Goal: Task Accomplishment & Management: Manage account settings

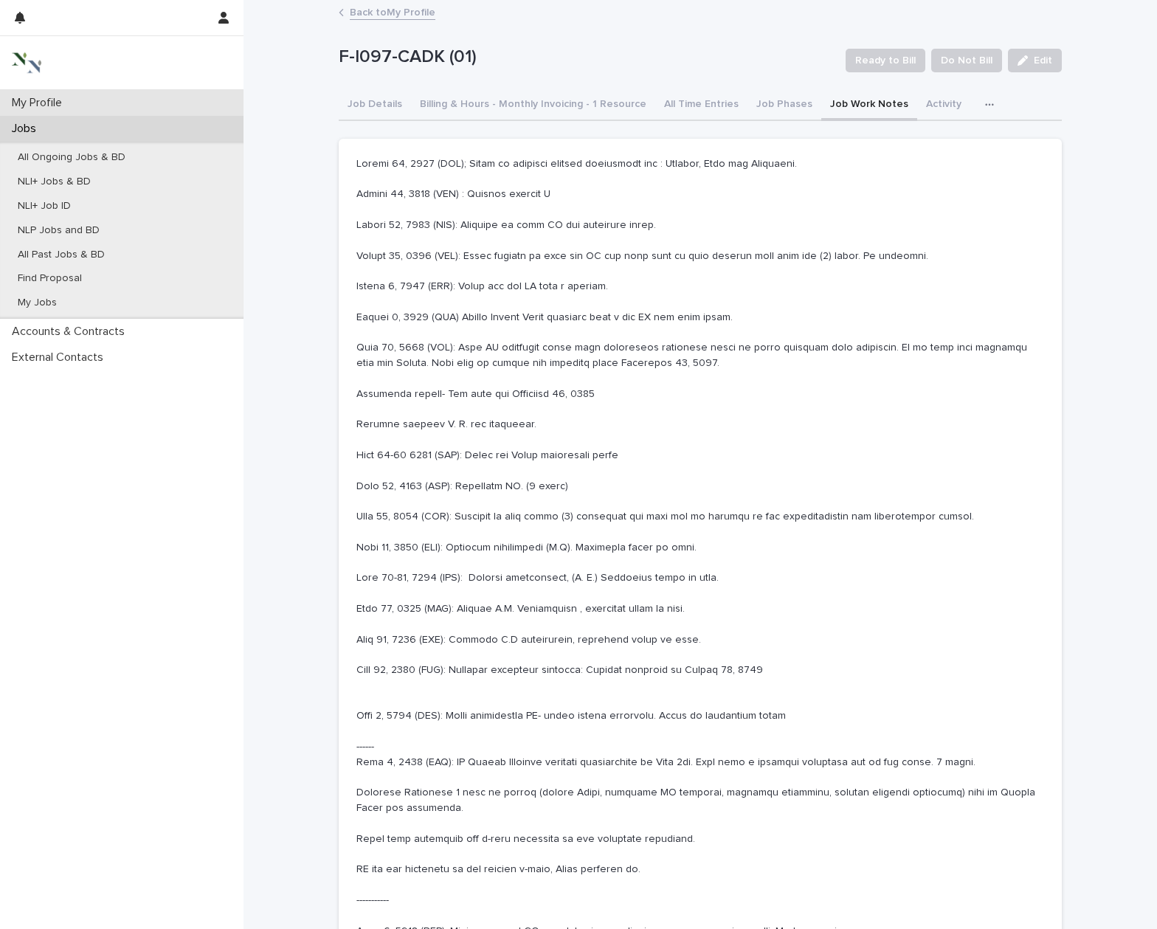
click at [81, 99] on div "My Profile" at bounding box center [121, 103] width 243 height 26
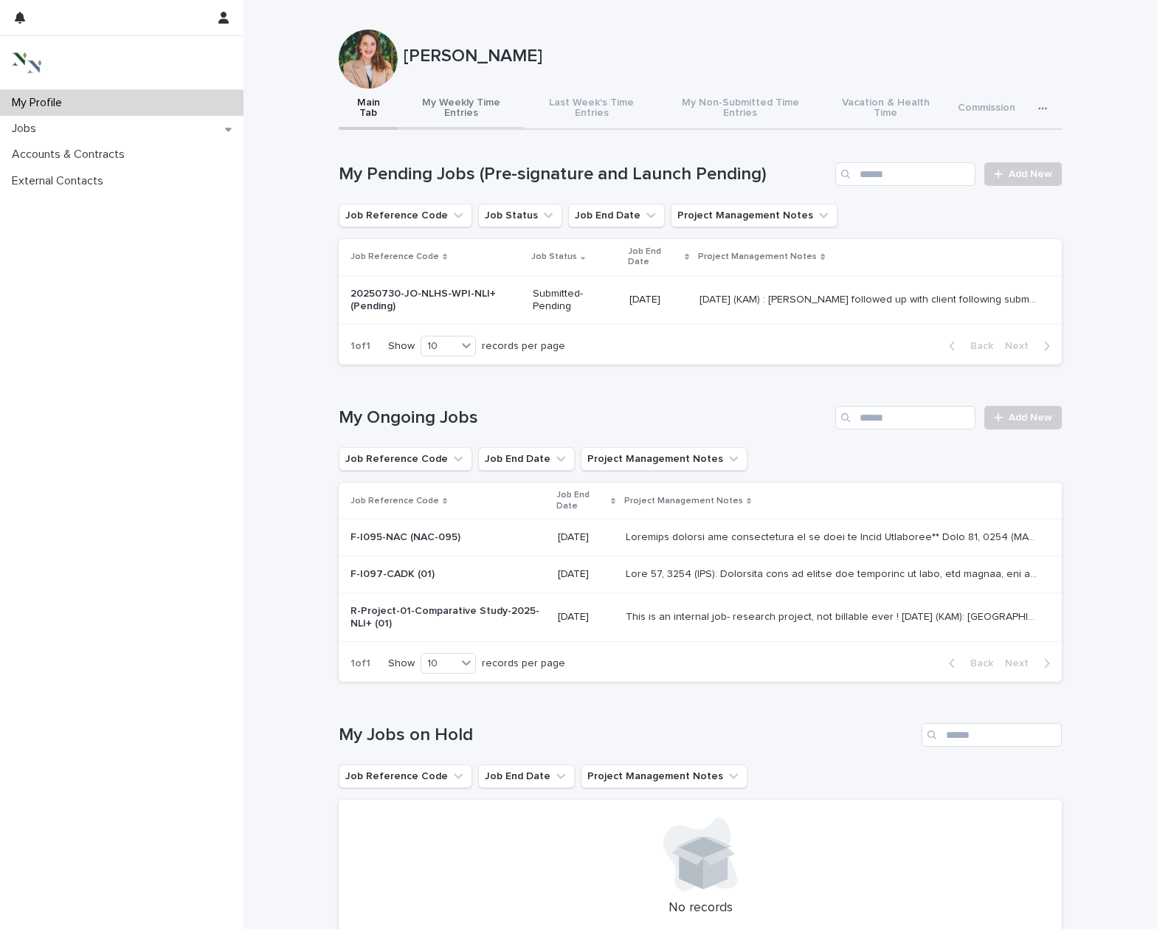
click at [492, 100] on button "My Weekly Time Entries" at bounding box center [461, 109] width 127 height 41
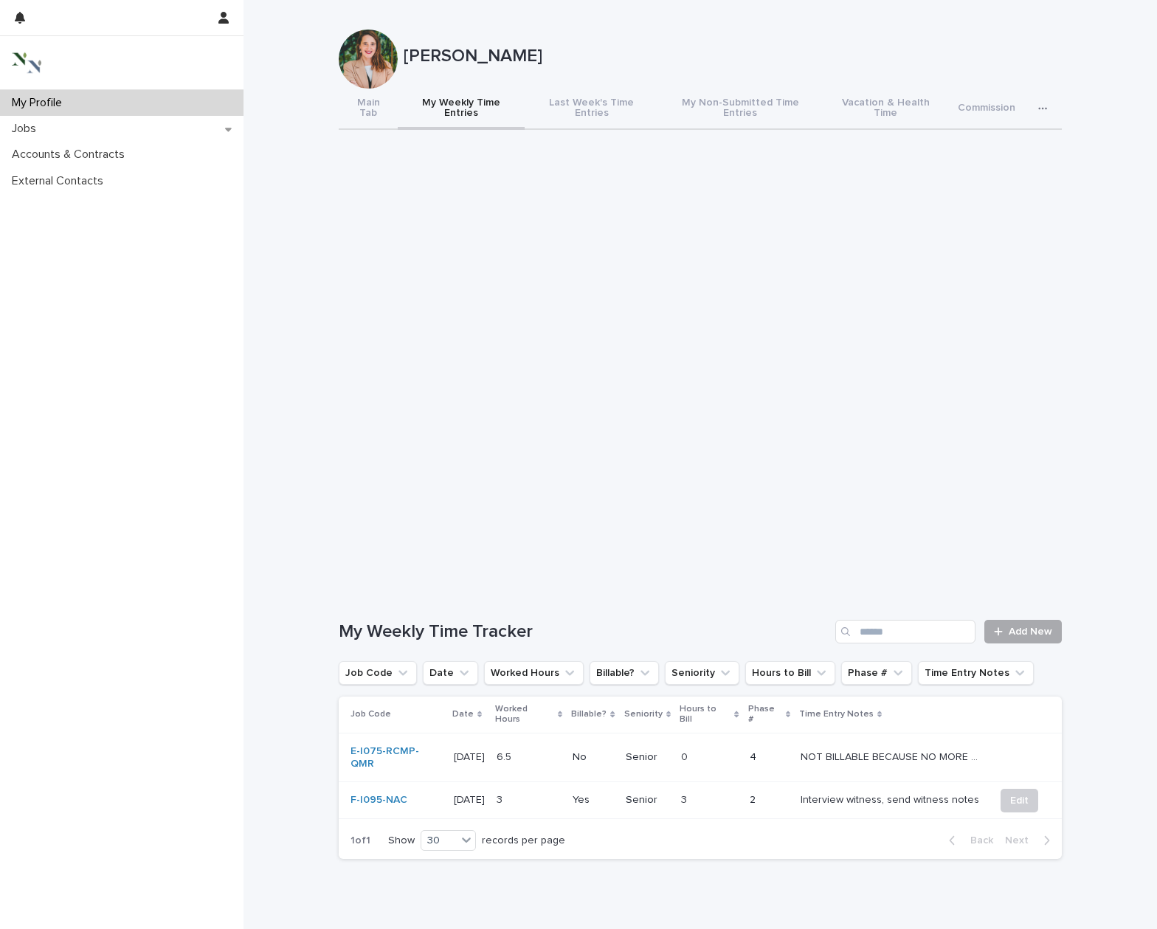
click at [1032, 626] on span "Add New" at bounding box center [1030, 631] width 44 height 10
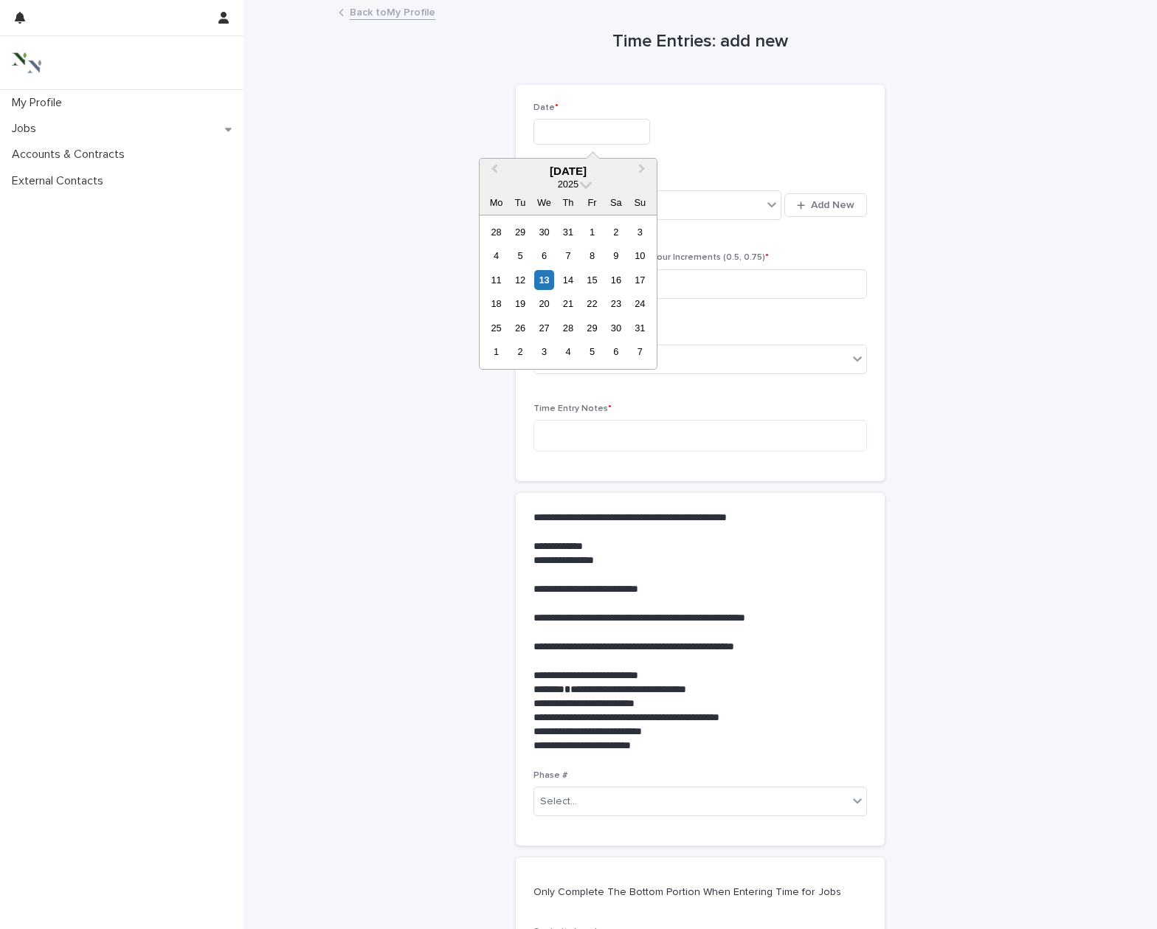
click at [586, 133] on input "text" at bounding box center [591, 132] width 117 height 26
click at [544, 277] on div "13" at bounding box center [544, 280] width 20 height 20
type input "**********"
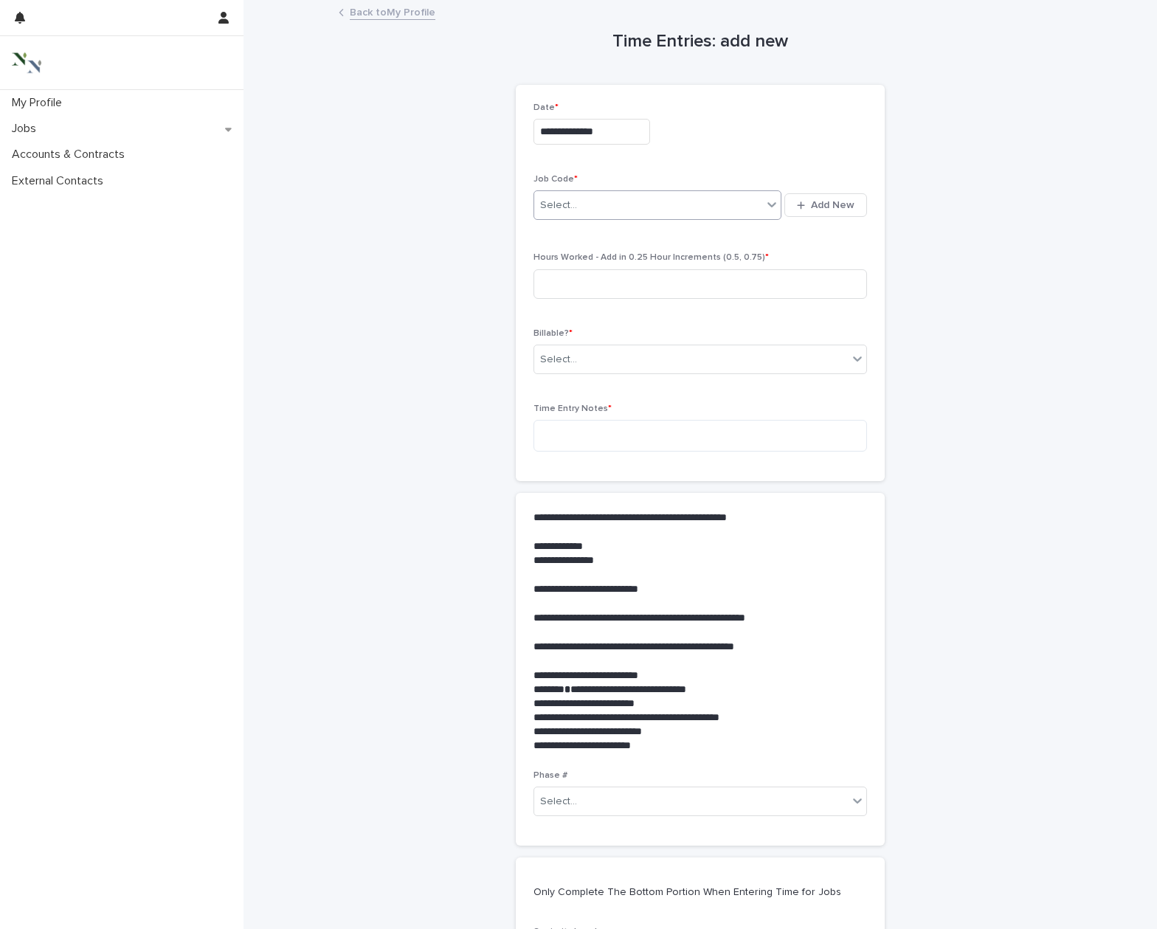
click at [565, 201] on div "Select..." at bounding box center [558, 205] width 37 height 15
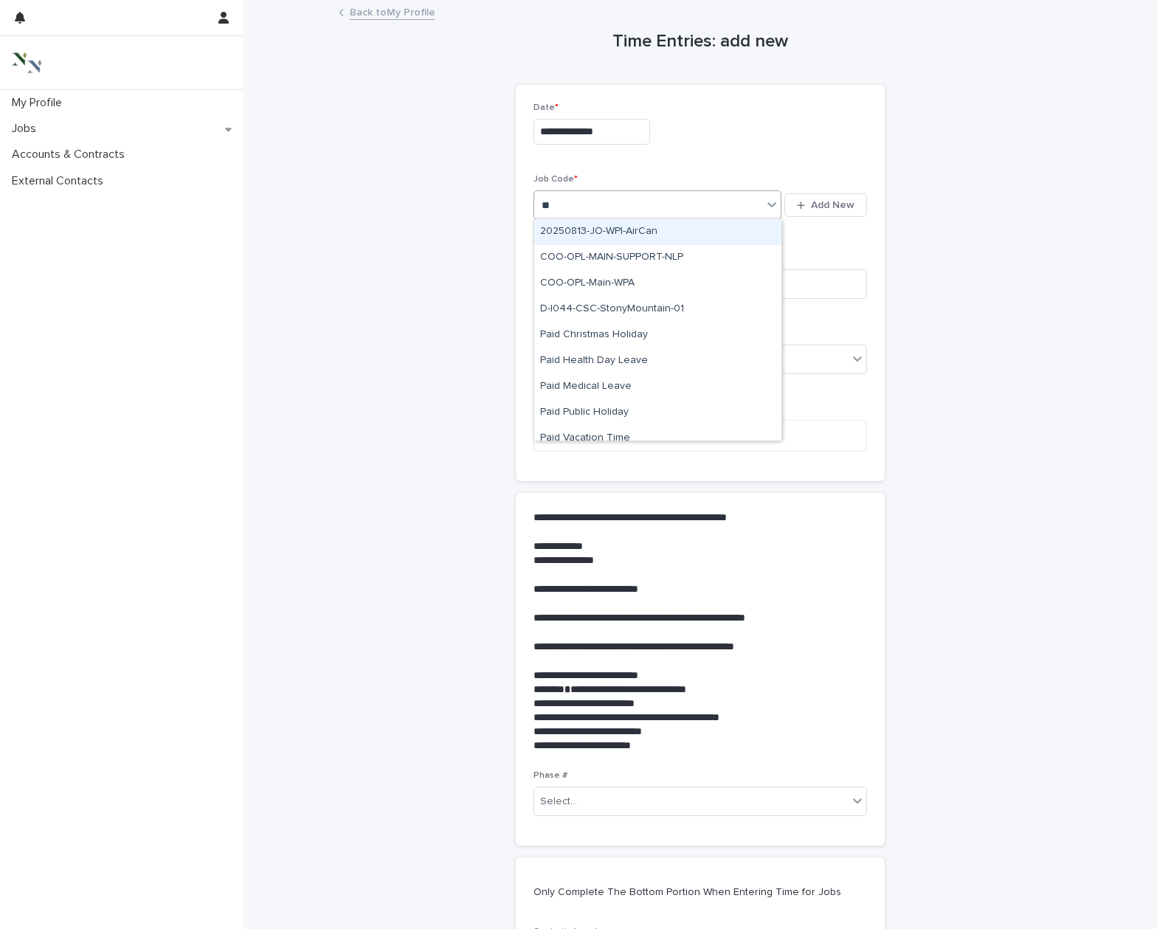
type input "***"
click at [633, 233] on div "20250813-JO-WPI-AirCan" at bounding box center [657, 232] width 247 height 26
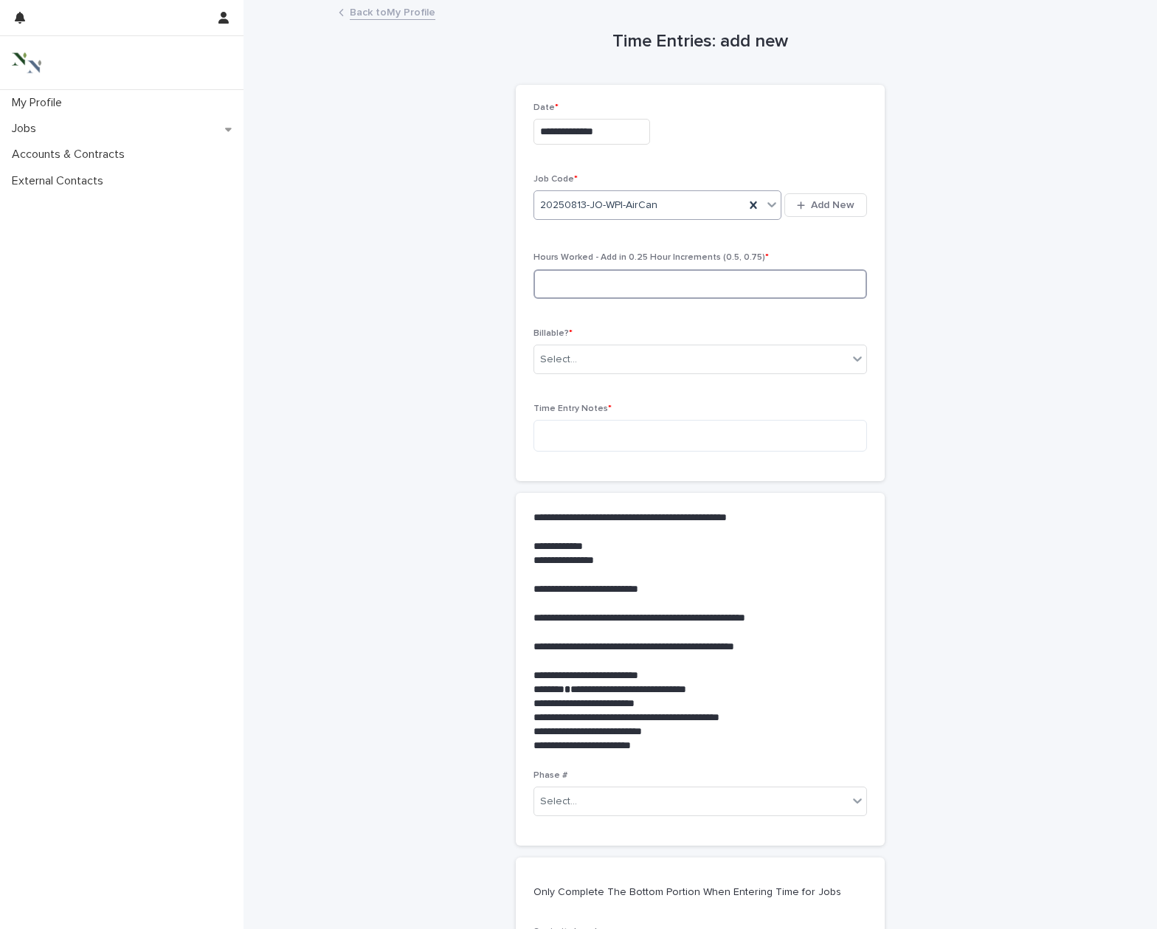
click at [586, 274] on input at bounding box center [699, 284] width 333 height 30
type input "***"
click at [587, 364] on div "Select..." at bounding box center [690, 359] width 313 height 24
click at [580, 388] on div "Yes" at bounding box center [700, 385] width 332 height 26
click at [567, 427] on textarea at bounding box center [699, 436] width 333 height 32
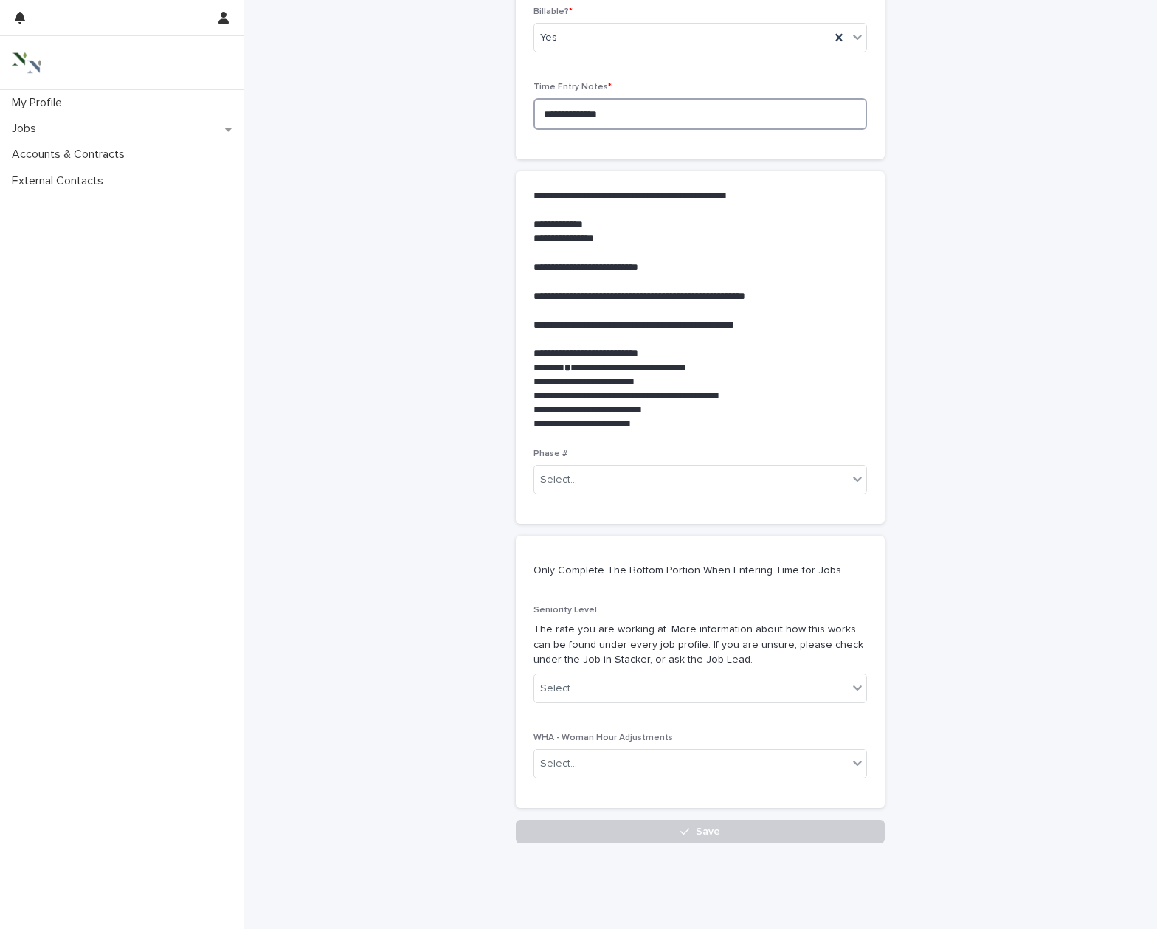
scroll to position [322, 0]
type textarea "**********"
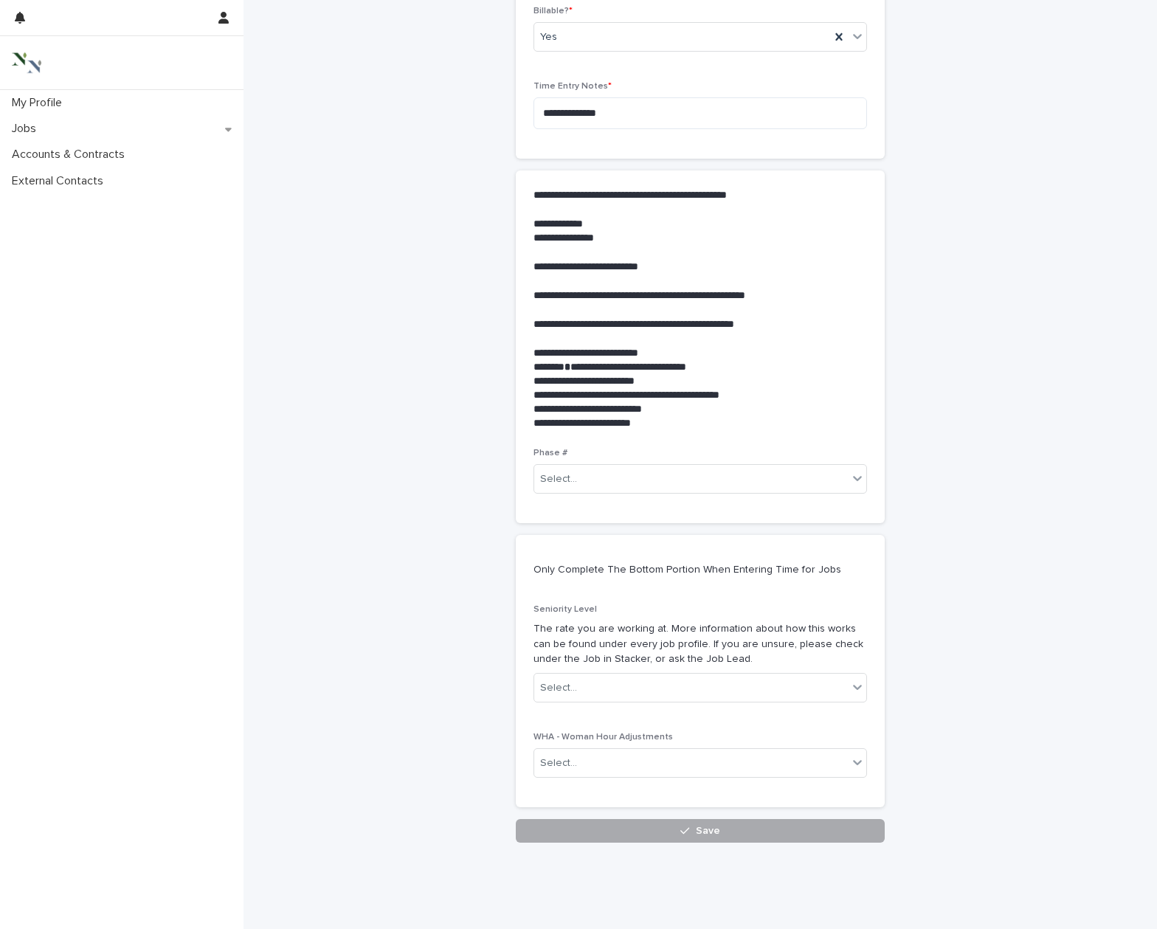
click at [612, 826] on button "Save" at bounding box center [700, 831] width 369 height 24
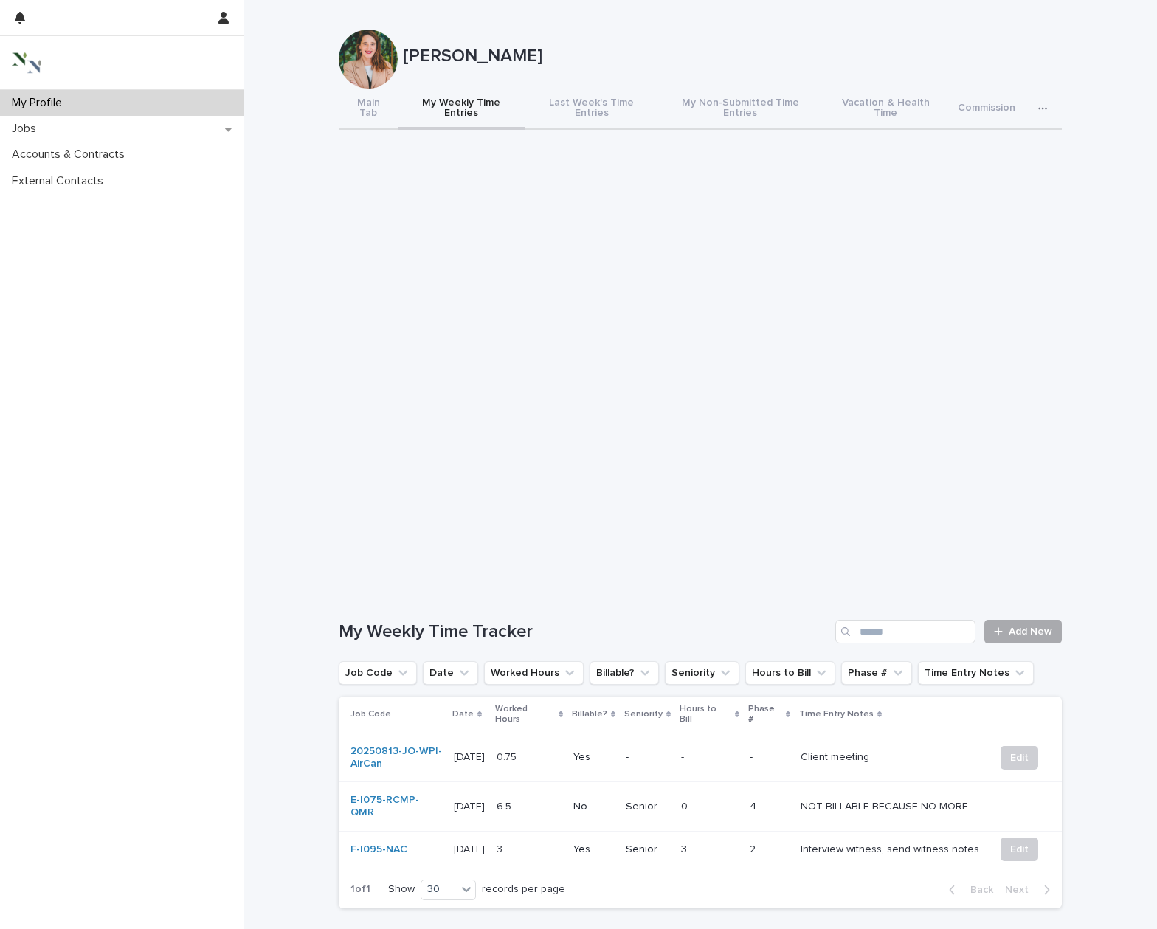
click at [1018, 626] on span "Add New" at bounding box center [1030, 631] width 44 height 10
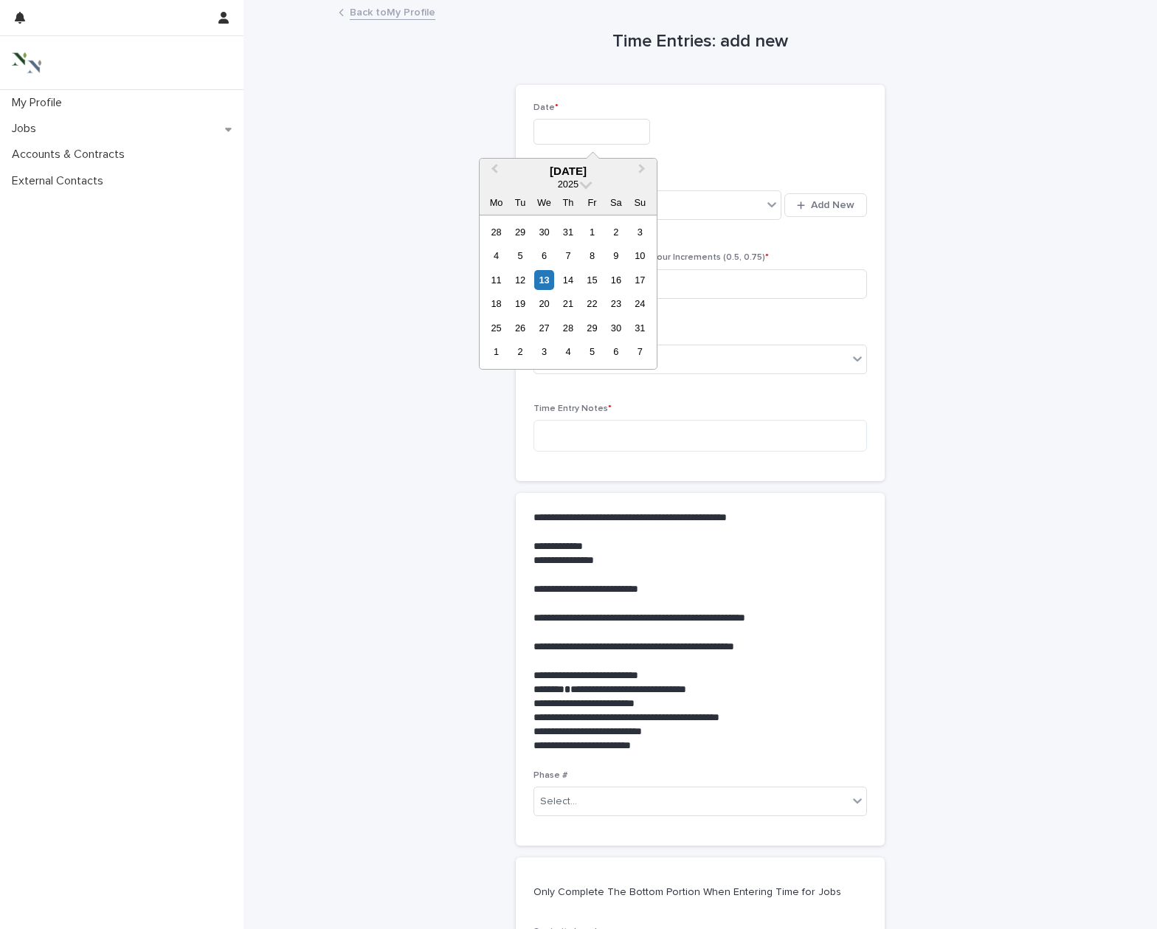
click at [566, 128] on input "text" at bounding box center [591, 132] width 117 height 26
drag, startPoint x: 549, startPoint y: 277, endPoint x: 550, endPoint y: 265, distance: 12.6
click at [548, 277] on div "13" at bounding box center [544, 280] width 20 height 20
type input "**********"
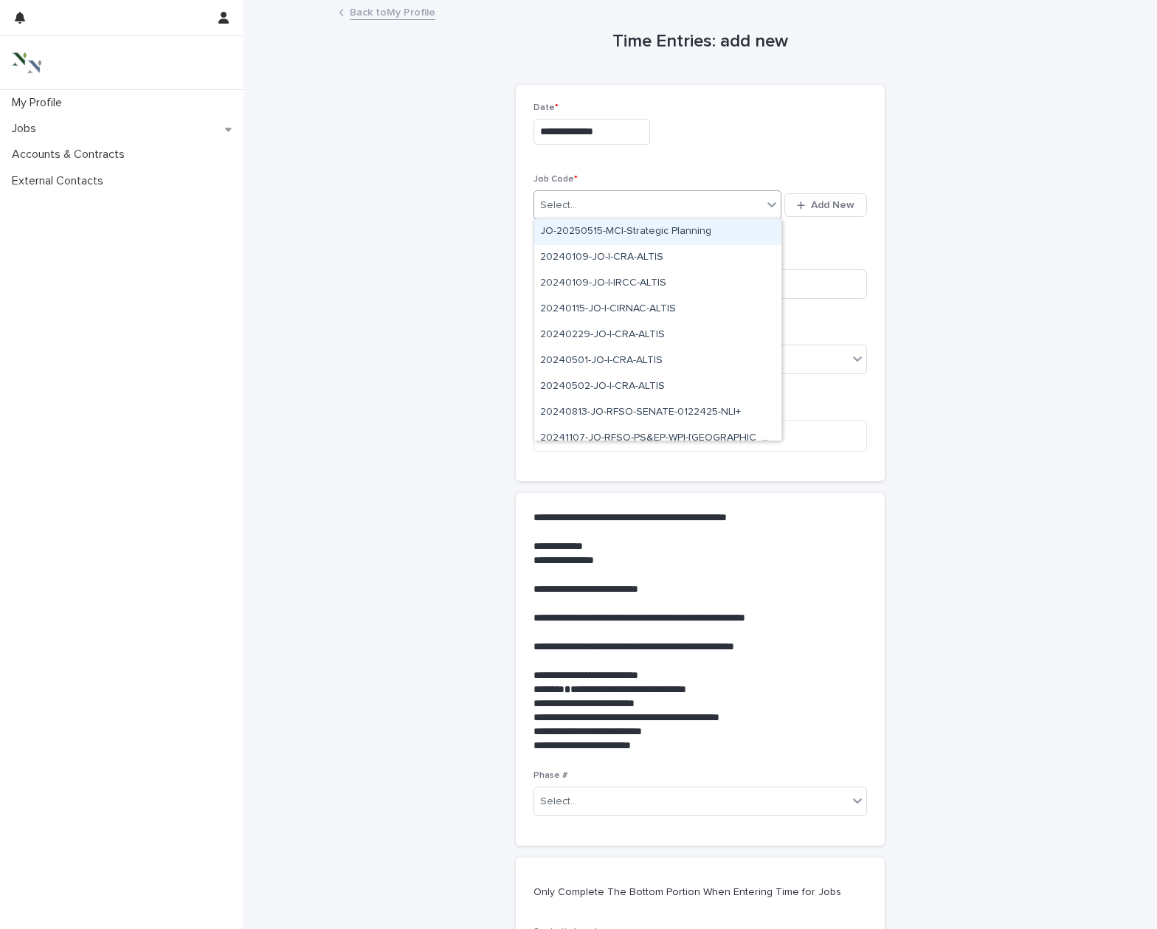
click at [572, 205] on div "Select..." at bounding box center [558, 205] width 37 height 15
type input "***"
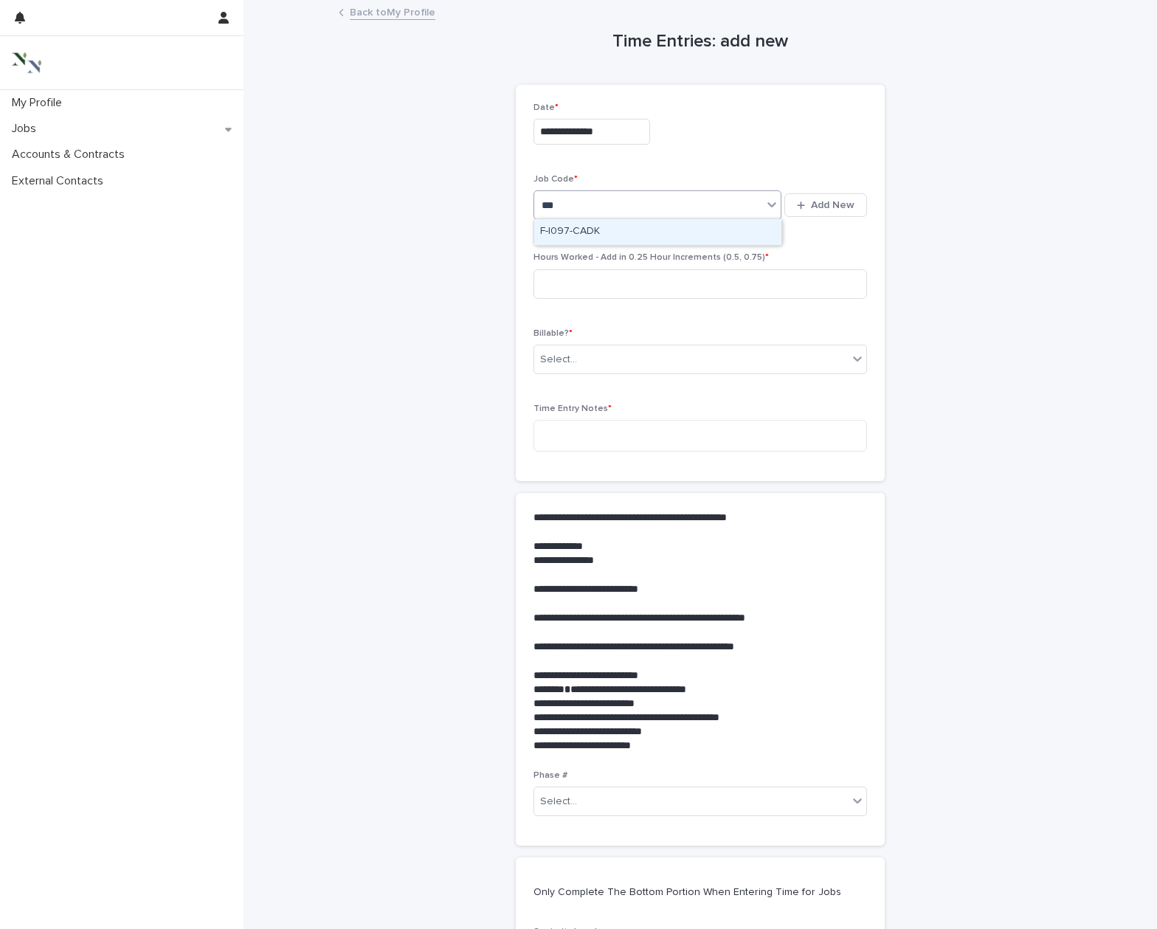
click at [564, 230] on div "F-I097-CADK" at bounding box center [657, 232] width 247 height 26
click at [561, 280] on input at bounding box center [699, 284] width 333 height 30
type input "***"
click at [566, 360] on div "Select..." at bounding box center [558, 359] width 37 height 15
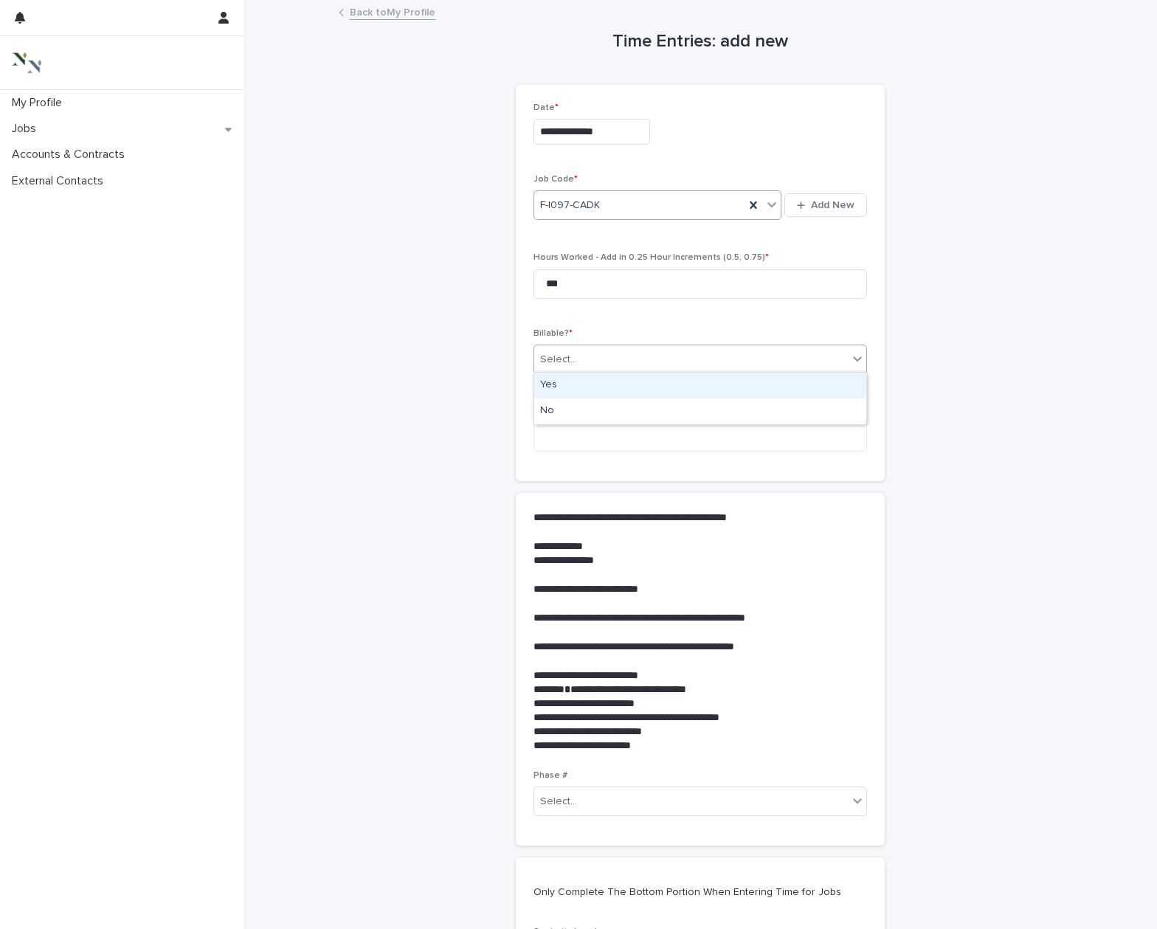
click at [564, 383] on div "Yes" at bounding box center [700, 385] width 332 height 26
click at [561, 433] on textarea at bounding box center [699, 436] width 333 height 32
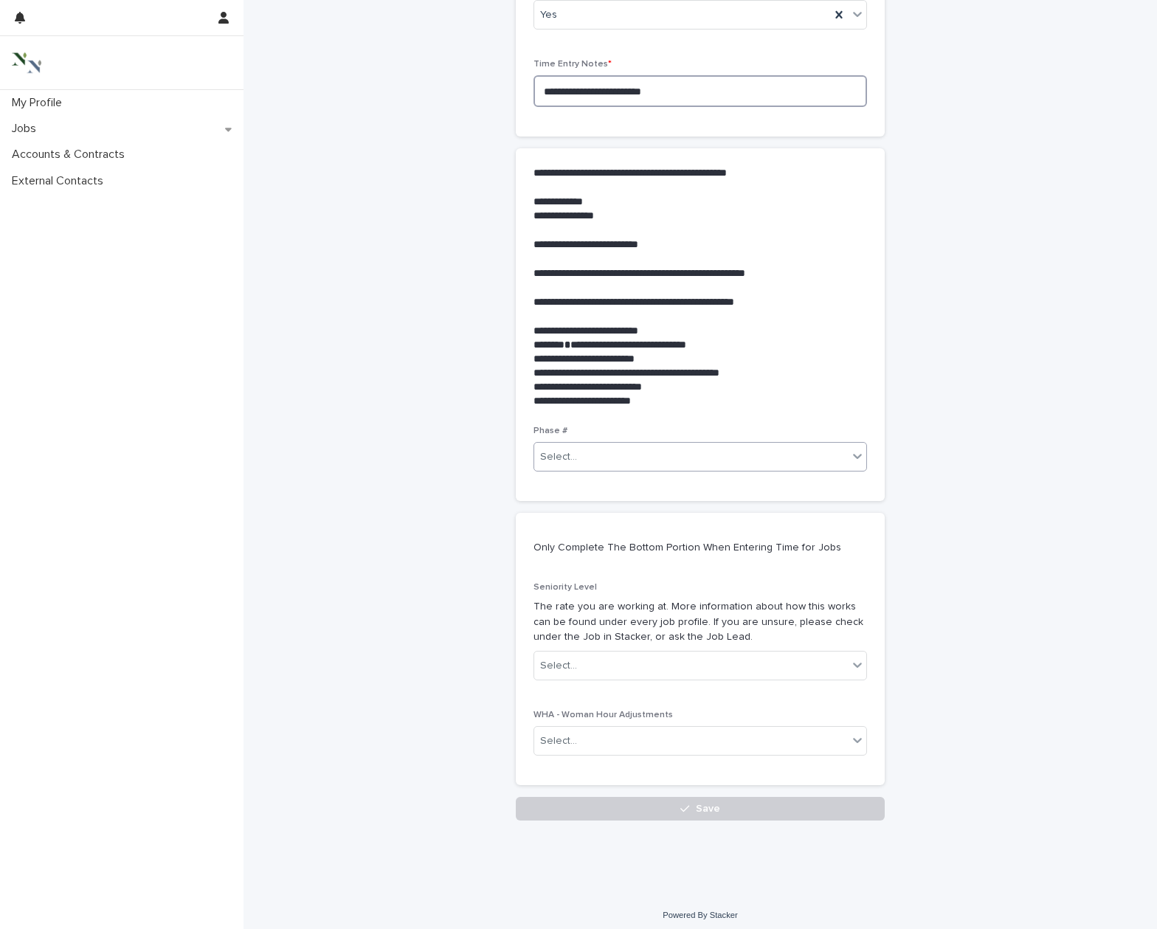
scroll to position [343, 0]
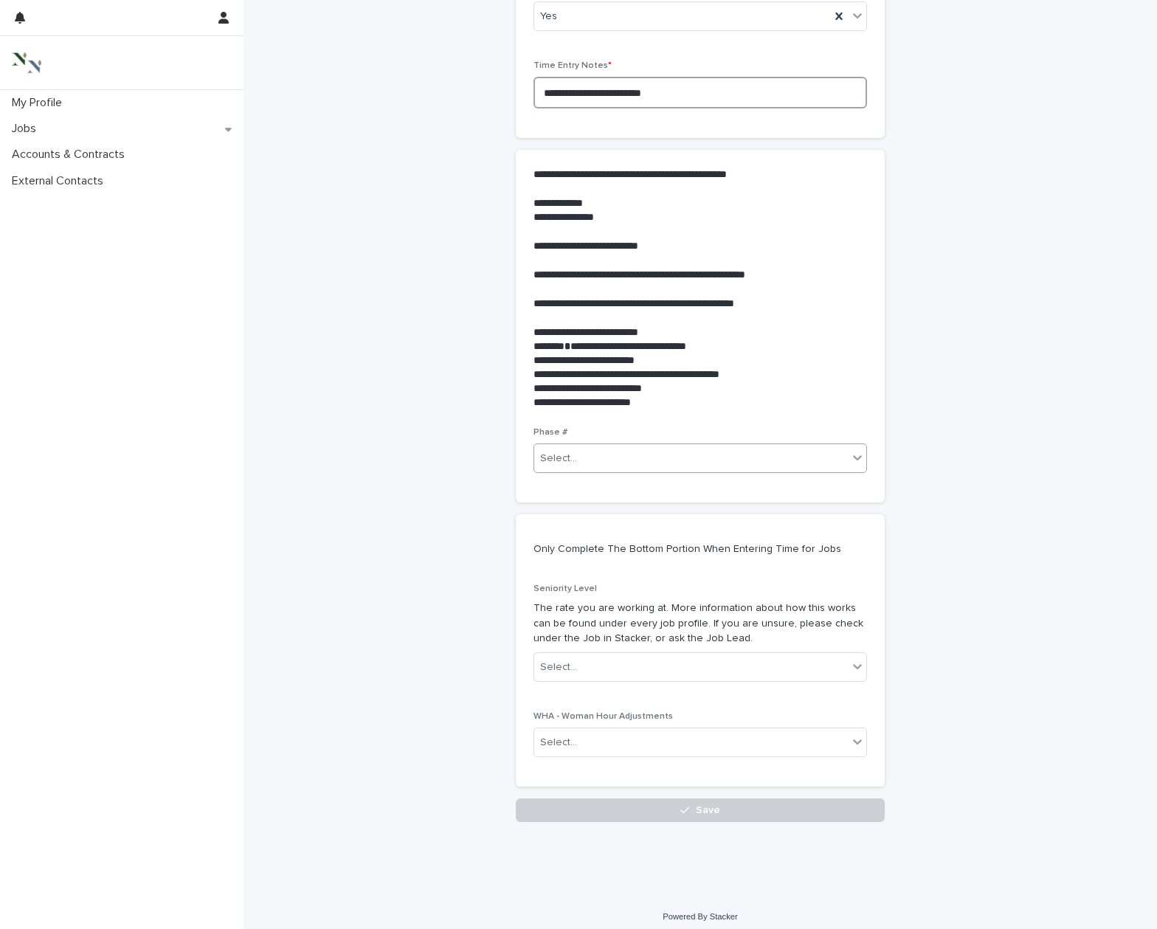
type textarea "**********"
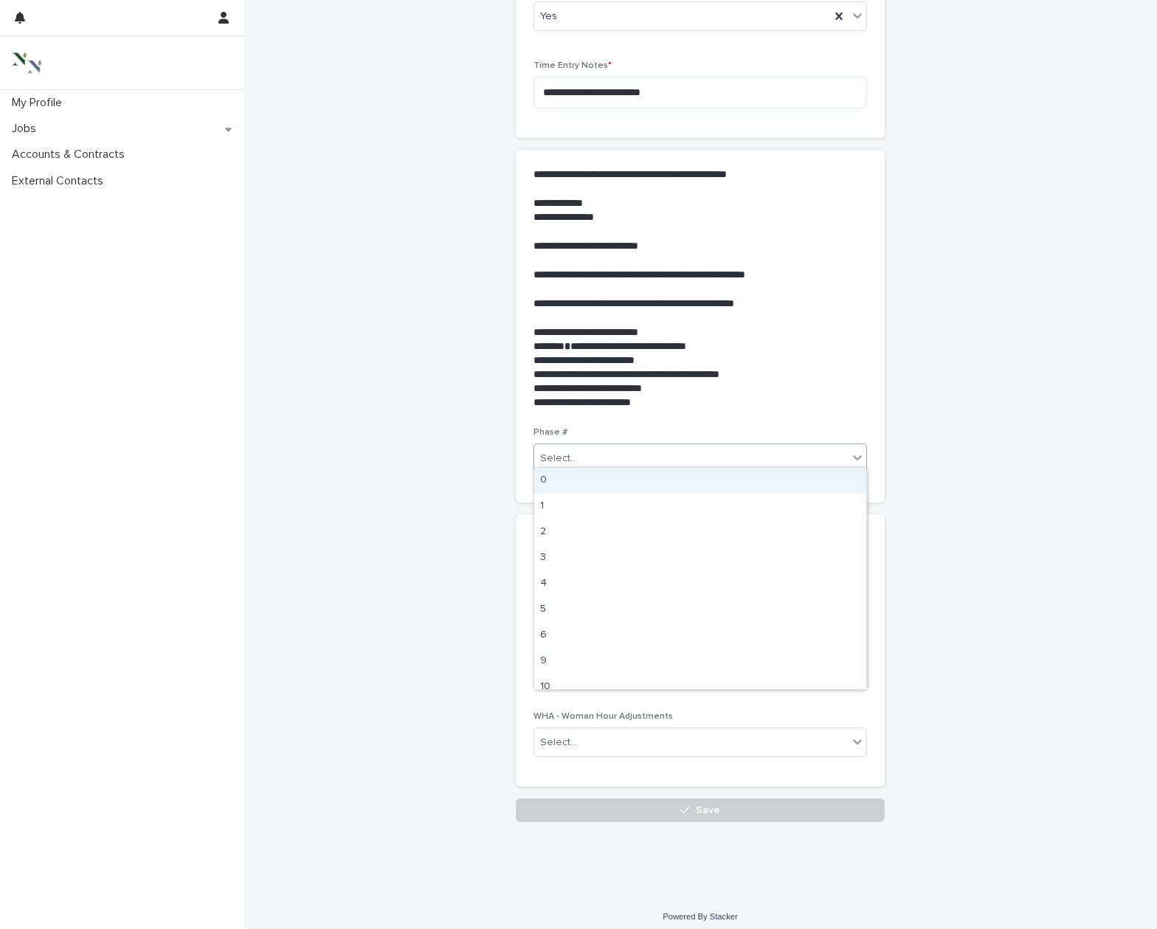
click at [603, 451] on div "Select..." at bounding box center [690, 458] width 313 height 24
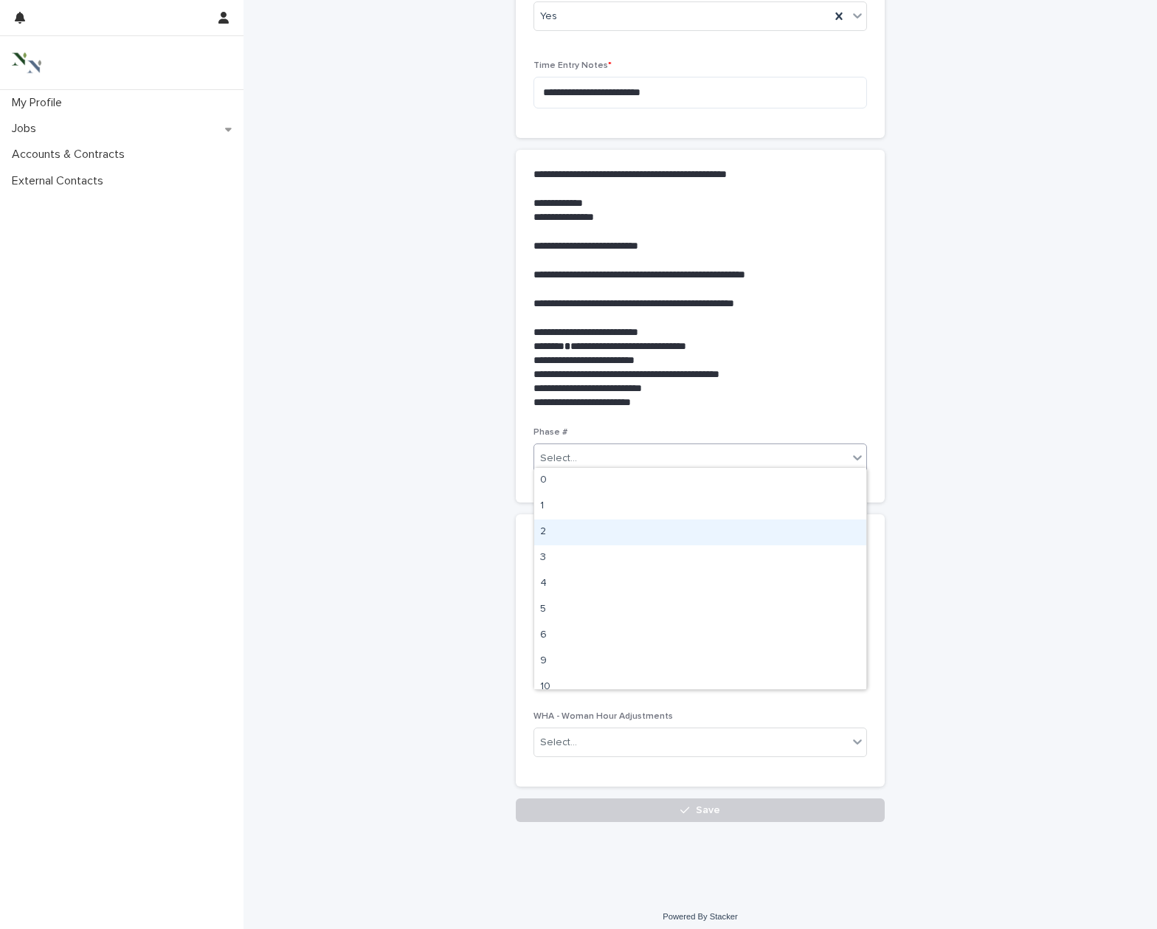
click at [587, 528] on div "2" at bounding box center [700, 532] width 332 height 26
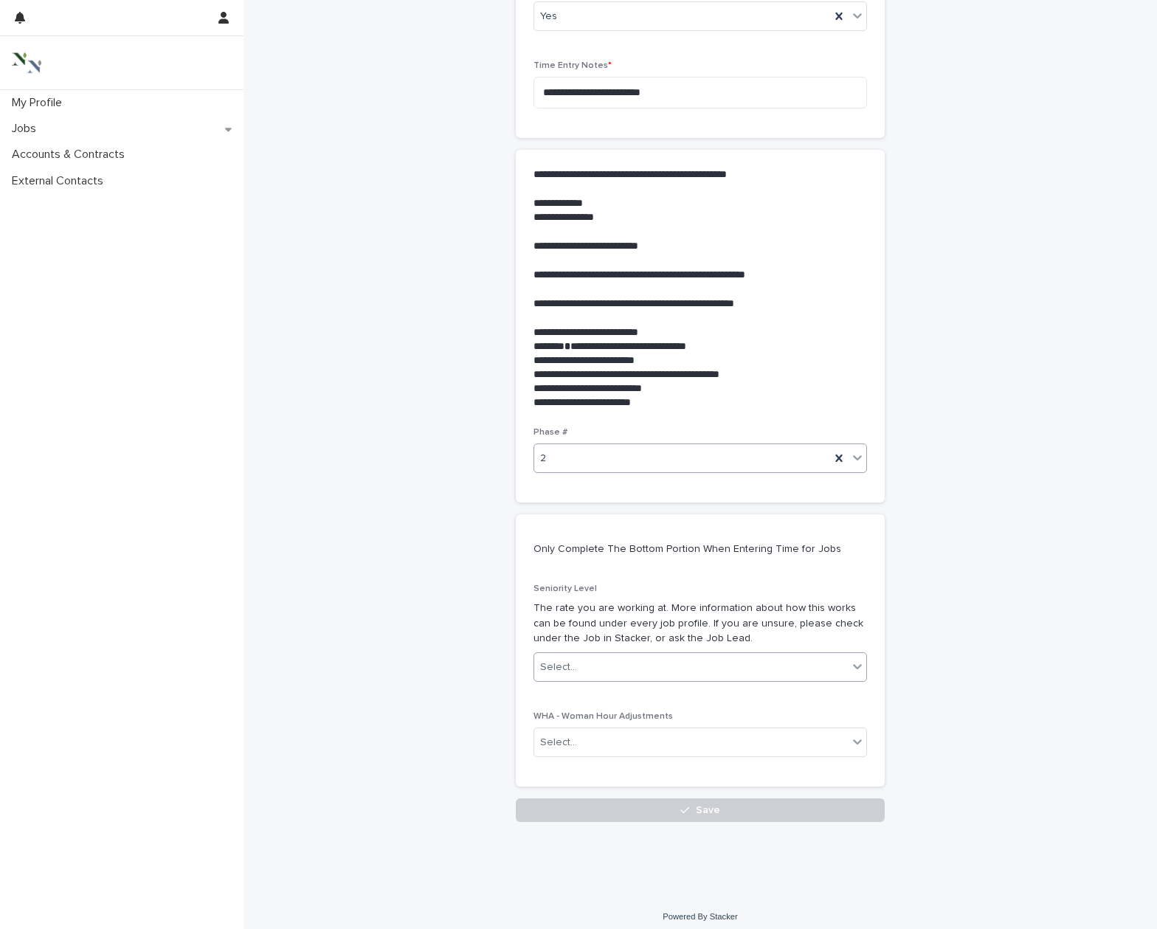
click at [570, 659] on div "Select..." at bounding box center [558, 666] width 37 height 15
click at [573, 688] on div "Senior" at bounding box center [700, 687] width 332 height 26
click at [601, 798] on button "Save" at bounding box center [700, 810] width 369 height 24
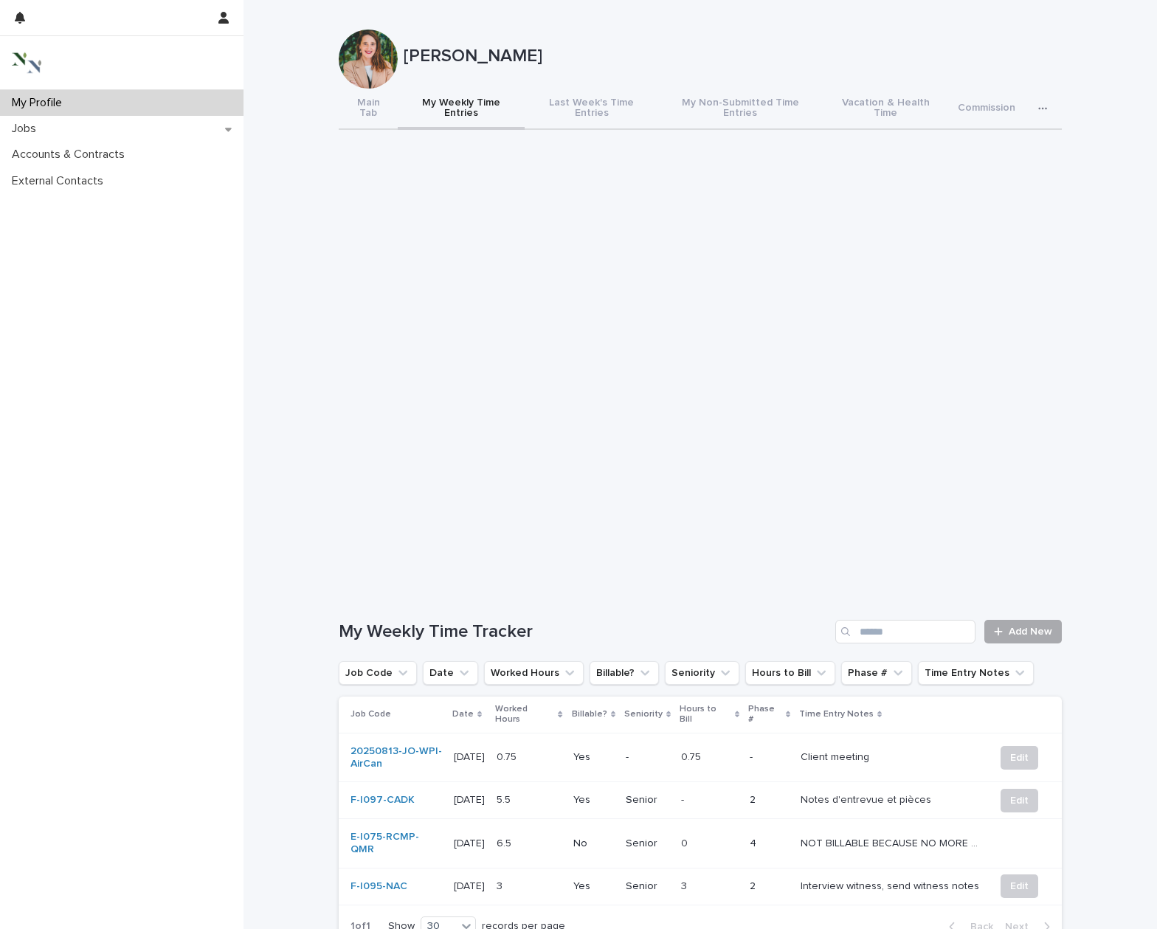
click at [1028, 626] on span "Add New" at bounding box center [1030, 631] width 44 height 10
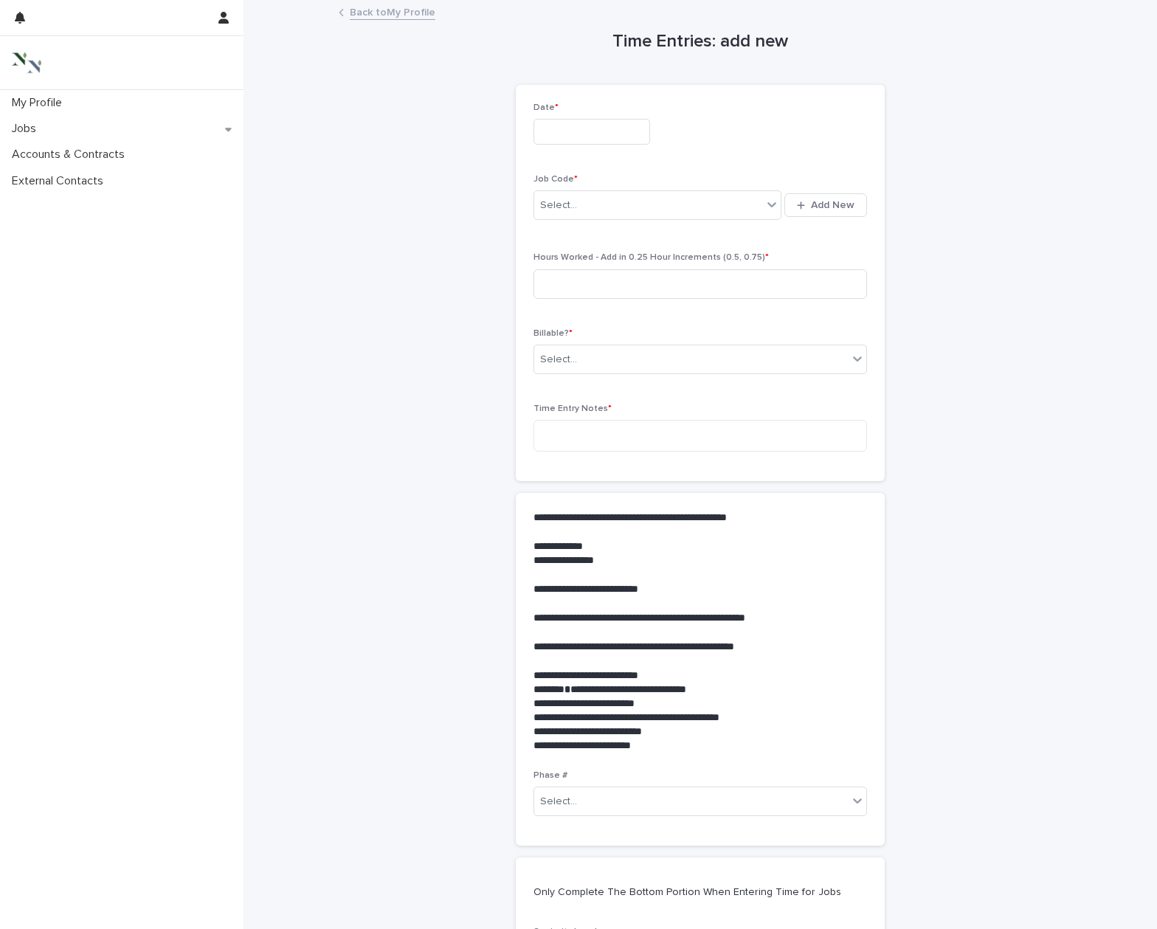
click at [589, 140] on input "text" at bounding box center [591, 132] width 117 height 26
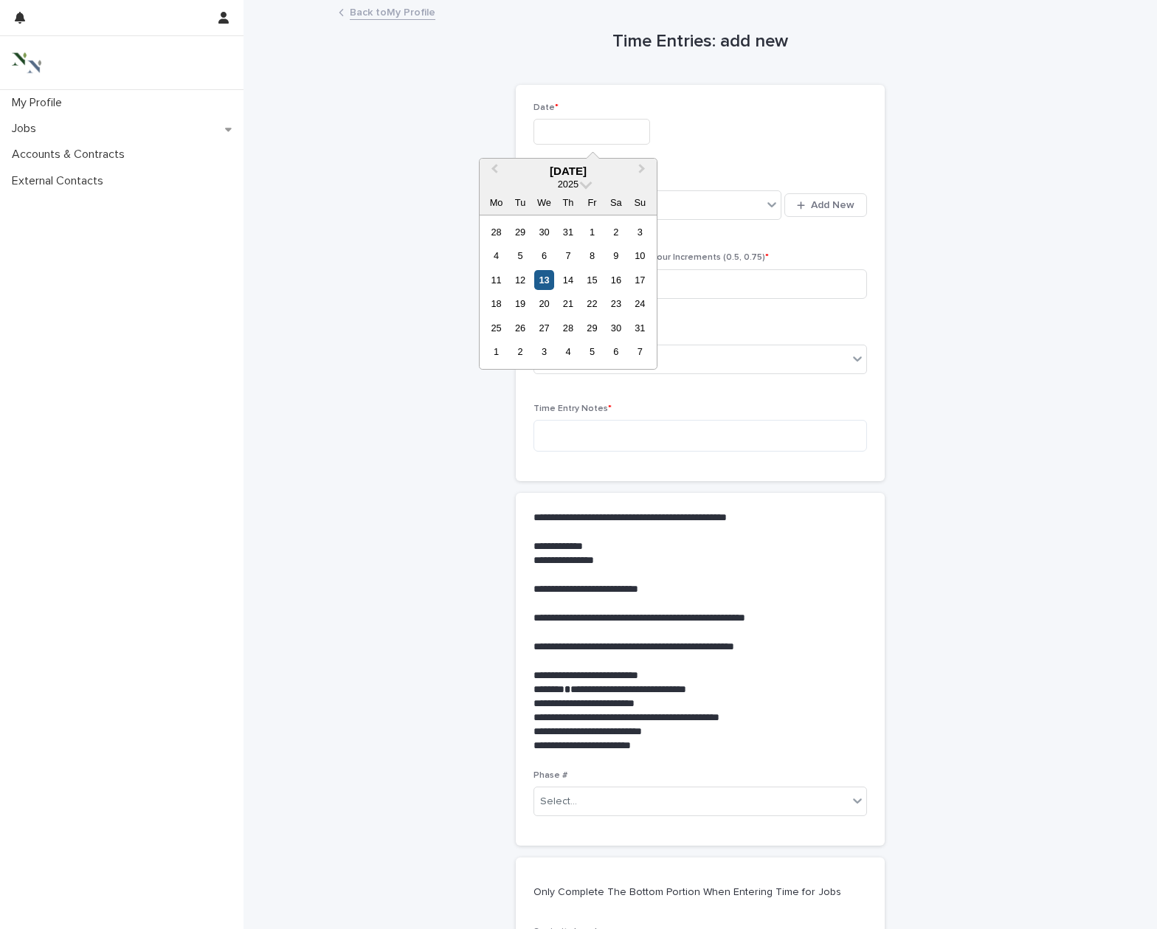
click at [547, 278] on div "13" at bounding box center [544, 280] width 20 height 20
type input "**********"
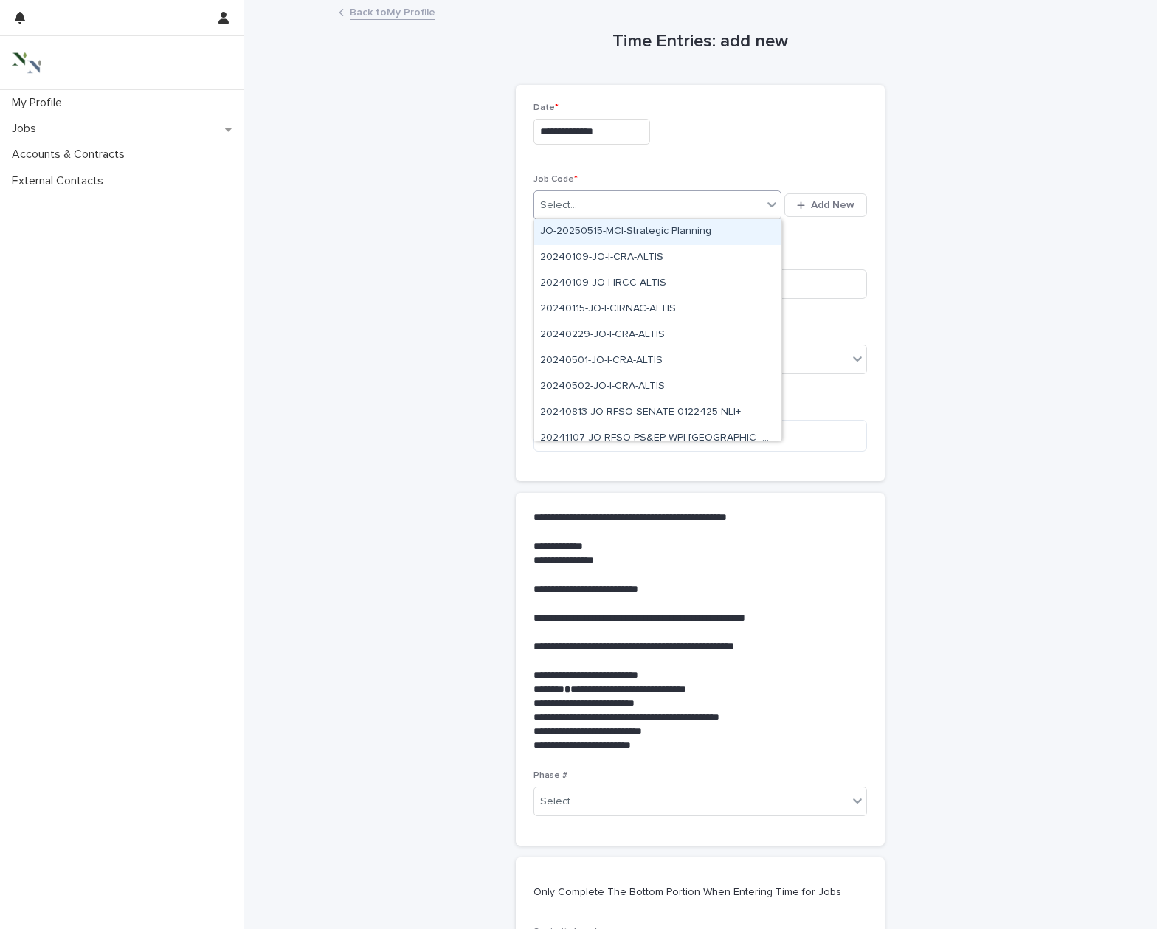
click at [559, 201] on div "Select..." at bounding box center [558, 205] width 37 height 15
type input "***"
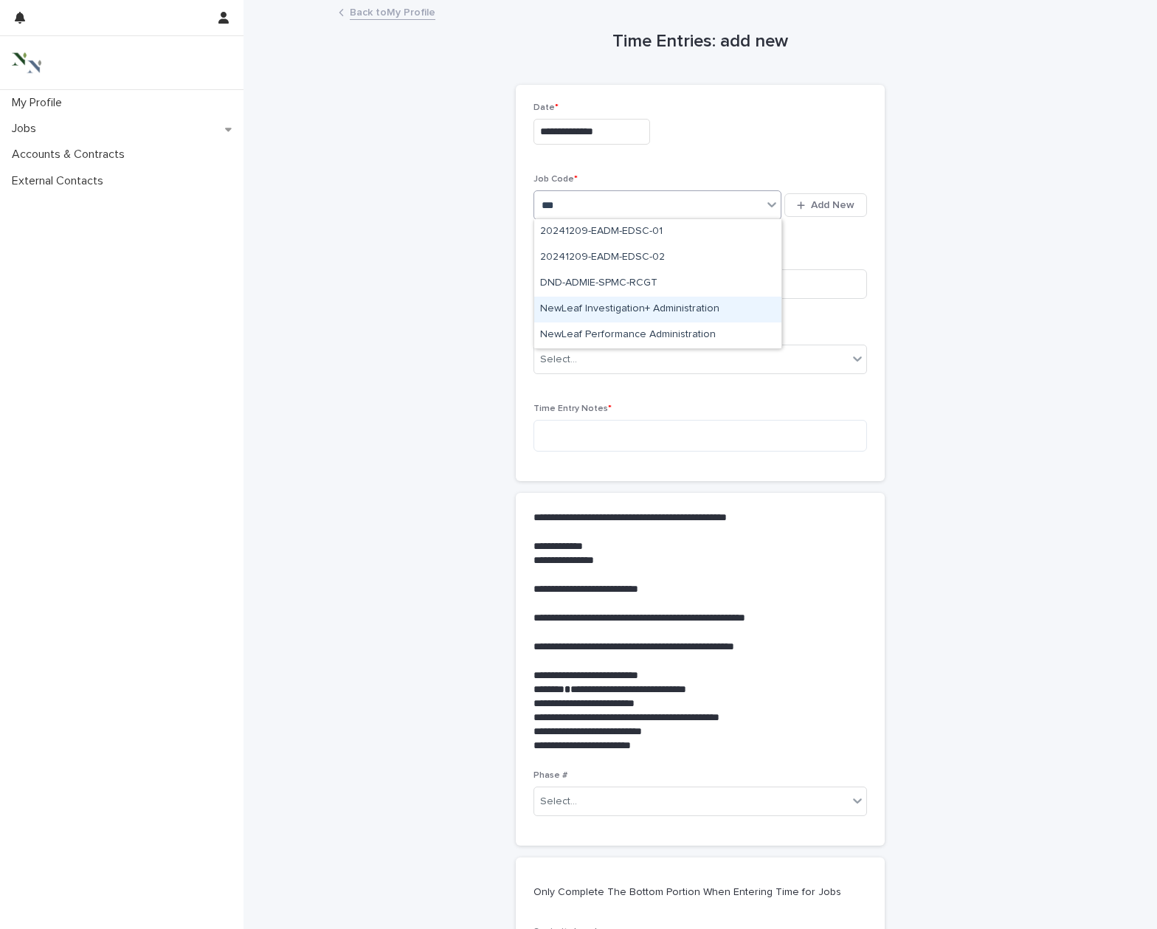
click at [613, 305] on div "NewLeaf Investigation+ Administration" at bounding box center [657, 310] width 247 height 26
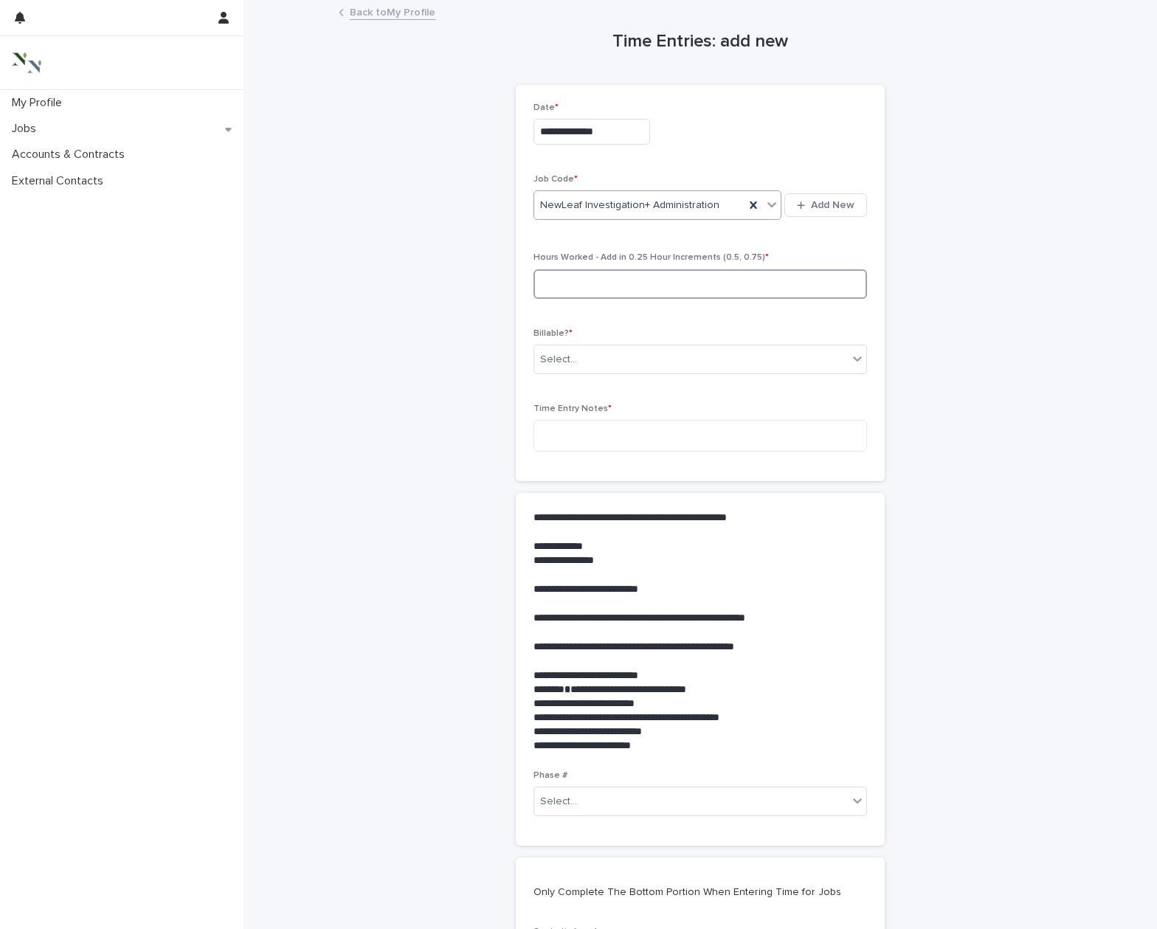
click at [586, 284] on input at bounding box center [699, 284] width 333 height 30
type input "*"
click at [583, 356] on div "Select..." at bounding box center [690, 359] width 313 height 24
drag, startPoint x: 581, startPoint y: 395, endPoint x: 576, endPoint y: 410, distance: 16.3
click at [576, 410] on div "No" at bounding box center [588, 411] width 109 height 26
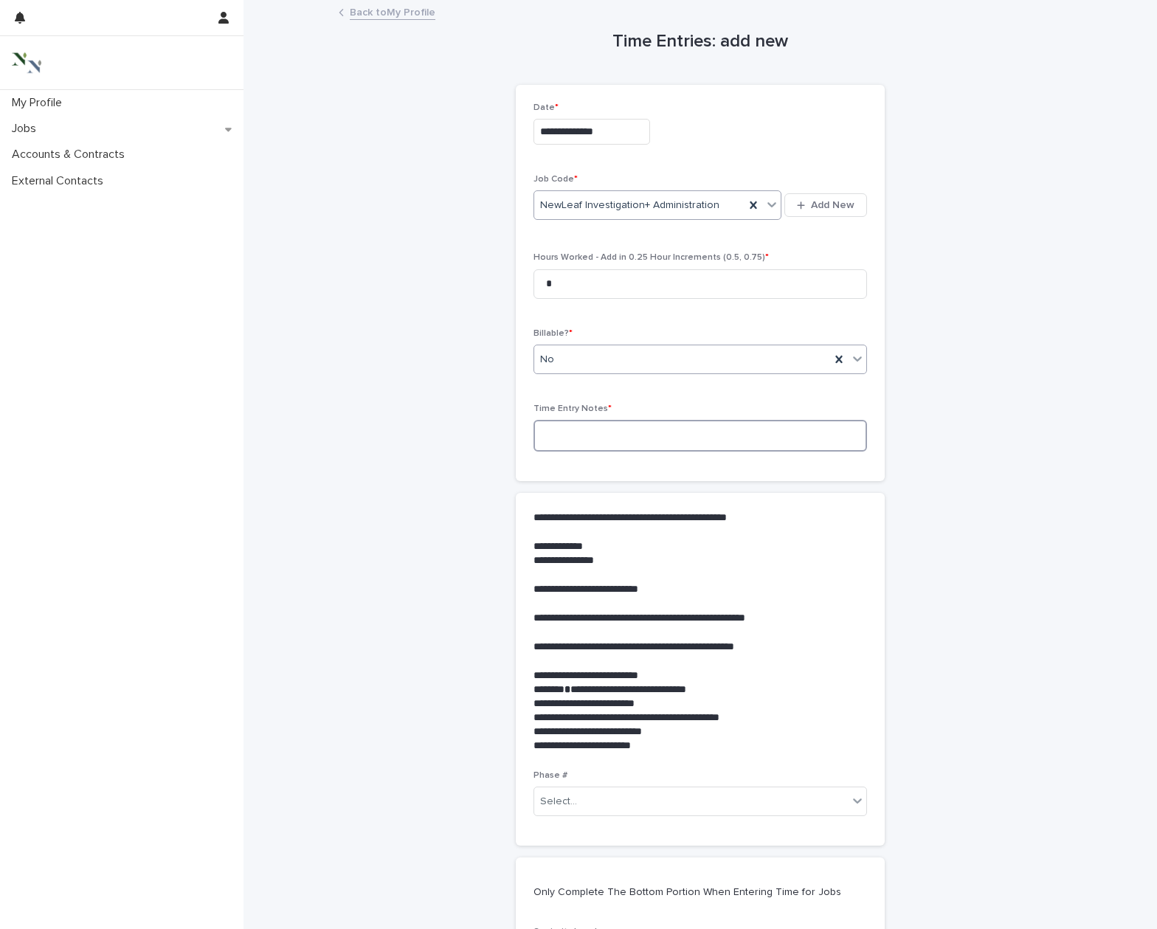
click at [570, 432] on textarea at bounding box center [699, 436] width 333 height 32
click at [553, 435] on textarea "**********" at bounding box center [699, 436] width 333 height 32
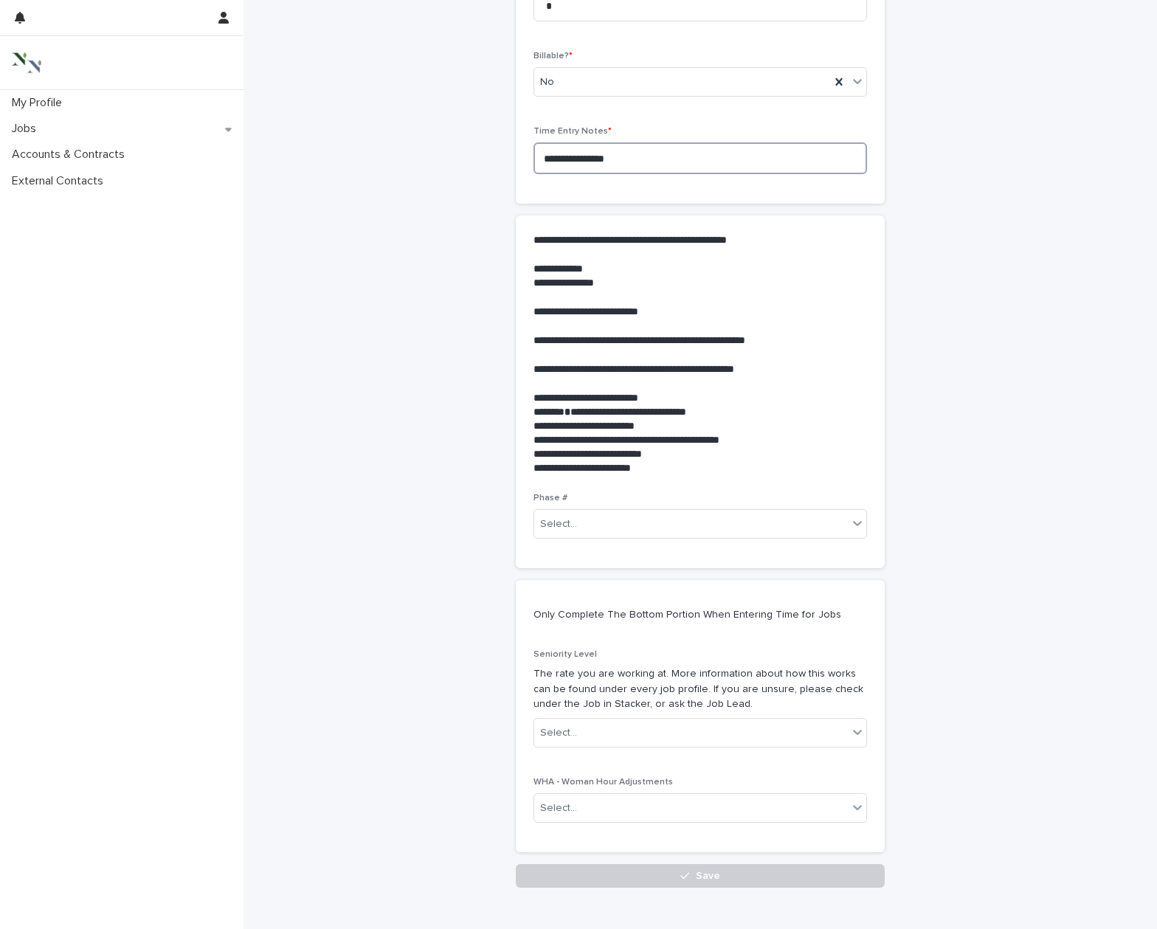
scroll to position [278, 0]
type textarea "**********"
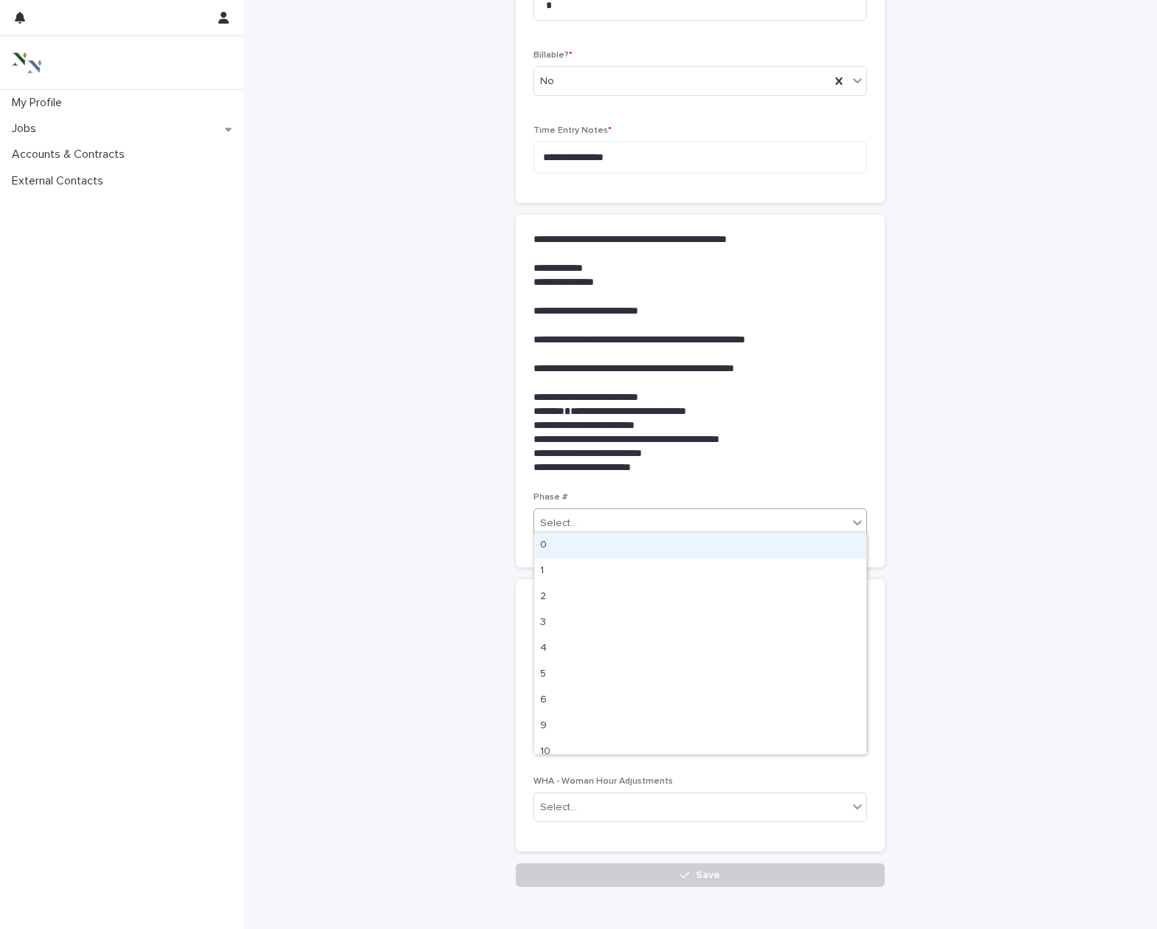
click at [595, 522] on div "Select..." at bounding box center [690, 523] width 313 height 24
click at [890, 382] on div "**********" at bounding box center [700, 305] width 723 height 1164
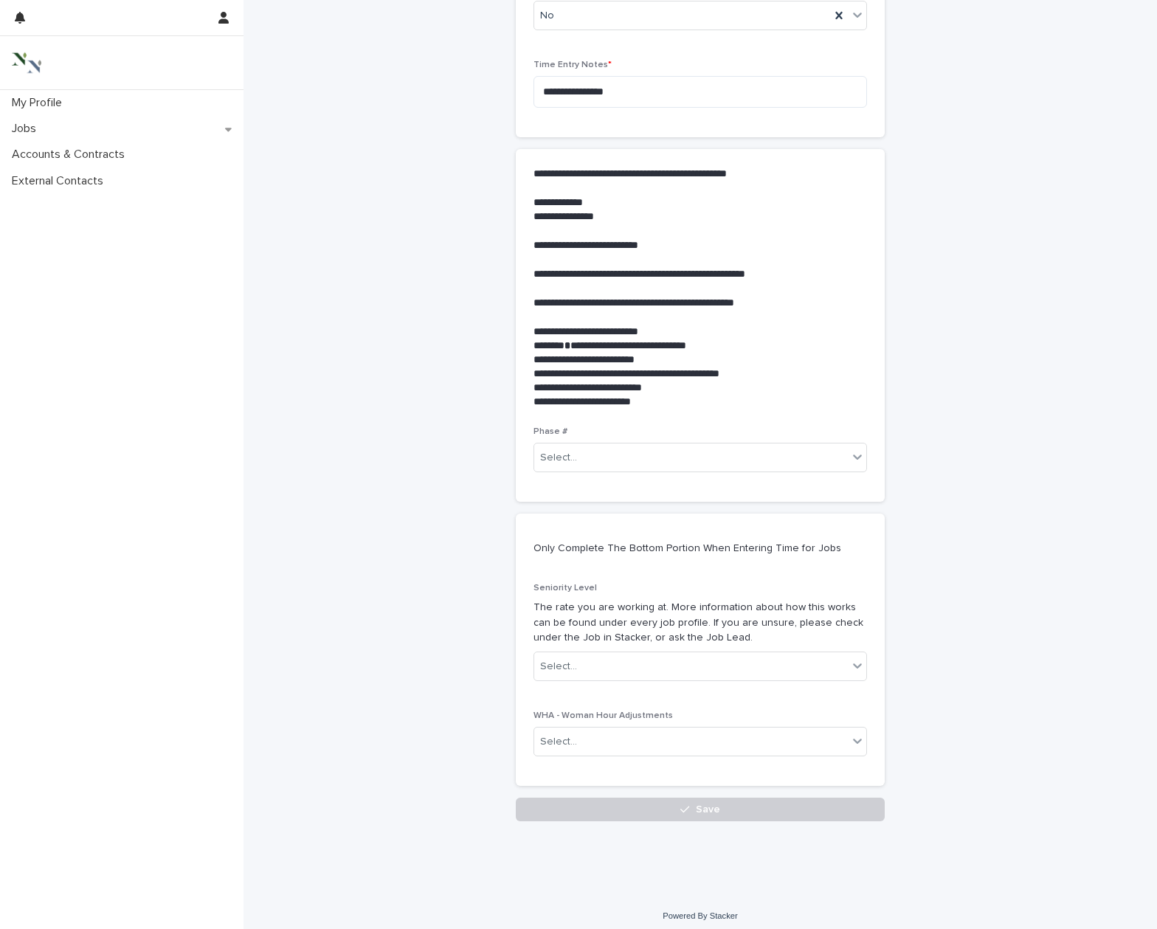
scroll to position [343, 0]
click at [672, 797] on button "Save" at bounding box center [700, 809] width 369 height 24
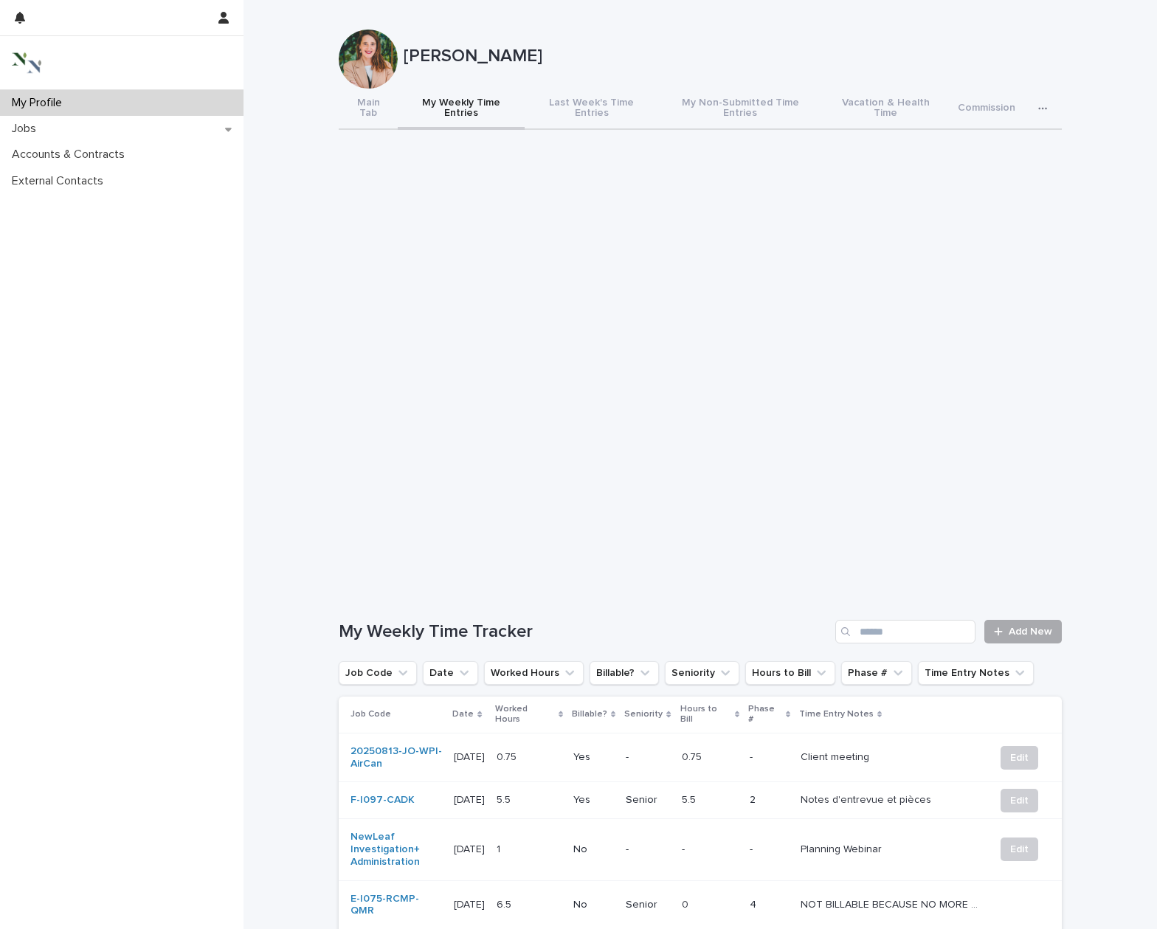
click at [1013, 626] on span "Add New" at bounding box center [1030, 631] width 44 height 10
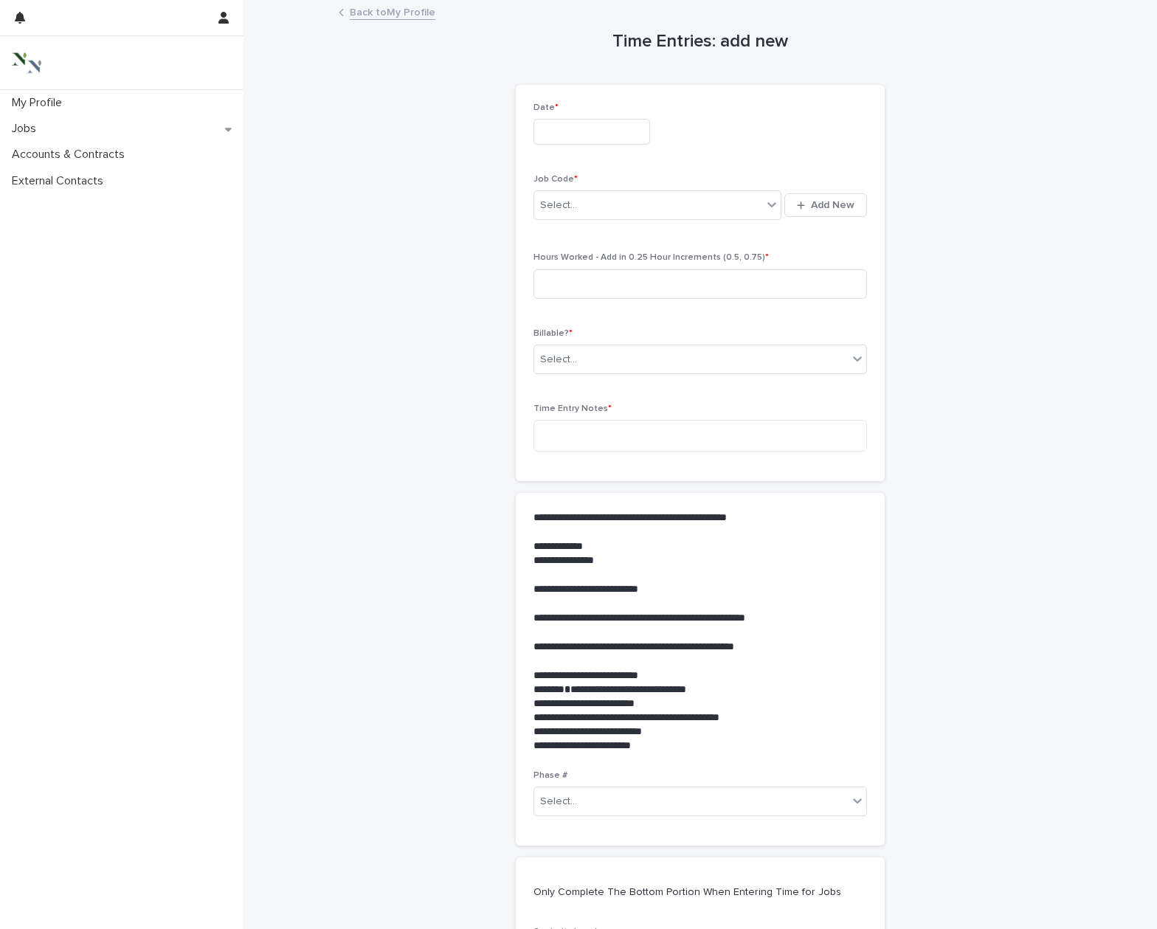
click at [550, 133] on input "text" at bounding box center [591, 132] width 117 height 26
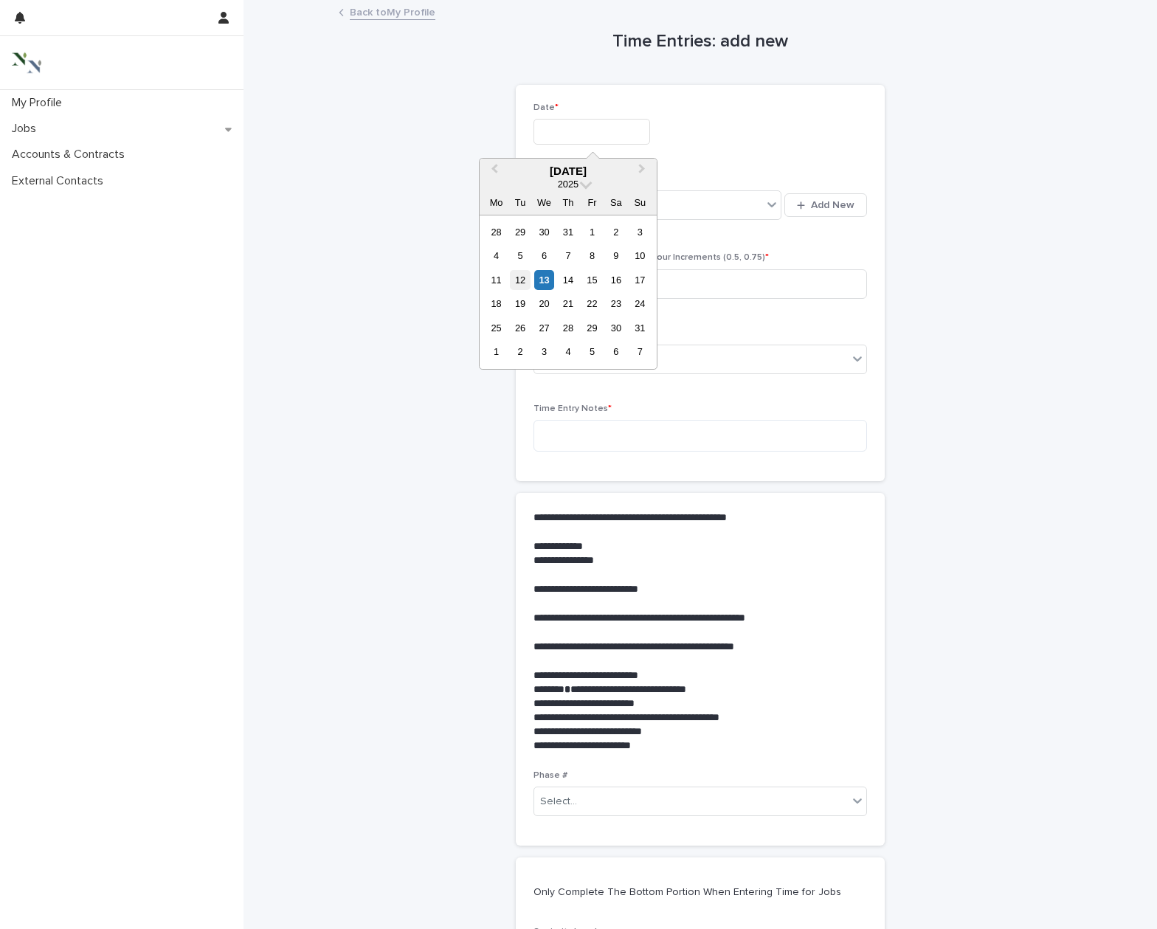
click at [522, 278] on div "12" at bounding box center [520, 280] width 20 height 20
type input "**********"
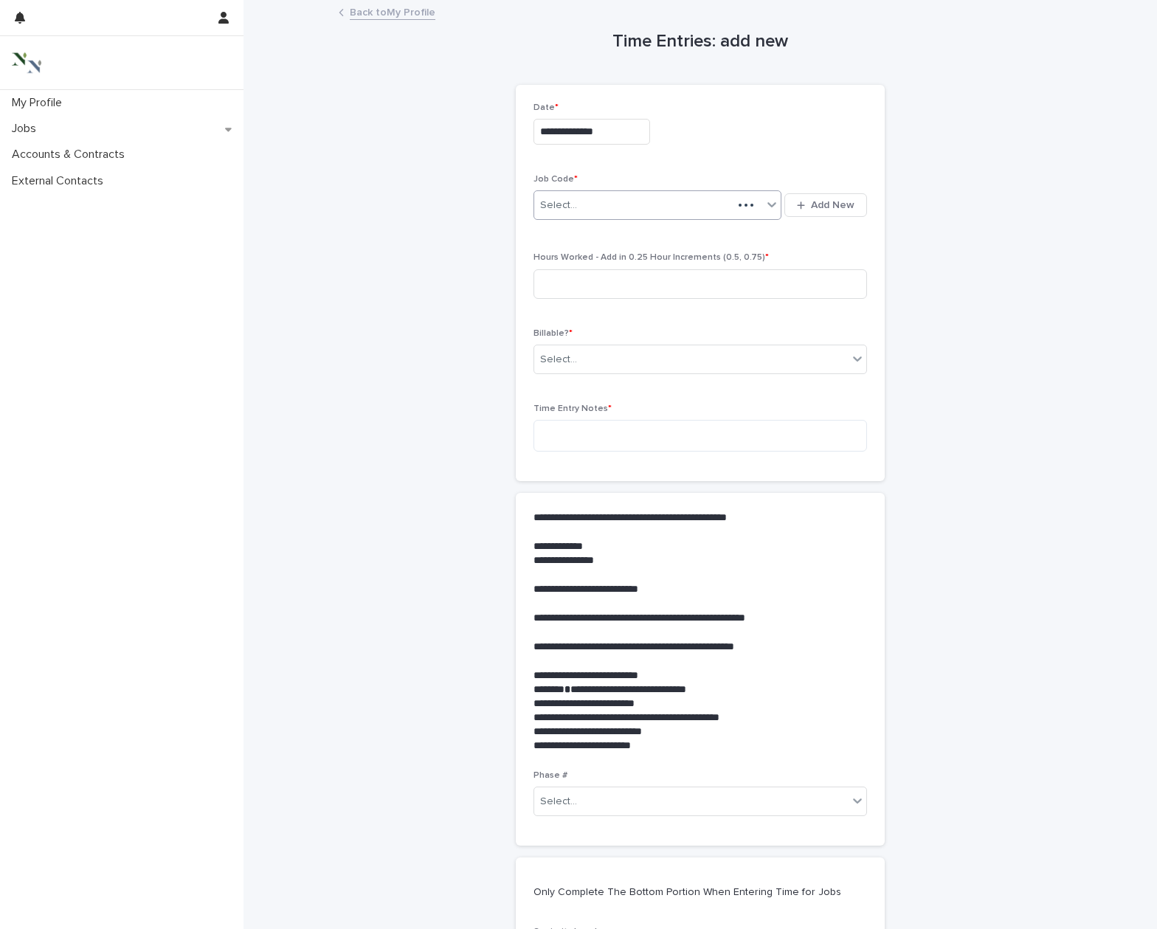
click at [569, 198] on div "Select..." at bounding box center [558, 205] width 37 height 15
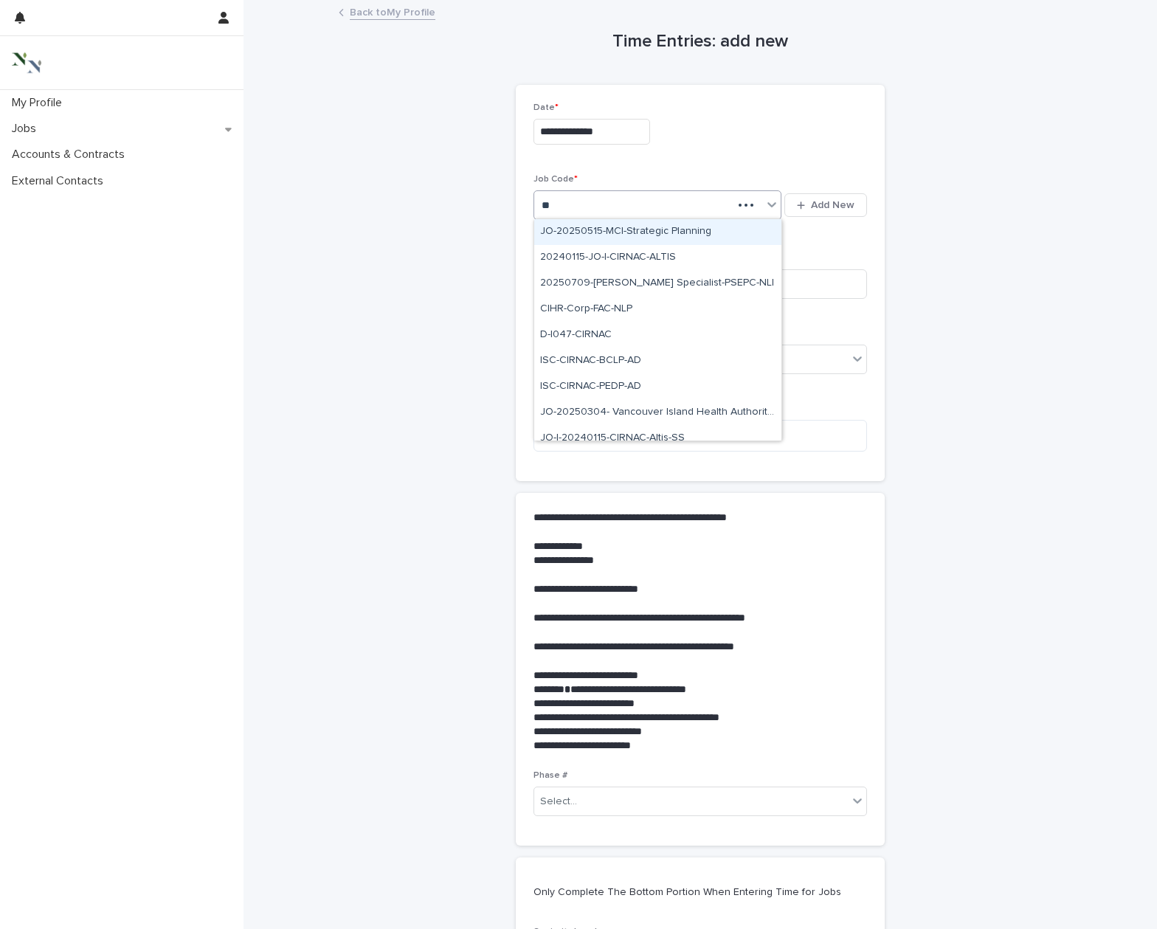
type input "*"
type input "***"
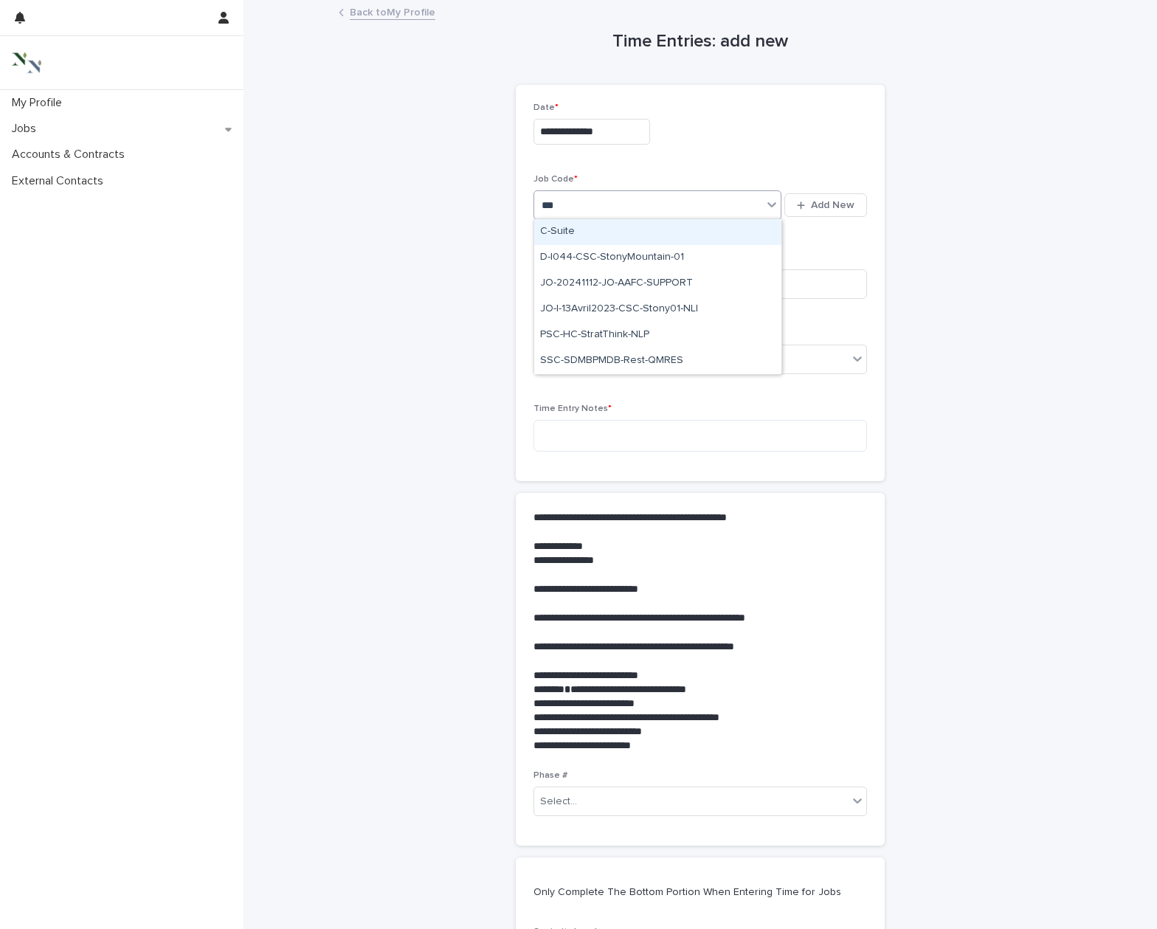
click at [572, 230] on div "C-Suite" at bounding box center [657, 232] width 247 height 26
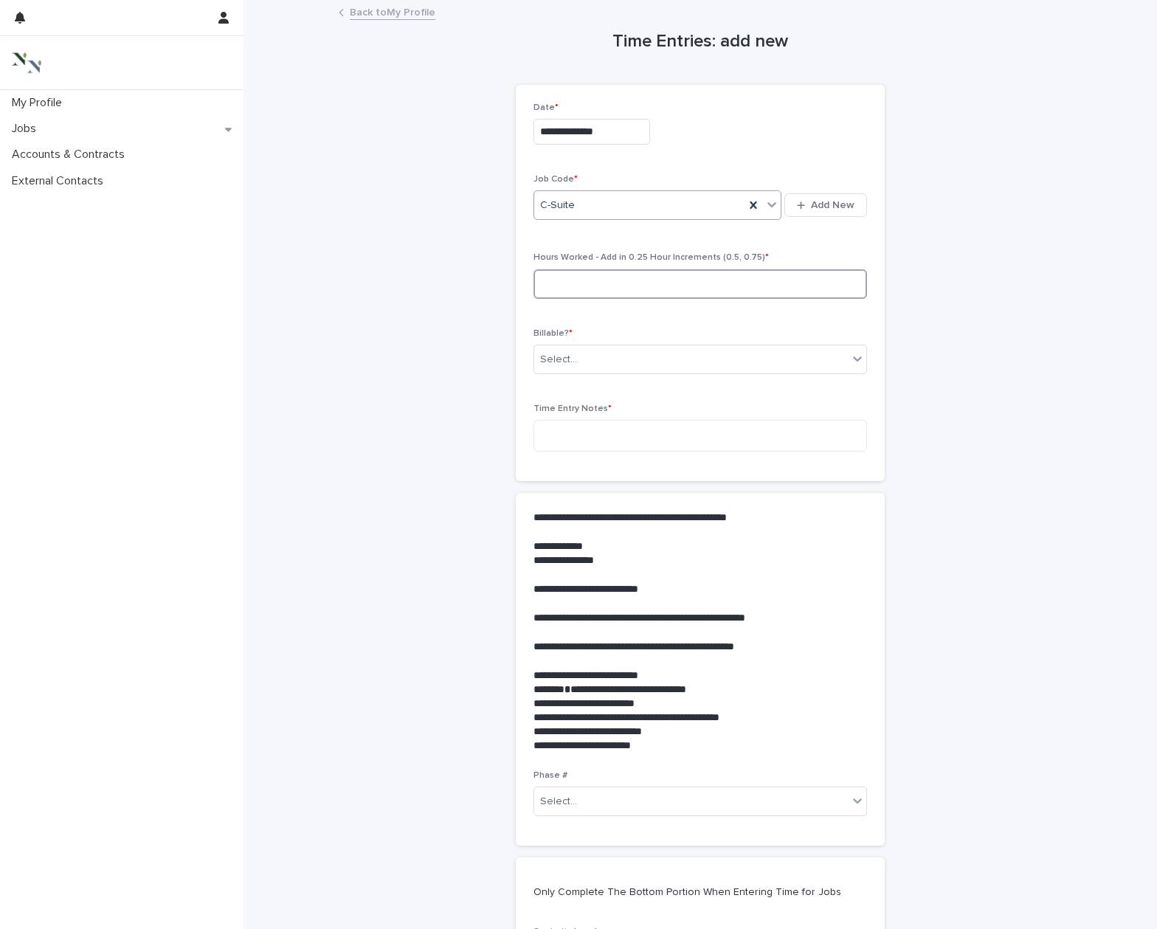
click at [568, 280] on input at bounding box center [699, 284] width 333 height 30
type input "****"
click at [566, 352] on div "Select..." at bounding box center [558, 359] width 37 height 15
drag, startPoint x: 565, startPoint y: 395, endPoint x: 564, endPoint y: 434, distance: 38.4
click at [564, 406] on div "No" at bounding box center [588, 411] width 109 height 26
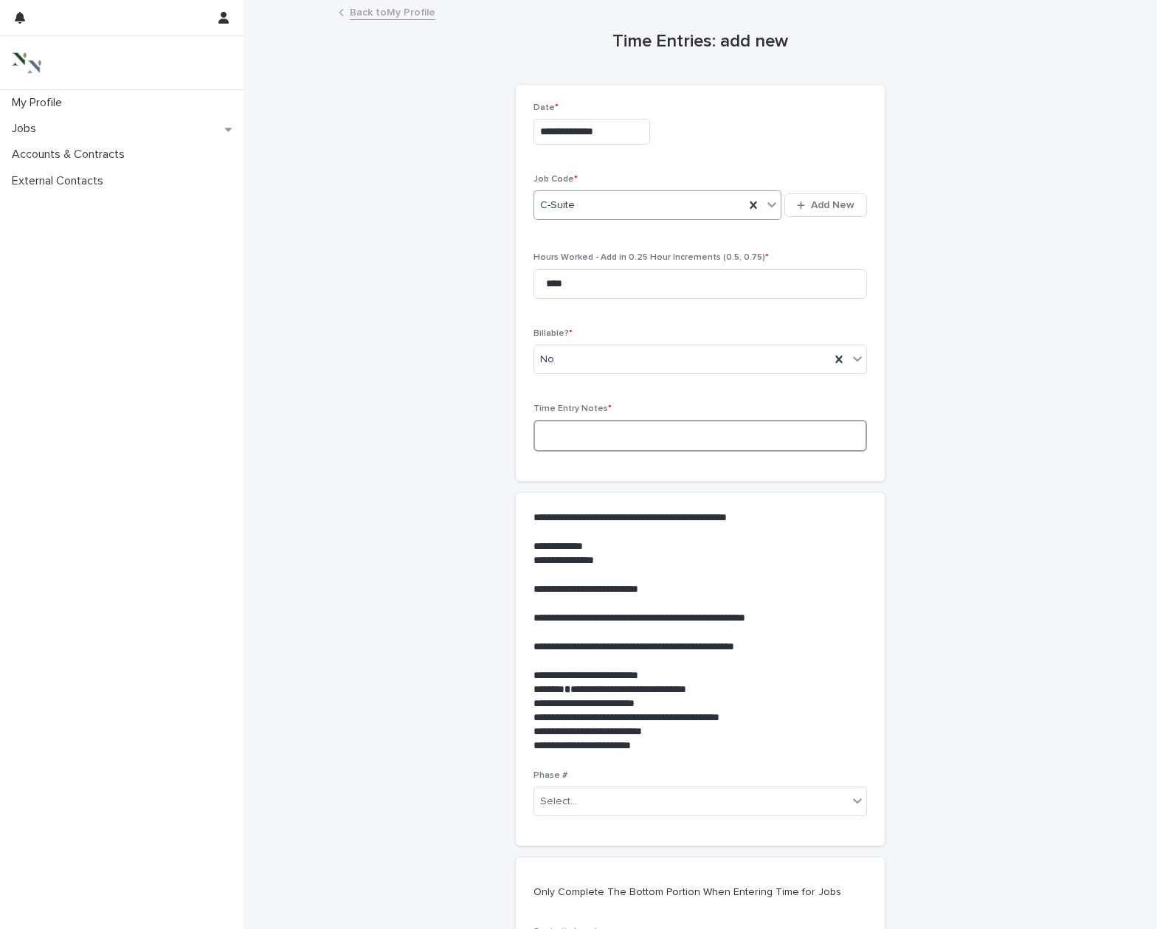
click at [564, 438] on textarea at bounding box center [699, 436] width 333 height 32
type textarea "*"
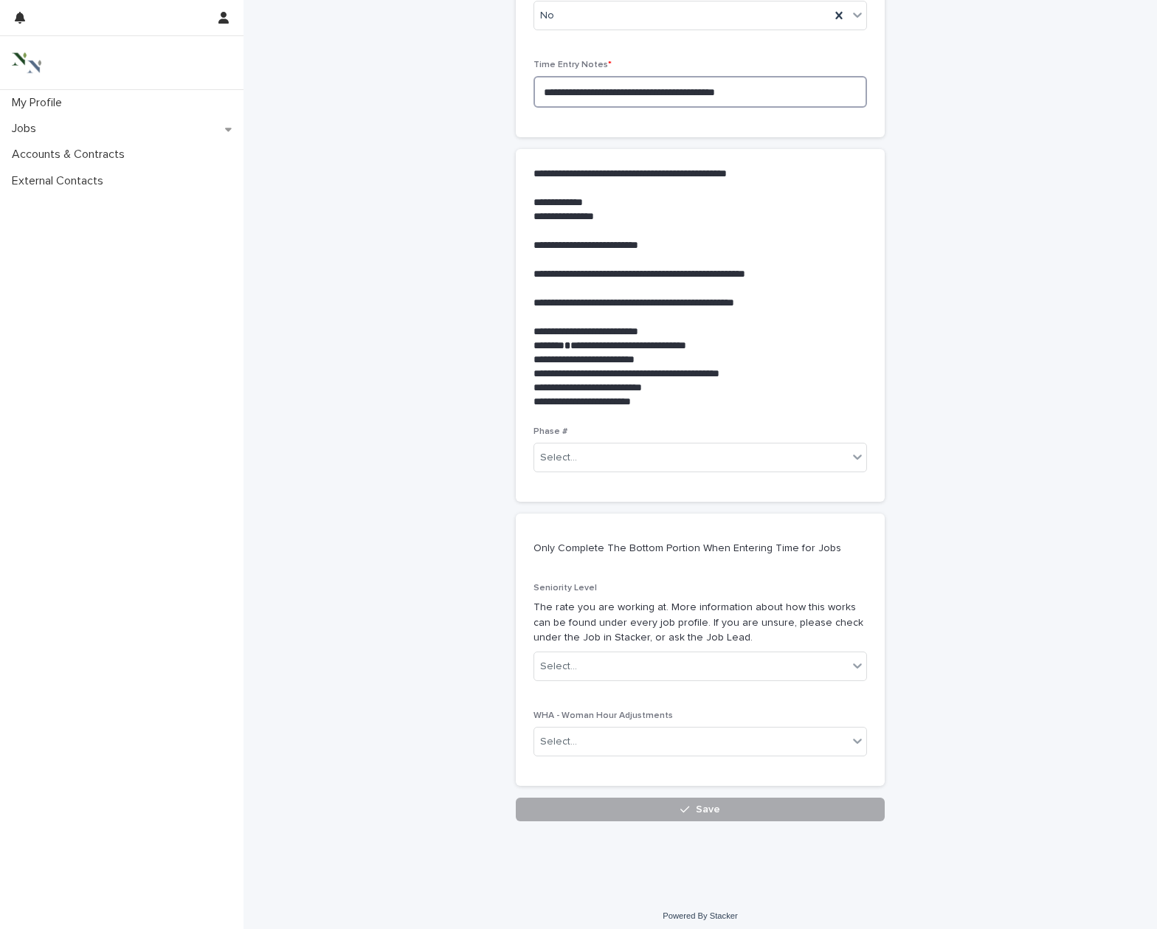
scroll to position [343, 0]
type textarea "**********"
click at [696, 805] on span "Save" at bounding box center [708, 810] width 24 height 10
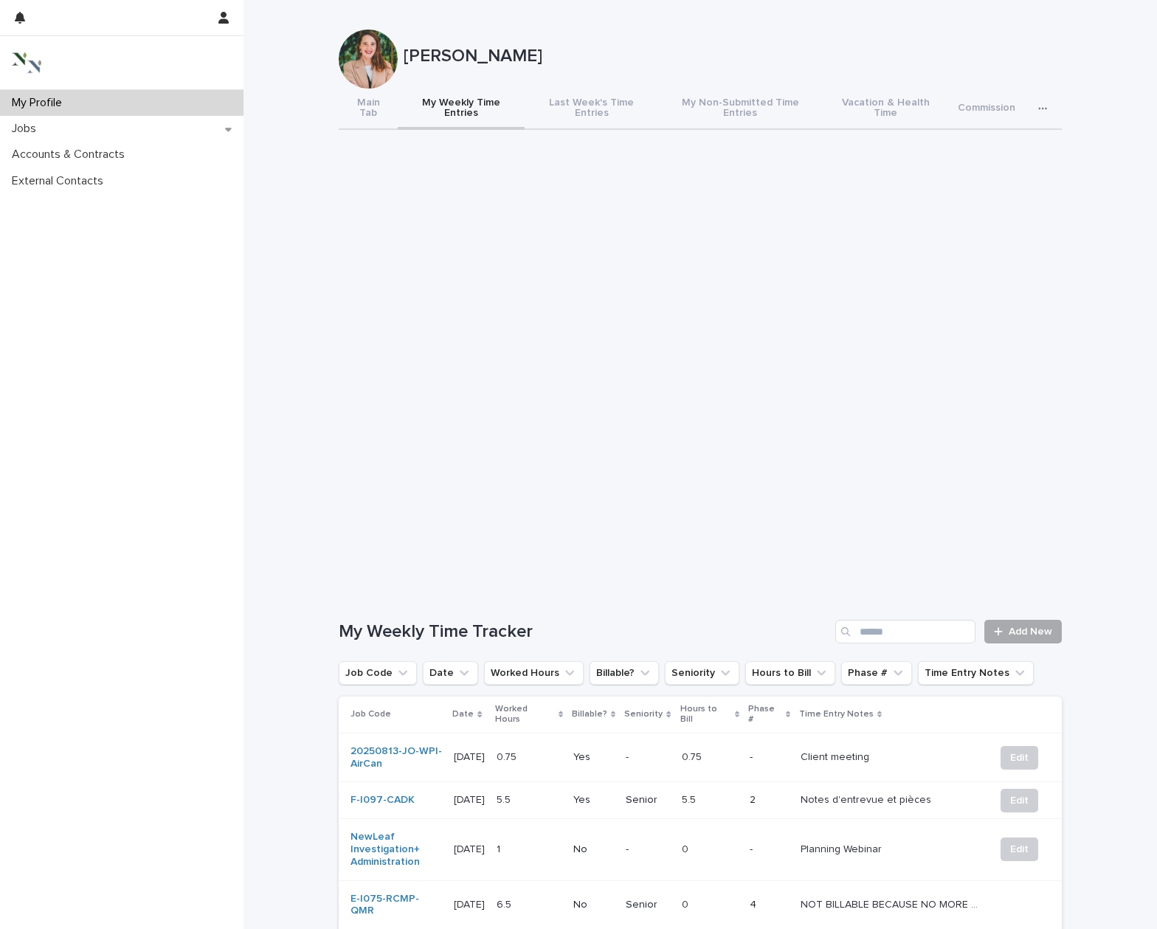
click at [996, 626] on icon at bounding box center [998, 631] width 9 height 10
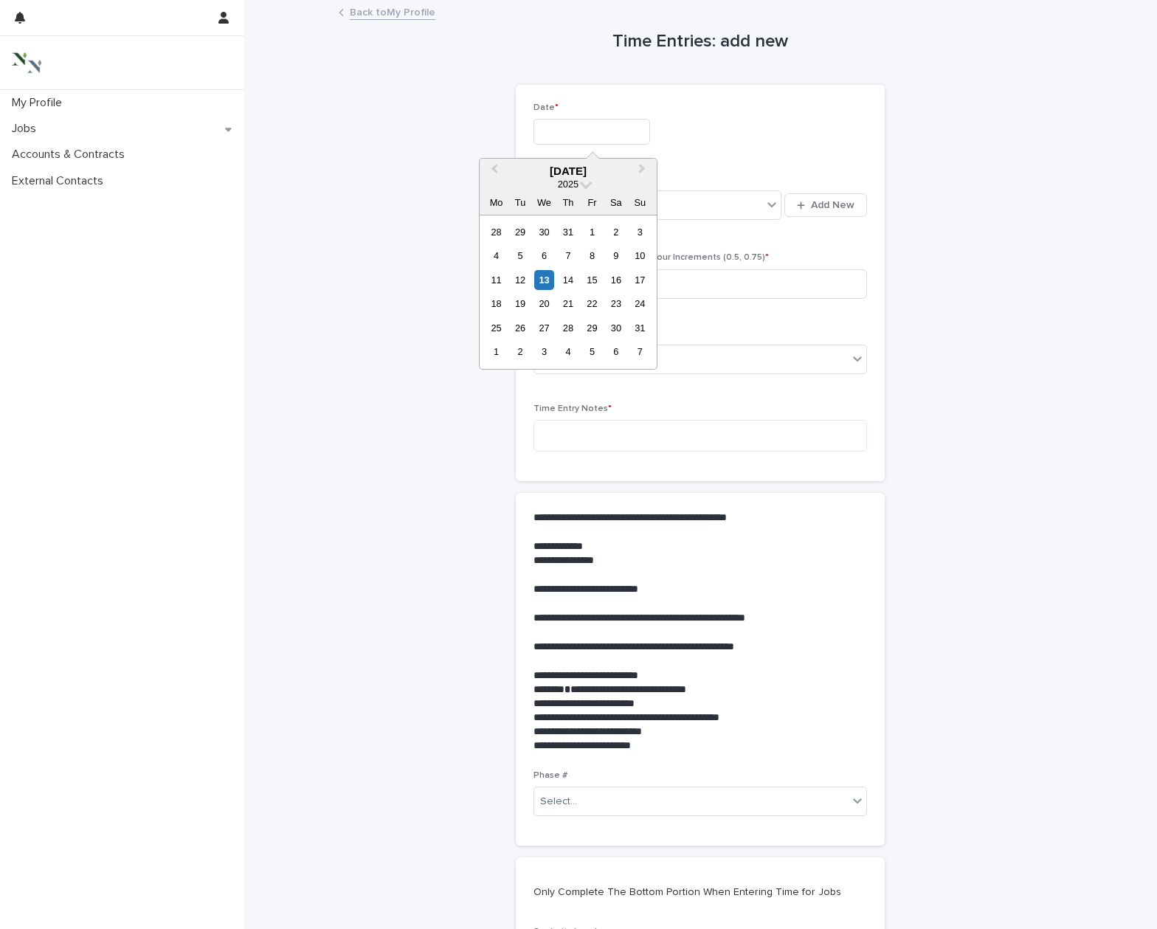
click at [589, 130] on input "text" at bounding box center [591, 132] width 117 height 26
click at [570, 280] on div "14" at bounding box center [568, 280] width 20 height 20
type input "**********"
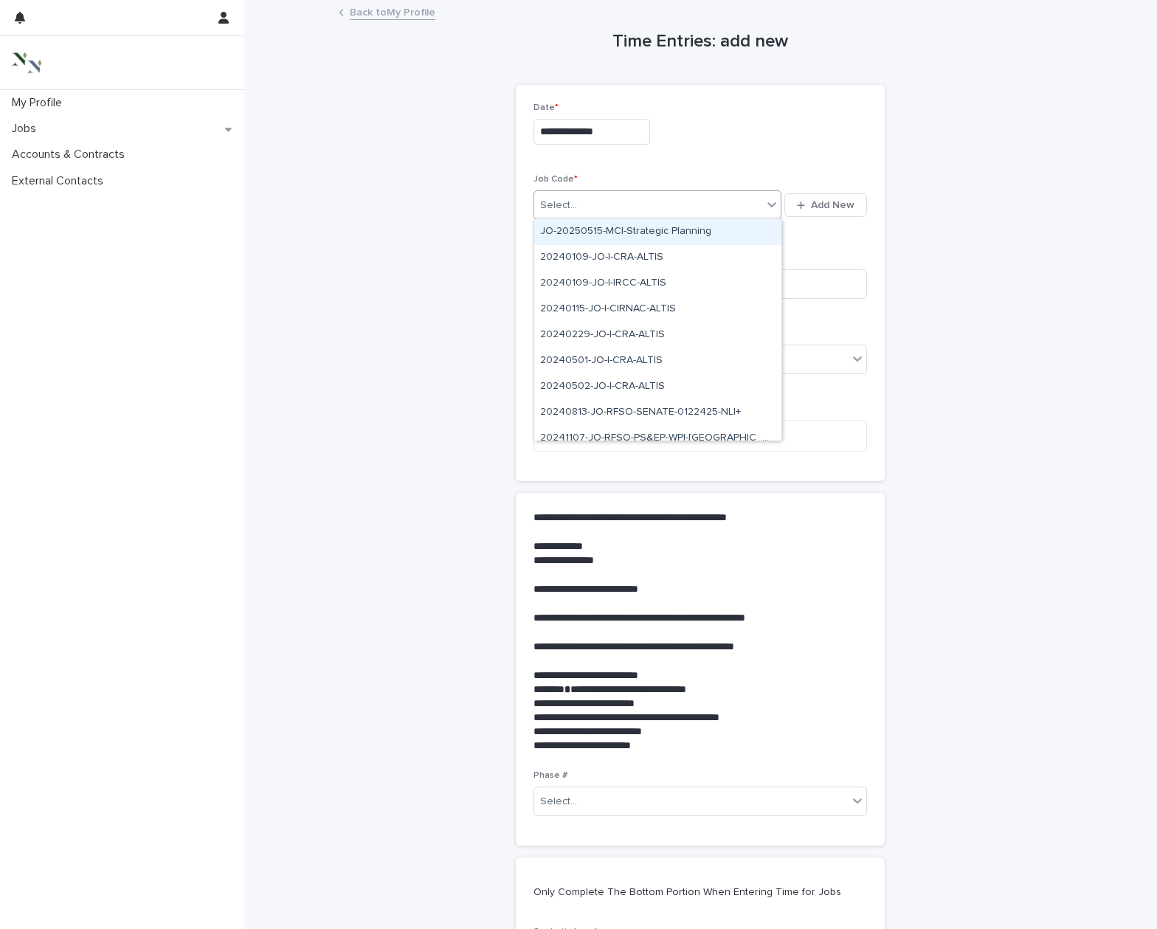
click at [565, 204] on div "Select..." at bounding box center [558, 205] width 37 height 15
type input "**"
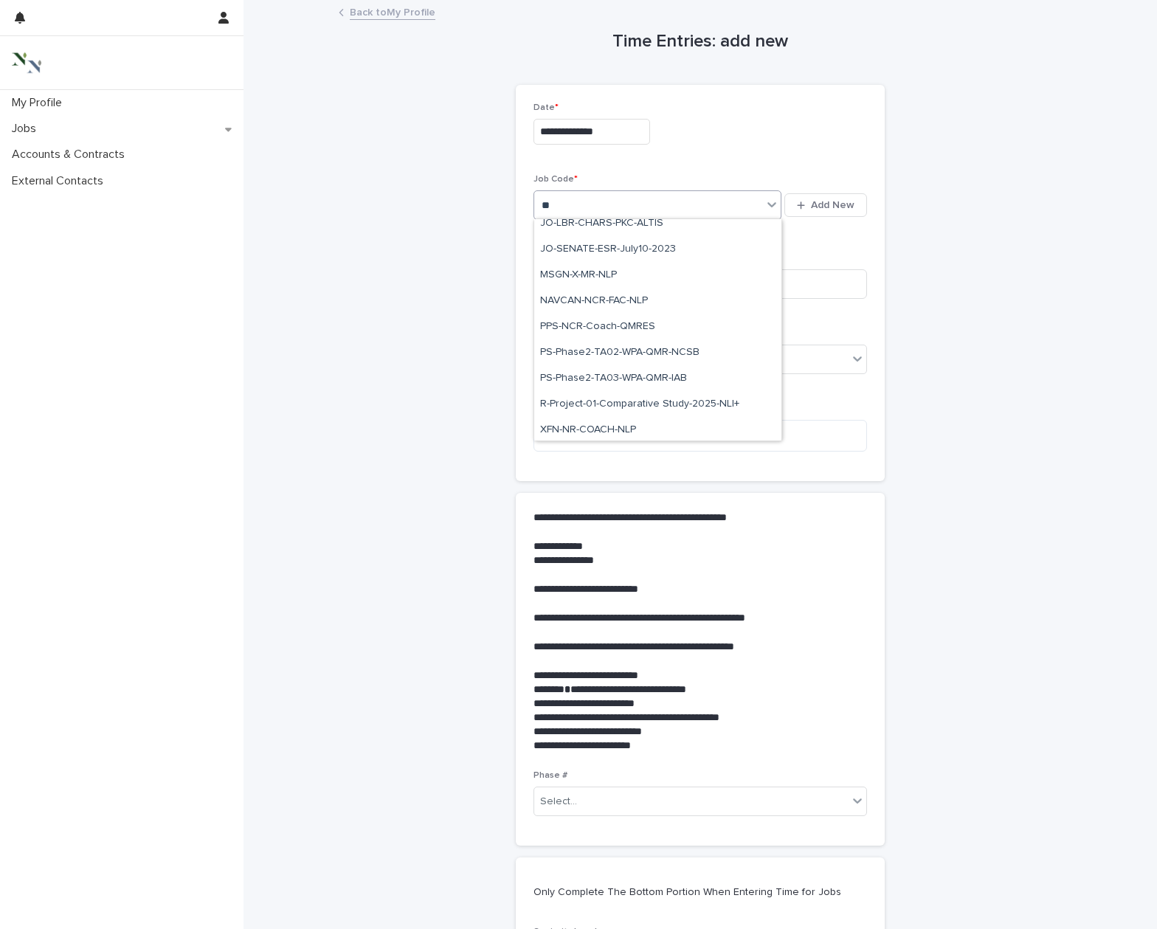
scroll to position [579, 0]
click at [605, 402] on div "R-Project-01-Comparative Study-2025-NLI+" at bounding box center [657, 402] width 247 height 26
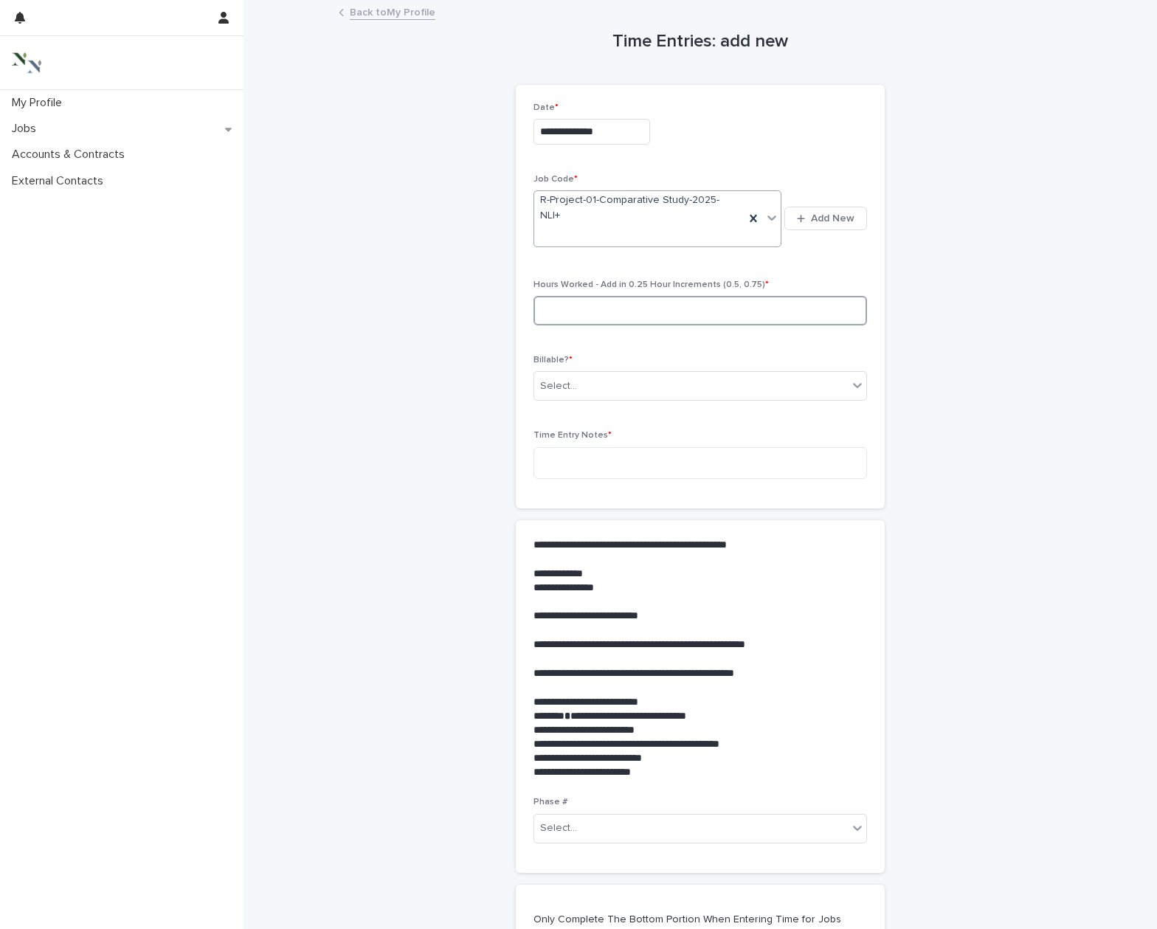
click at [564, 296] on input at bounding box center [699, 311] width 333 height 30
type input "***"
click at [569, 378] on div "Select..." at bounding box center [558, 385] width 37 height 15
click at [567, 408] on div "No" at bounding box center [588, 411] width 109 height 26
click at [566, 447] on textarea at bounding box center [699, 463] width 333 height 32
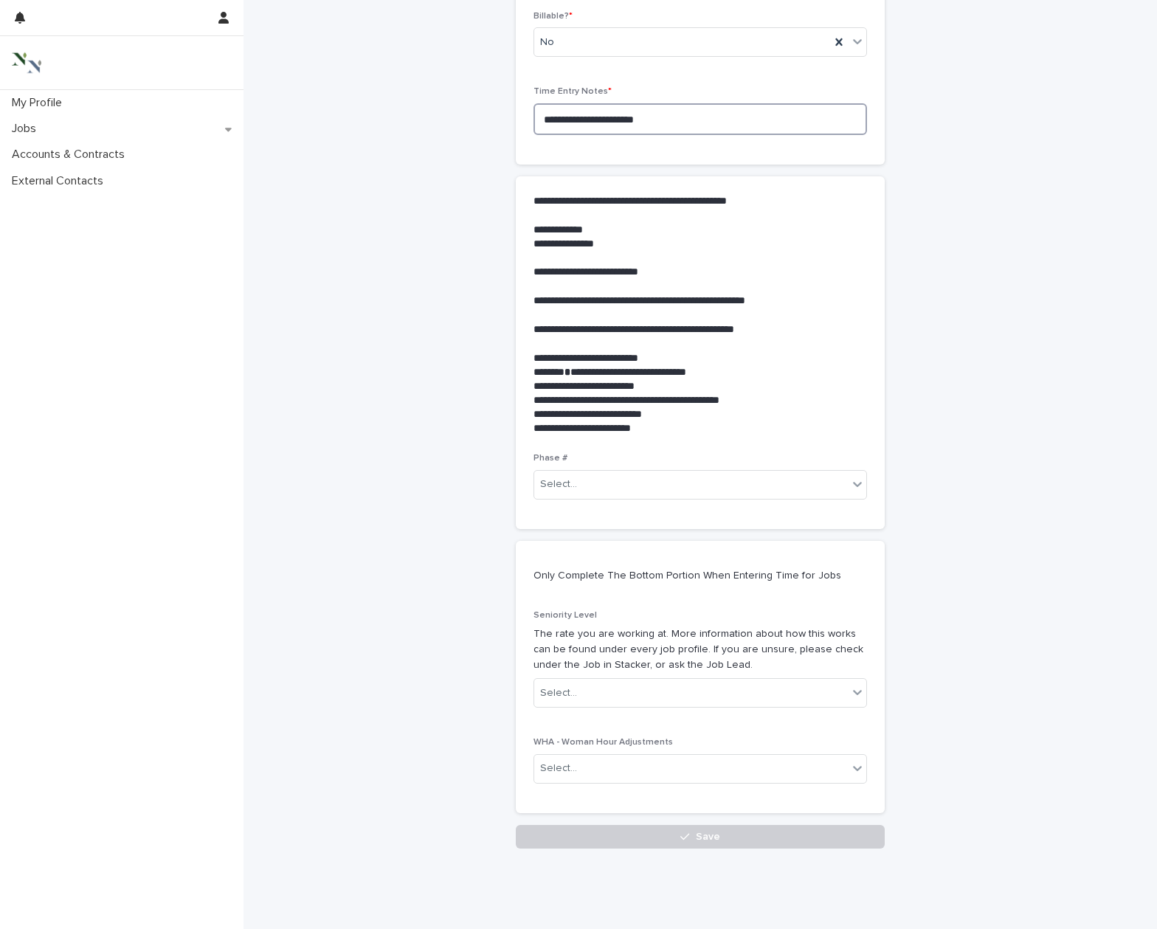
scroll to position [343, 0]
type textarea "**********"
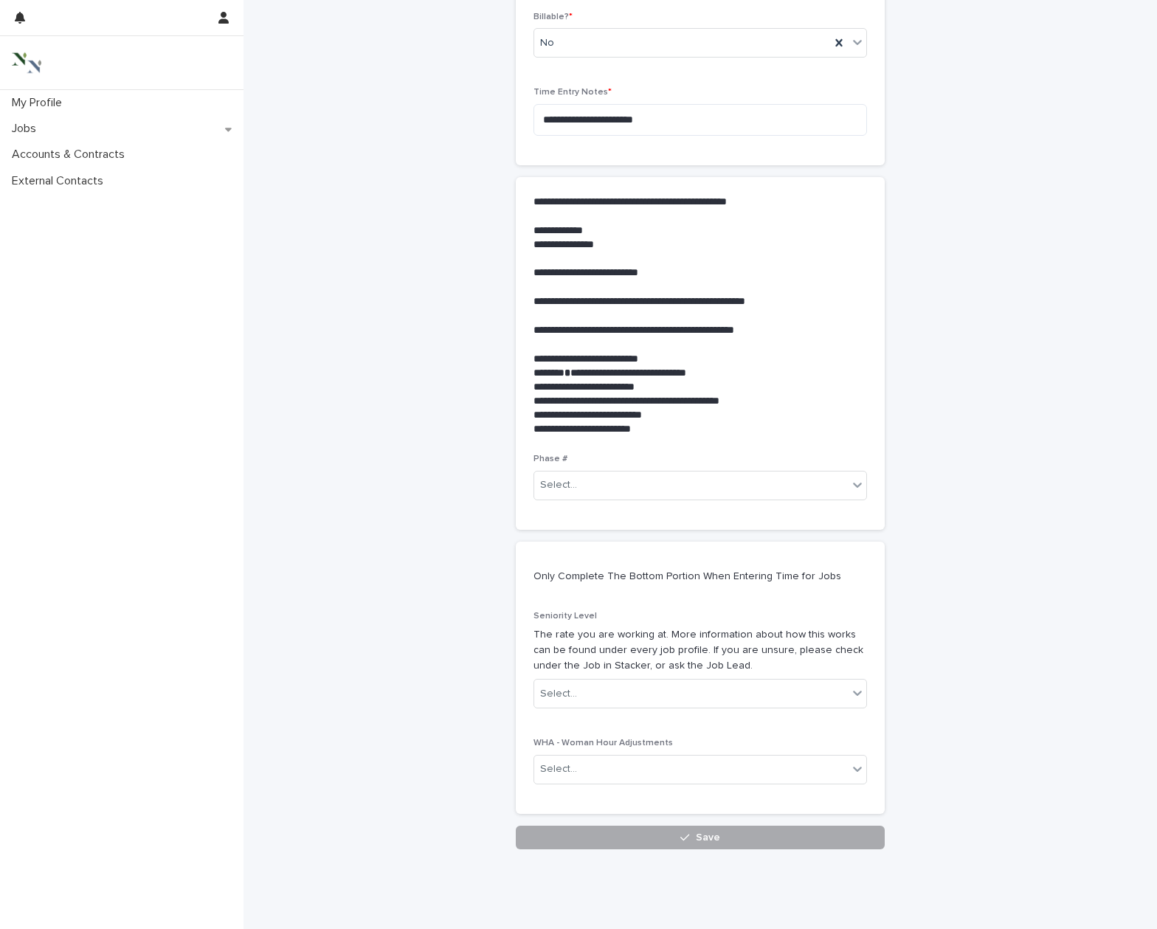
click at [629, 825] on button "Save" at bounding box center [700, 837] width 369 height 24
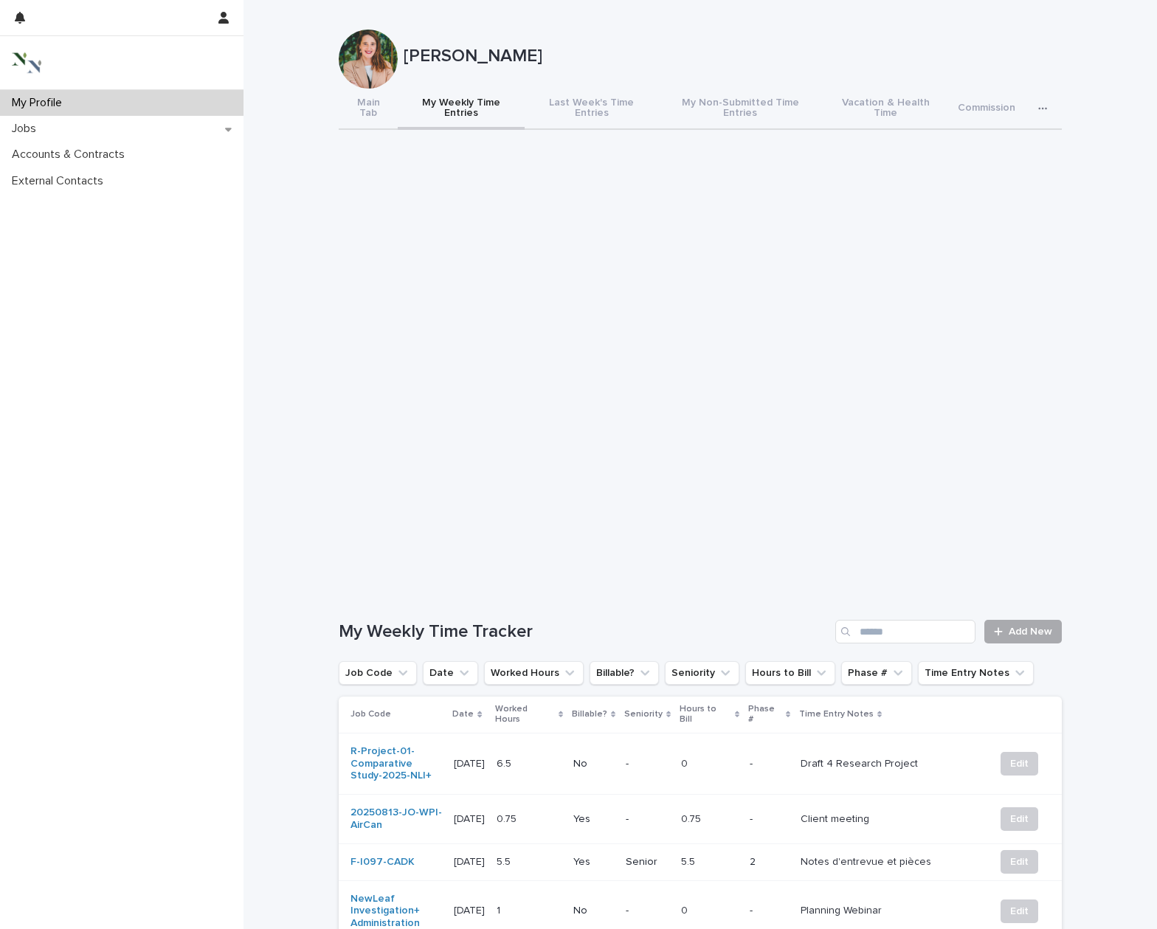
click at [1041, 626] on span "Add New" at bounding box center [1030, 631] width 44 height 10
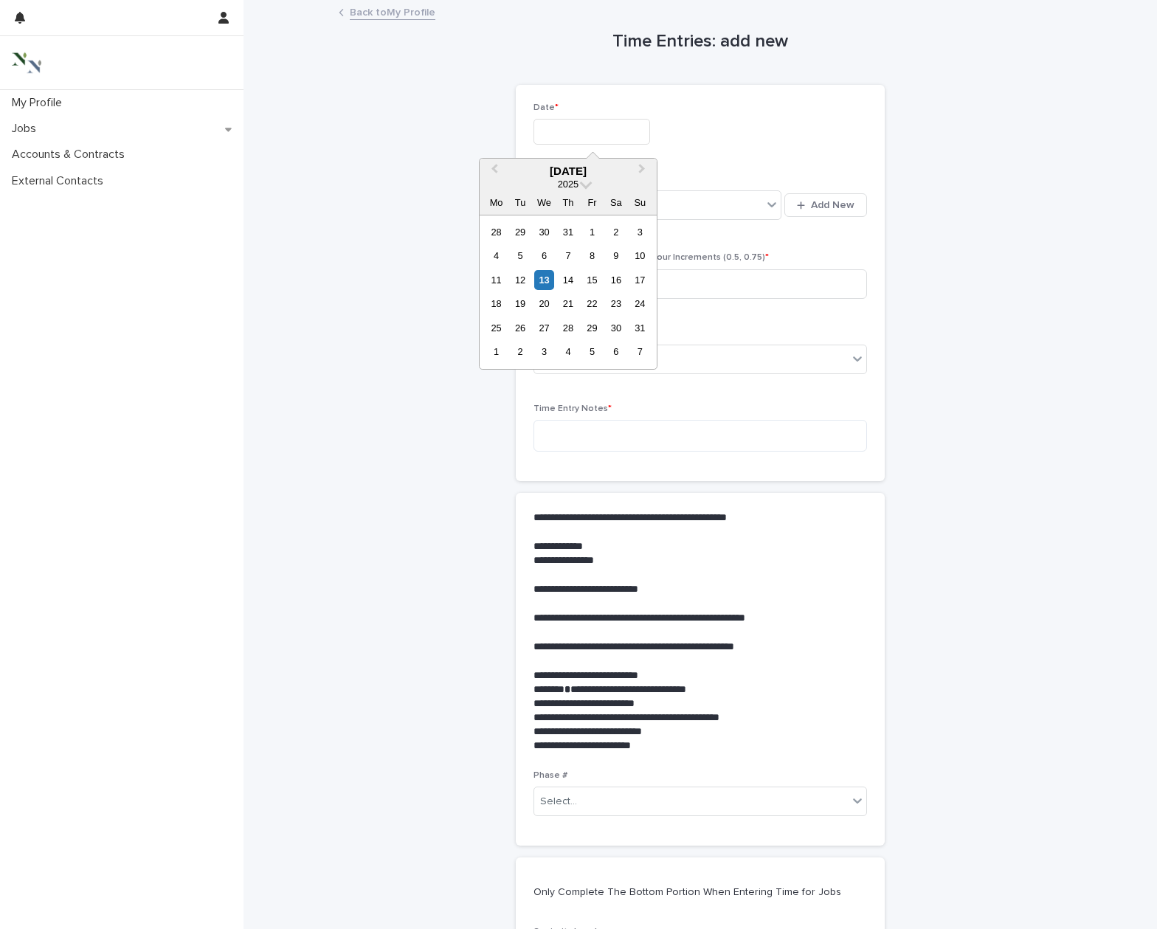
click at [558, 126] on input "text" at bounding box center [591, 132] width 117 height 26
click at [599, 280] on div "15" at bounding box center [592, 280] width 20 height 20
type input "**********"
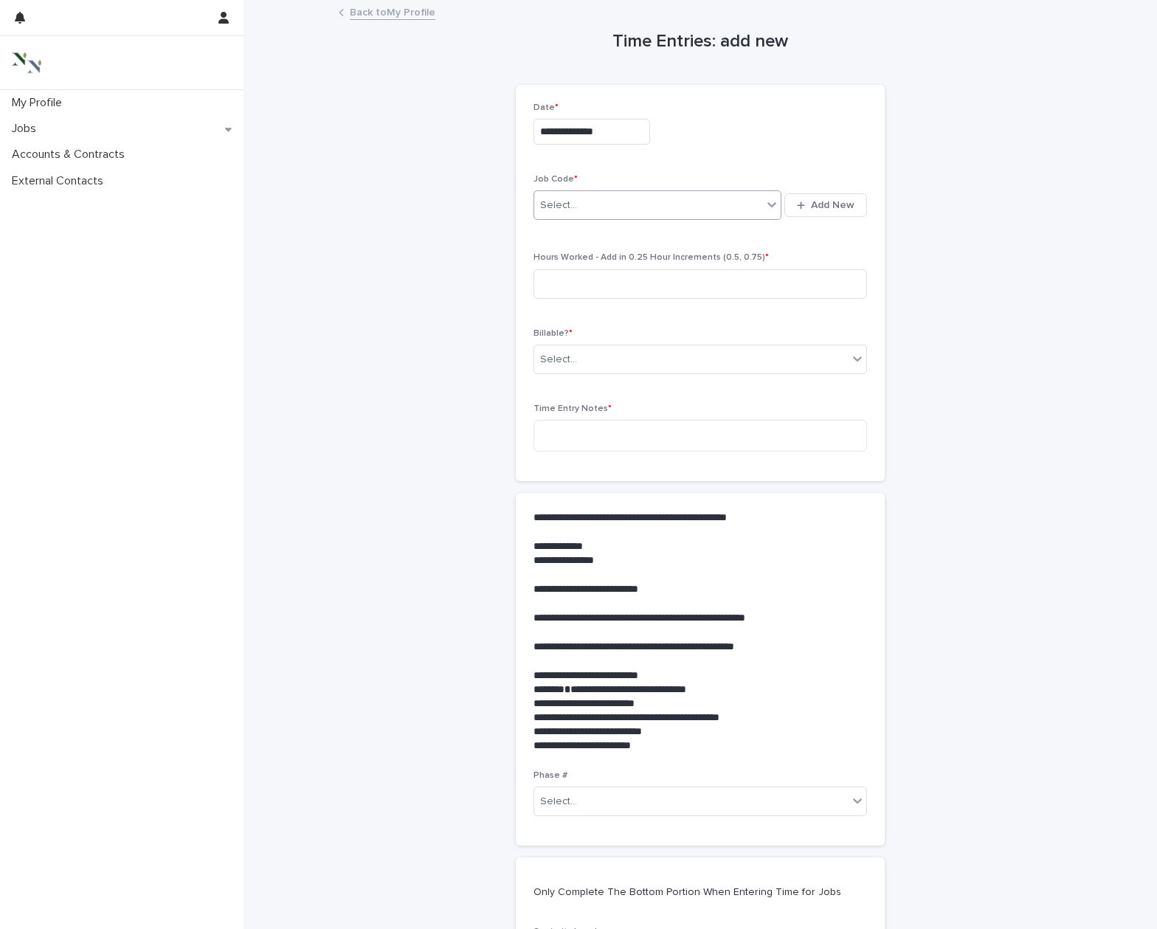
click at [594, 203] on div "Select..." at bounding box center [648, 205] width 228 height 24
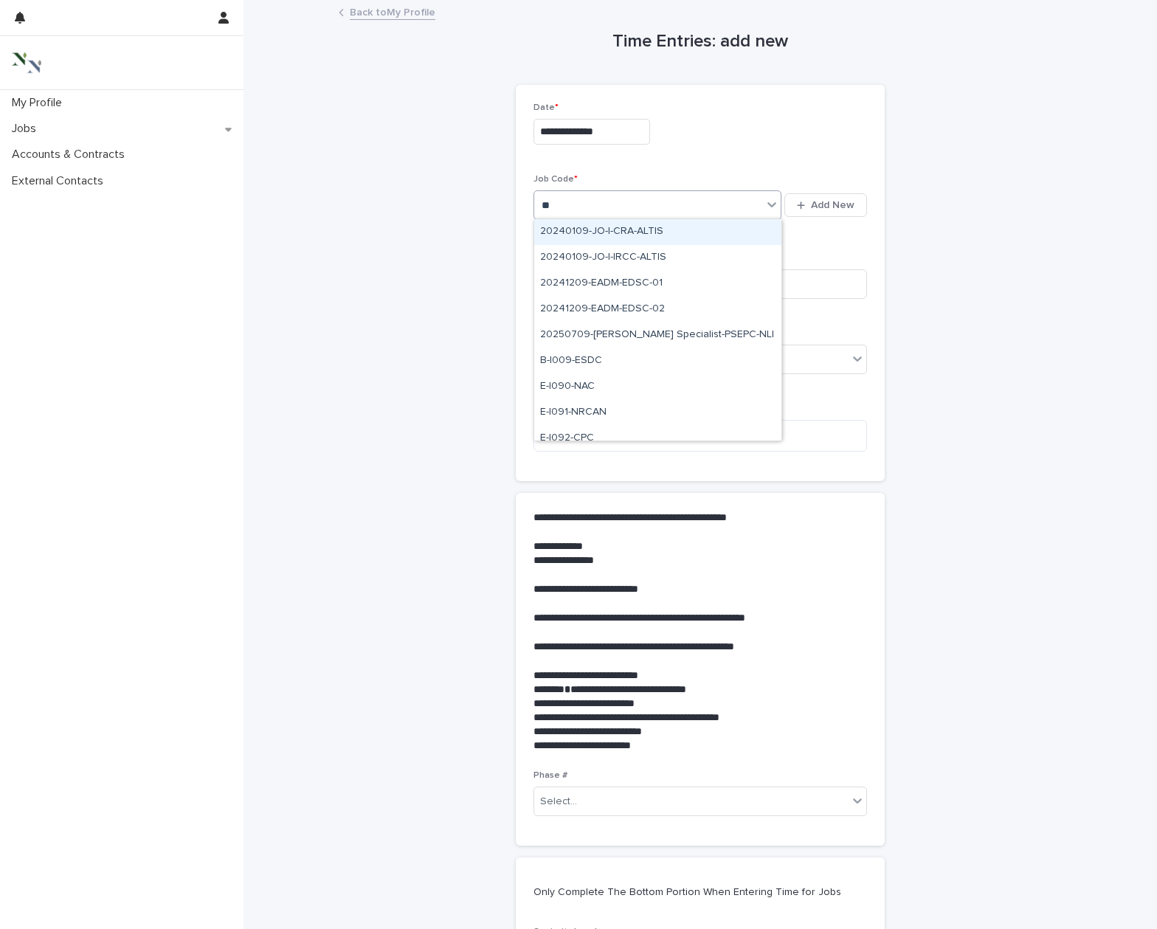
type input "***"
click at [585, 232] on div "F-I095-NAC" at bounding box center [657, 232] width 247 height 26
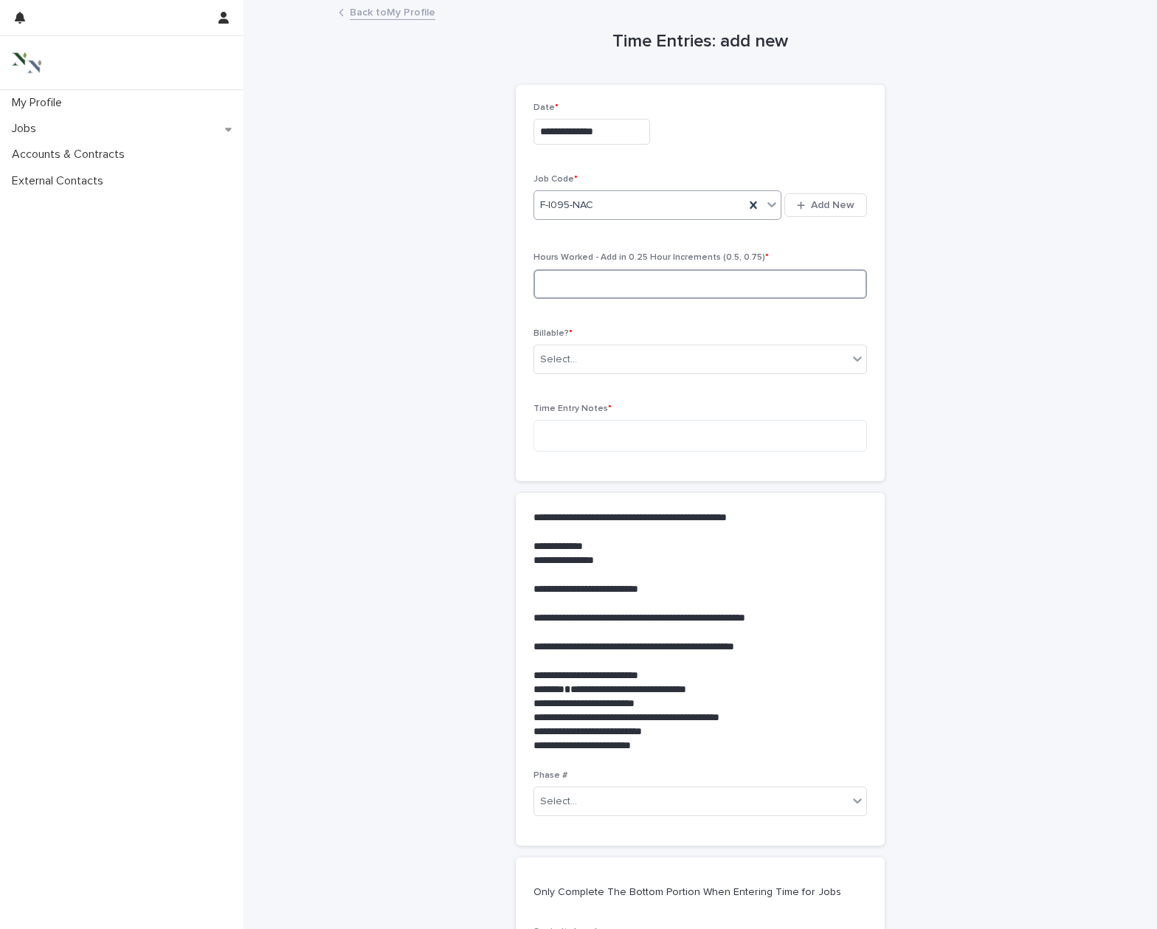
click at [579, 281] on input at bounding box center [699, 284] width 333 height 30
type input "*"
type input "***"
click at [614, 354] on div "Select..." at bounding box center [690, 359] width 313 height 24
click at [610, 384] on div "Yes" at bounding box center [700, 385] width 332 height 26
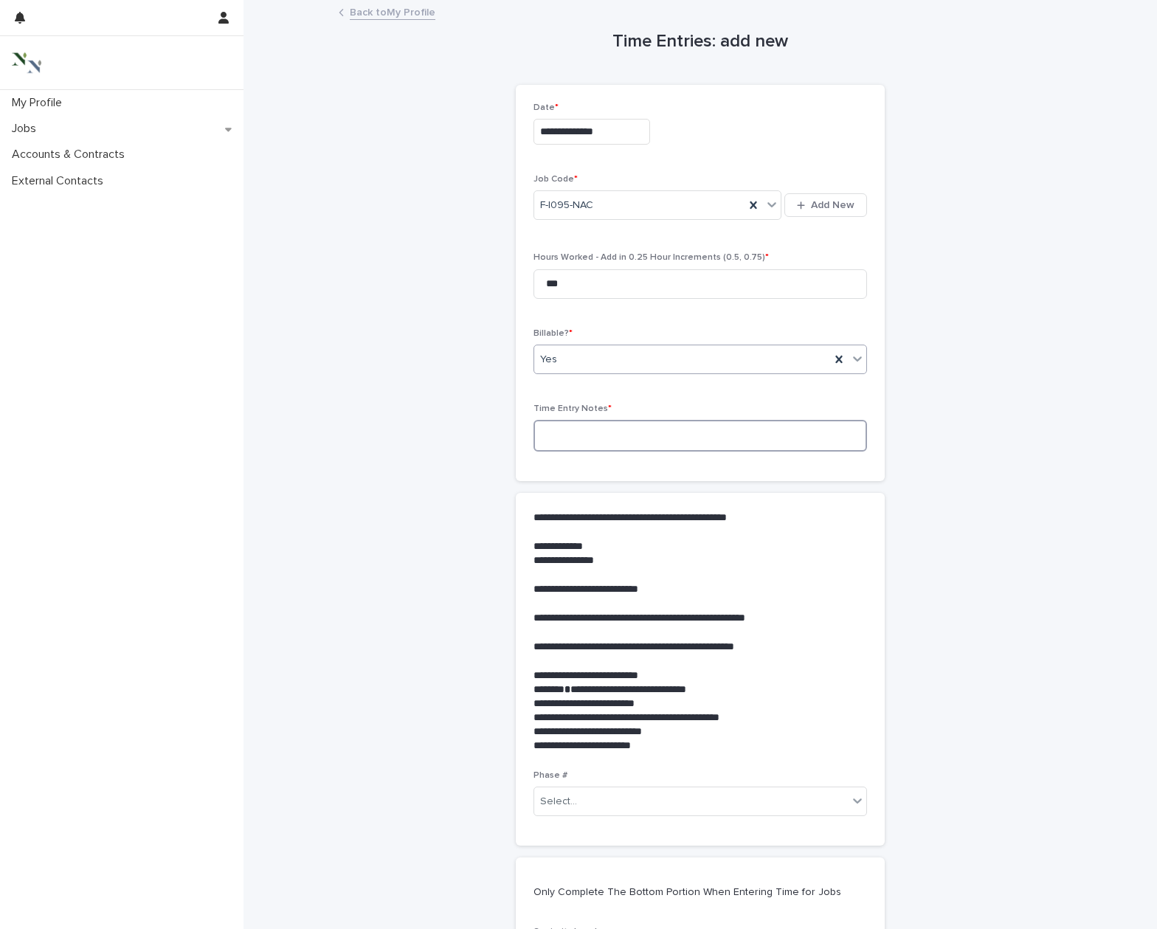
click at [600, 434] on textarea at bounding box center [699, 436] width 333 height 32
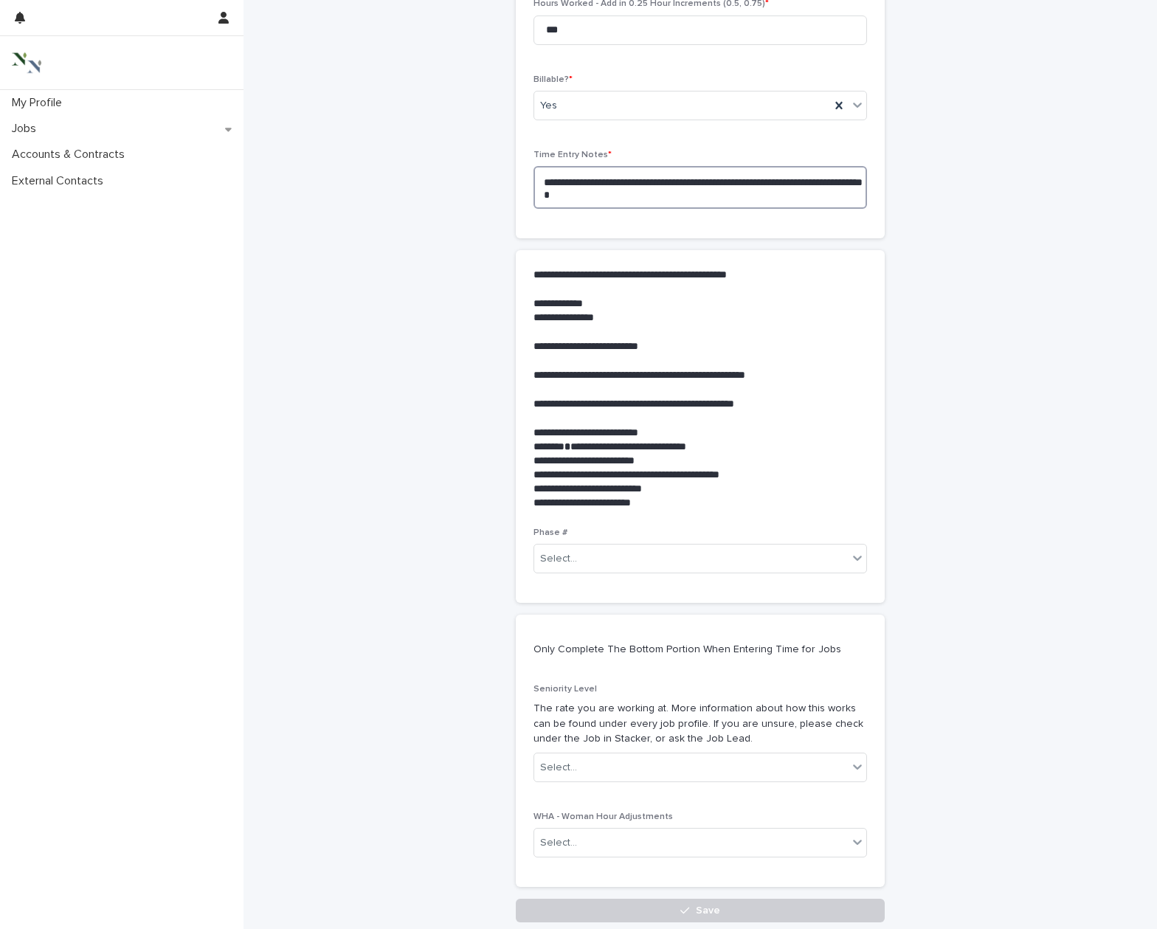
scroll to position [256, 0]
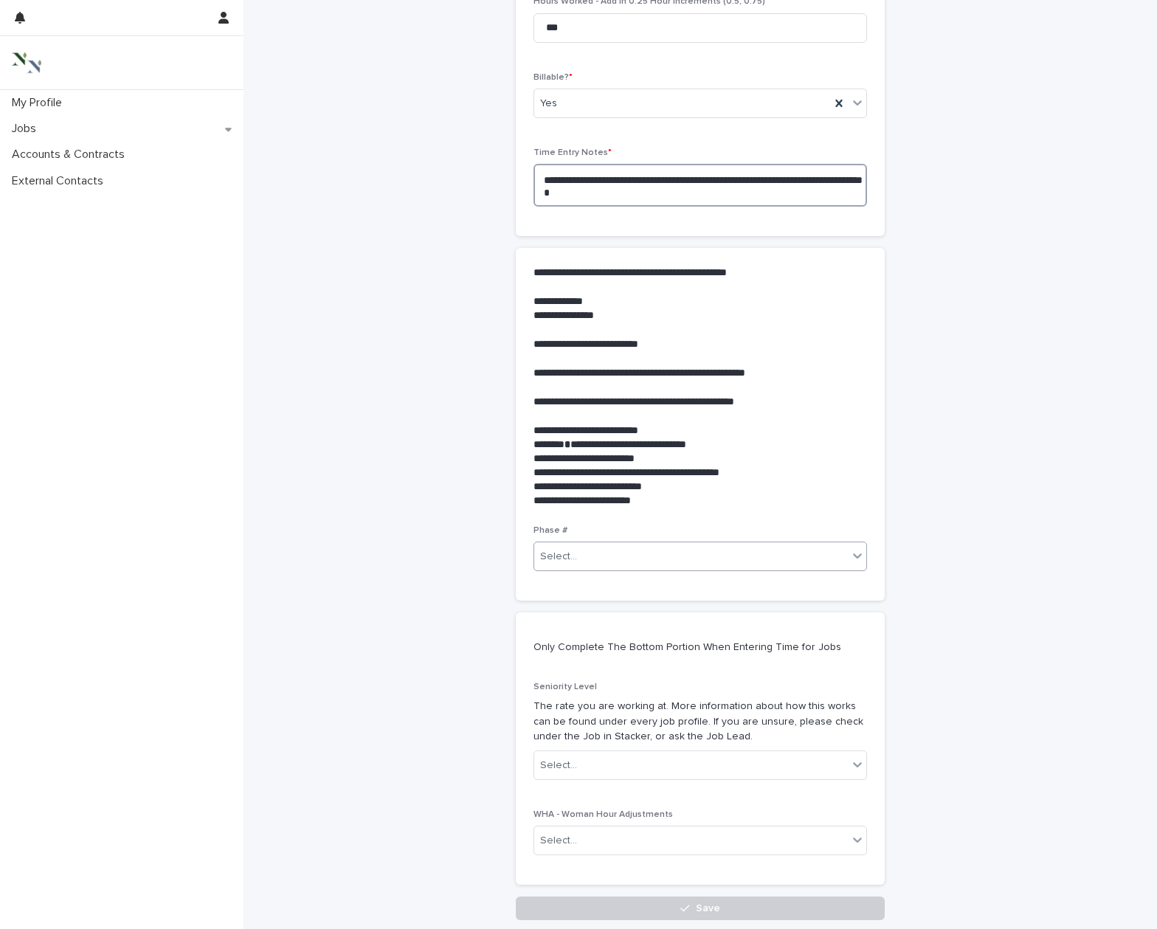
type textarea "**********"
click at [565, 560] on div "Select..." at bounding box center [690, 556] width 313 height 24
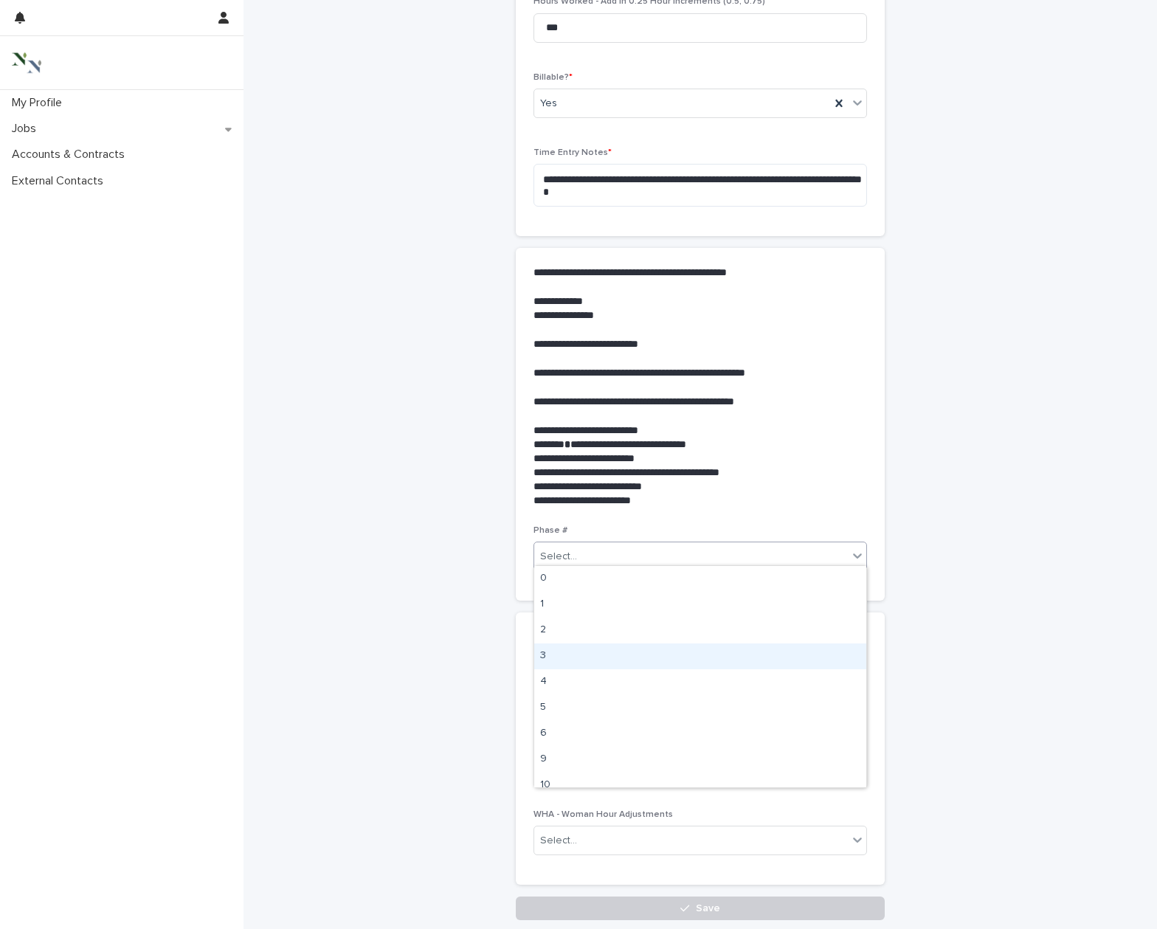
click at [570, 652] on div "3" at bounding box center [700, 656] width 332 height 26
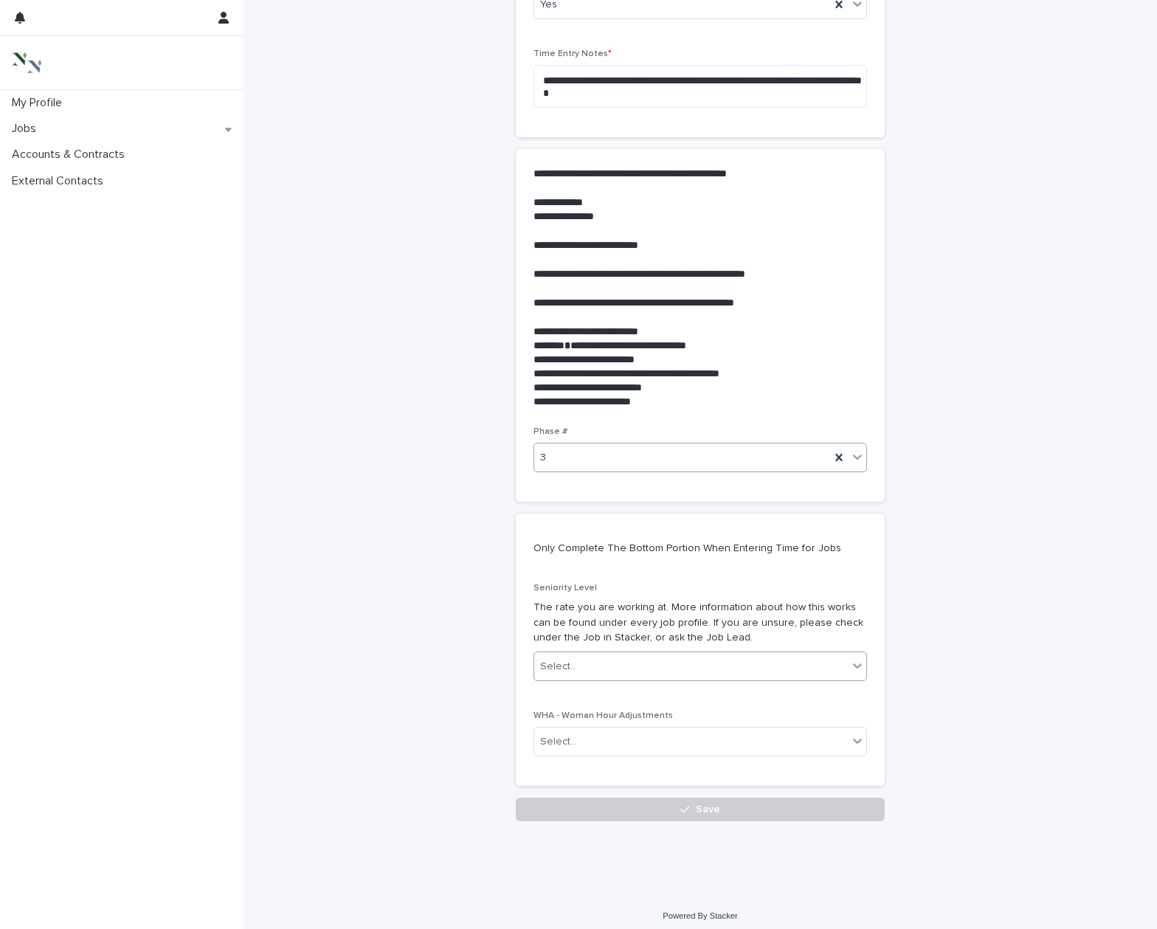
scroll to position [354, 0]
click at [571, 659] on div "Select..." at bounding box center [558, 666] width 37 height 15
click at [569, 680] on div "Senior" at bounding box center [700, 687] width 332 height 26
click at [676, 803] on button "Save" at bounding box center [700, 810] width 369 height 24
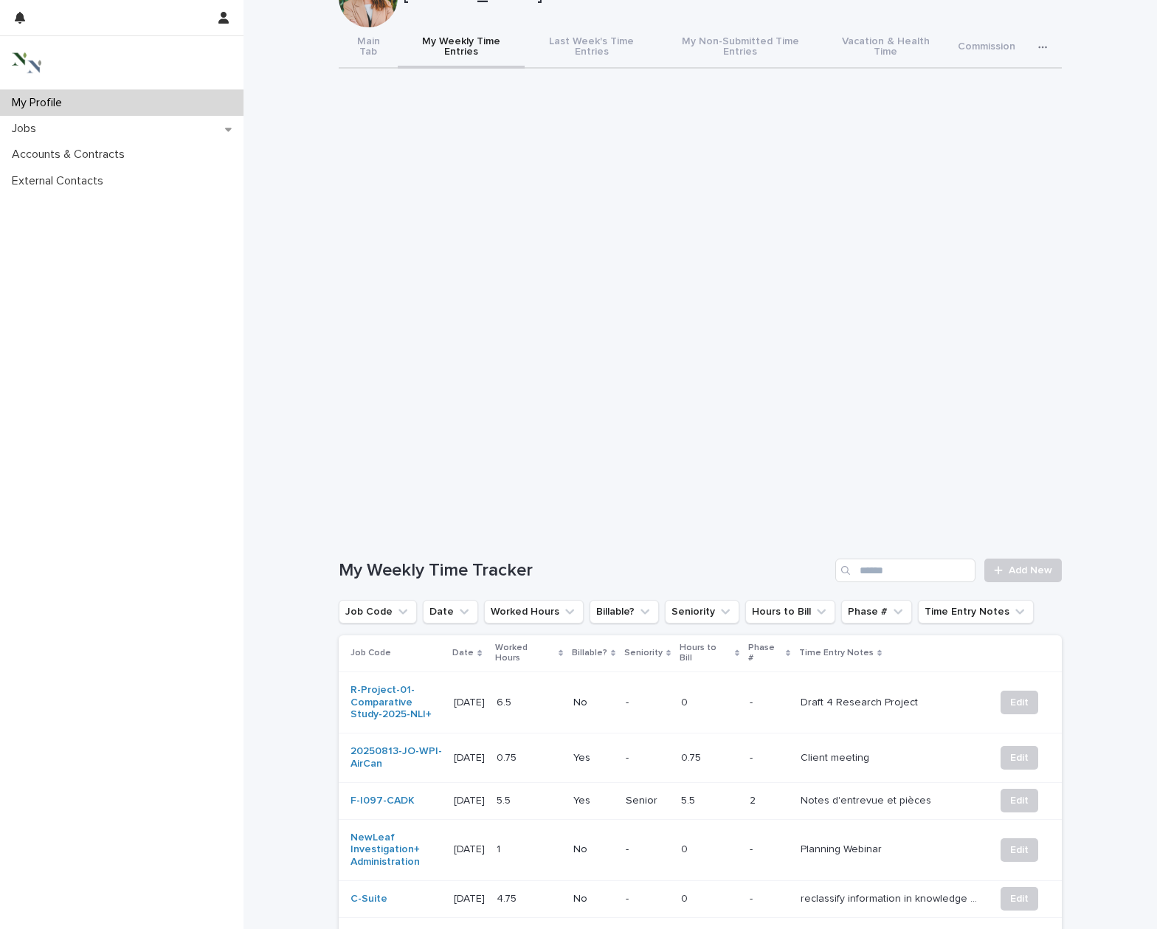
scroll to position [63, 0]
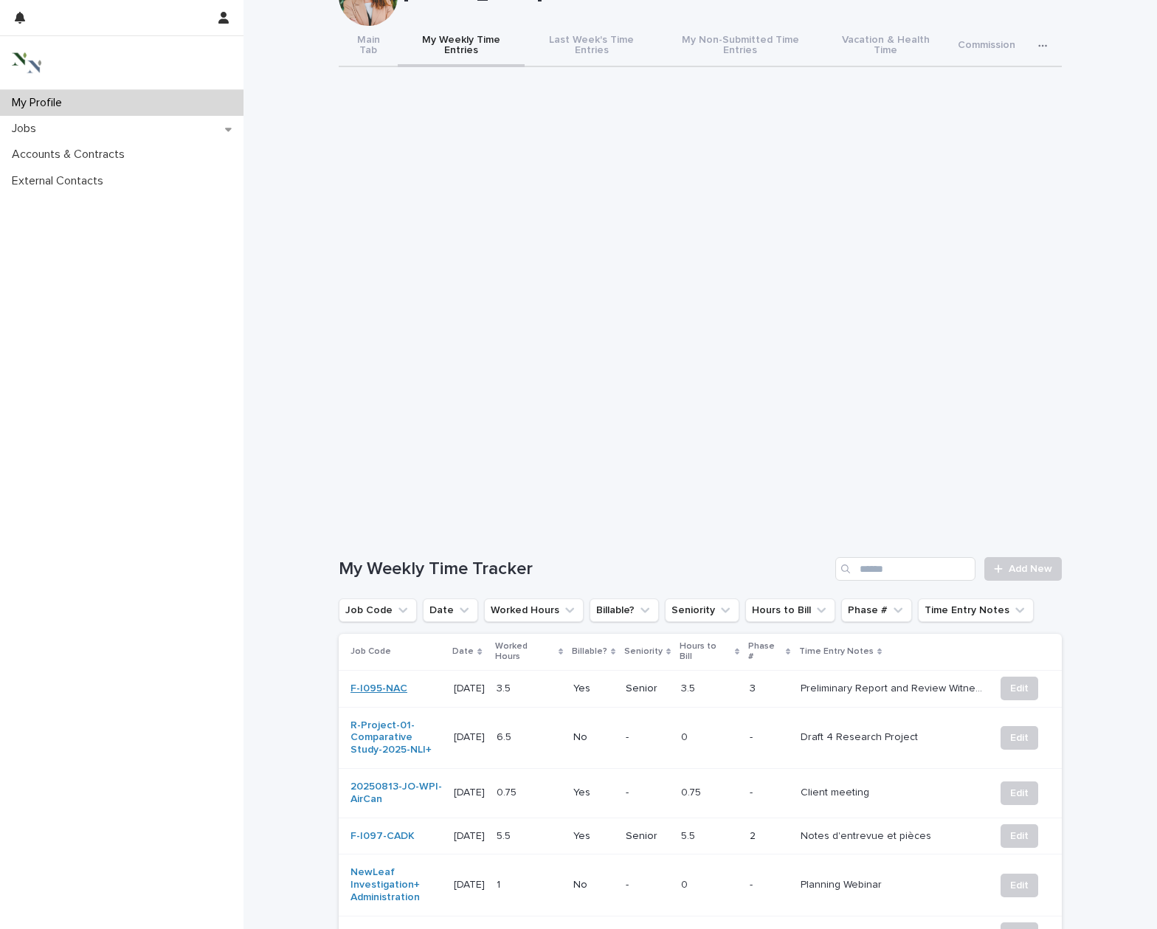
click at [367, 682] on link "F-I095-NAC" at bounding box center [378, 688] width 57 height 13
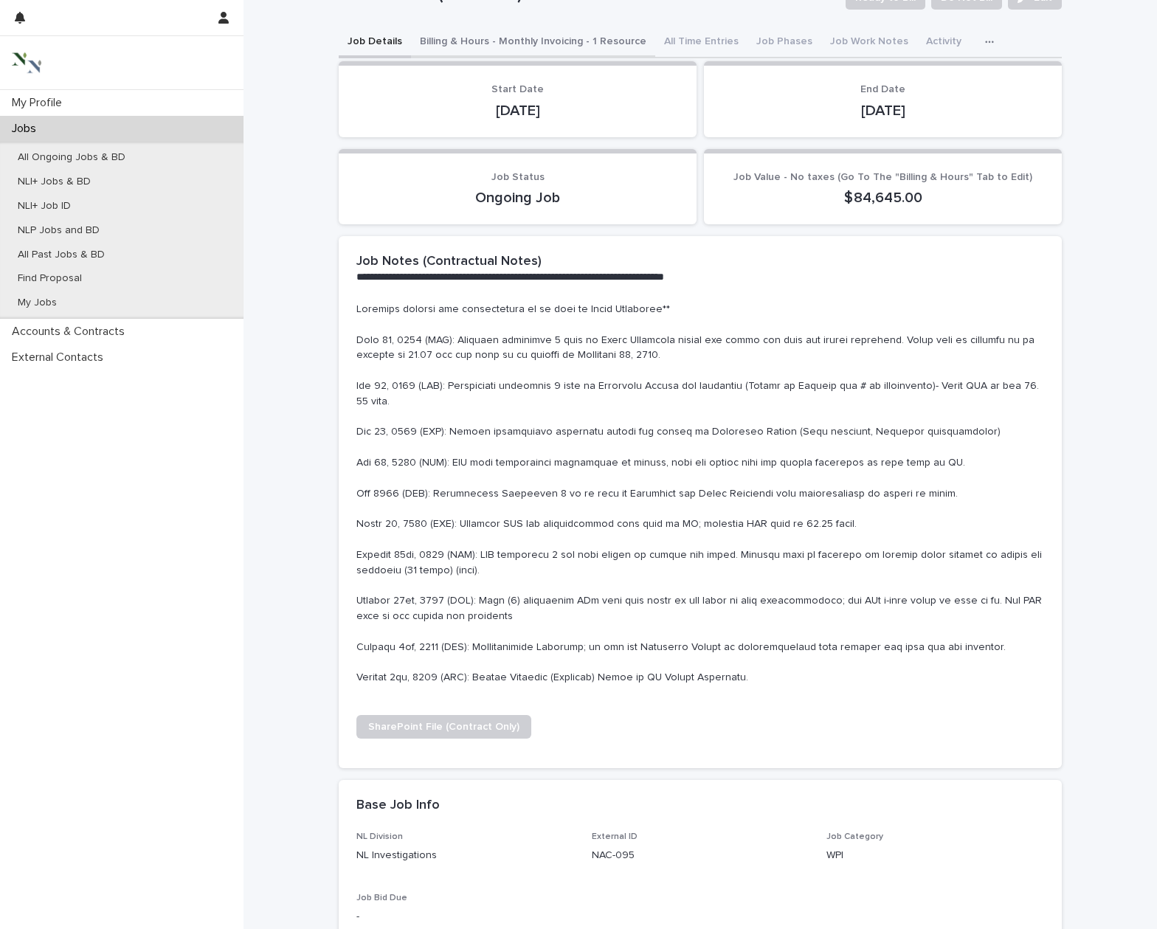
click at [542, 38] on button "Billing & Hours - Monthly Invoicing - 1 Resource" at bounding box center [533, 42] width 244 height 31
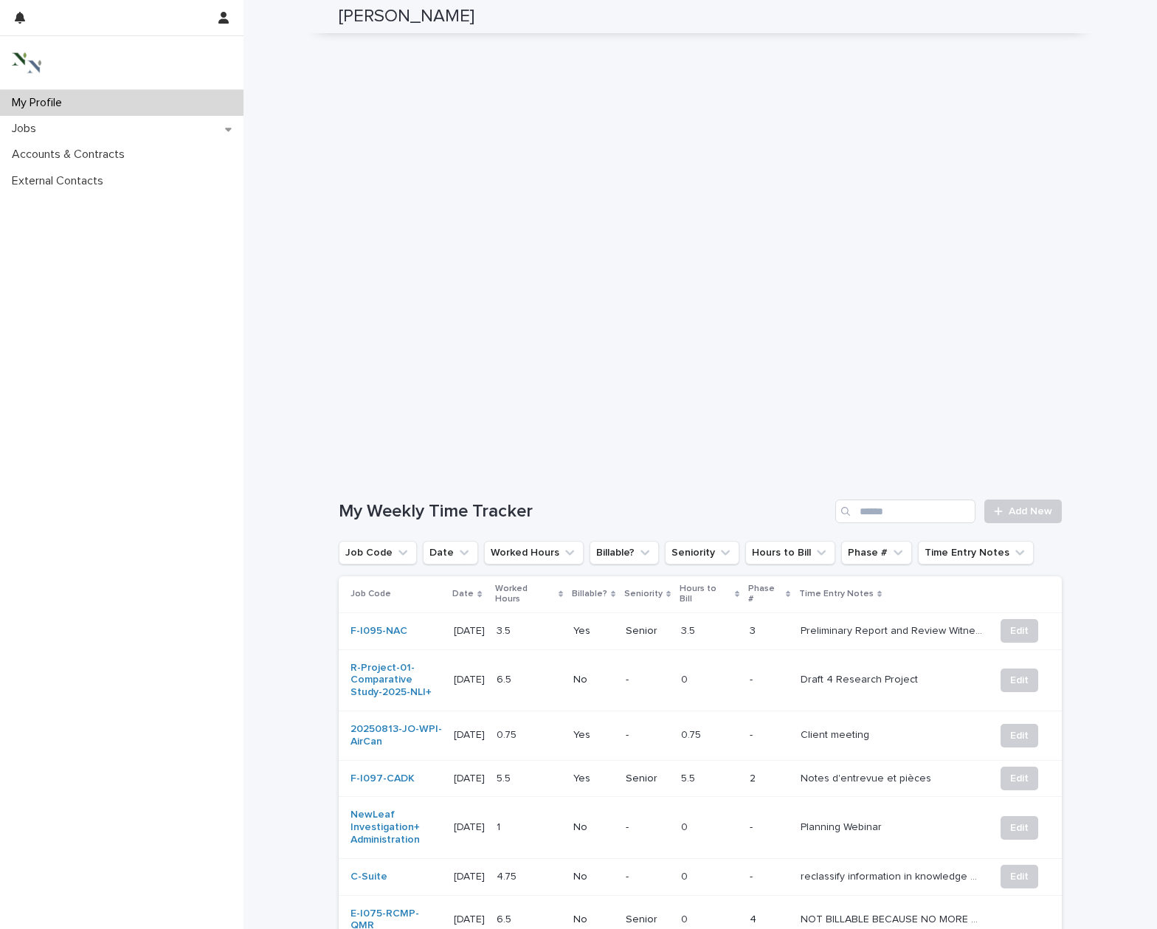
scroll to position [123, 0]
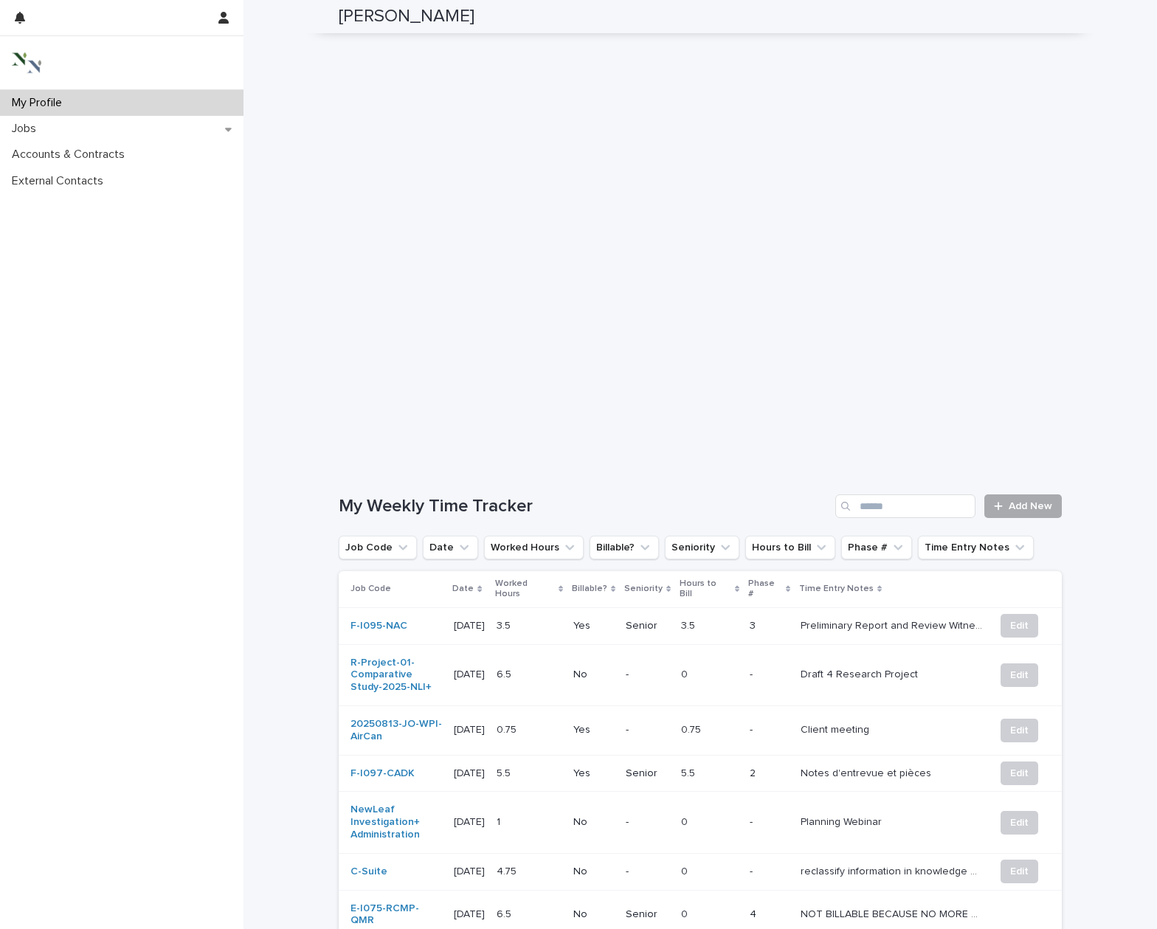
click at [1019, 501] on span "Add New" at bounding box center [1030, 506] width 44 height 10
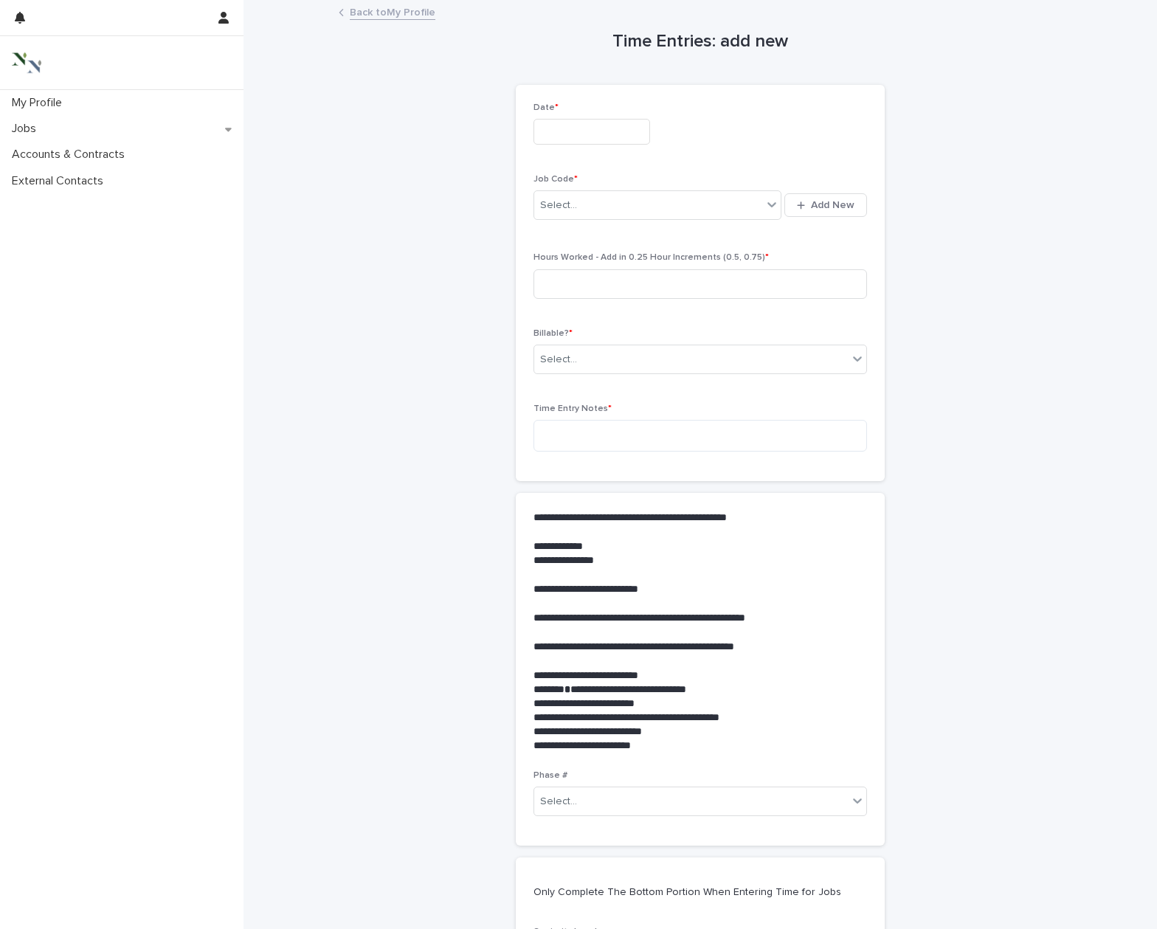
click at [593, 131] on input "text" at bounding box center [591, 132] width 117 height 26
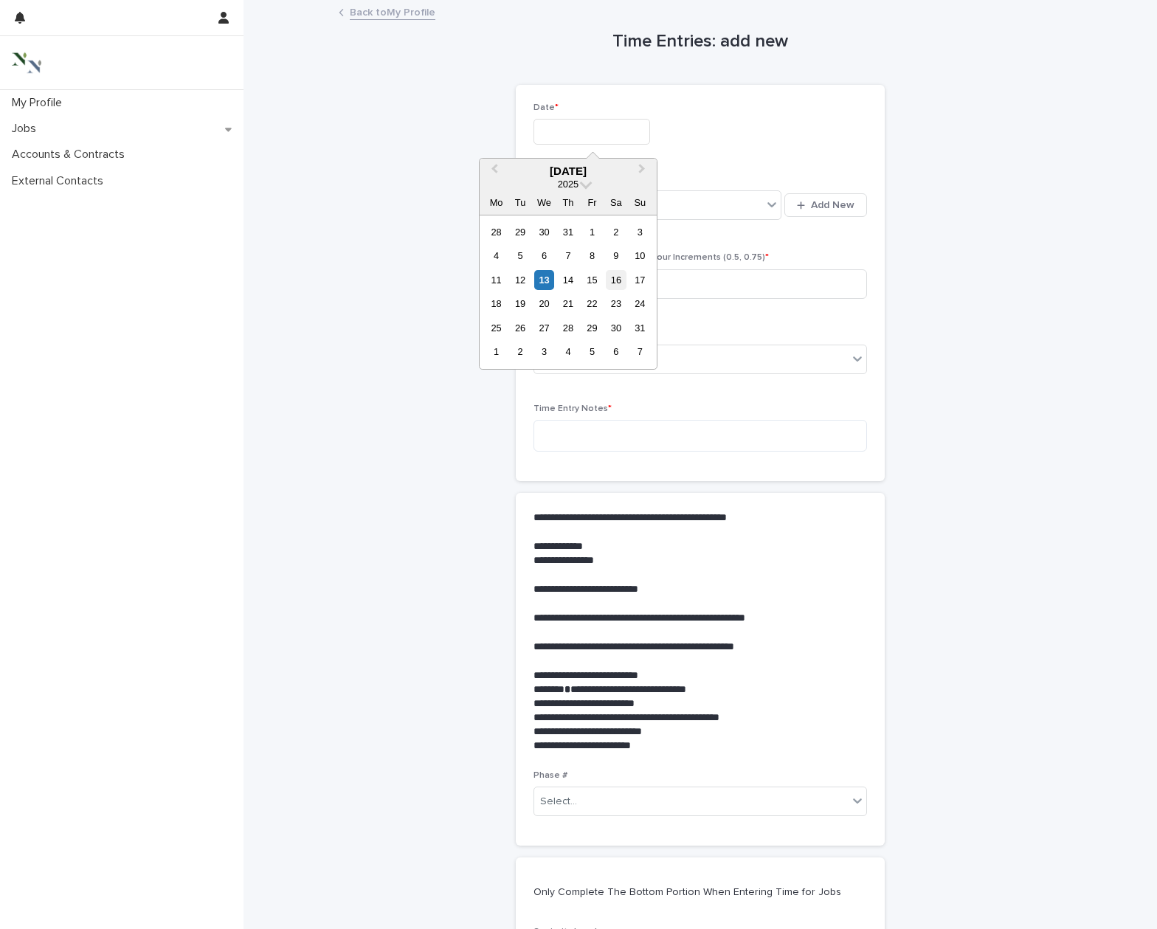
click at [611, 277] on div "16" at bounding box center [616, 280] width 20 height 20
type input "**********"
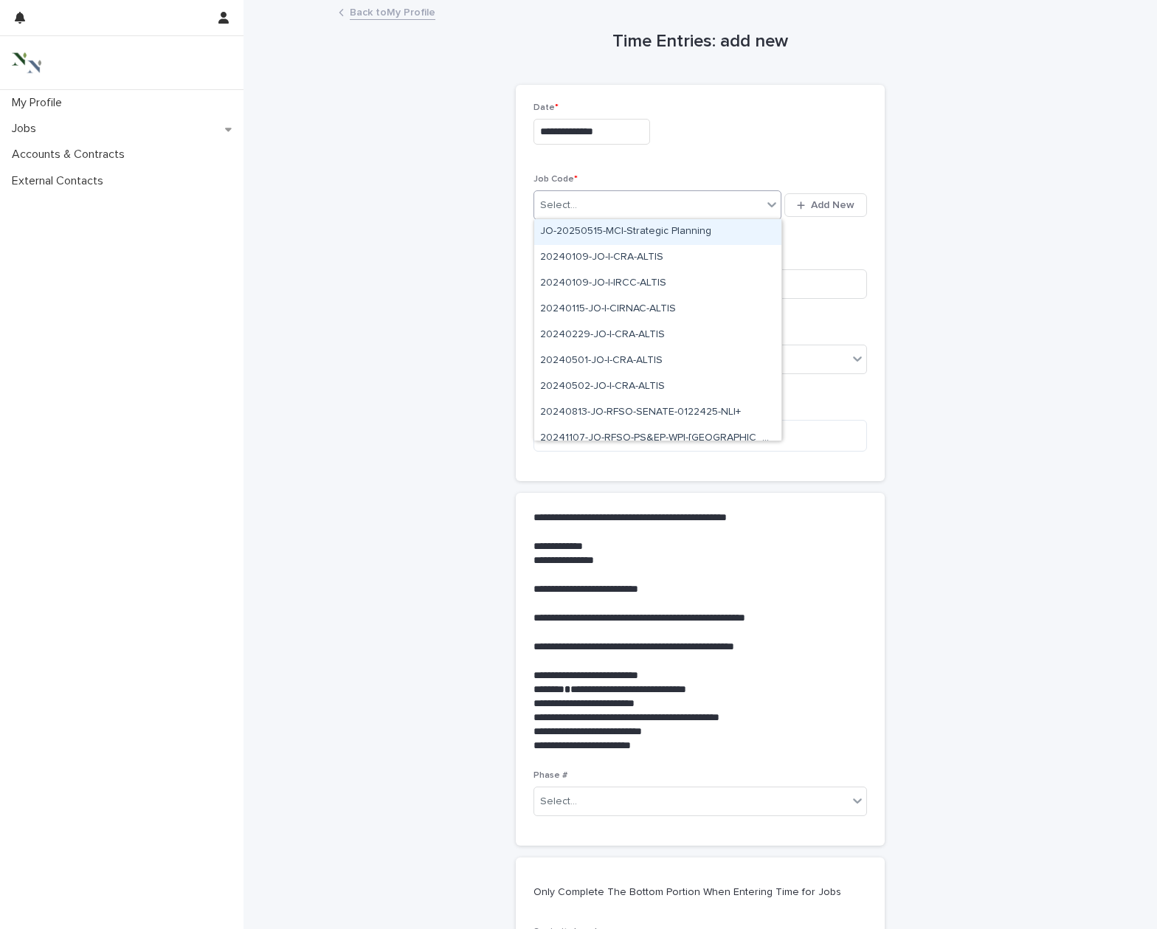
click at [578, 204] on input "text" at bounding box center [578, 205] width 1 height 13
type input "***"
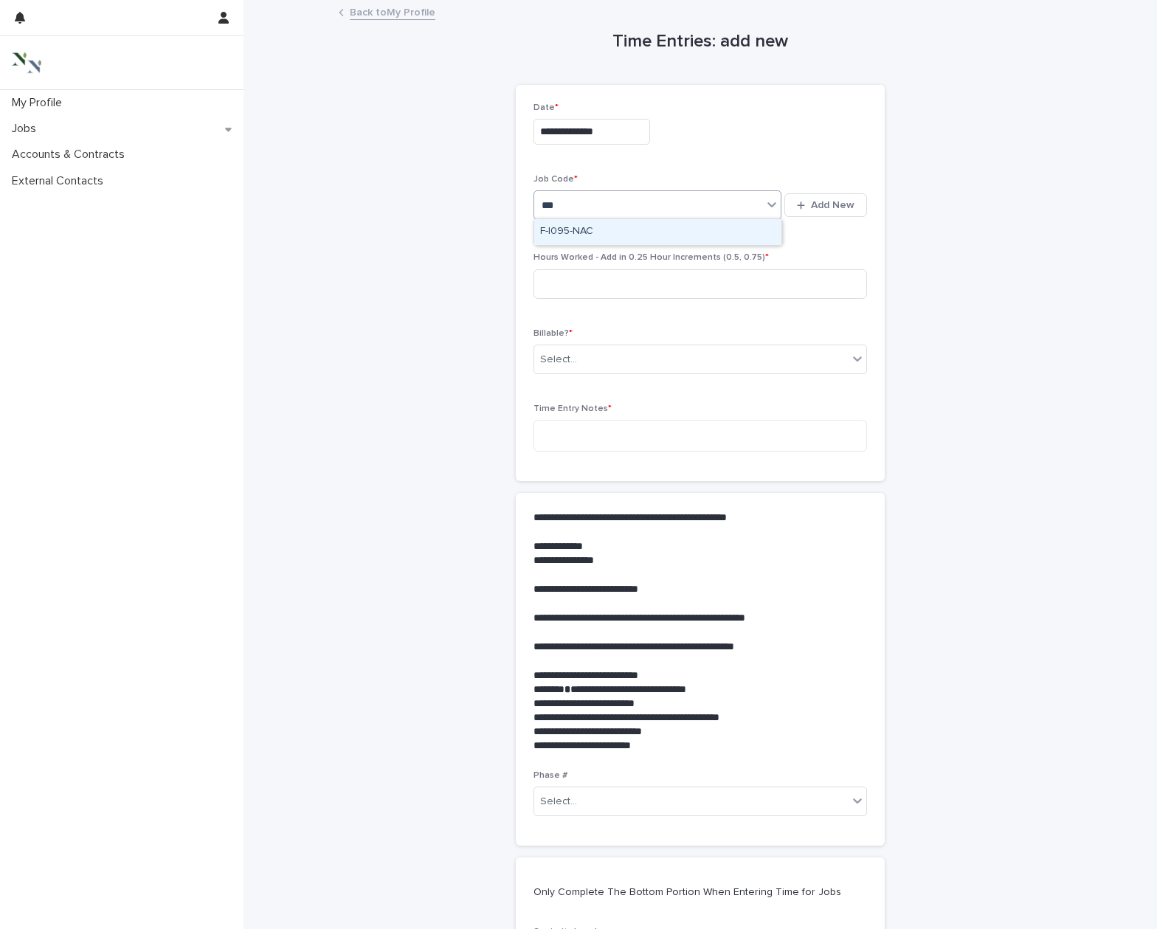
click at [584, 226] on div "F-I095-NAC" at bounding box center [657, 232] width 247 height 26
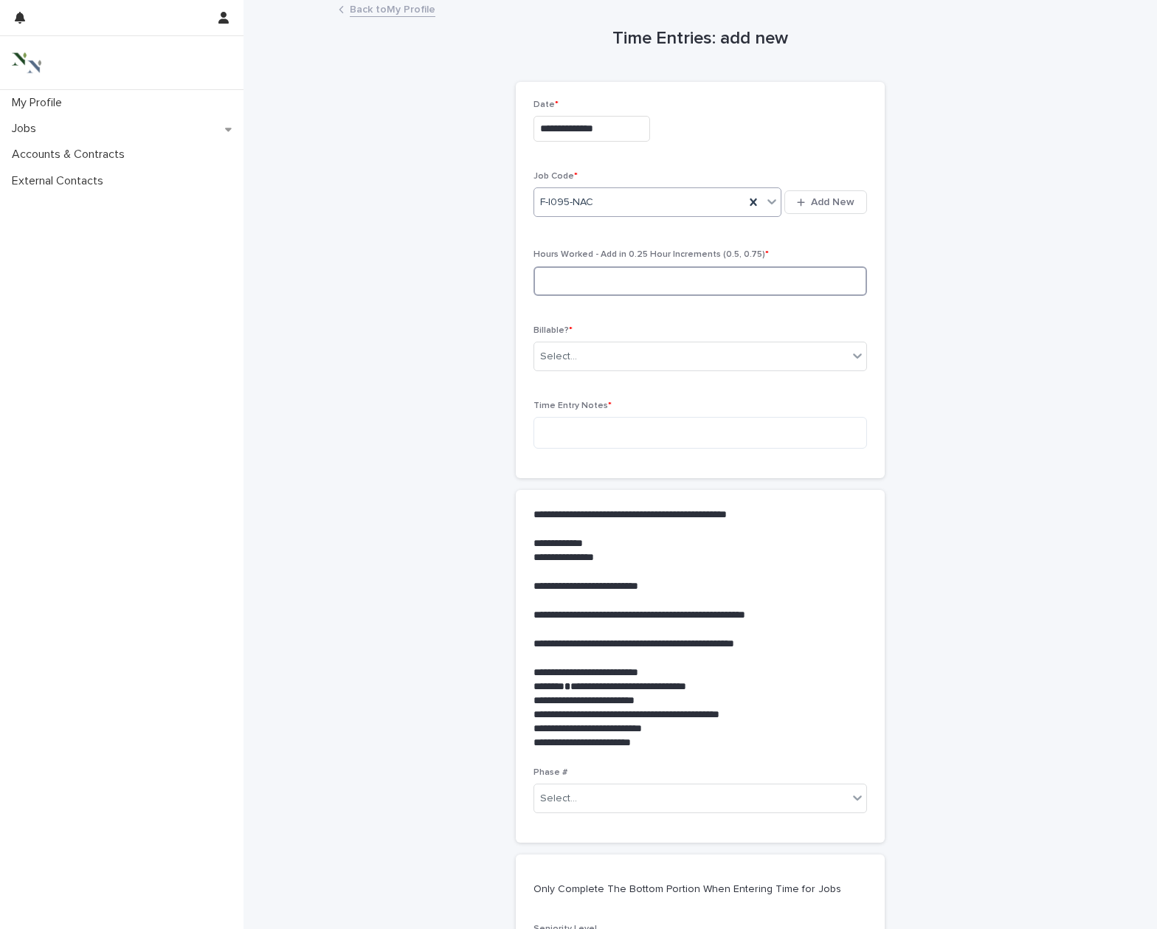
click at [579, 280] on input at bounding box center [699, 281] width 333 height 30
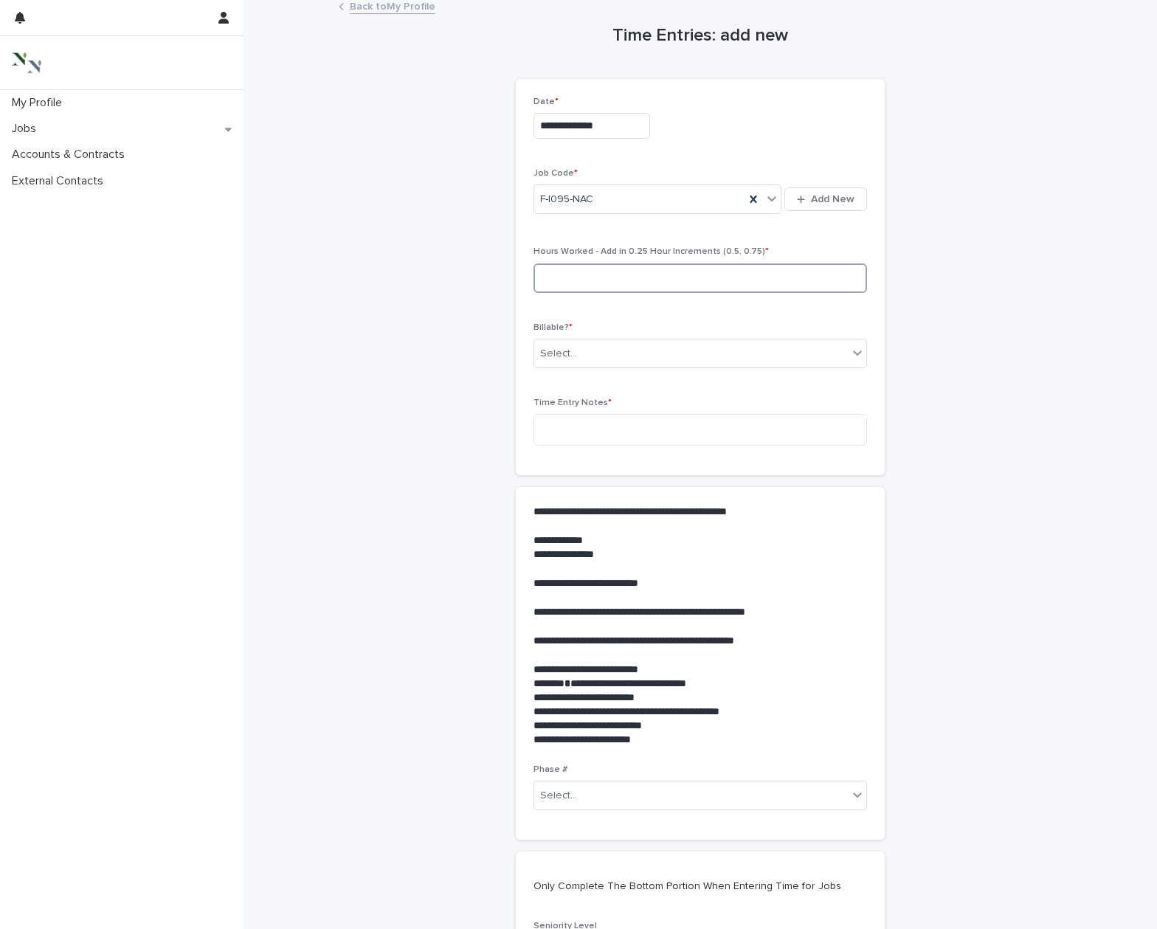
scroll to position [4, 0]
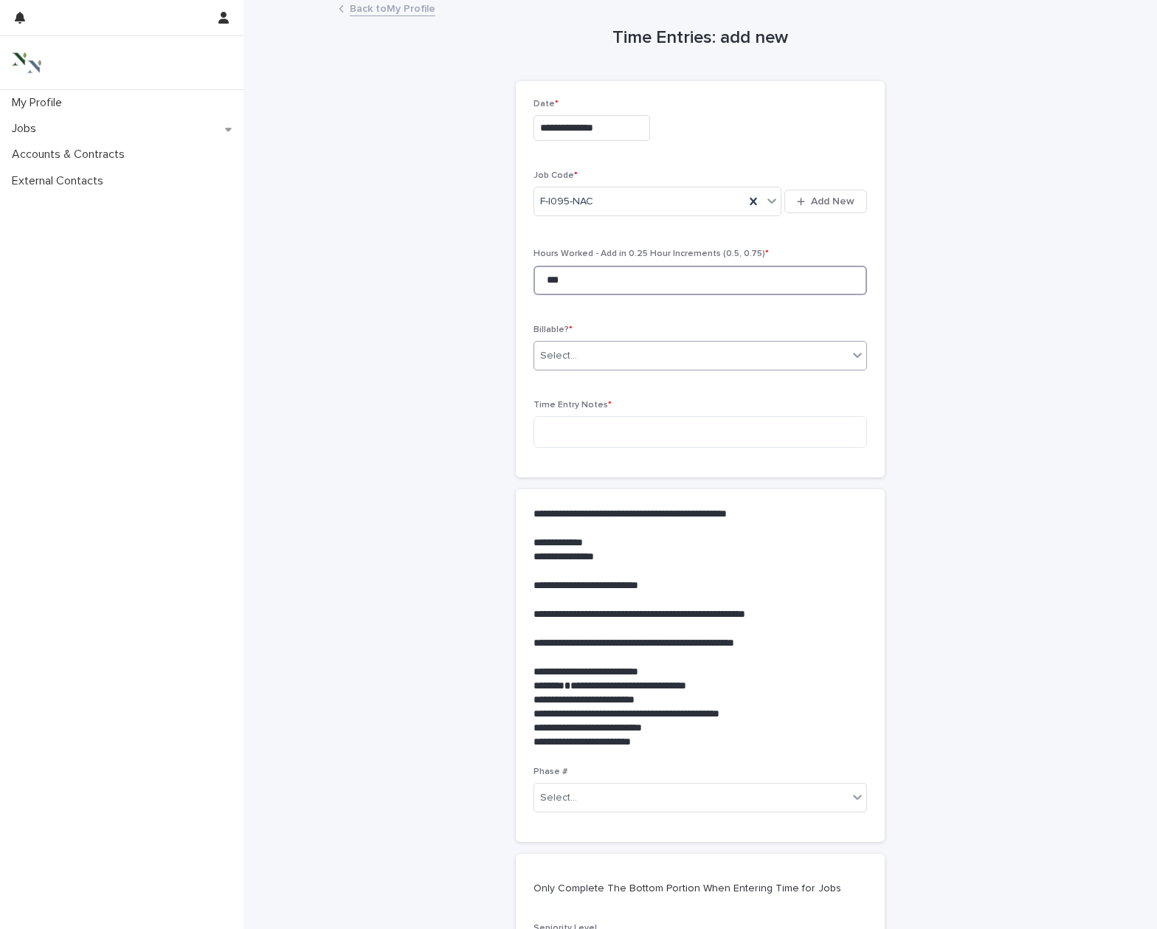
type input "***"
click at [595, 352] on div "Select..." at bounding box center [690, 356] width 313 height 24
click at [593, 383] on div "Yes" at bounding box center [700, 382] width 332 height 26
click at [589, 432] on textarea at bounding box center [699, 432] width 333 height 32
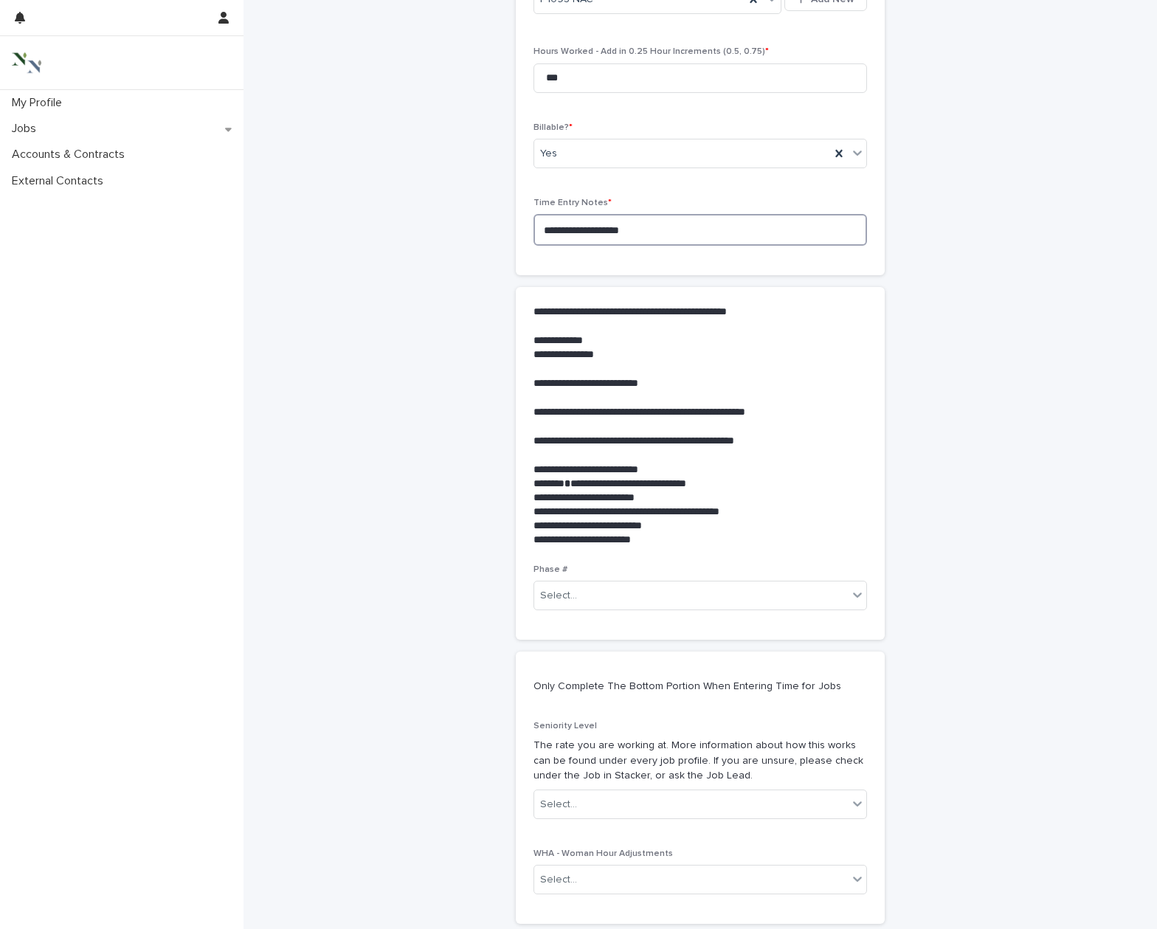
scroll to position [209, 0]
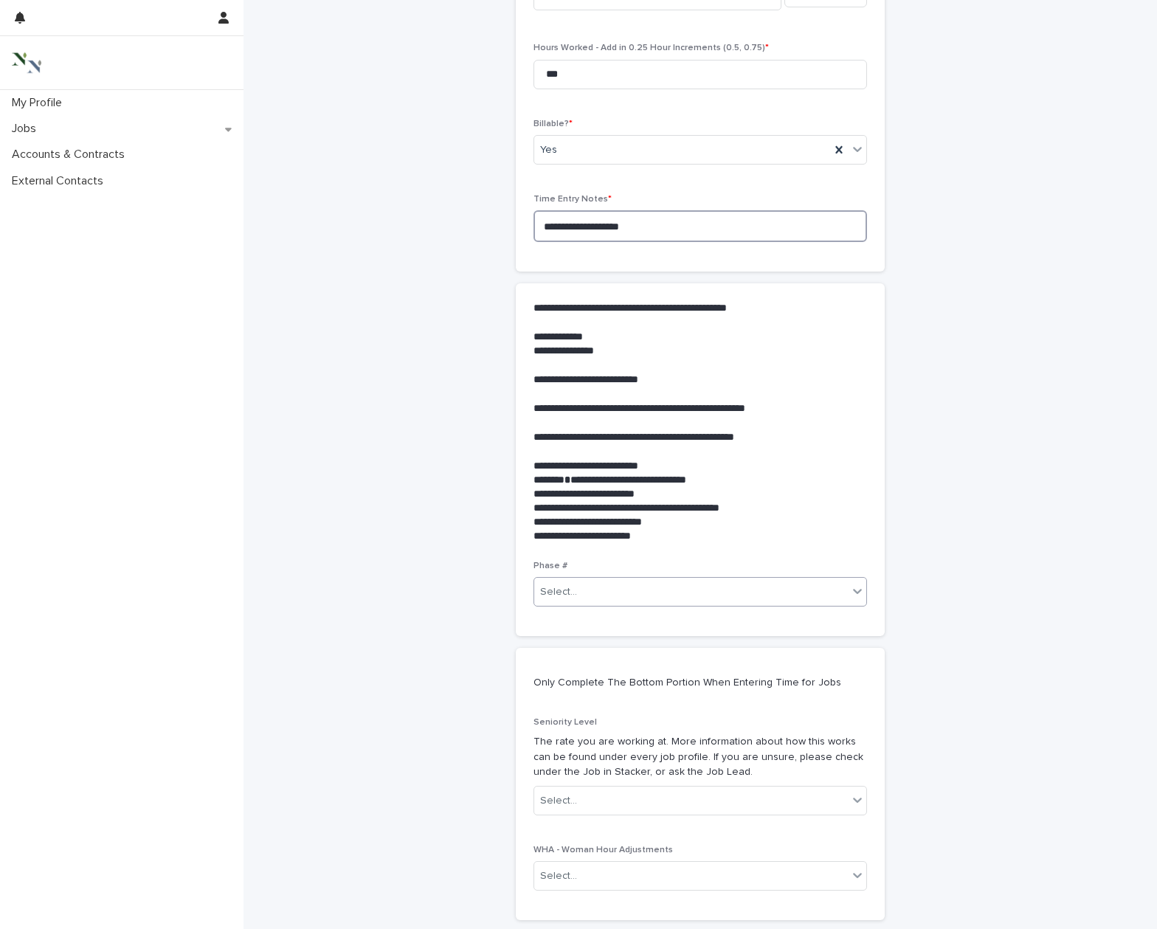
type textarea "**********"
click at [592, 586] on div "Select..." at bounding box center [690, 592] width 313 height 24
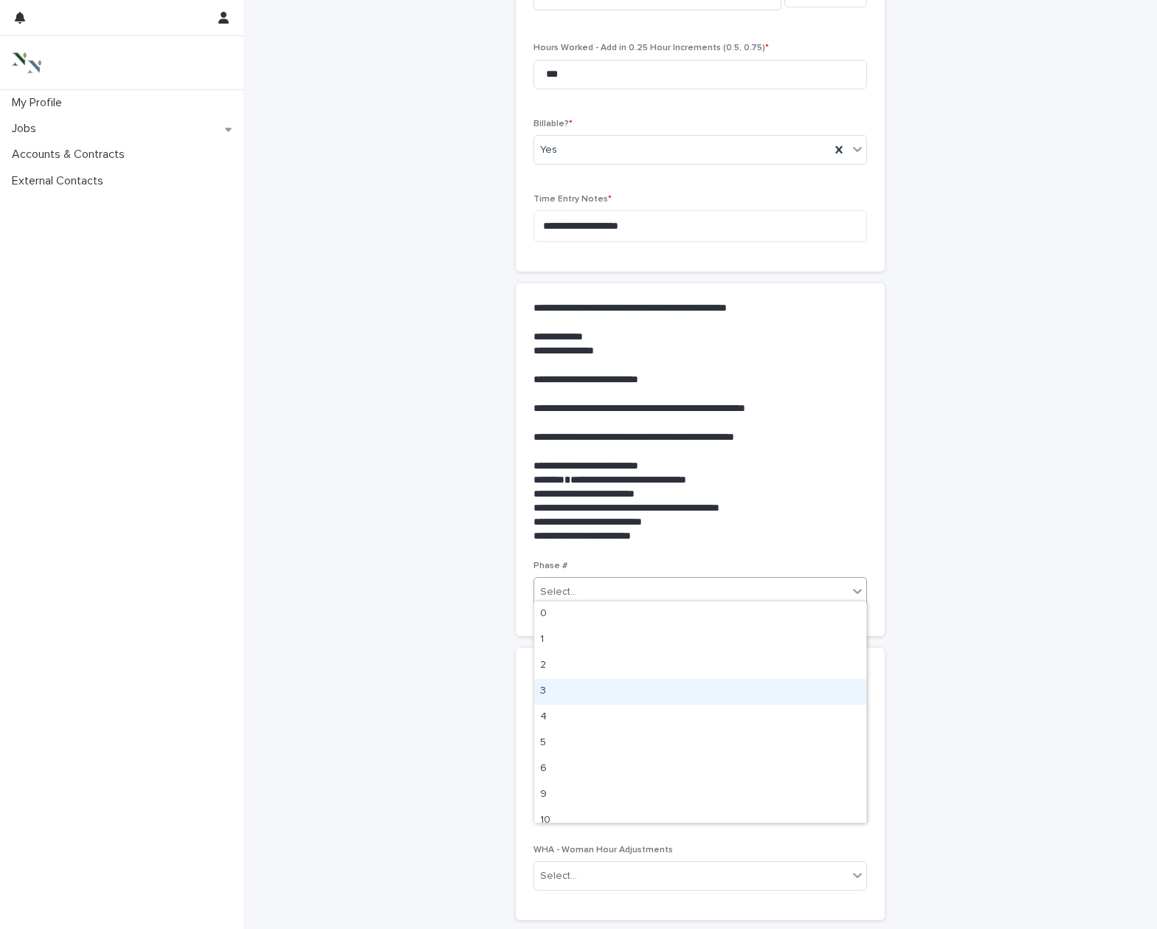
click at [568, 700] on div "3" at bounding box center [700, 692] width 332 height 26
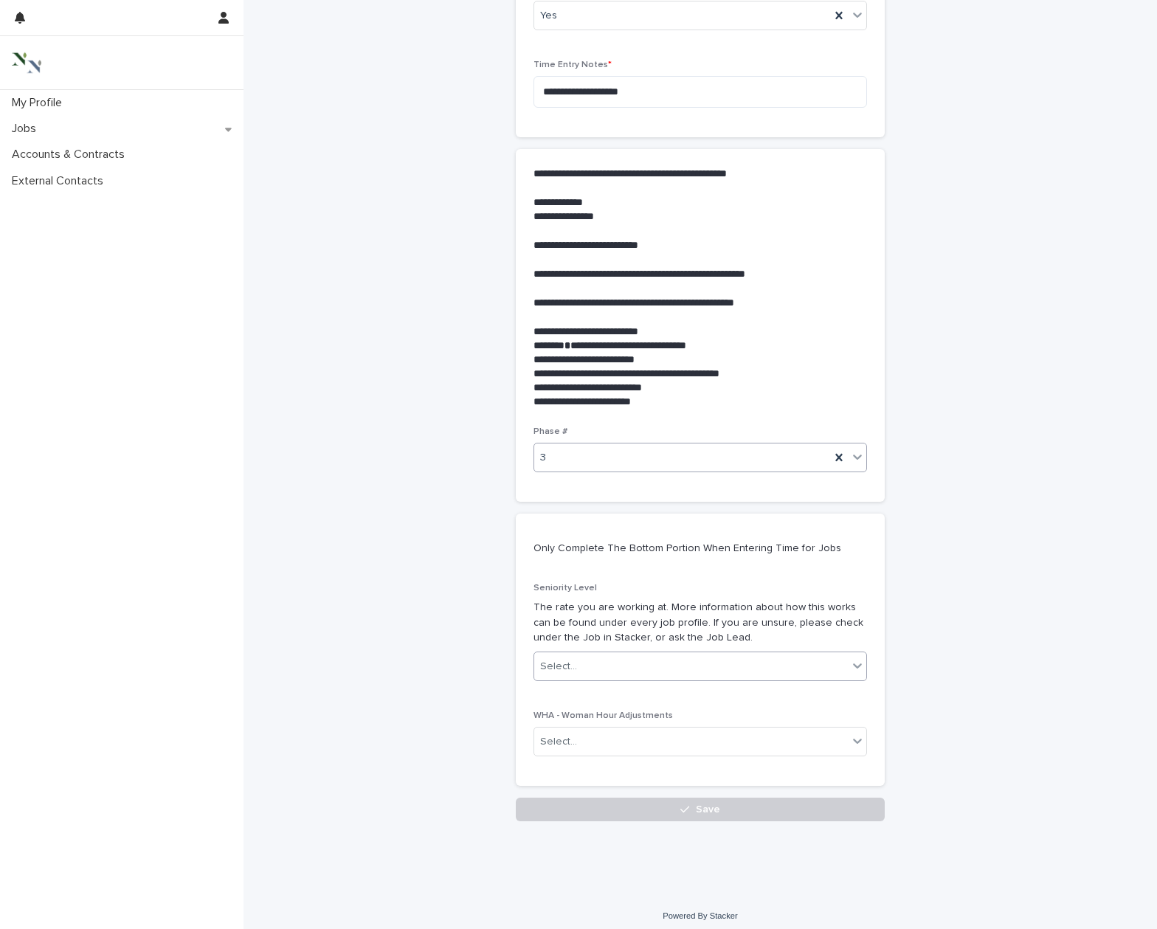
scroll to position [343, 0]
click at [595, 655] on div "Select..." at bounding box center [690, 667] width 313 height 24
click at [583, 683] on div "Senior" at bounding box center [700, 687] width 332 height 26
click at [596, 803] on button "Save" at bounding box center [700, 810] width 369 height 24
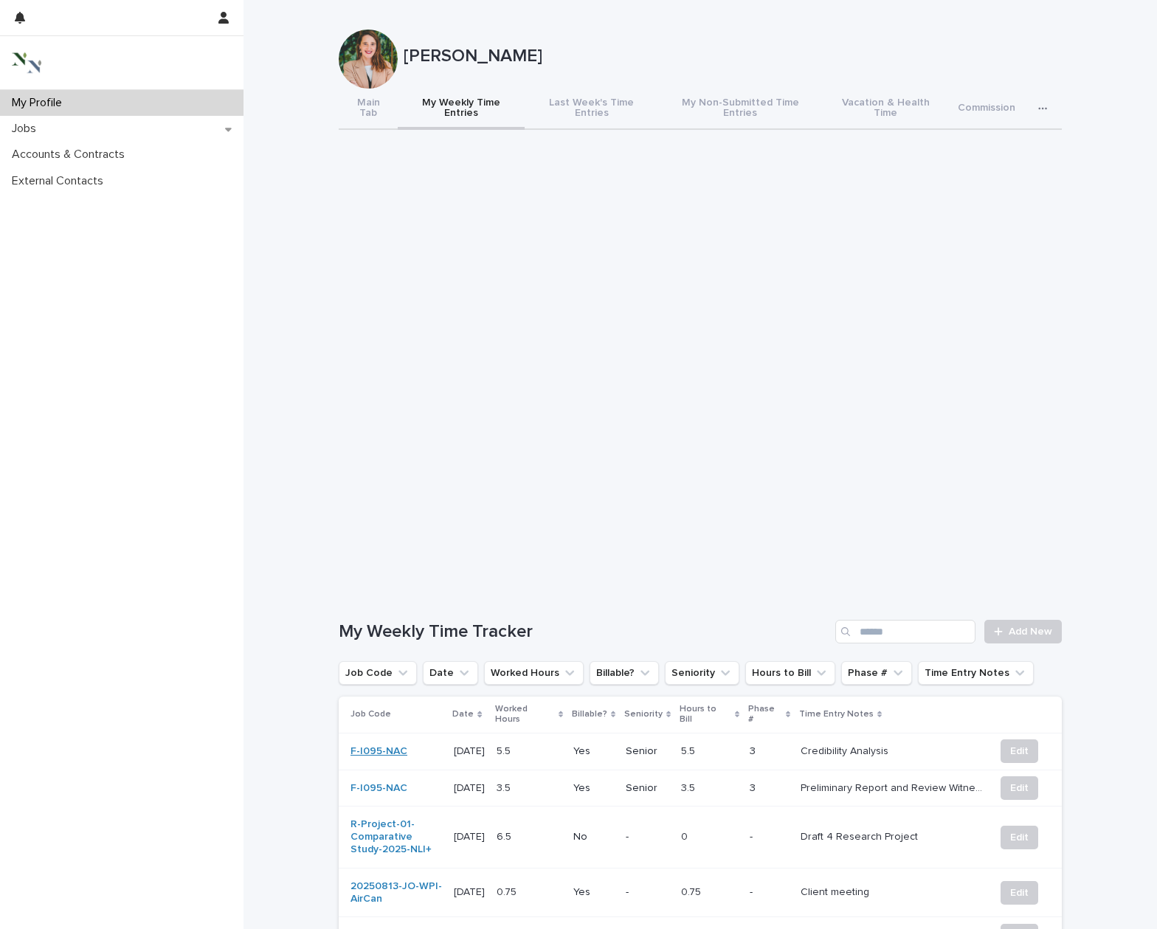
click at [392, 745] on link "F-I095-NAC" at bounding box center [378, 751] width 57 height 13
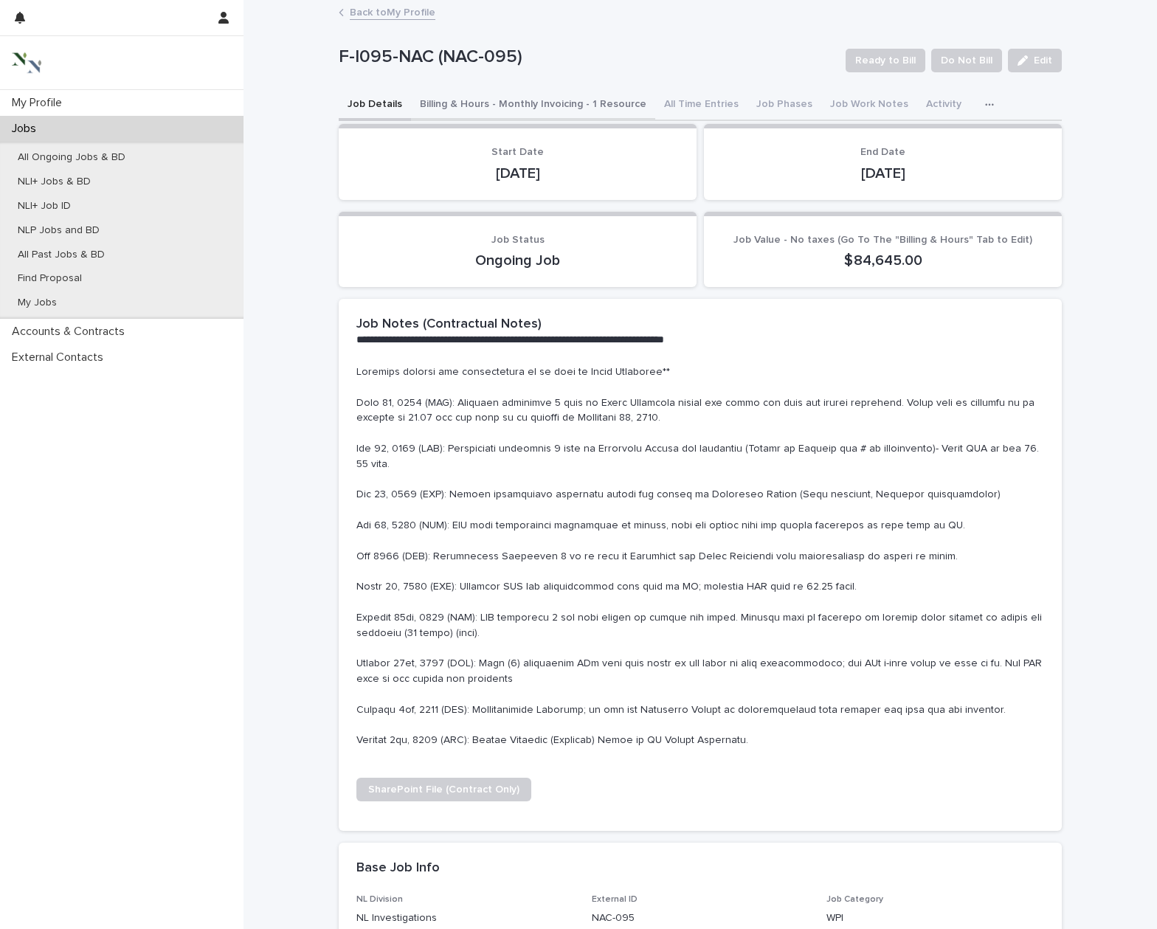
click at [485, 100] on button "Billing & Hours - Monthly Invoicing - 1 Resource" at bounding box center [533, 105] width 244 height 31
click at [392, 103] on button "Job Details" at bounding box center [375, 105] width 72 height 31
click at [508, 104] on button "Billing & Hours - Monthly Invoicing - 1 Resource" at bounding box center [533, 105] width 244 height 31
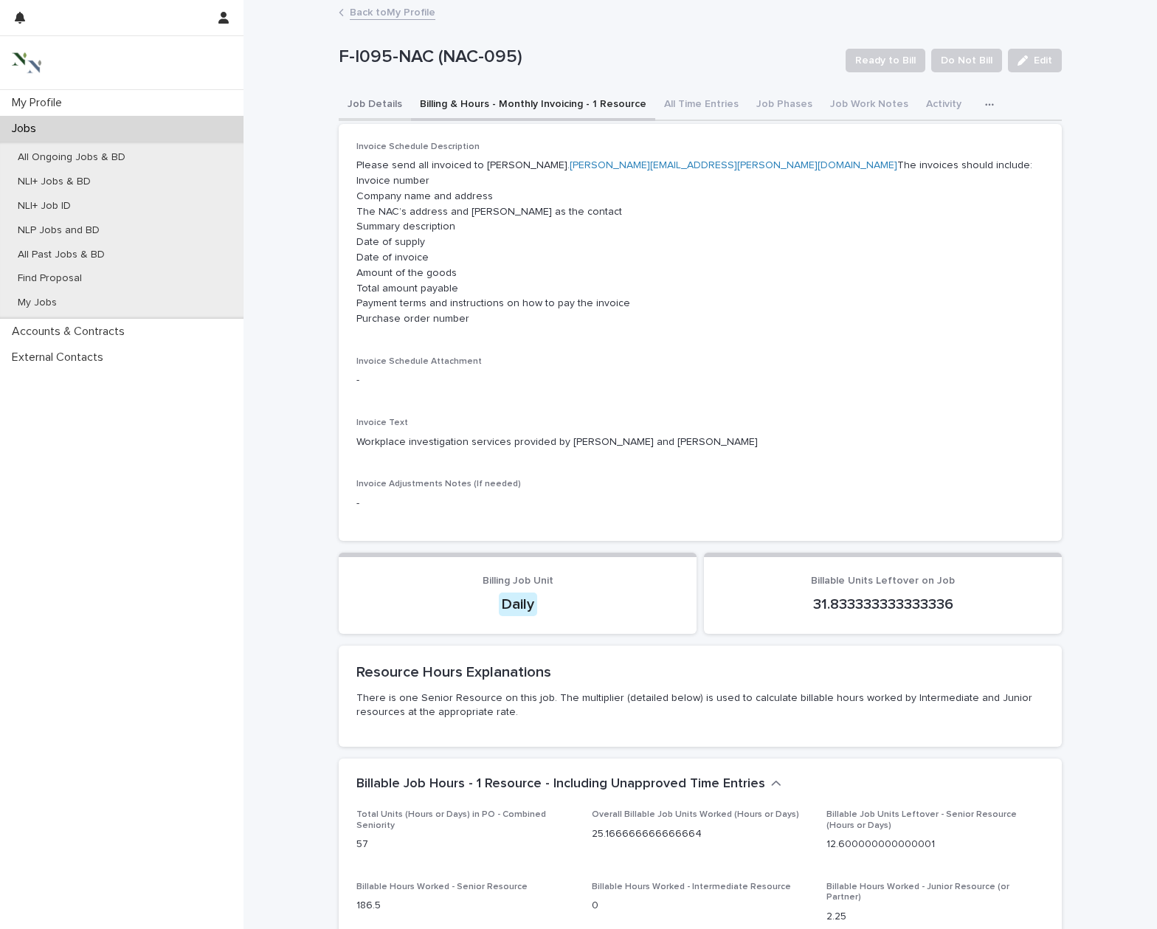
click at [383, 104] on button "Job Details" at bounding box center [375, 105] width 72 height 31
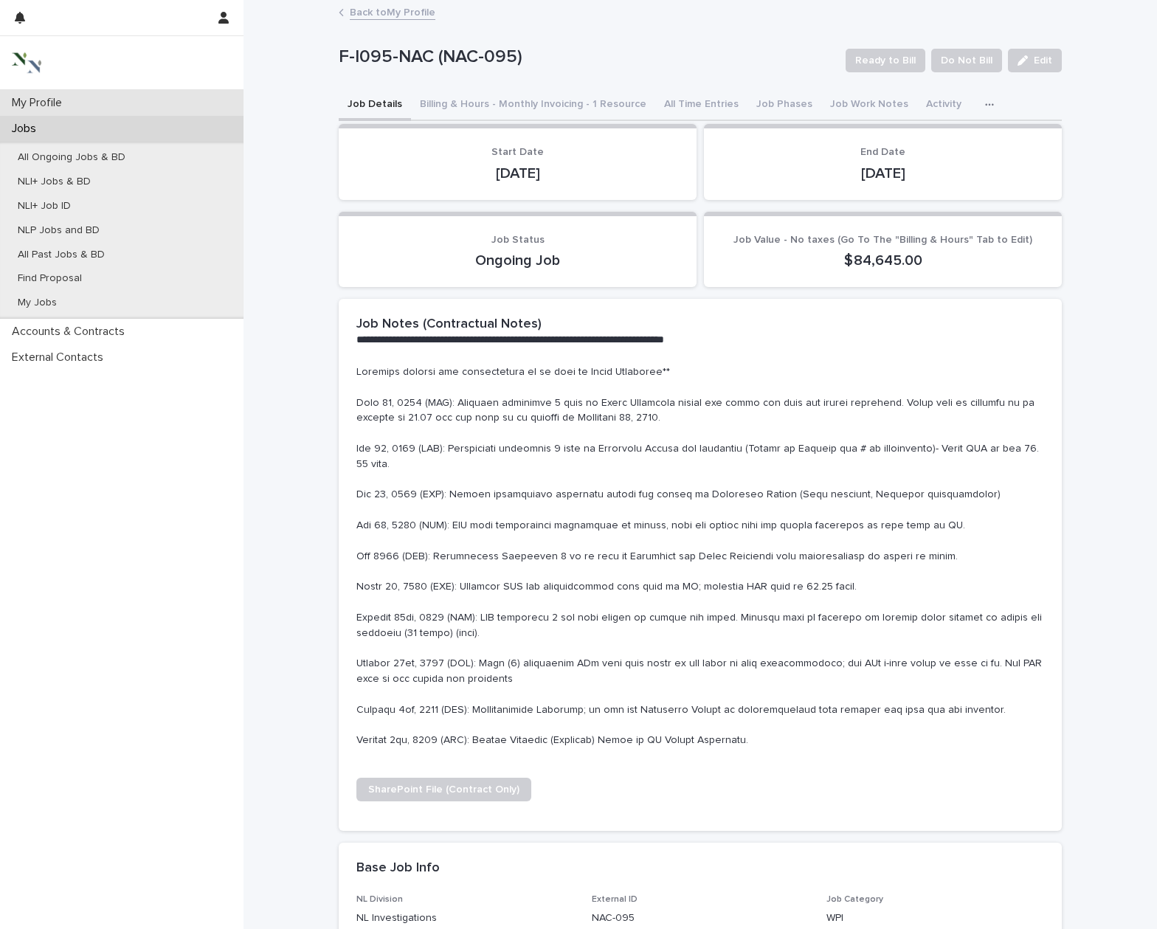
click at [72, 103] on p "My Profile" at bounding box center [40, 103] width 68 height 14
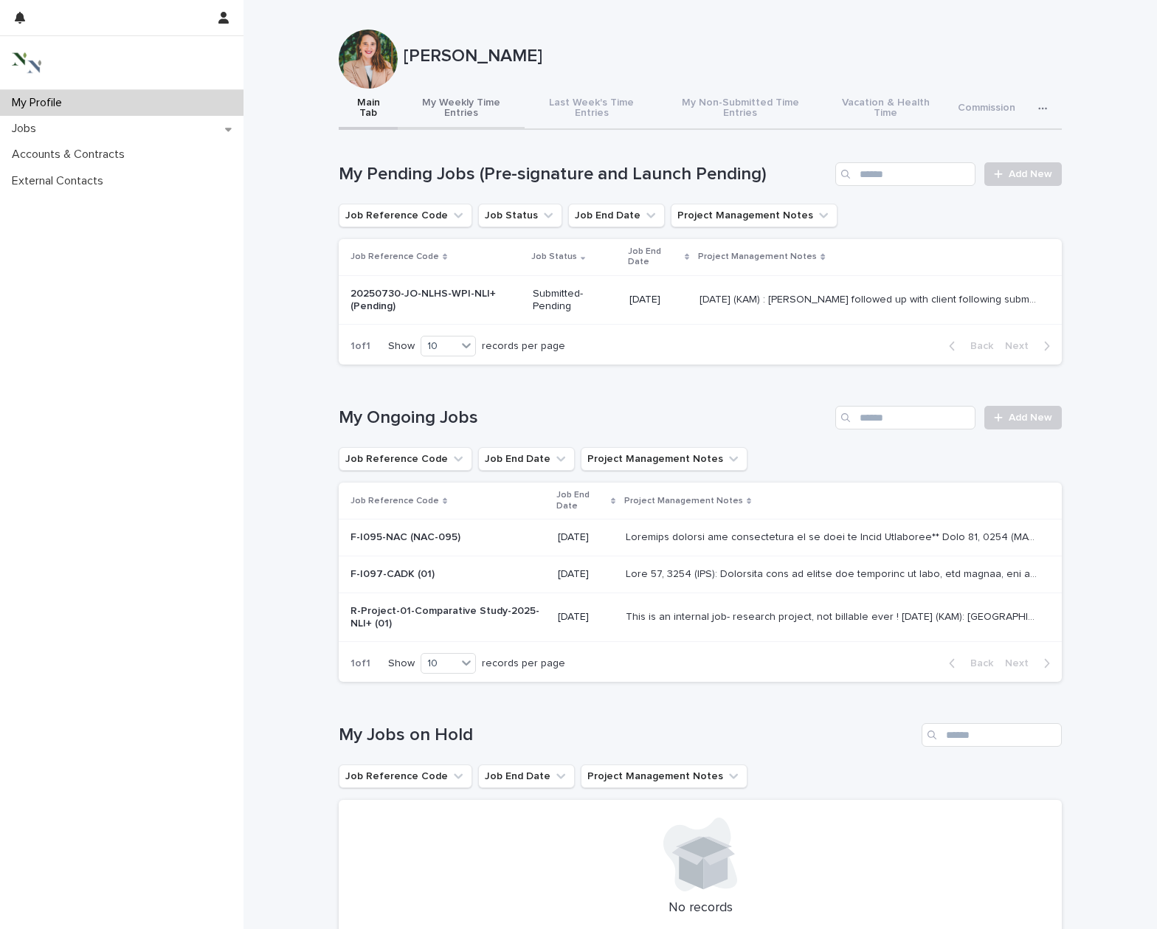
click at [480, 106] on button "My Weekly Time Entries" at bounding box center [461, 109] width 127 height 41
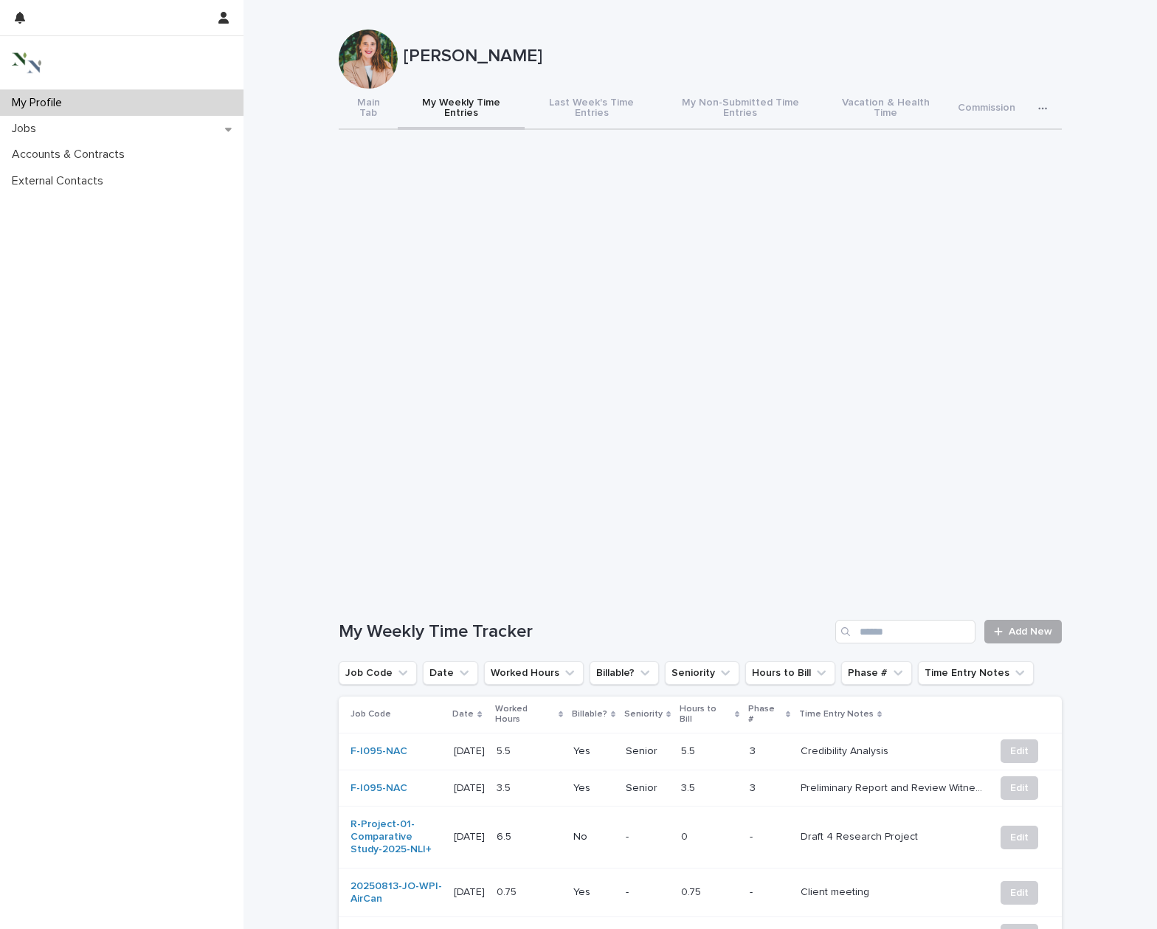
click at [1034, 626] on span "Add New" at bounding box center [1030, 631] width 44 height 10
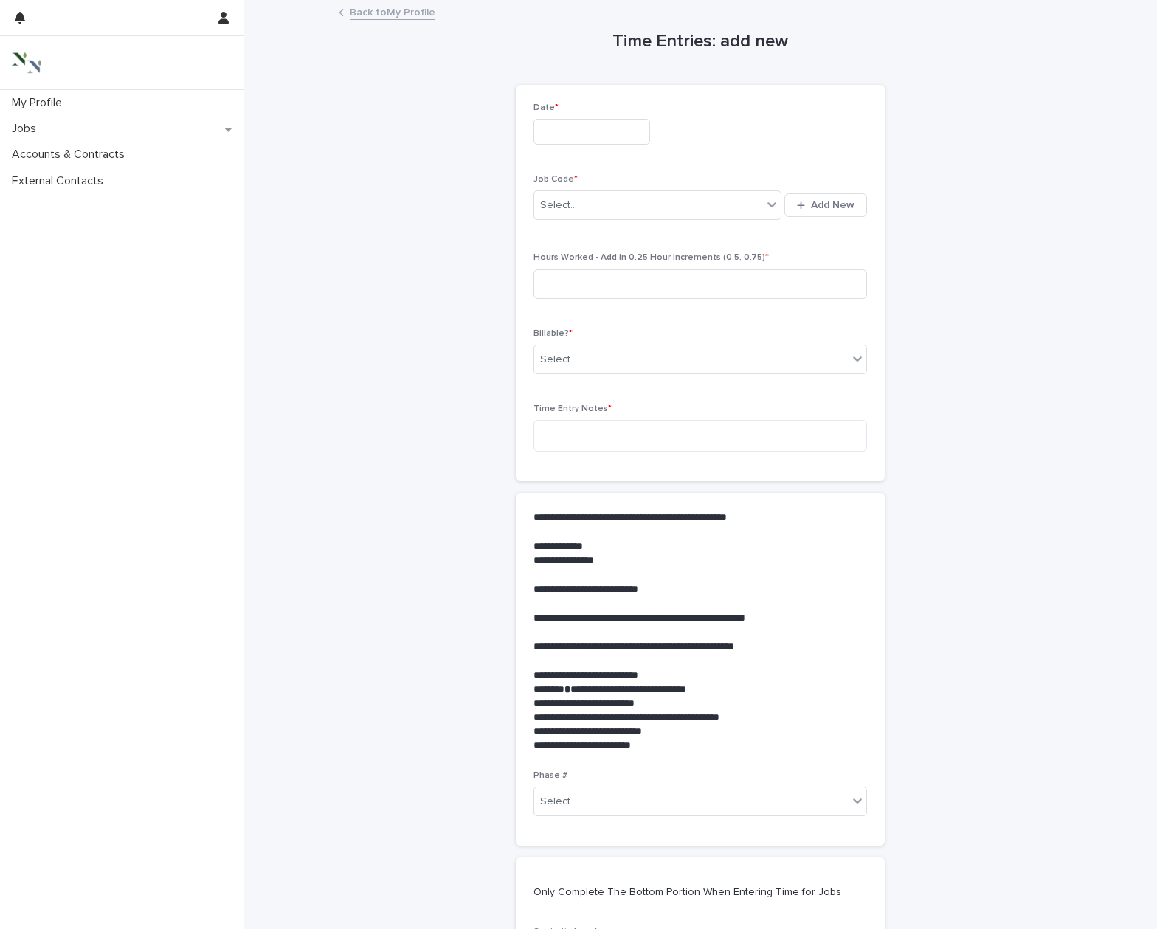
click at [552, 126] on input "text" at bounding box center [591, 132] width 117 height 26
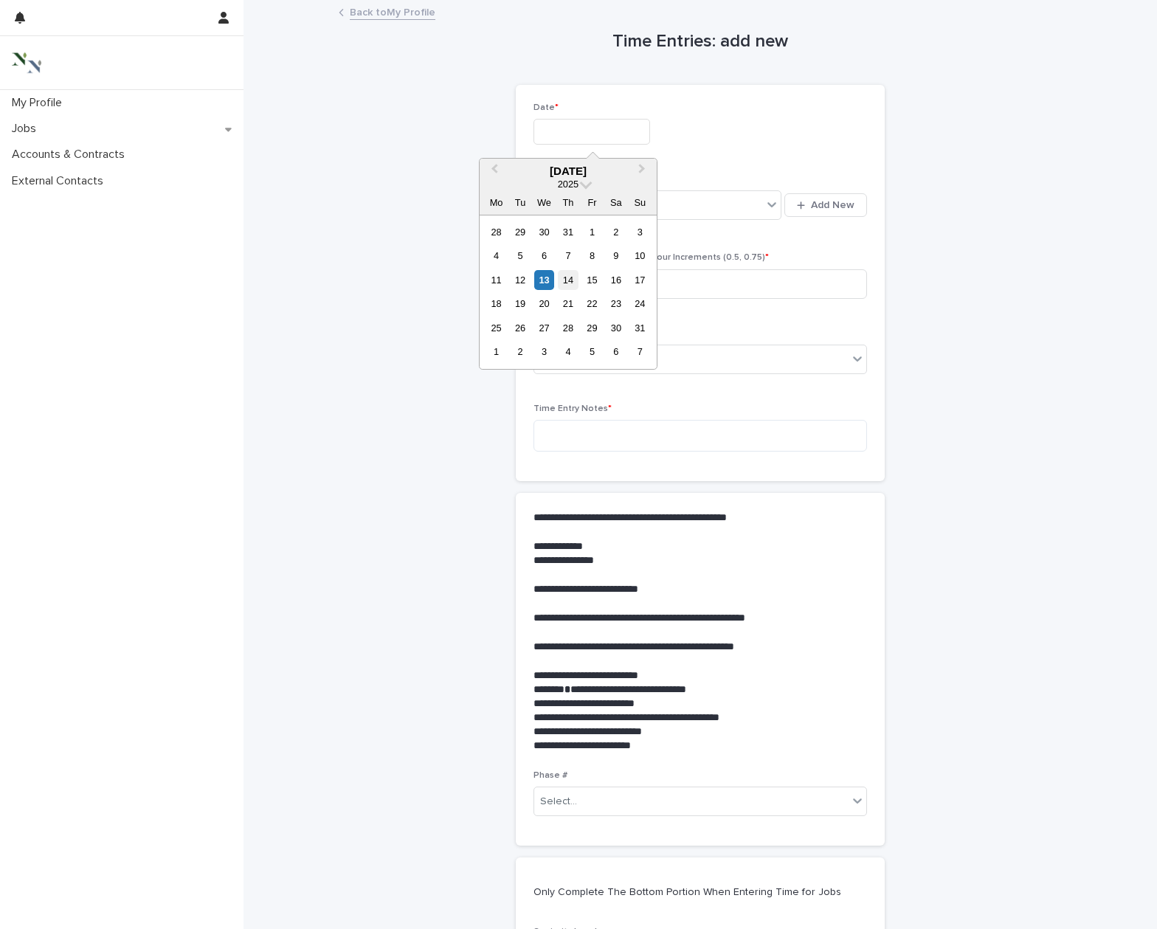
click at [568, 274] on div "14" at bounding box center [568, 280] width 20 height 20
type input "**********"
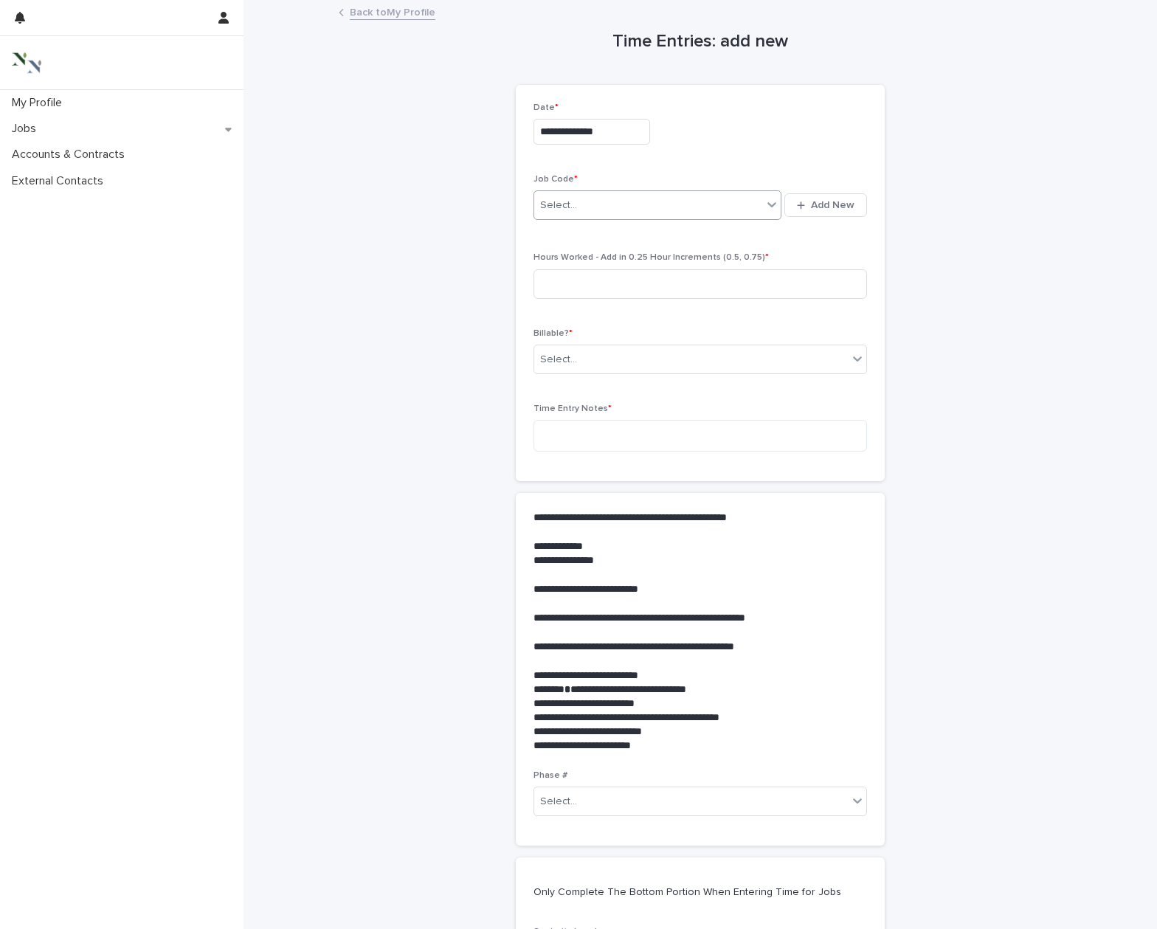
click at [565, 209] on div "Select..." at bounding box center [558, 205] width 37 height 15
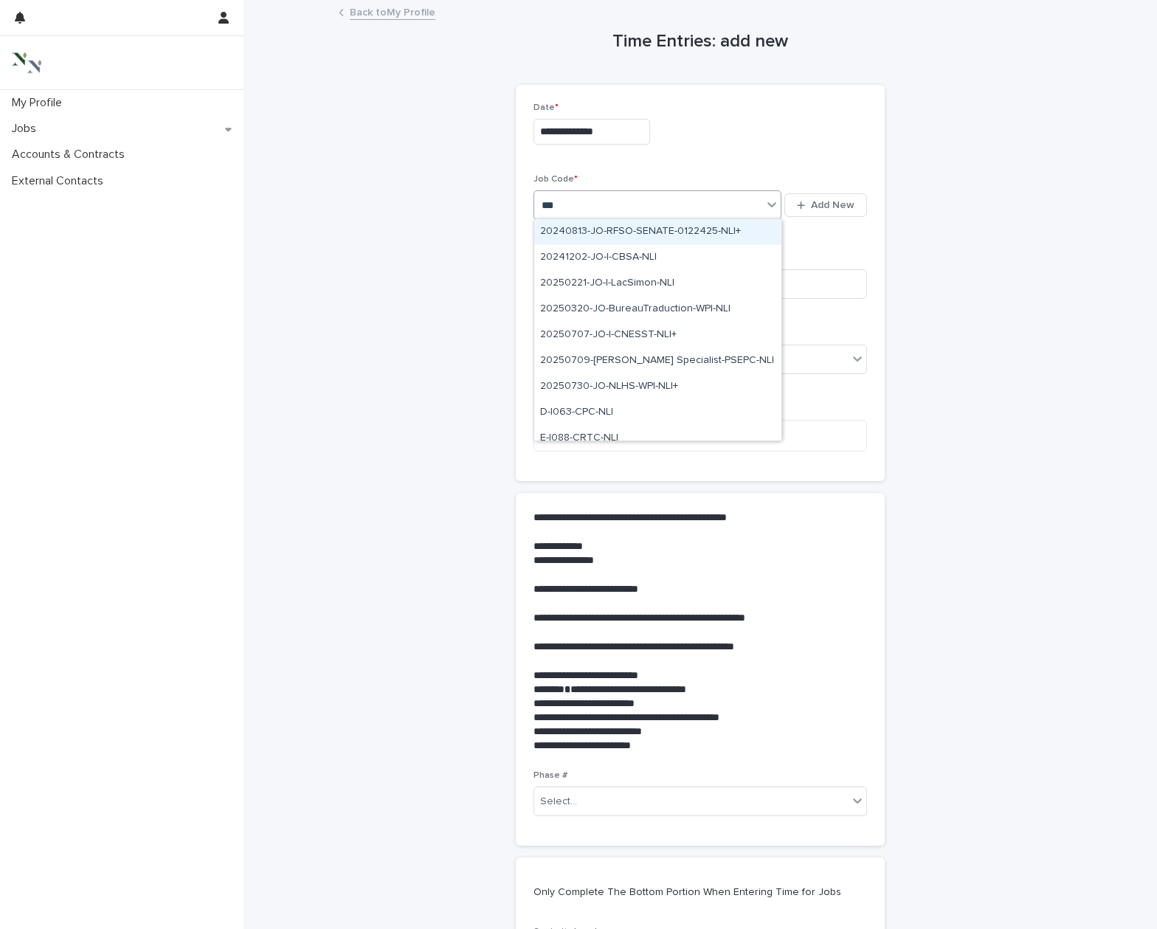
type input "****"
click at [591, 203] on div "NLI+" at bounding box center [648, 205] width 228 height 24
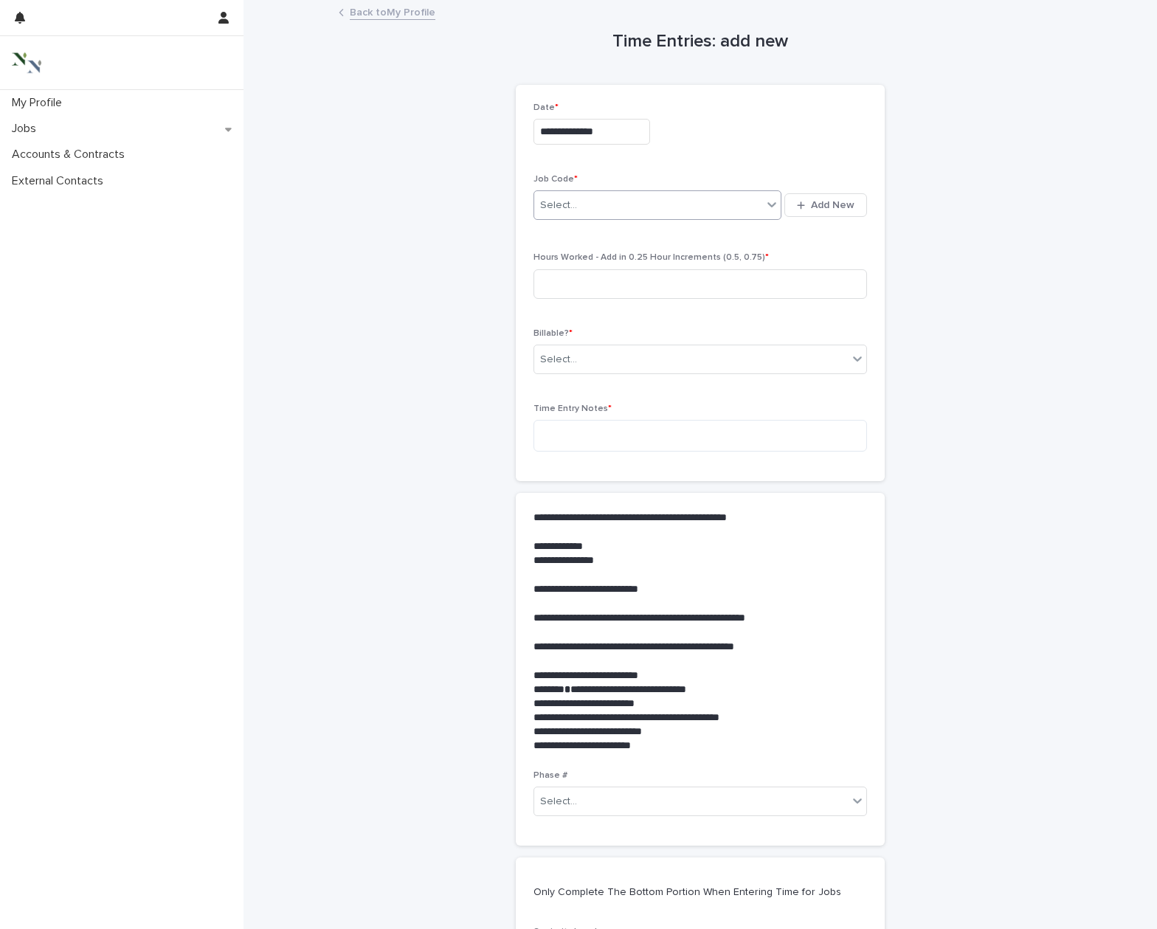
click at [591, 203] on div "Select..." at bounding box center [648, 205] width 228 height 24
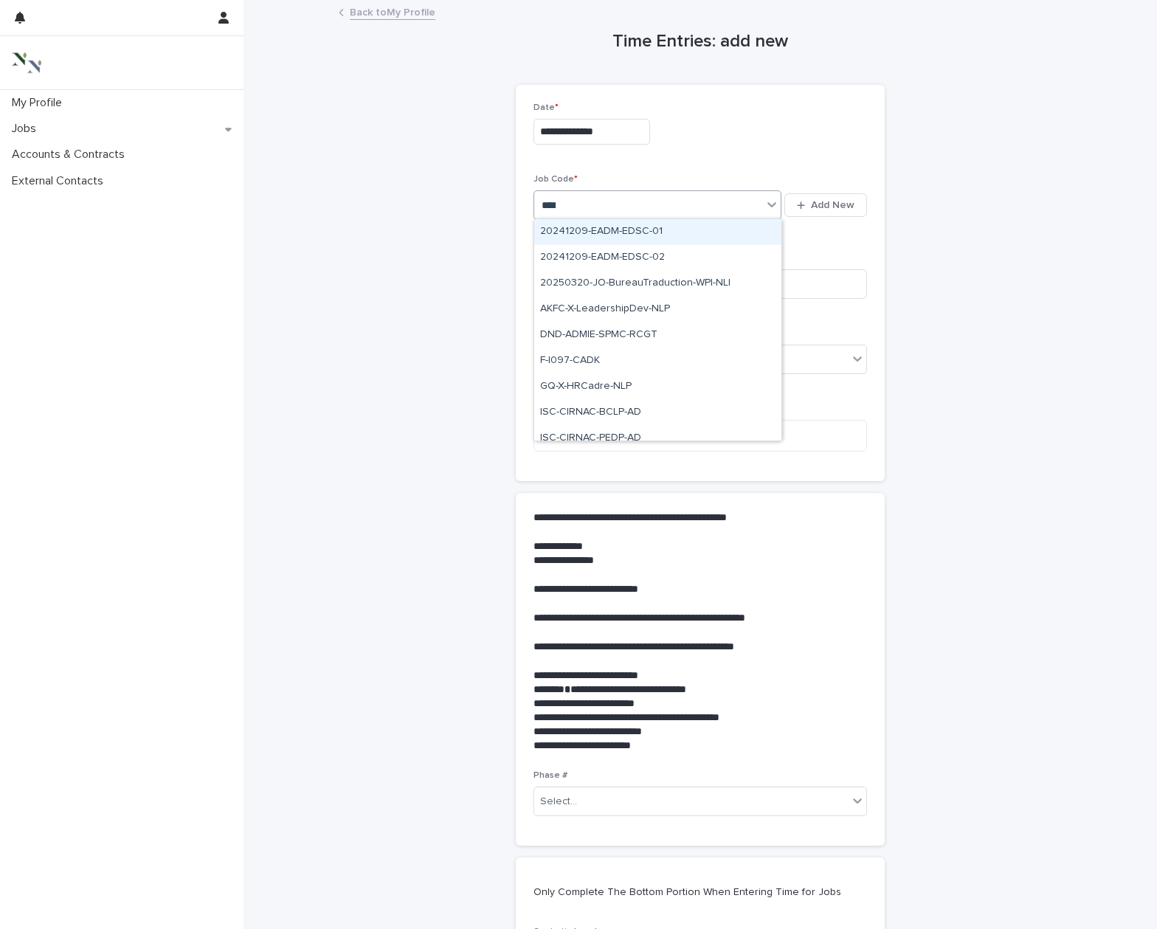
type input "*****"
click at [620, 230] on div "NewLeaf Investigation+ Administration" at bounding box center [657, 232] width 247 height 26
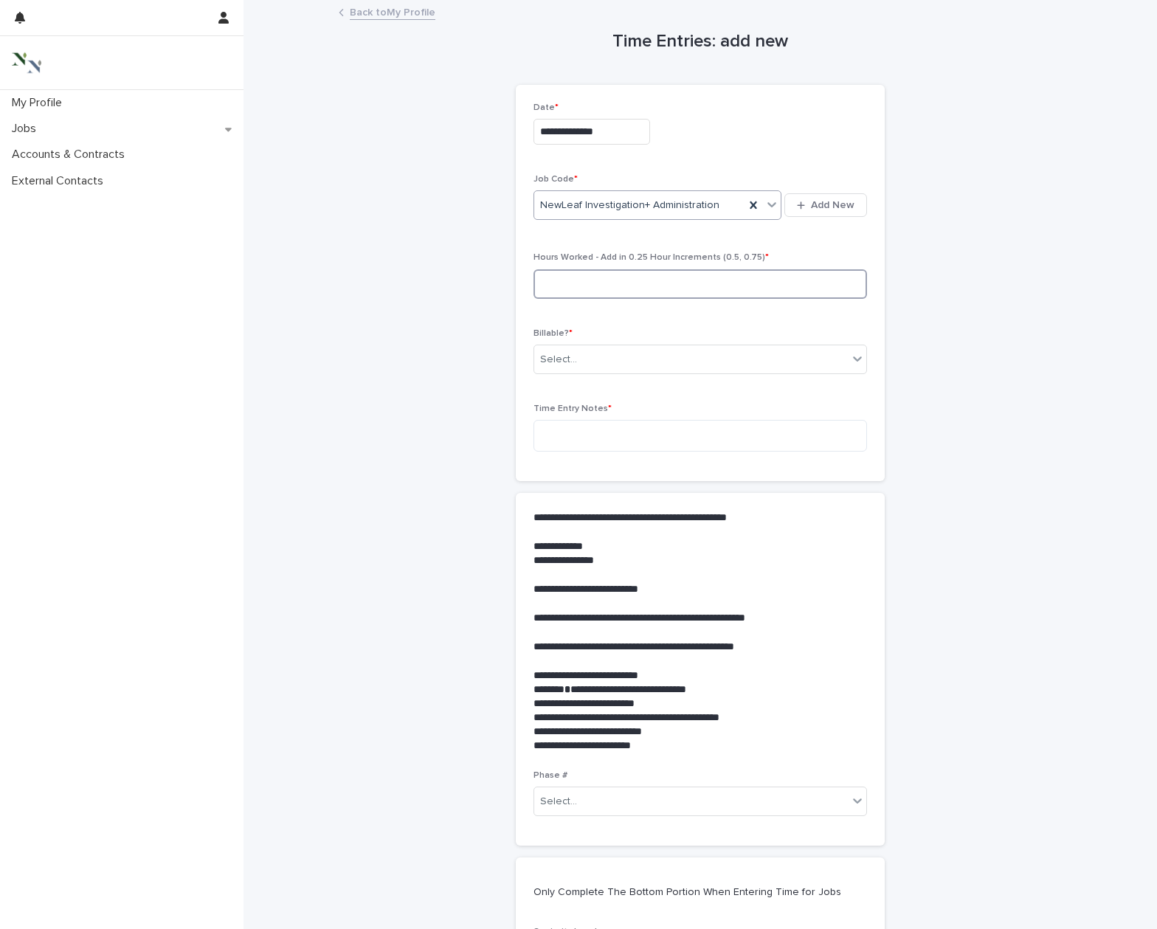
click at [603, 283] on input at bounding box center [699, 284] width 333 height 30
type input "*"
drag, startPoint x: 598, startPoint y: 356, endPoint x: 591, endPoint y: 351, distance: 8.6
click at [598, 356] on div "Select..." at bounding box center [690, 359] width 313 height 24
drag, startPoint x: 592, startPoint y: 412, endPoint x: 592, endPoint y: 439, distance: 26.6
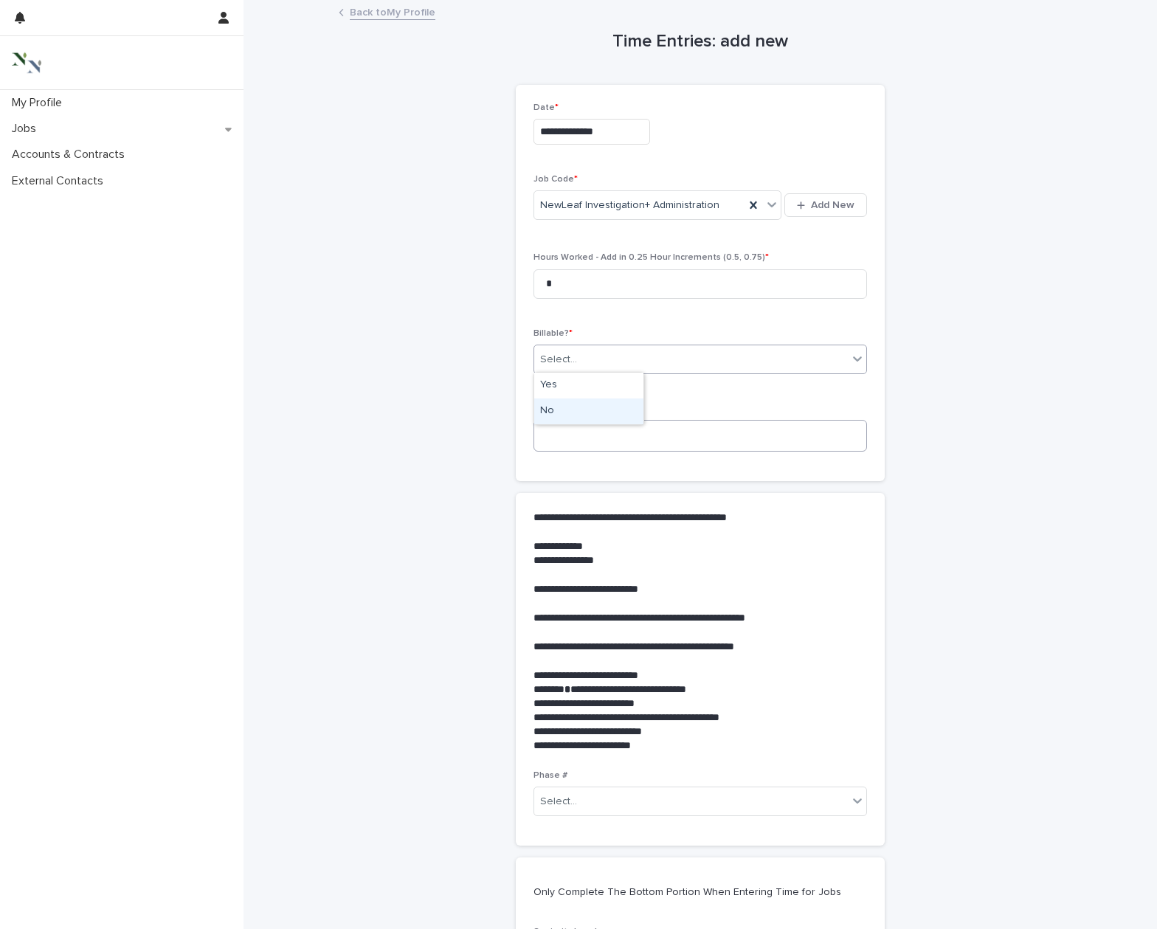
click at [592, 415] on div "No" at bounding box center [588, 411] width 109 height 26
click at [592, 439] on textarea at bounding box center [699, 436] width 333 height 32
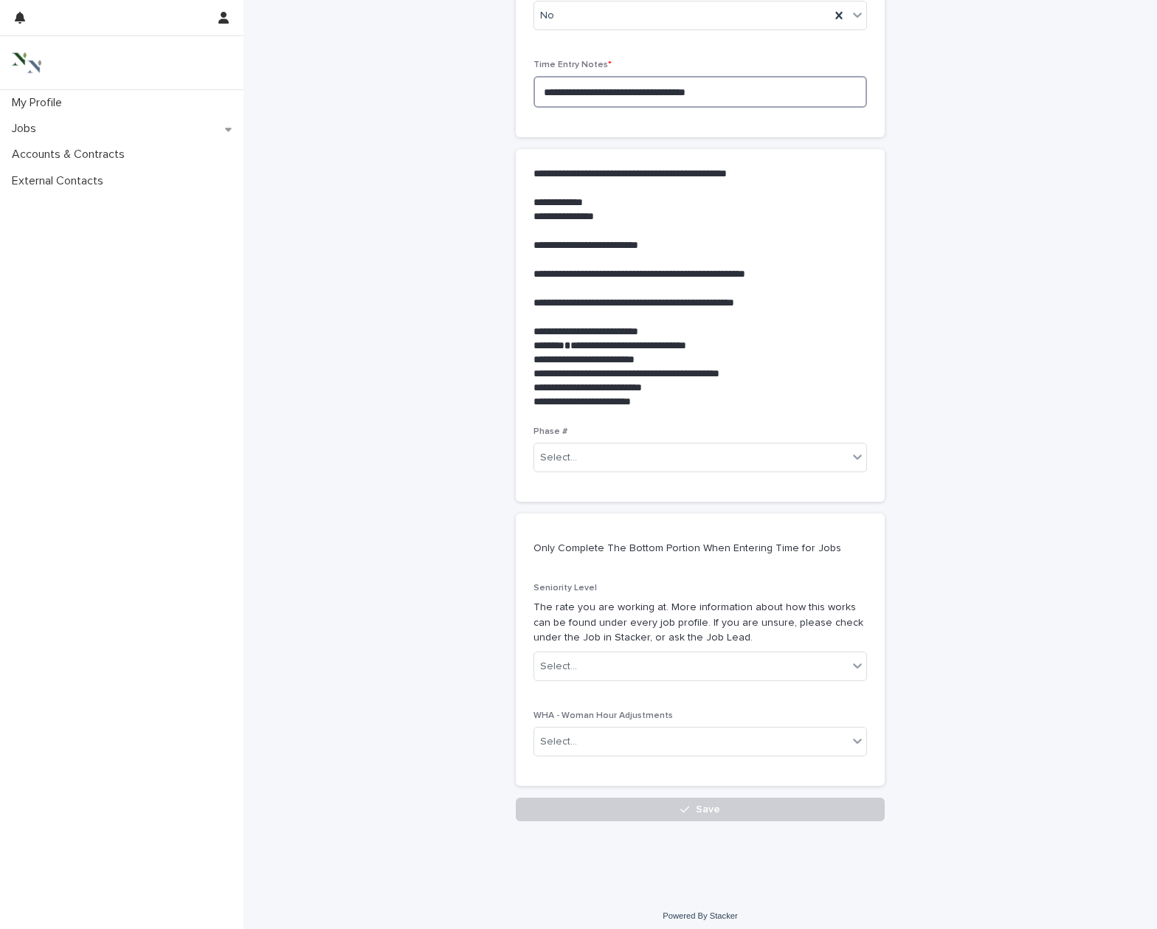
scroll to position [343, 0]
type textarea "**********"
click at [630, 798] on button "Save" at bounding box center [700, 810] width 369 height 24
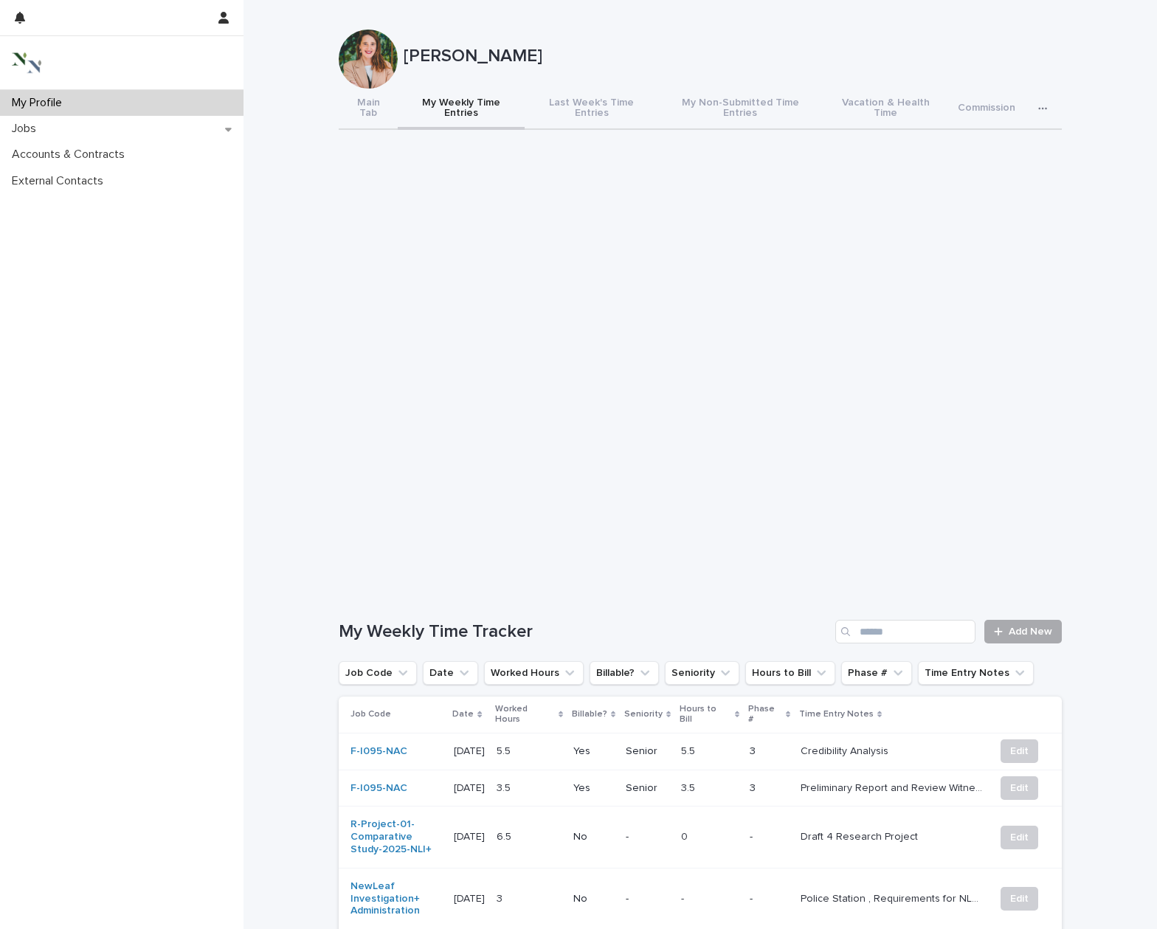
click at [1030, 626] on span "Add New" at bounding box center [1030, 631] width 44 height 10
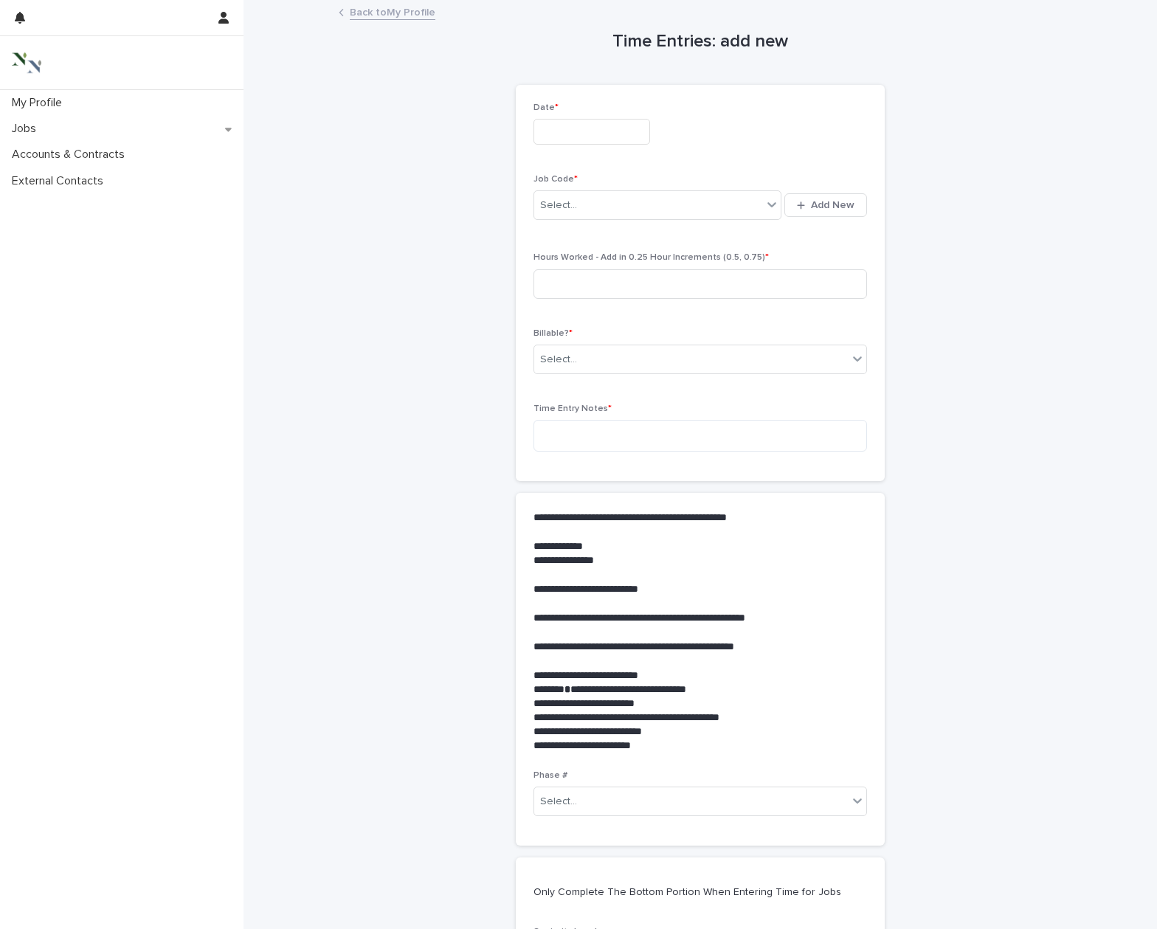
click at [588, 129] on input "text" at bounding box center [591, 132] width 117 height 26
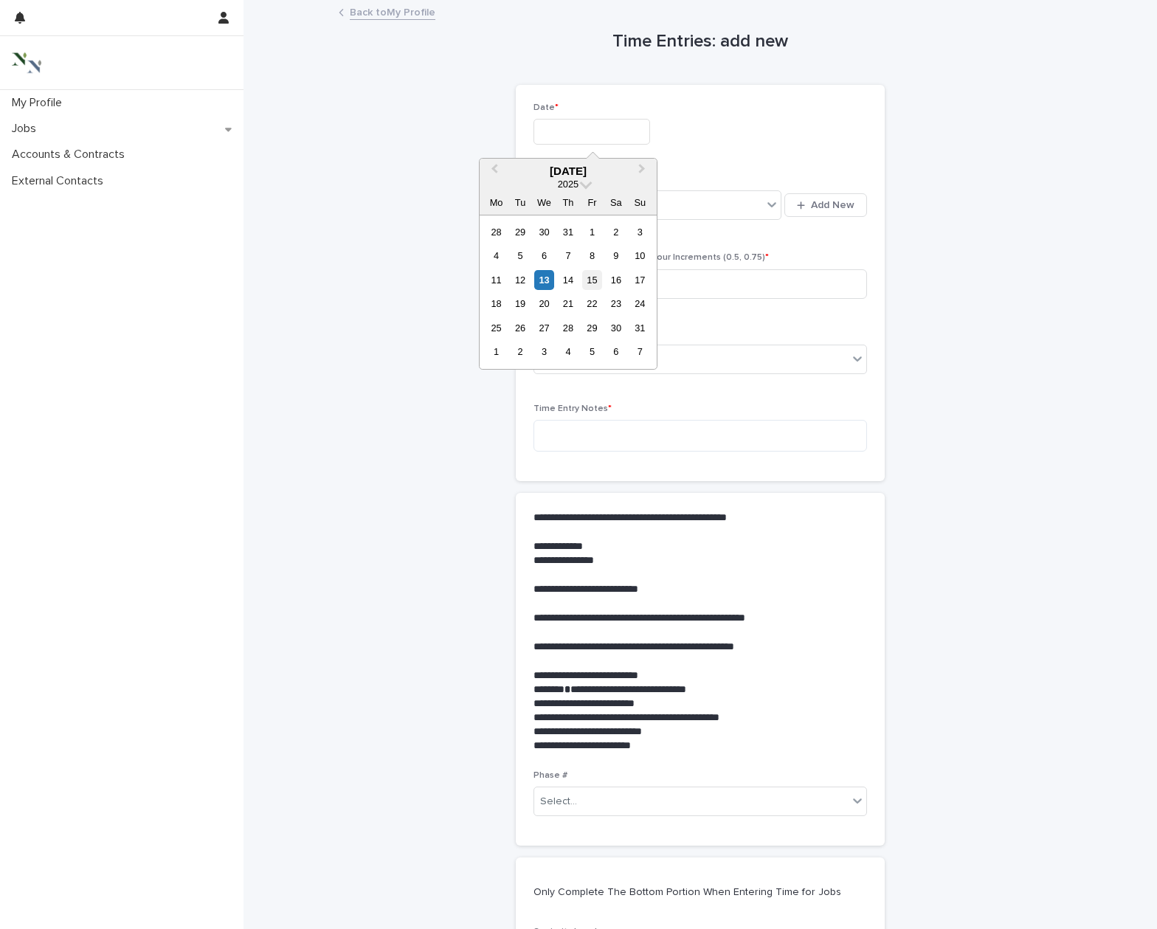
click at [589, 278] on div "15" at bounding box center [592, 280] width 20 height 20
type input "**********"
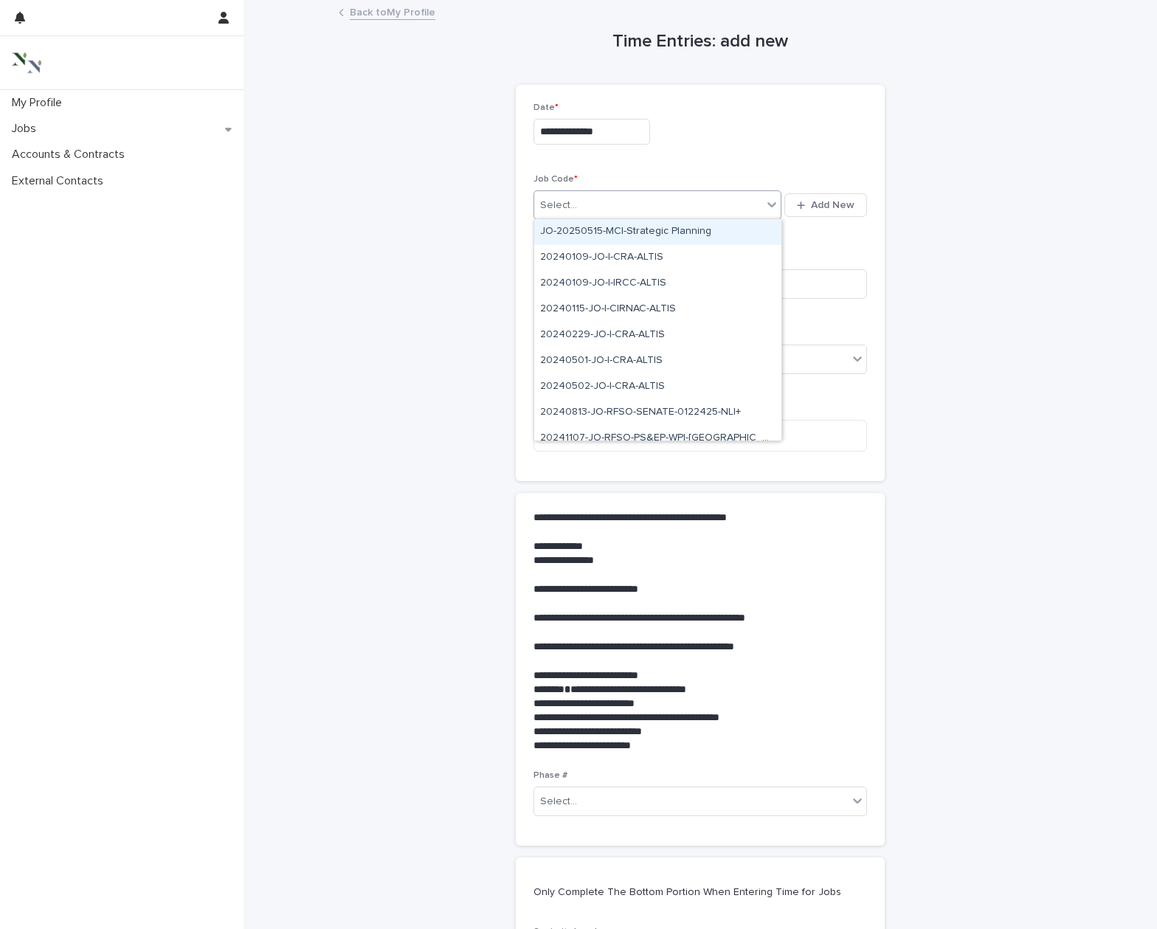
click at [579, 200] on div "Select..." at bounding box center [648, 205] width 228 height 24
type input "*"
type input "***"
click at [583, 232] on div "C-Suite" at bounding box center [657, 232] width 247 height 26
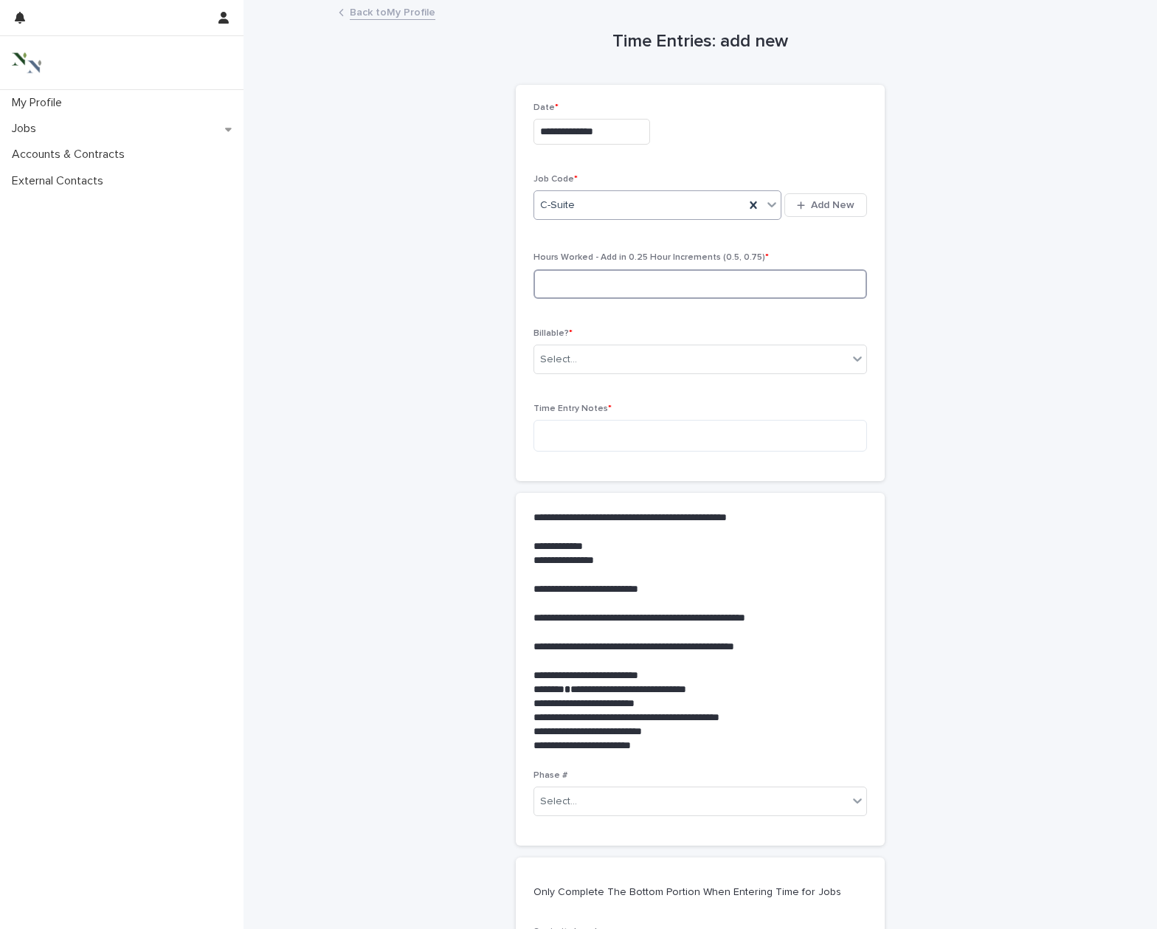
click at [578, 280] on input at bounding box center [699, 284] width 333 height 30
type input "*"
click at [567, 352] on div "Select..." at bounding box center [558, 359] width 37 height 15
drag, startPoint x: 560, startPoint y: 404, endPoint x: 560, endPoint y: 414, distance: 9.6
click at [560, 405] on div "No" at bounding box center [588, 411] width 109 height 26
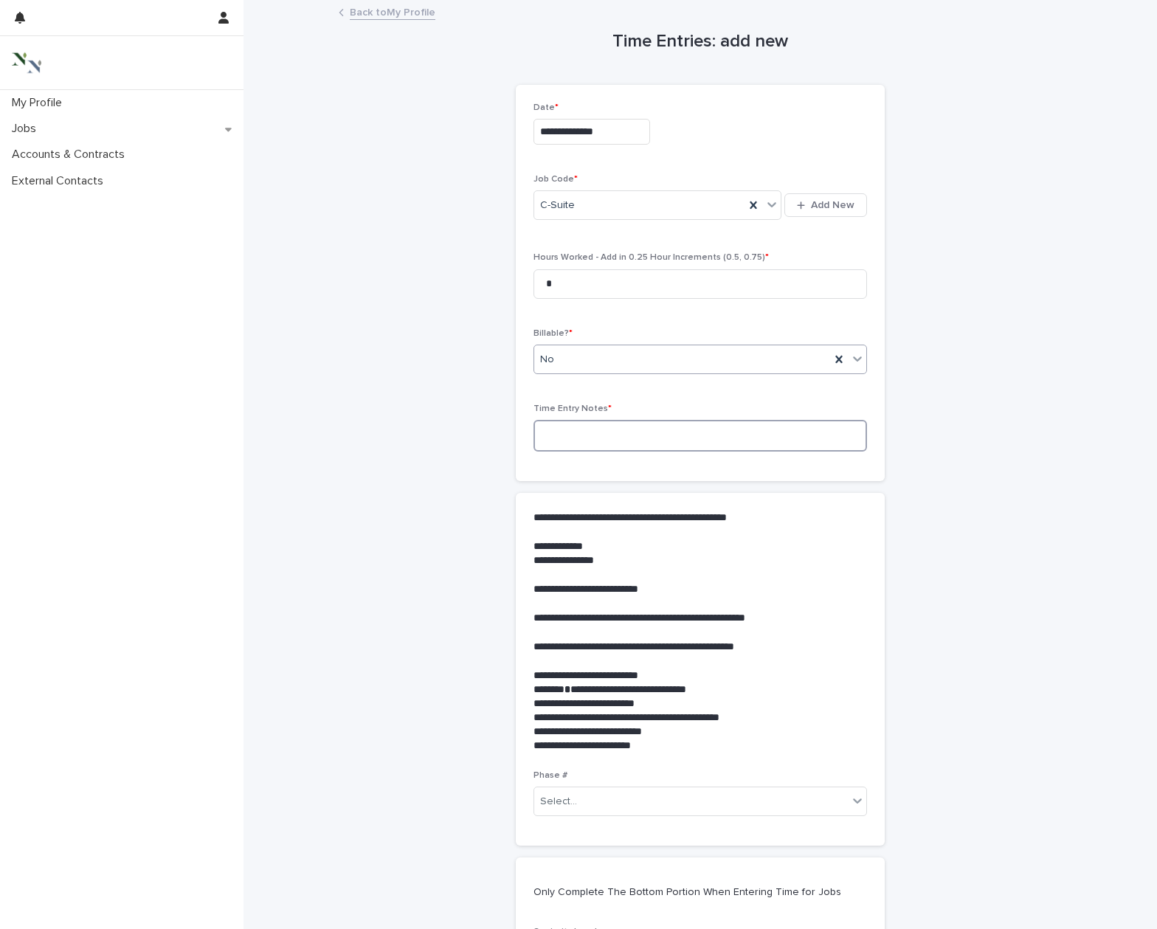
click at [562, 437] on textarea at bounding box center [699, 436] width 333 height 32
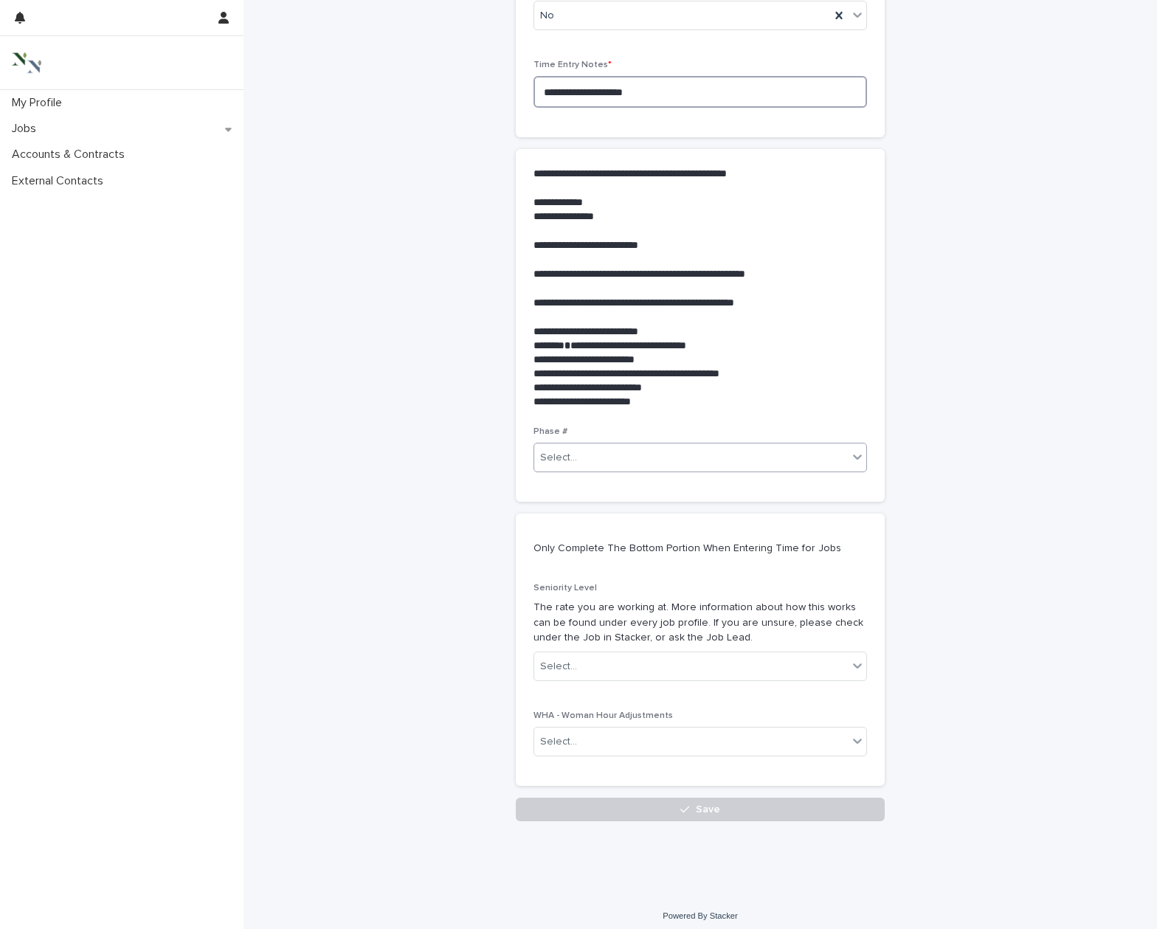
scroll to position [343, 0]
type textarea "**********"
click at [673, 807] on button "Save" at bounding box center [700, 810] width 369 height 24
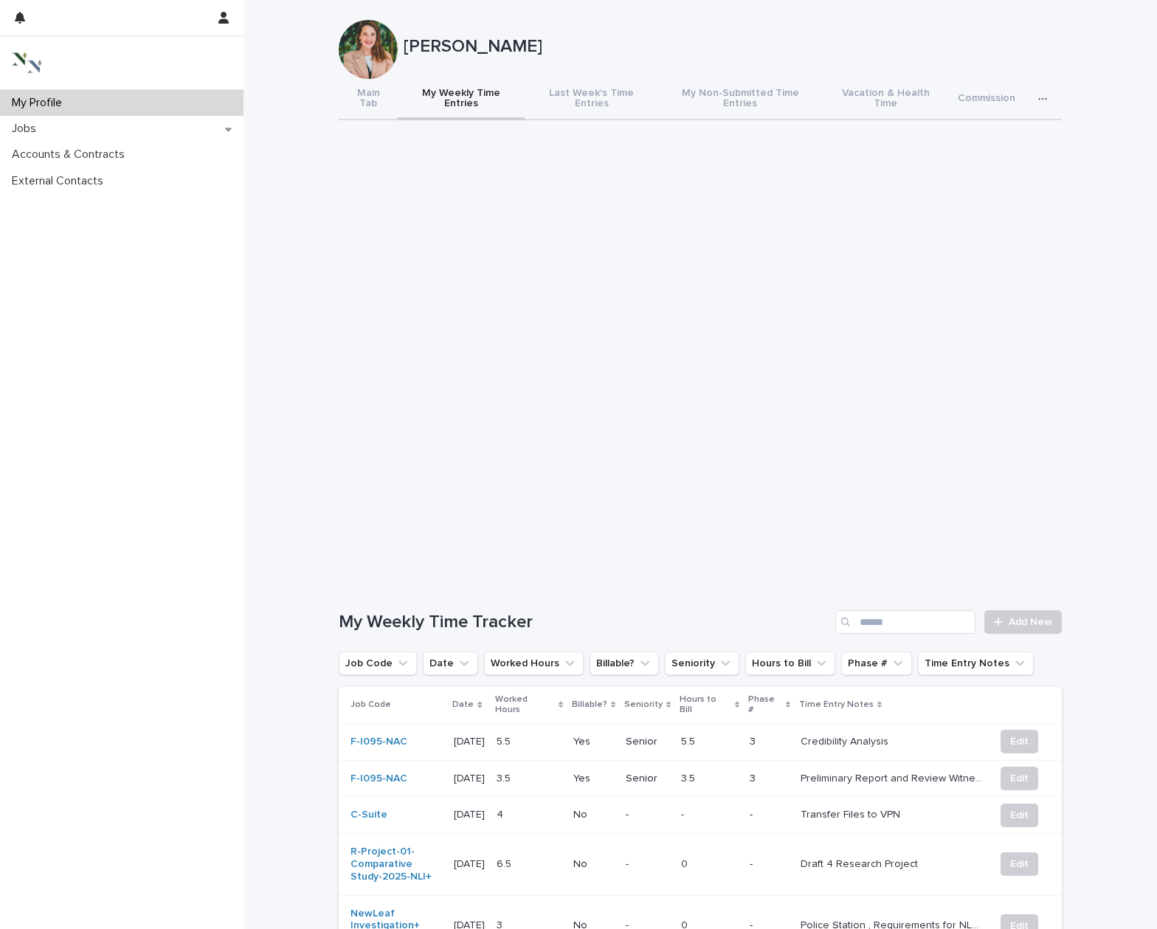
scroll to position [10, 0]
click at [1042, 616] on span "Add New" at bounding box center [1030, 621] width 44 height 10
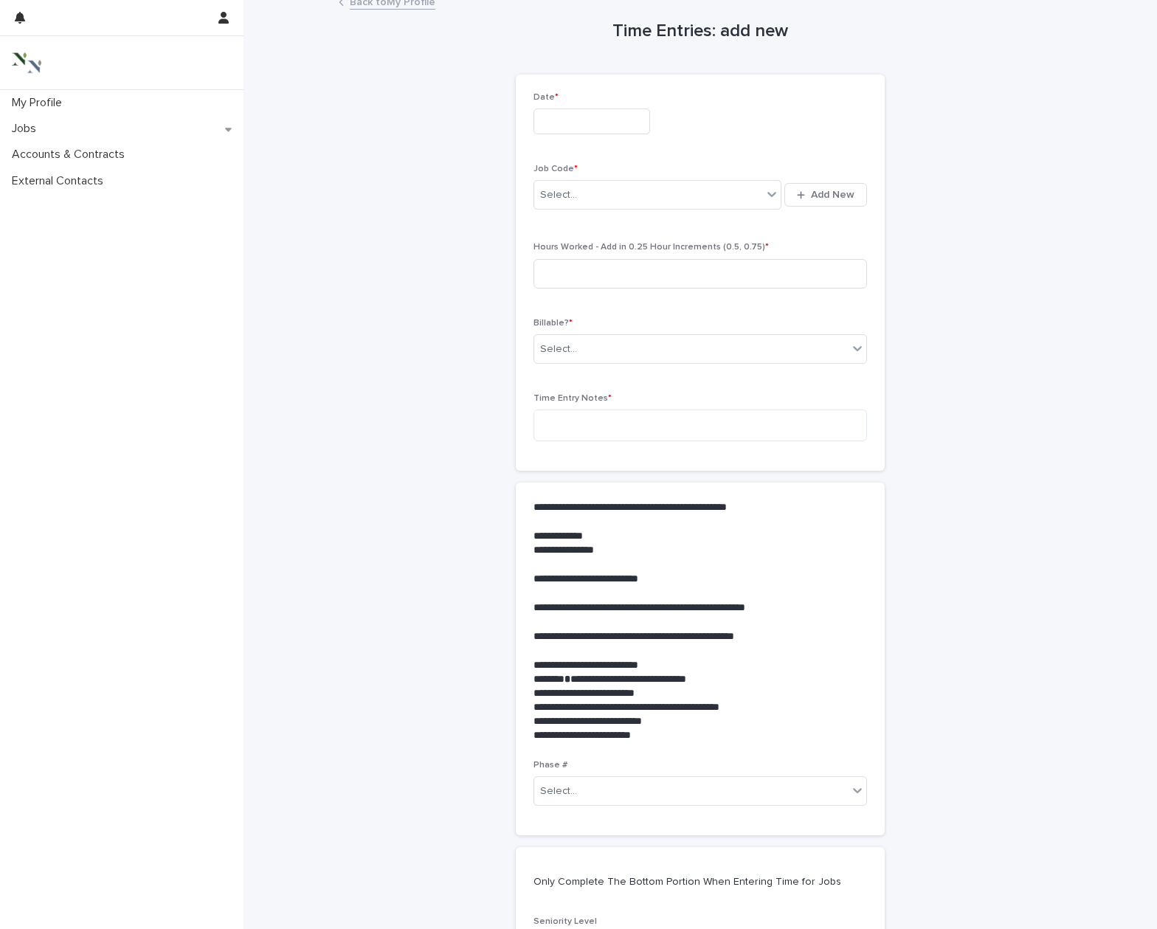
click at [590, 117] on input "text" at bounding box center [591, 121] width 117 height 26
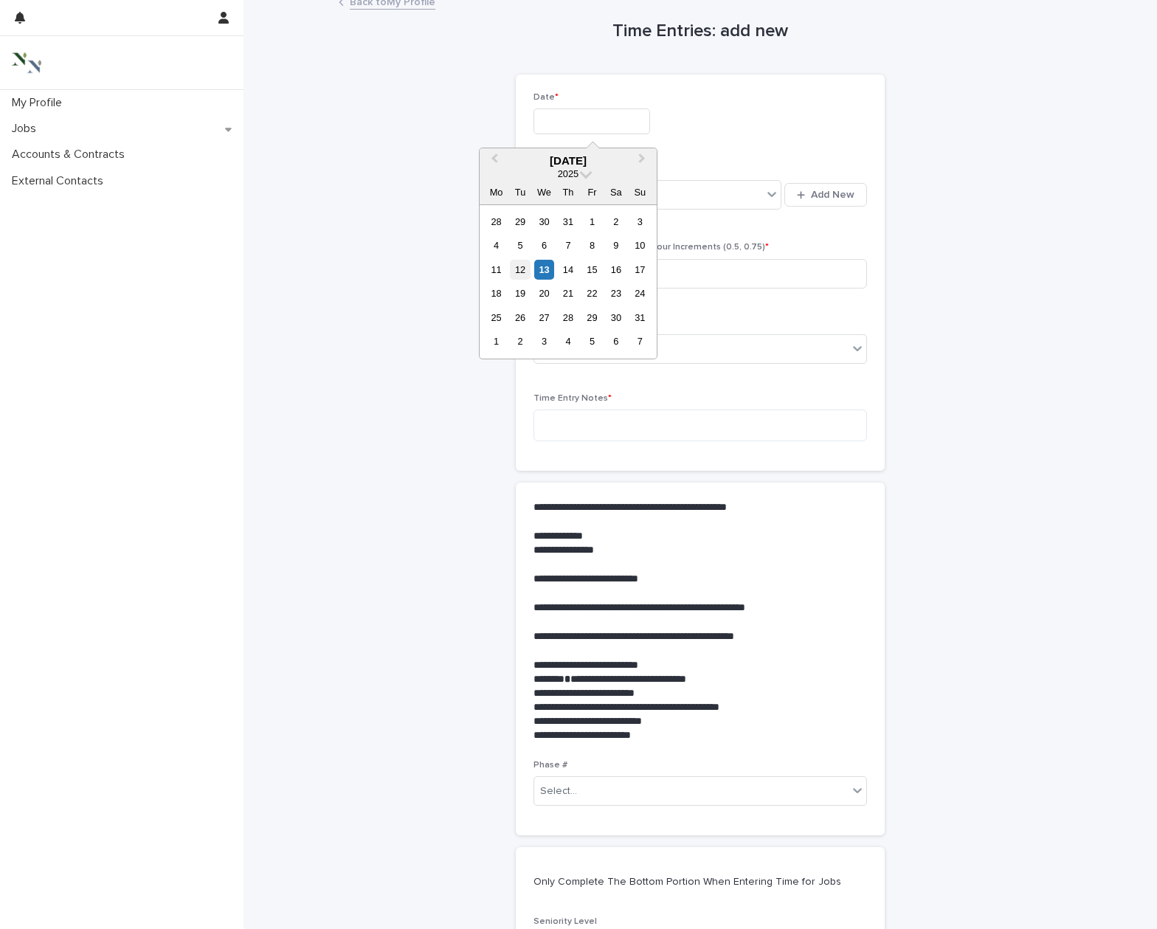
click at [521, 271] on div "12" at bounding box center [520, 270] width 20 height 20
type input "**********"
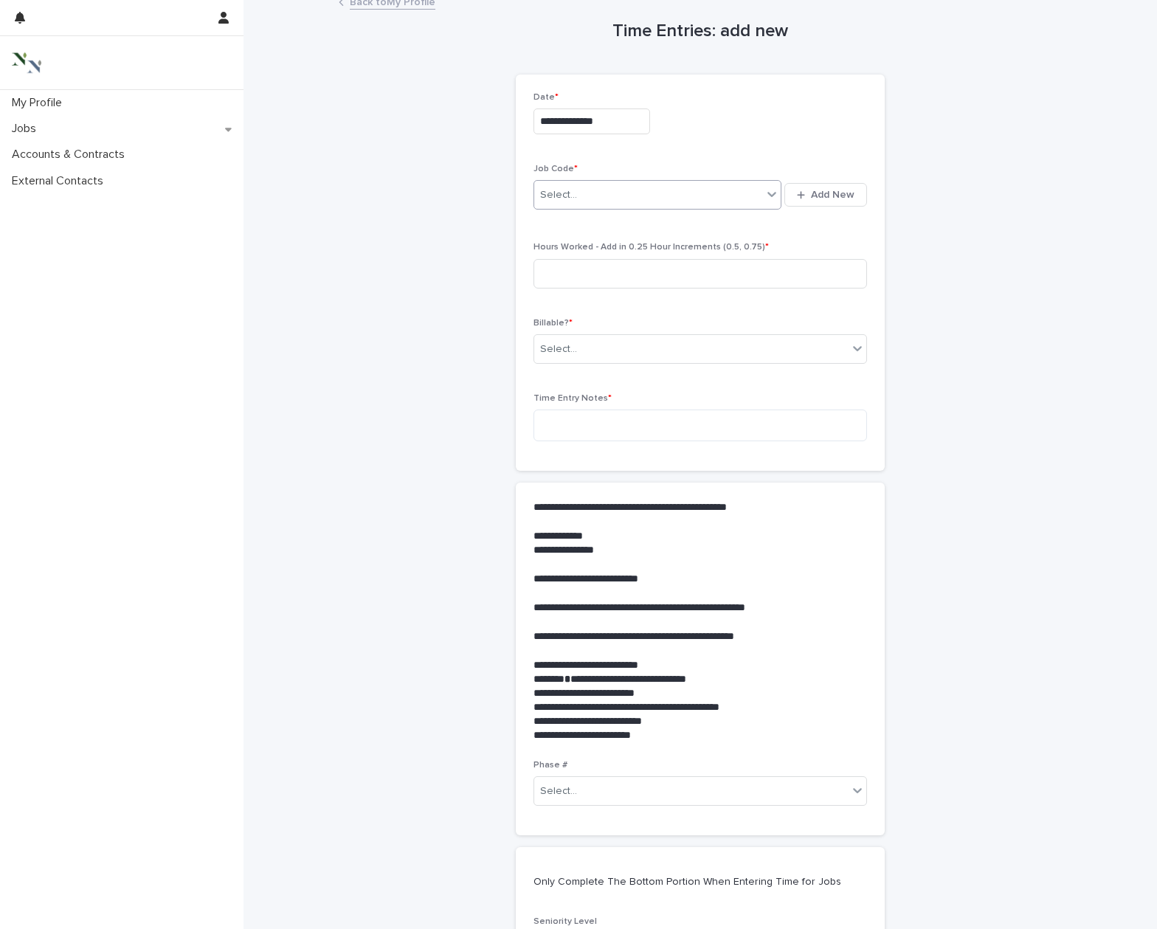
click at [557, 199] on div "Select..." at bounding box center [558, 194] width 37 height 15
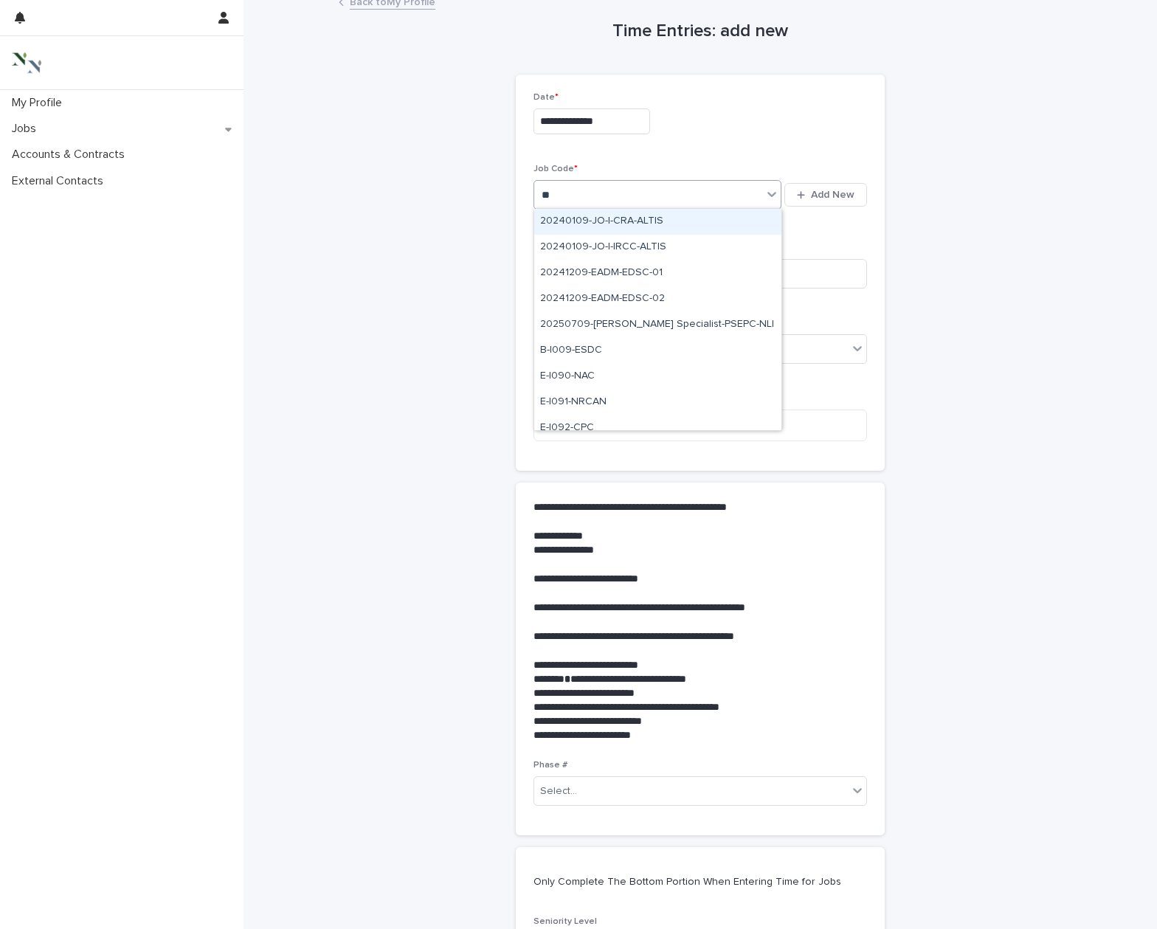
type input "***"
click at [561, 214] on div "F-I097-CADK" at bounding box center [657, 222] width 247 height 26
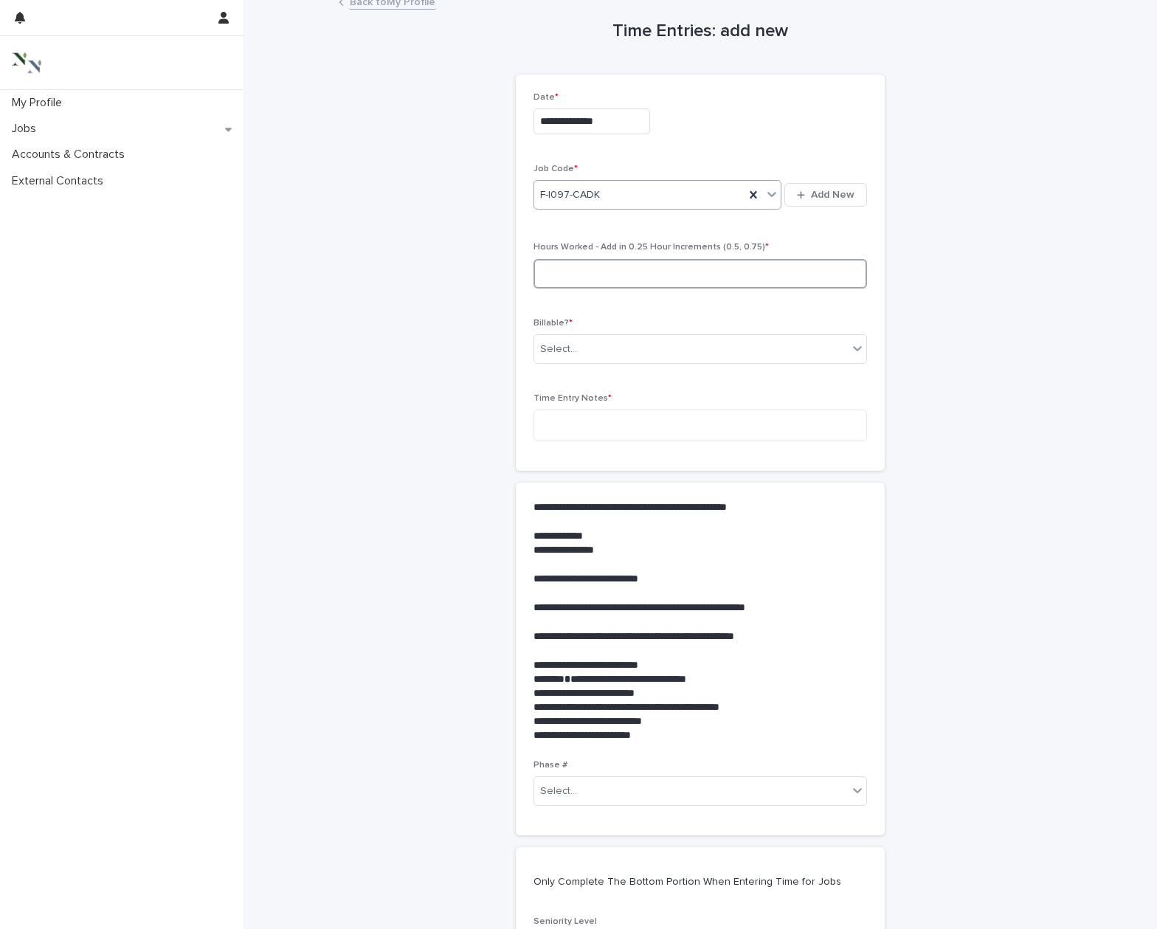
click at [564, 266] on input at bounding box center [699, 274] width 333 height 30
type input "*"
click at [571, 342] on div "Select..." at bounding box center [558, 349] width 37 height 15
click at [571, 374] on div "Yes" at bounding box center [700, 375] width 332 height 26
click at [569, 422] on textarea at bounding box center [699, 425] width 333 height 32
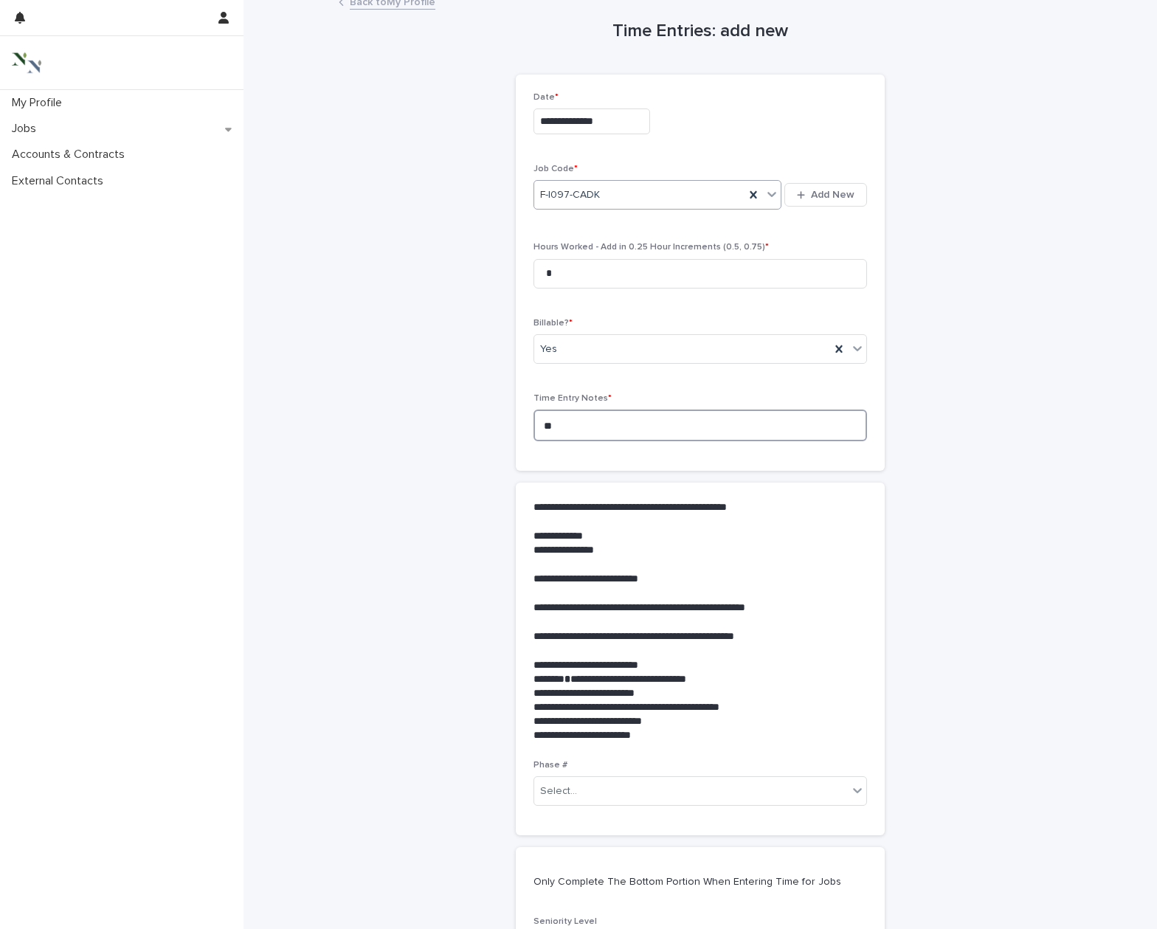
type textarea "*"
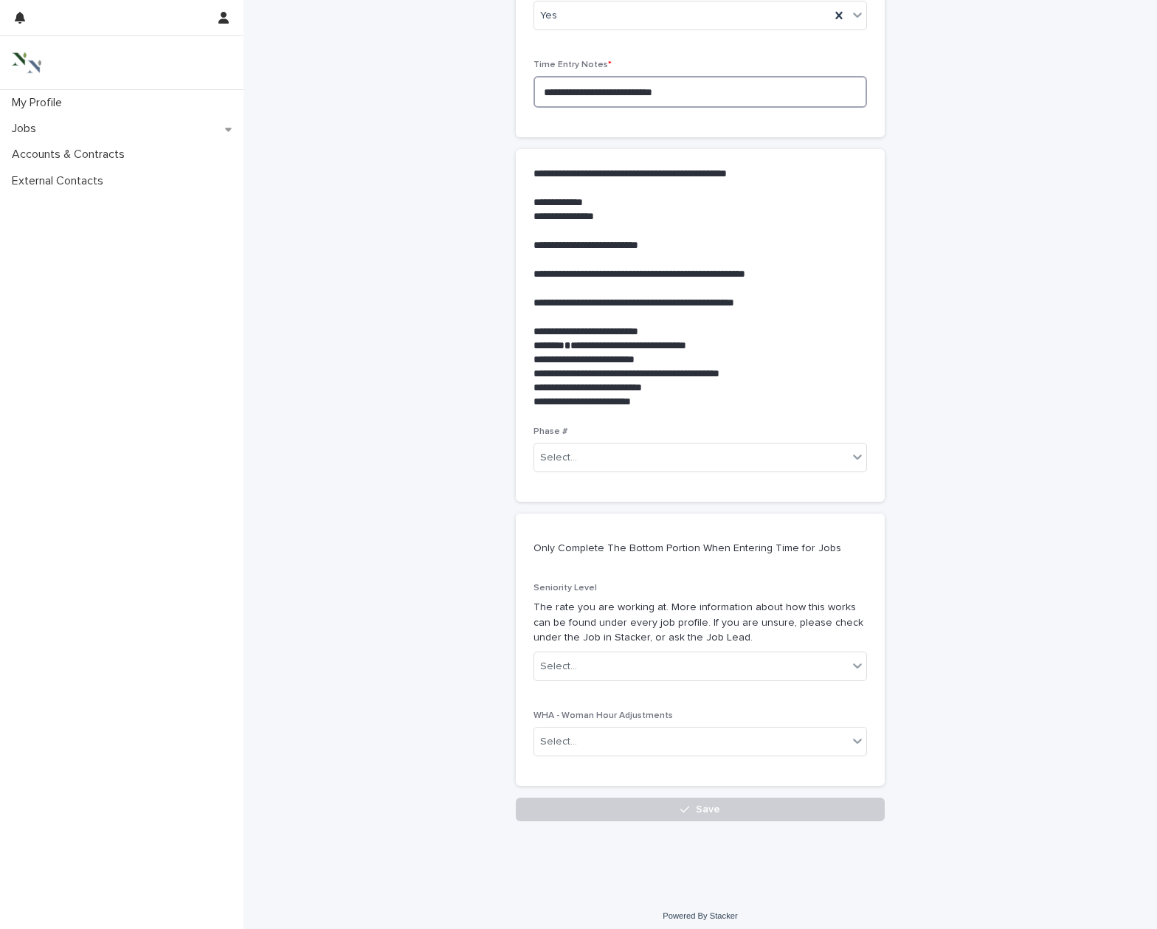
scroll to position [343, 0]
type textarea "**********"
click at [704, 798] on button "Save" at bounding box center [700, 810] width 369 height 24
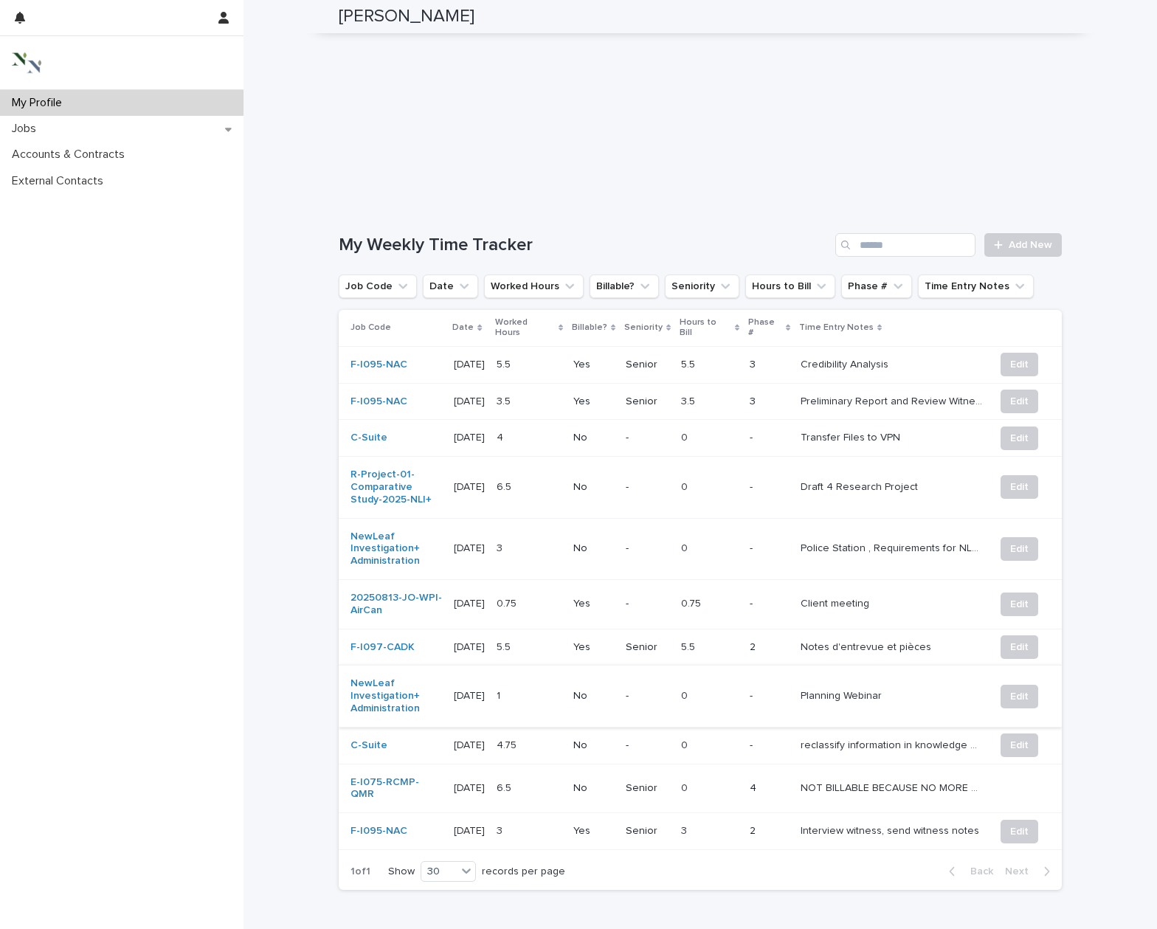
scroll to position [401, 0]
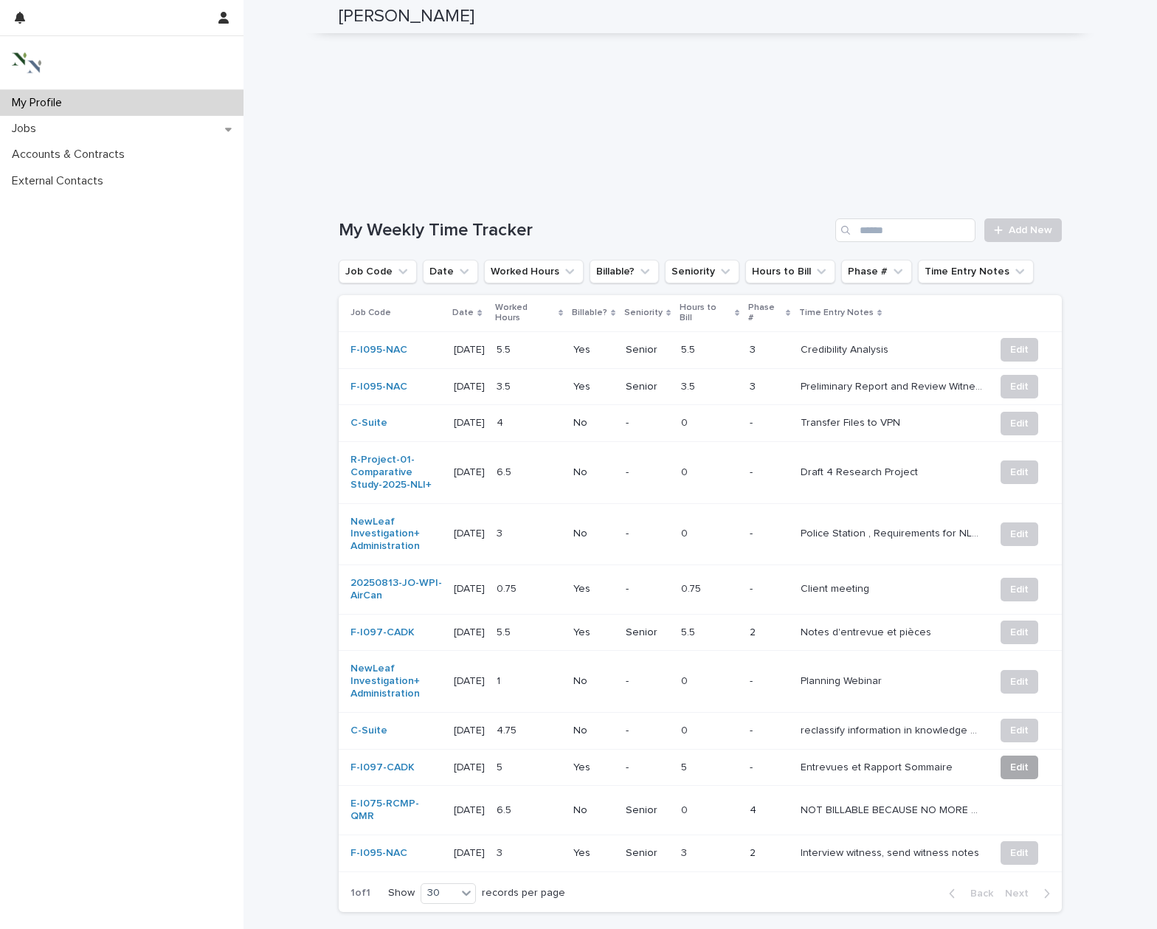
click at [1011, 760] on span "Edit" at bounding box center [1019, 767] width 18 height 15
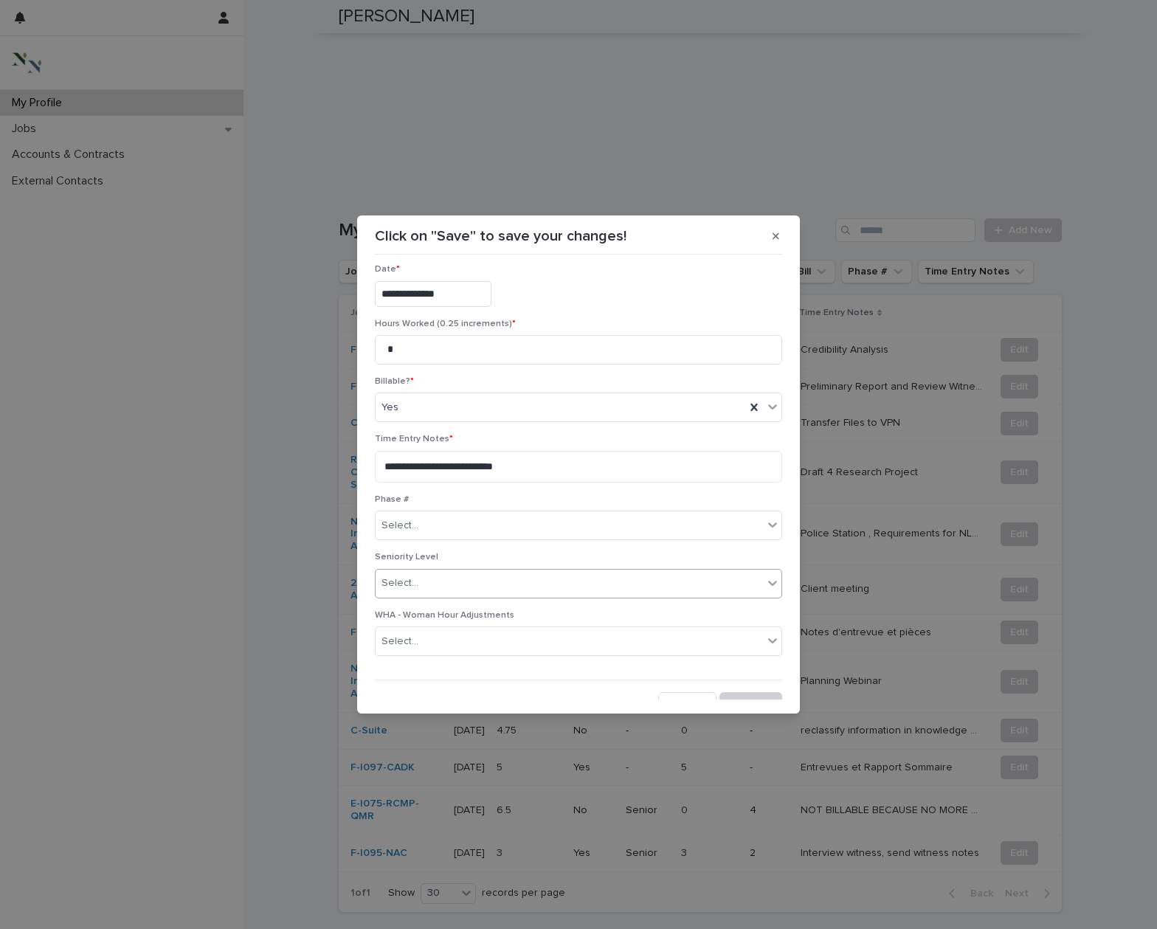
scroll to position [69, 0]
click at [456, 581] on div "Select..." at bounding box center [568, 582] width 387 height 24
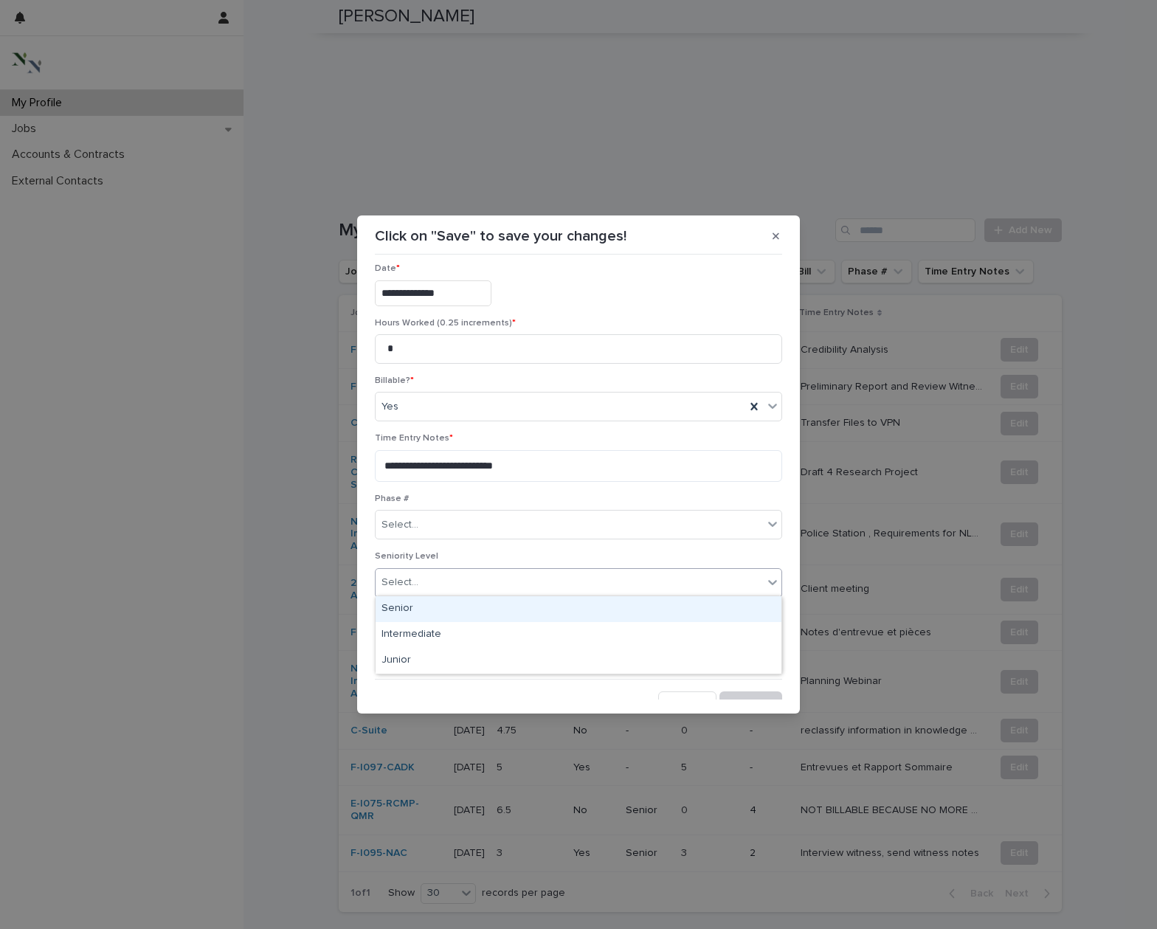
click at [440, 606] on div "Senior" at bounding box center [578, 609] width 406 height 26
click at [422, 527] on div "Select..." at bounding box center [568, 525] width 387 height 24
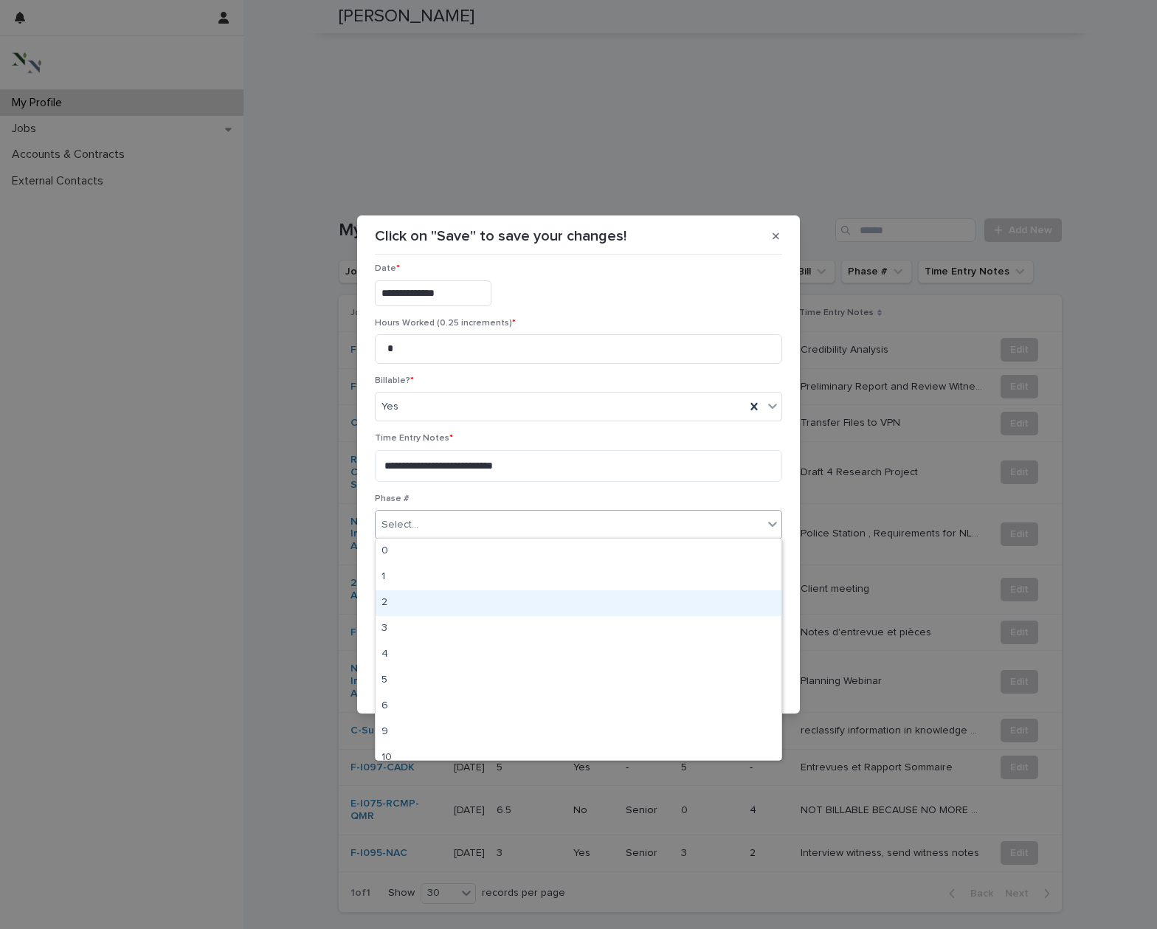
click at [412, 592] on div "2" at bounding box center [578, 603] width 406 height 26
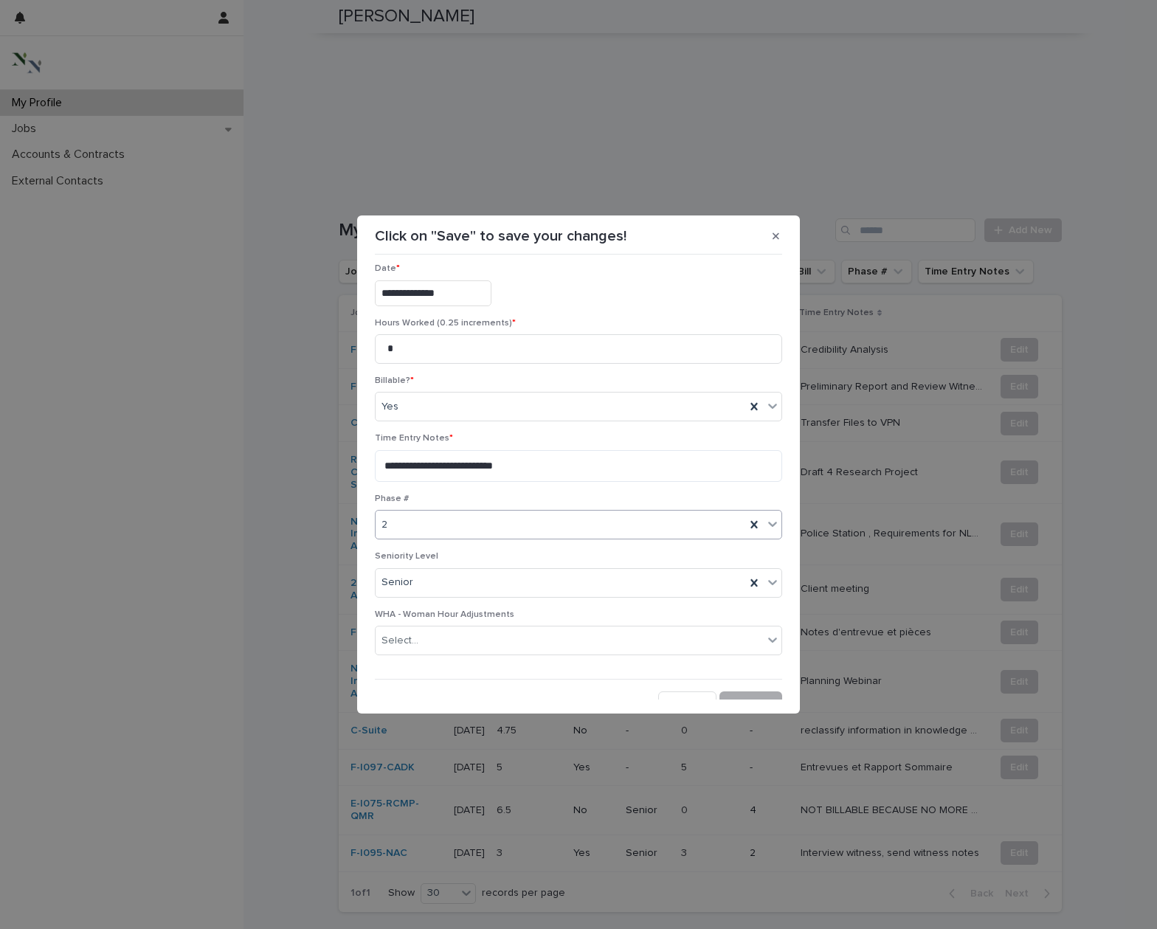
click at [743, 698] on div "button" at bounding box center [738, 703] width 15 height 10
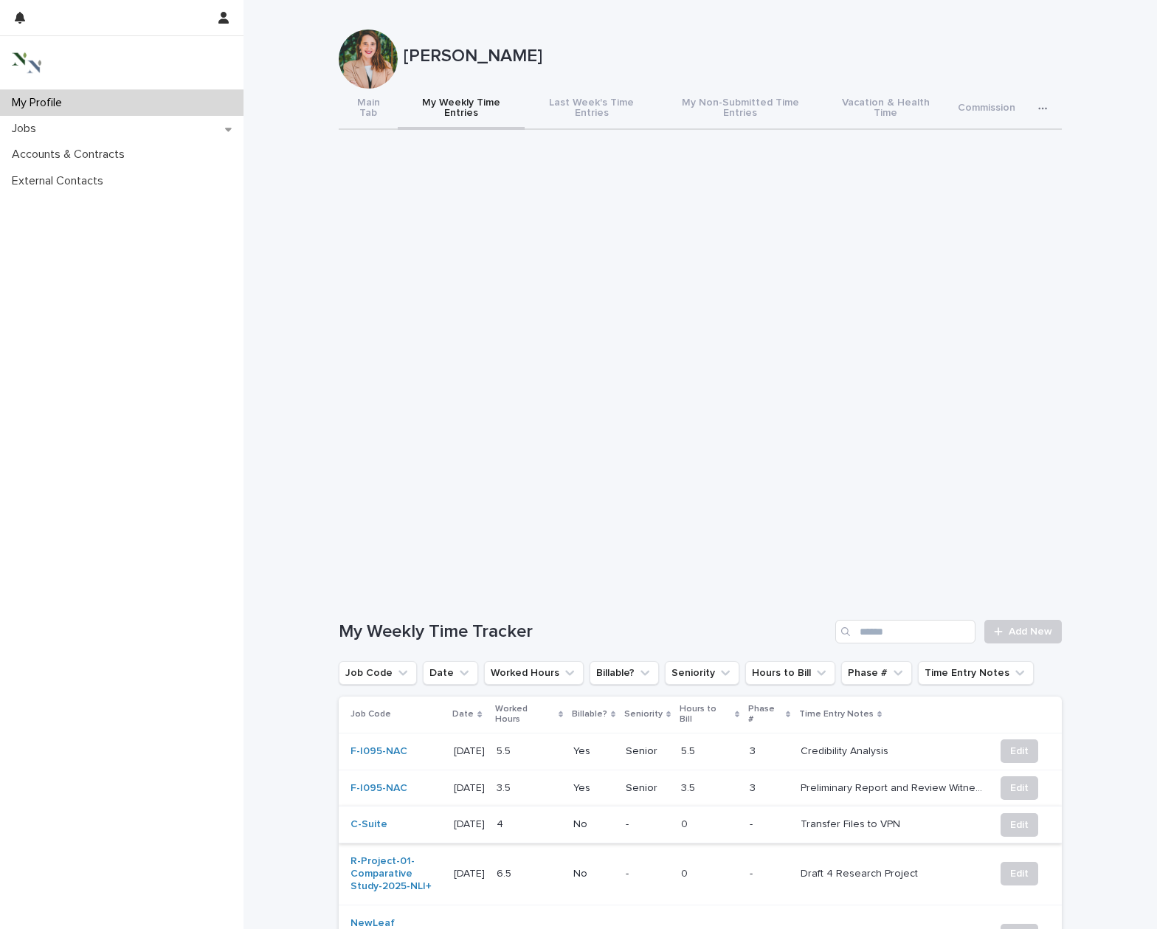
scroll to position [0, 0]
click at [631, 105] on button "Last Week's Time Entries" at bounding box center [591, 109] width 134 height 41
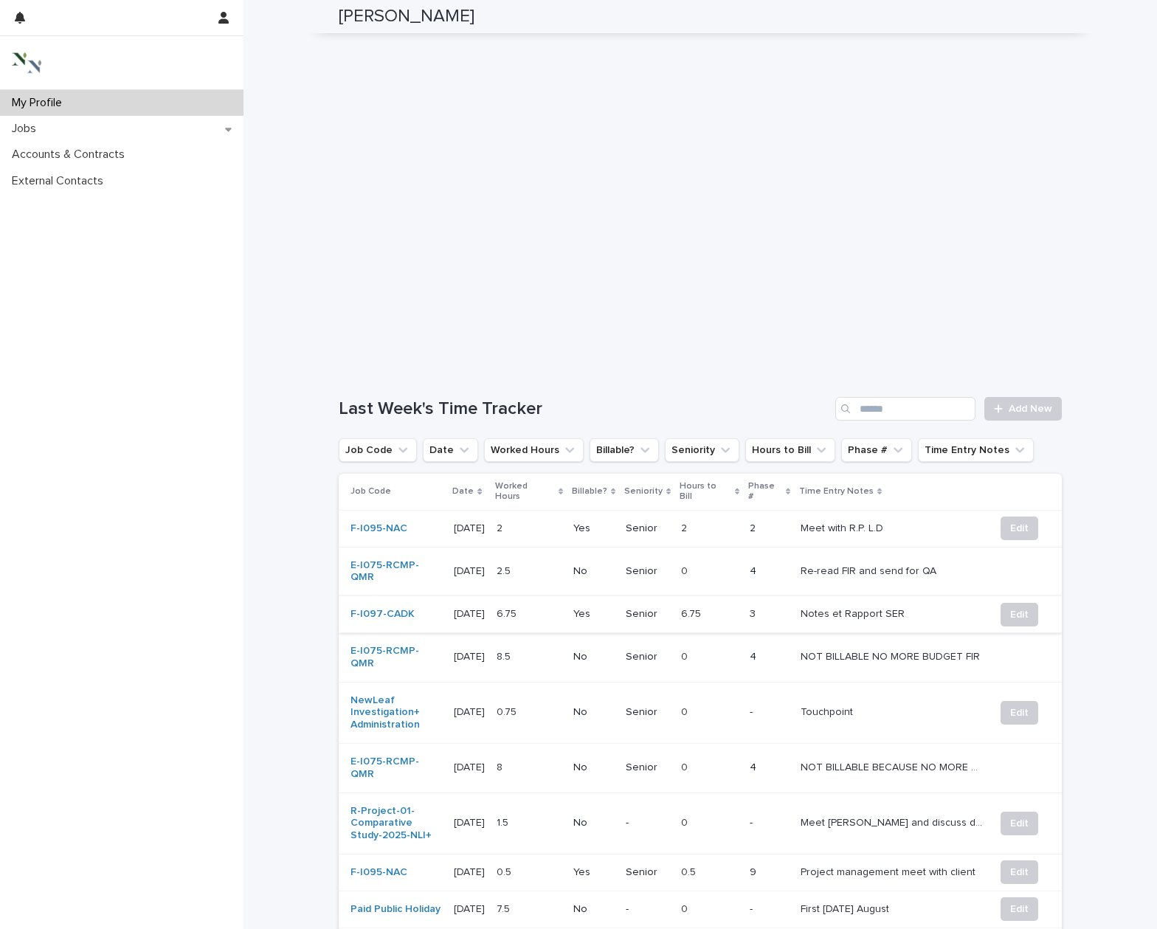
scroll to position [223, 0]
click at [1018, 520] on span "Edit" at bounding box center [1019, 527] width 18 height 15
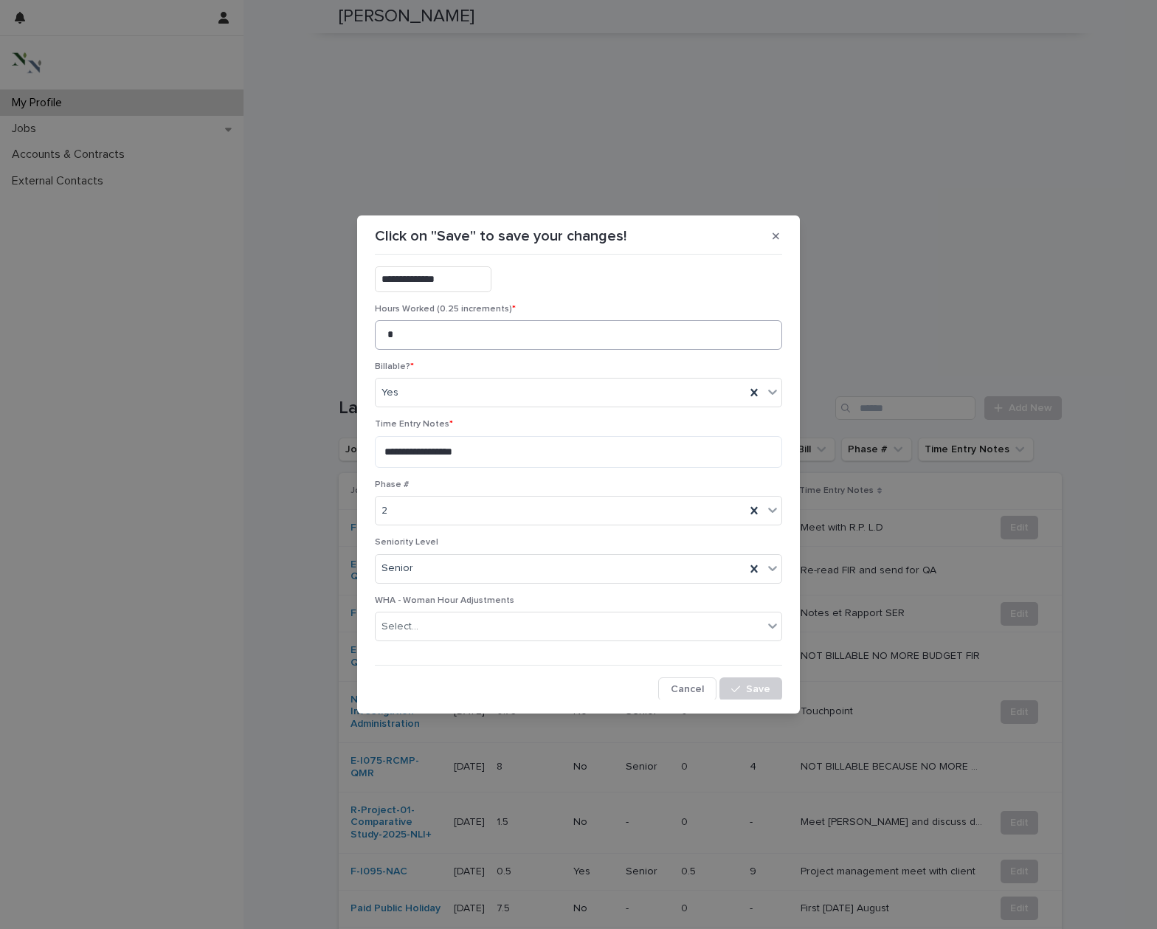
scroll to position [83, 0]
click at [426, 338] on input "*" at bounding box center [578, 336] width 407 height 30
type input "****"
click at [490, 454] on textarea "**********" at bounding box center [578, 453] width 407 height 32
type textarea "**********"
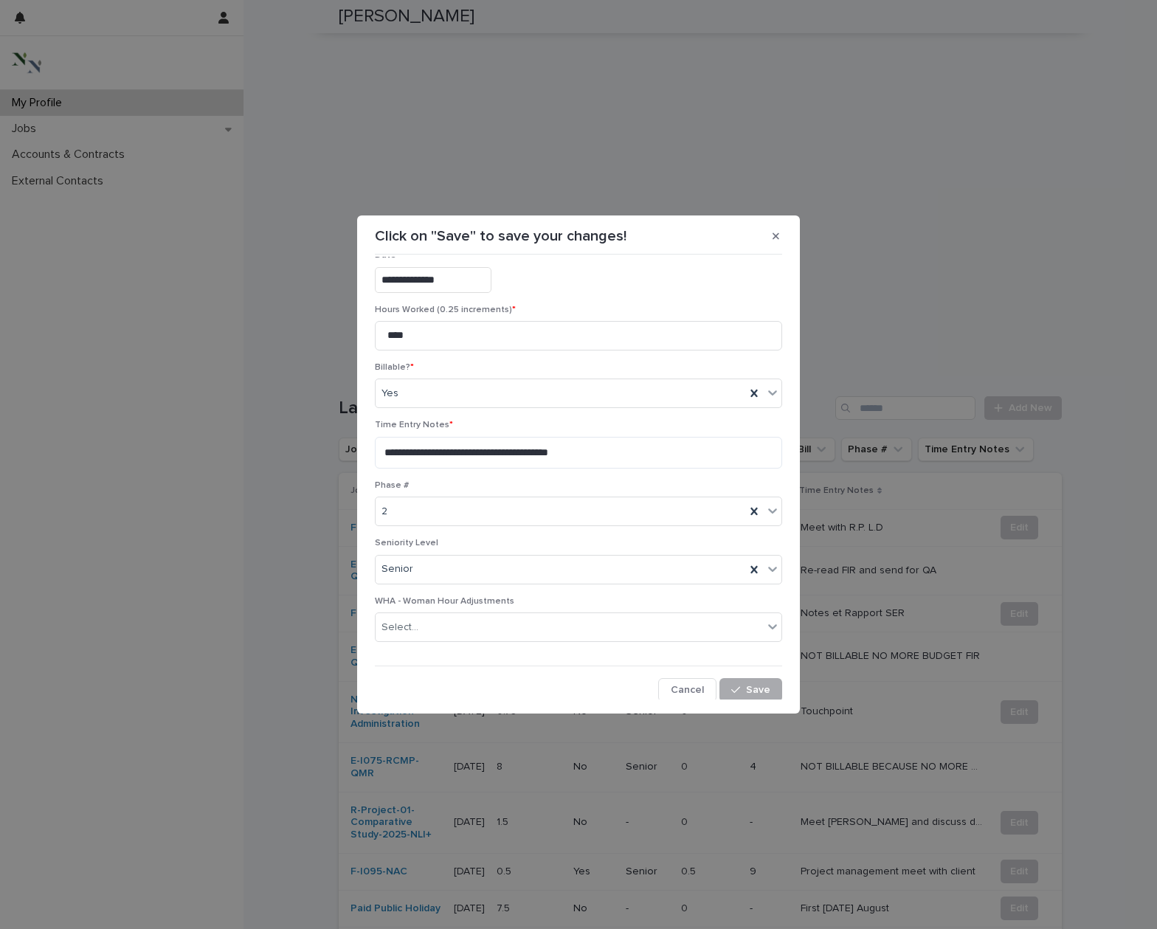
click at [764, 691] on span "Save" at bounding box center [758, 689] width 24 height 10
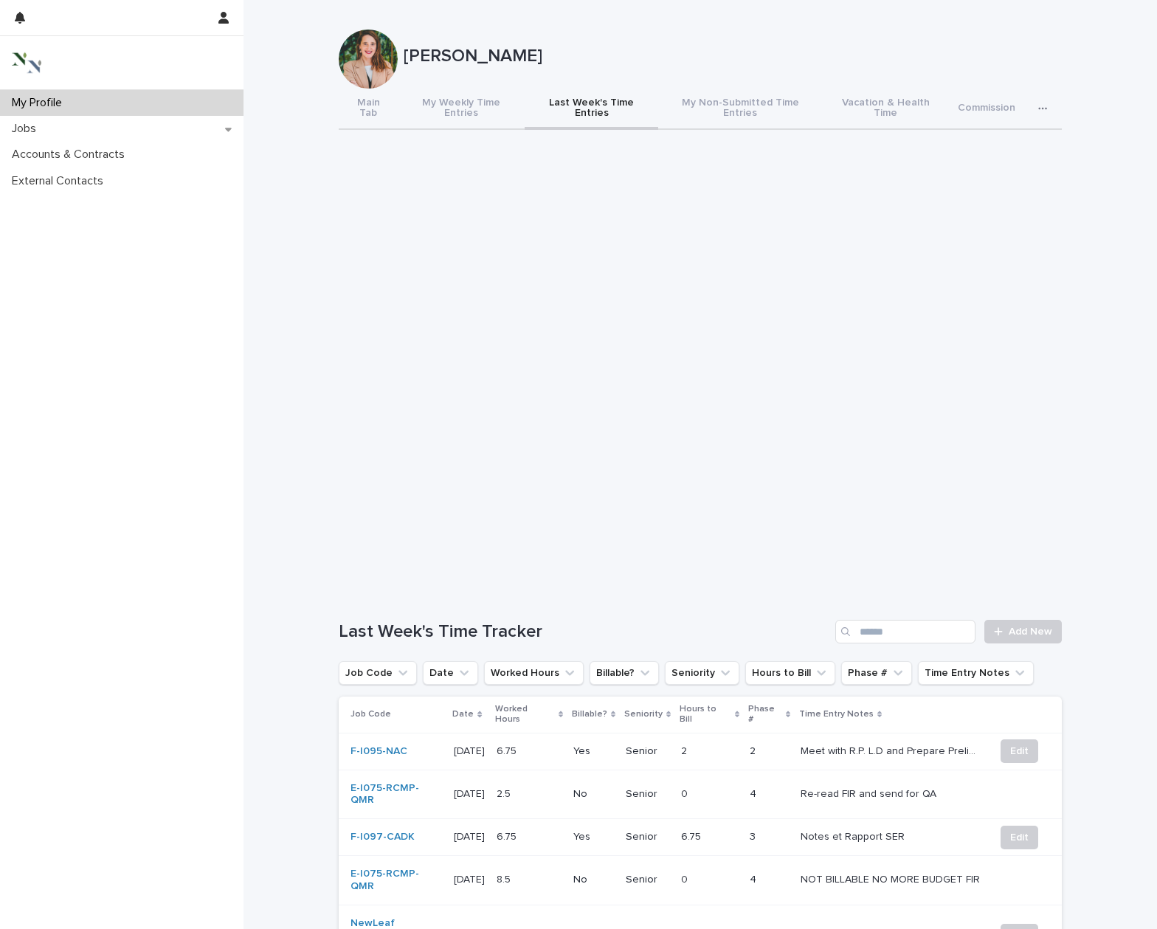
scroll to position [0, 0]
click at [1045, 626] on span "Add New" at bounding box center [1030, 631] width 44 height 10
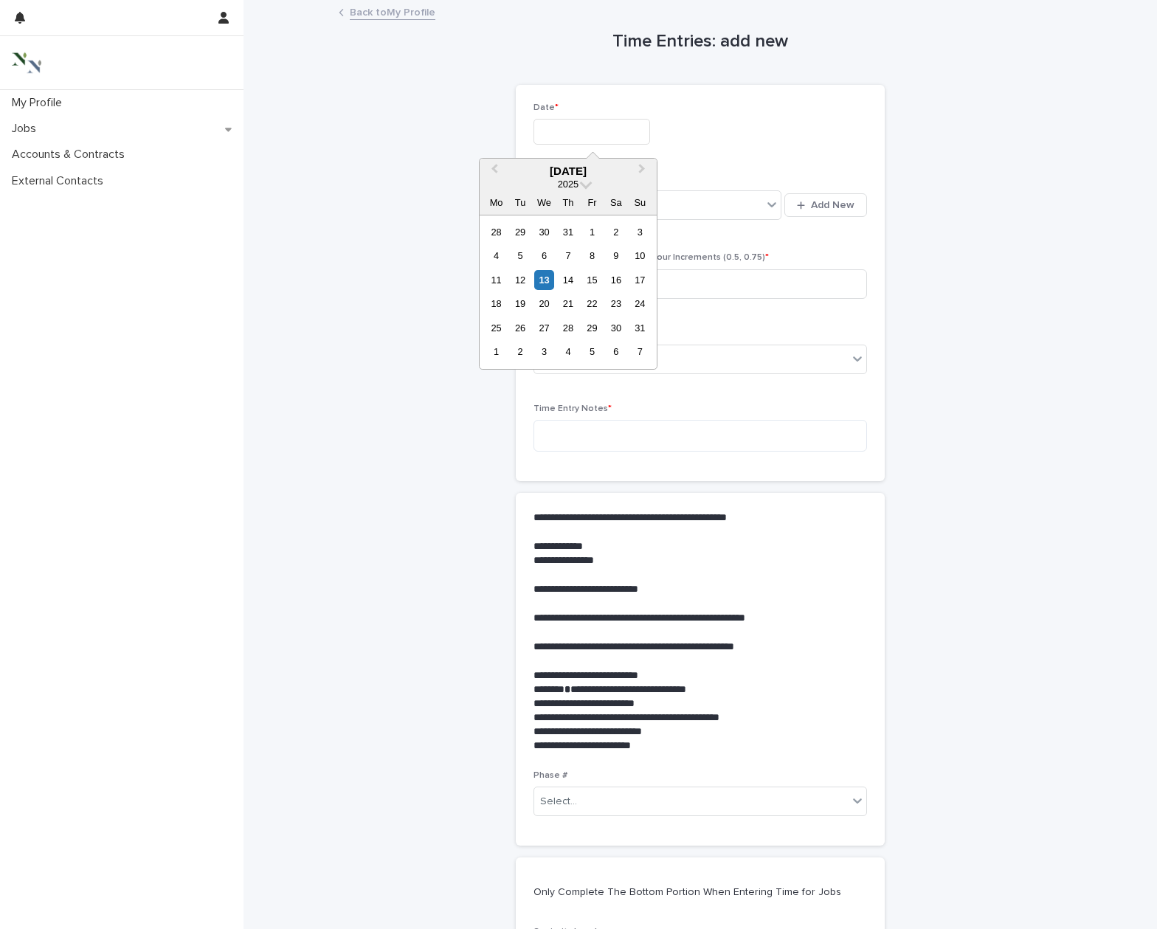
click at [577, 128] on input "text" at bounding box center [591, 132] width 117 height 26
click at [611, 253] on div "9" at bounding box center [616, 256] width 20 height 20
type input "**********"
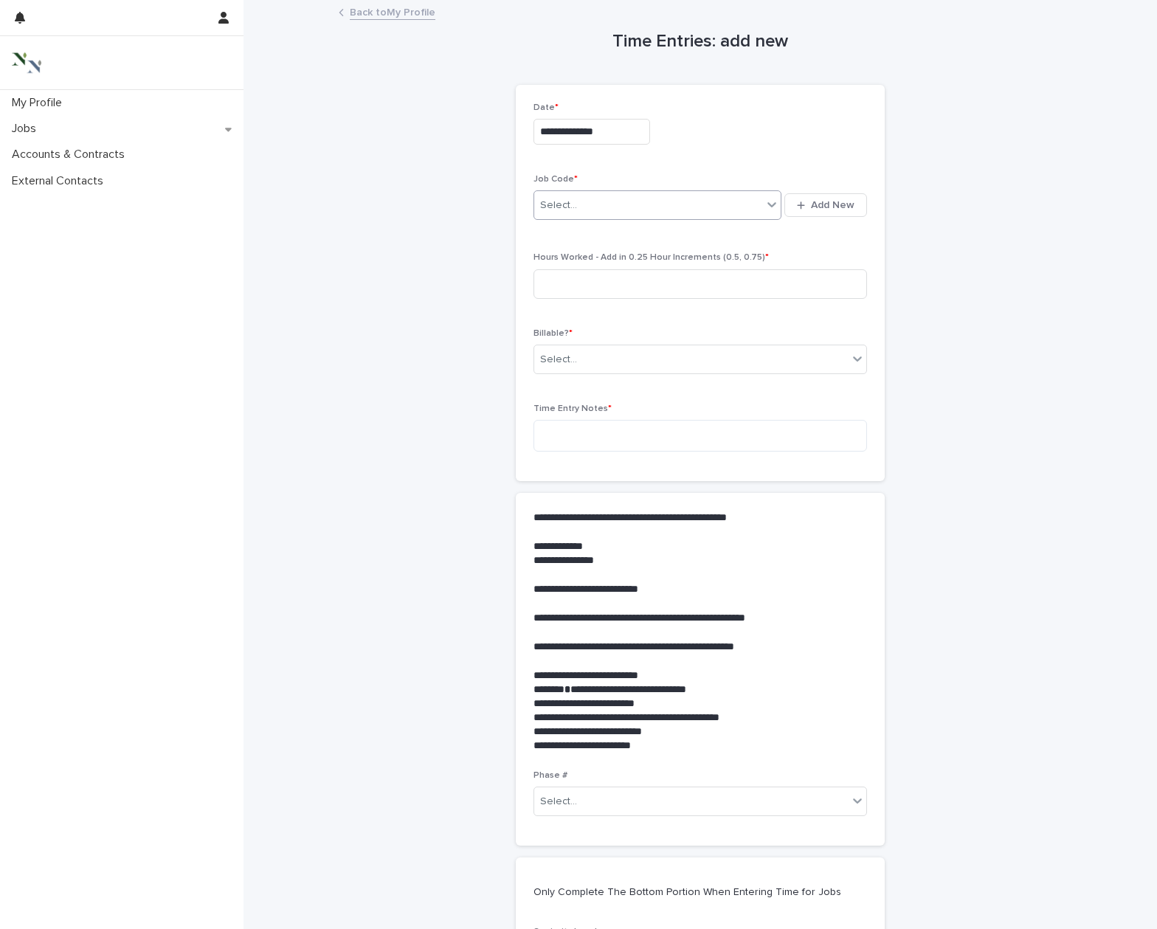
click at [569, 199] on div "Select..." at bounding box center [558, 205] width 37 height 15
type input "****"
click at [579, 231] on div "F-I097-CADK" at bounding box center [657, 232] width 247 height 26
click at [580, 280] on input at bounding box center [699, 284] width 333 height 30
type input "****"
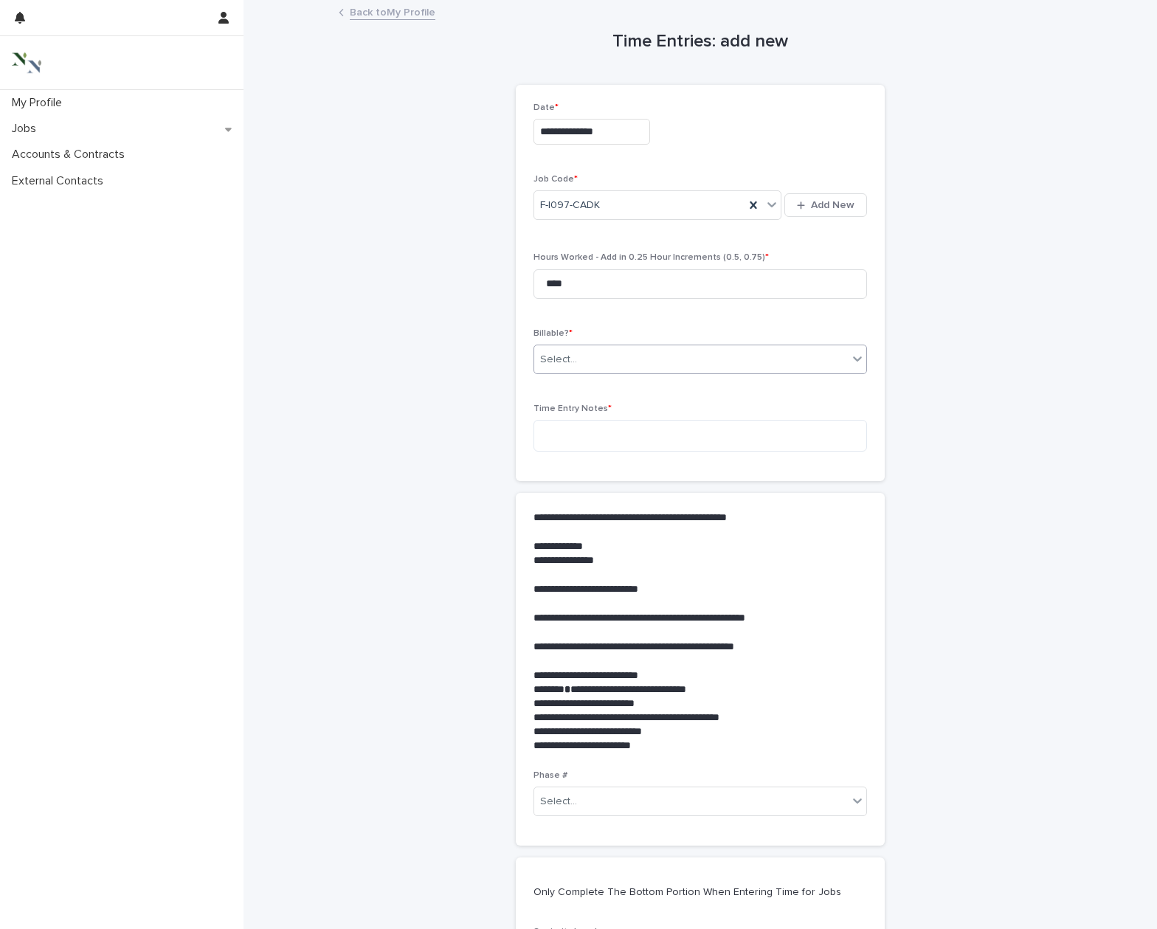
click at [575, 361] on div "Select..." at bounding box center [690, 359] width 313 height 24
click at [571, 387] on div "Yes" at bounding box center [700, 385] width 332 height 26
click at [595, 436] on textarea at bounding box center [699, 436] width 333 height 32
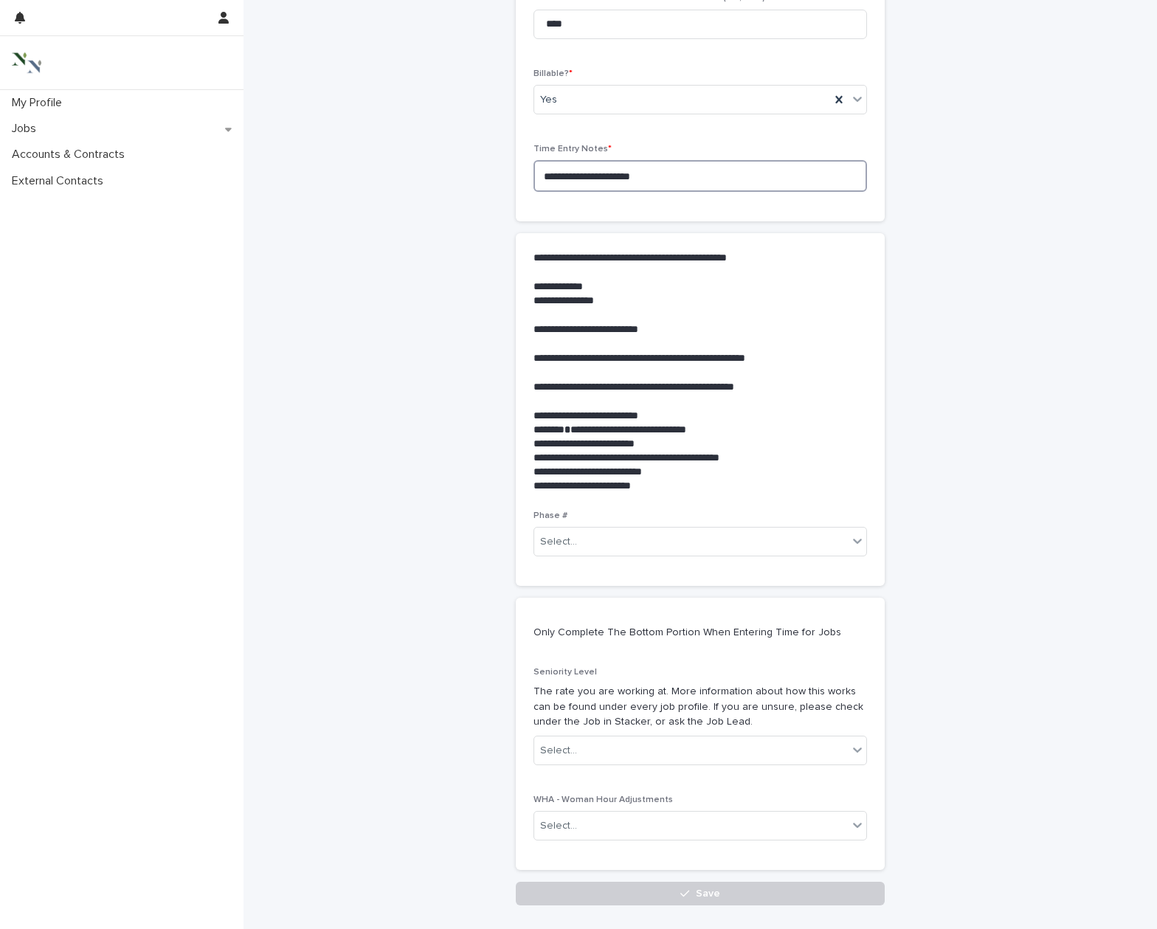
scroll to position [260, 0]
type textarea "**********"
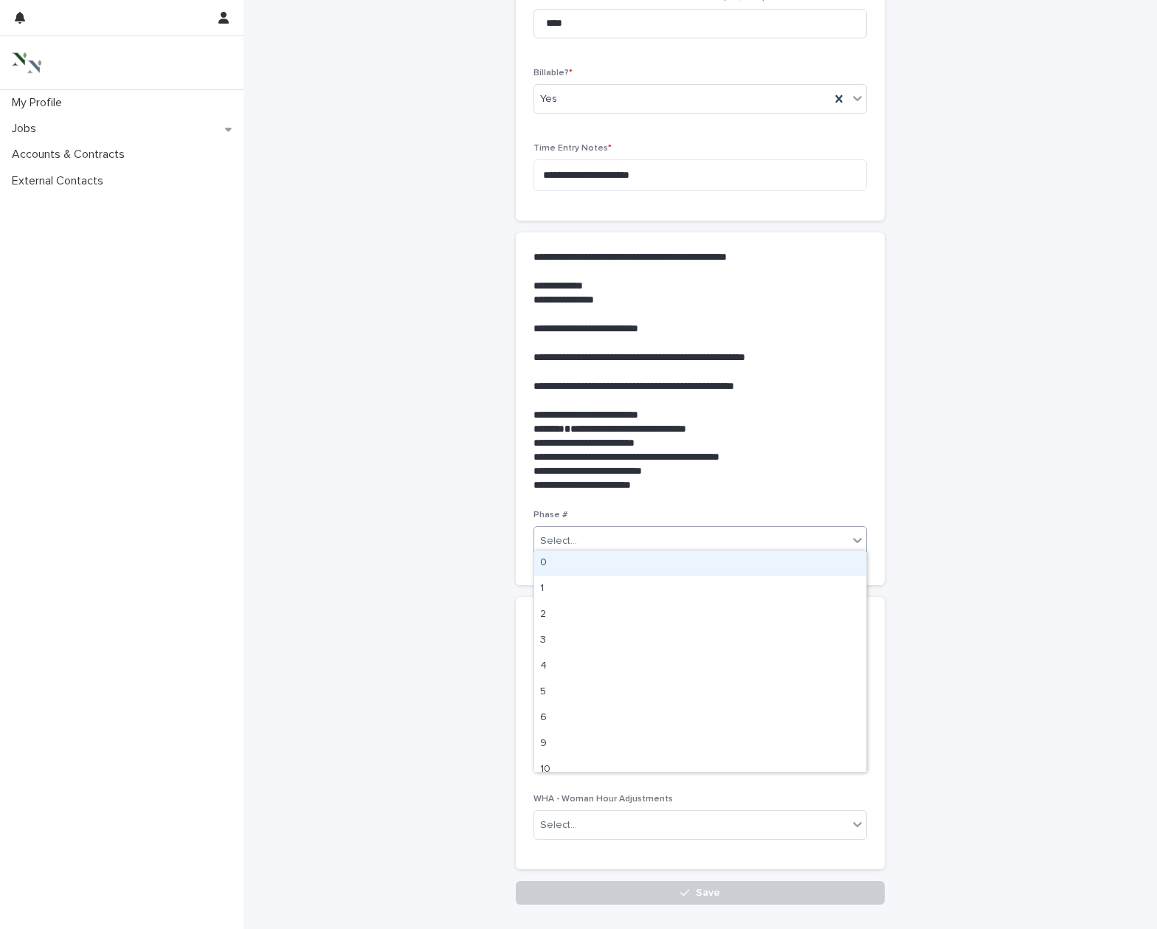
click at [683, 532] on div "Select..." at bounding box center [690, 541] width 313 height 24
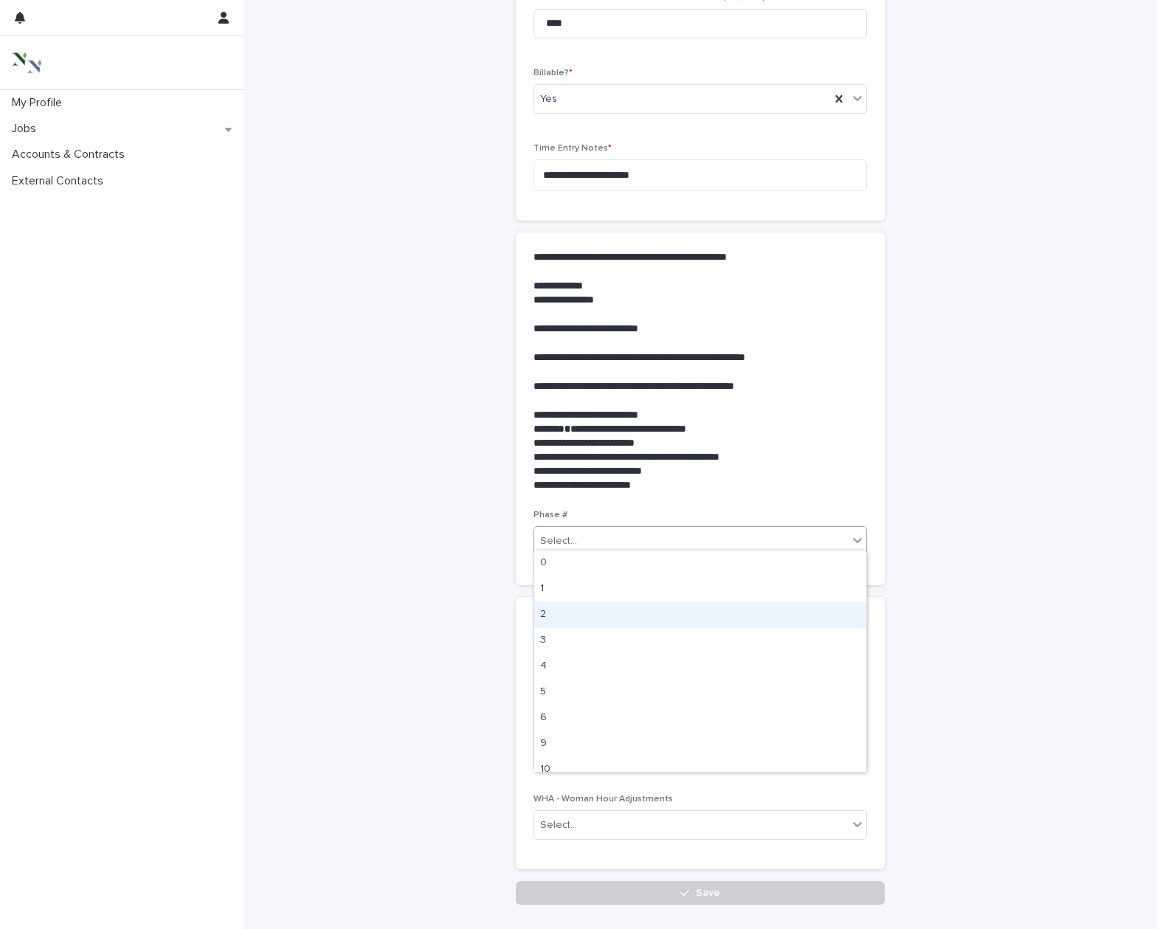
click at [601, 623] on div "2" at bounding box center [700, 615] width 332 height 26
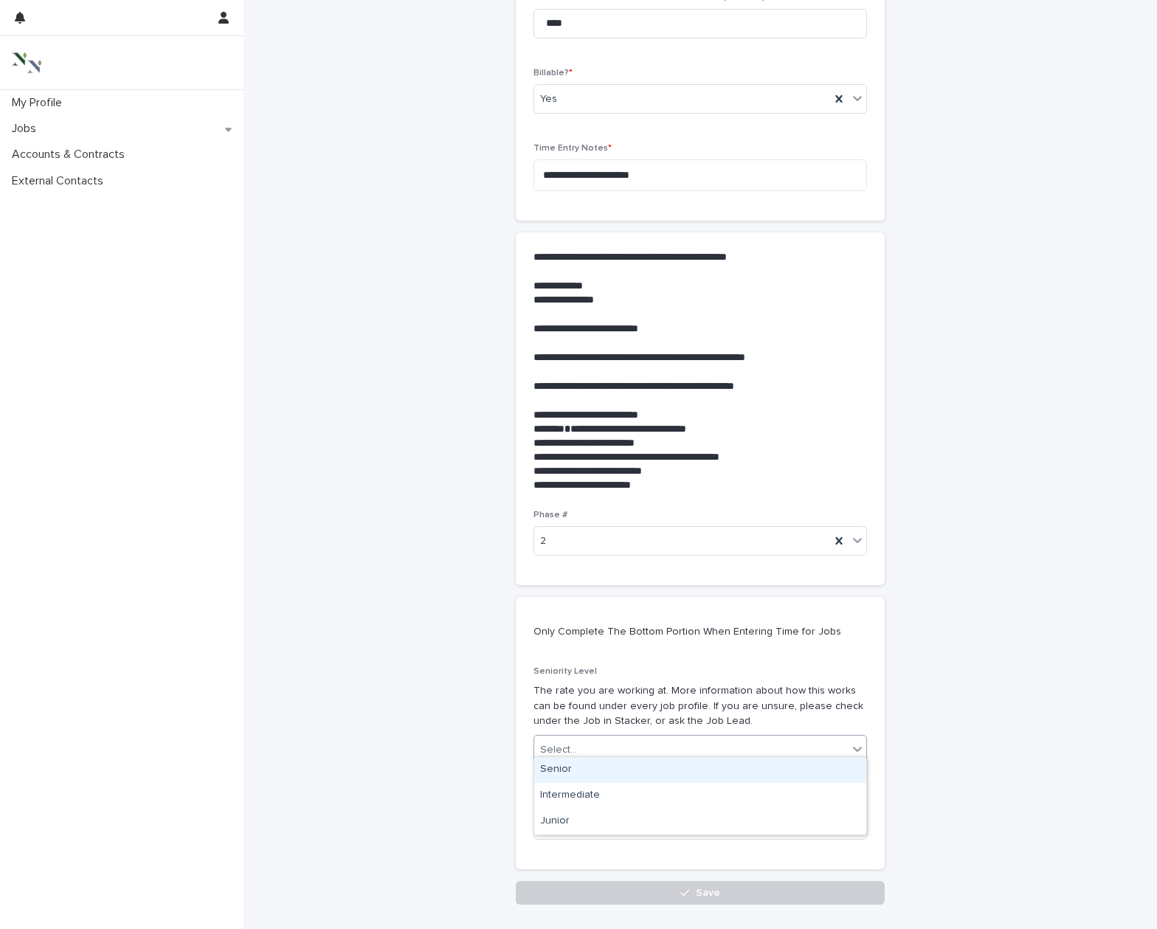
click at [592, 738] on div "Select..." at bounding box center [690, 750] width 313 height 24
click at [611, 766] on div "Senior" at bounding box center [700, 770] width 332 height 26
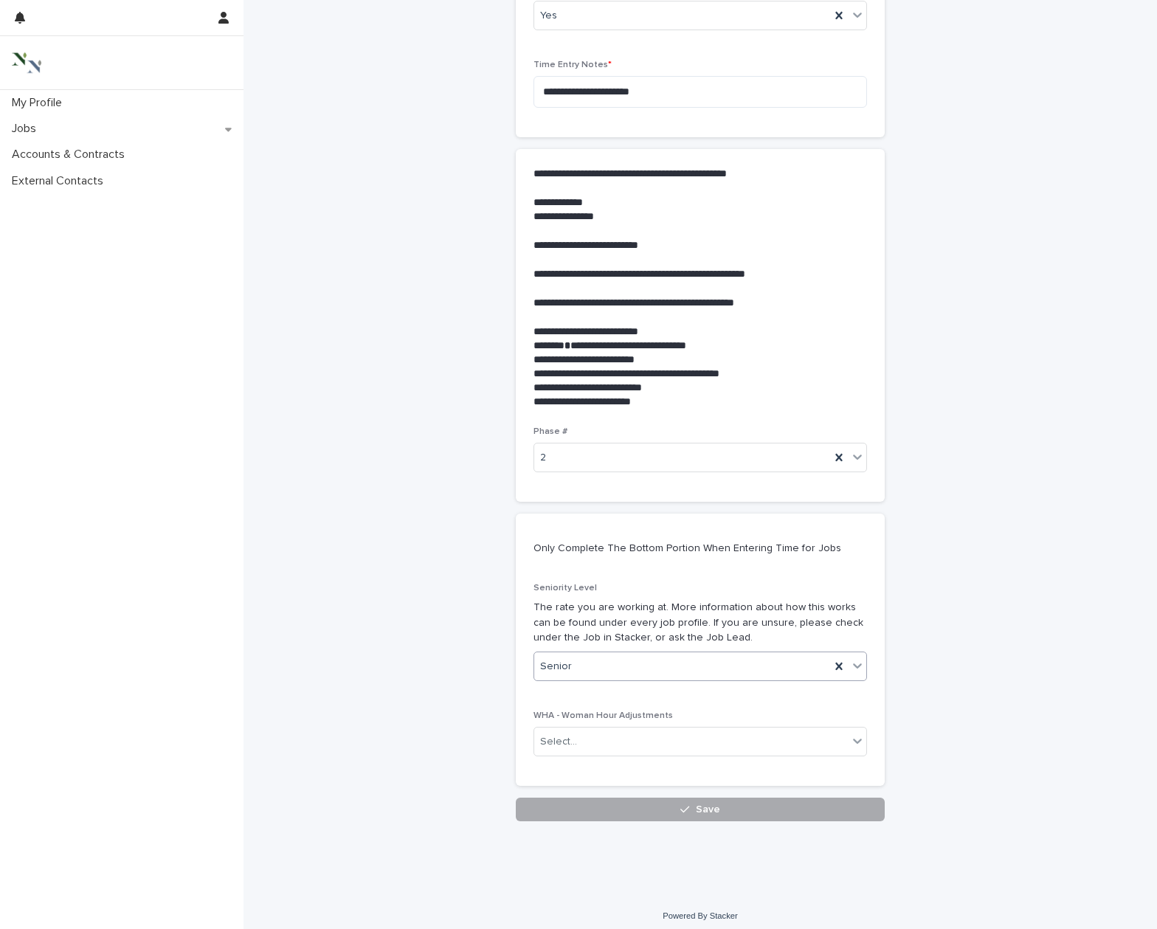
scroll to position [343, 0]
click at [620, 798] on button "Save" at bounding box center [700, 810] width 369 height 24
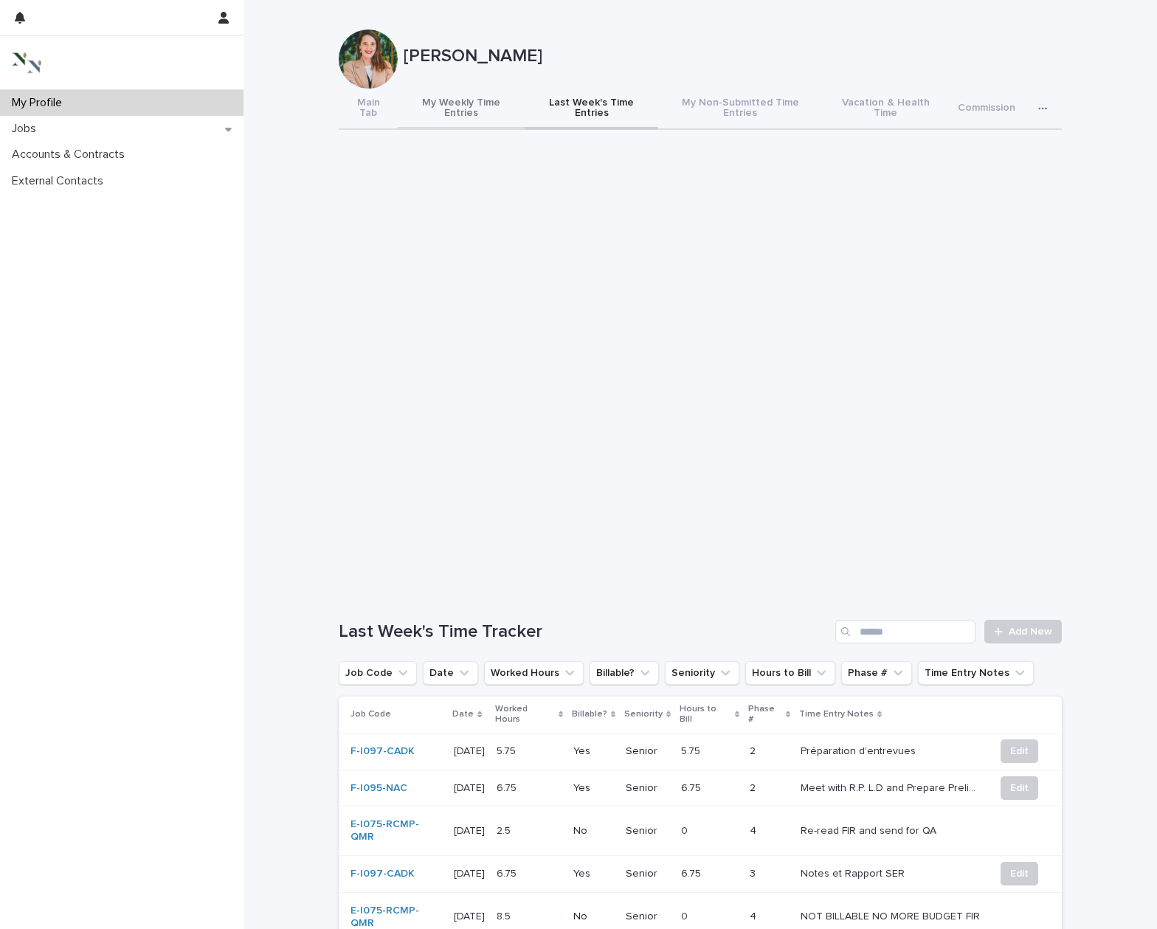
click at [467, 95] on button "My Weekly Time Entries" at bounding box center [461, 109] width 127 height 41
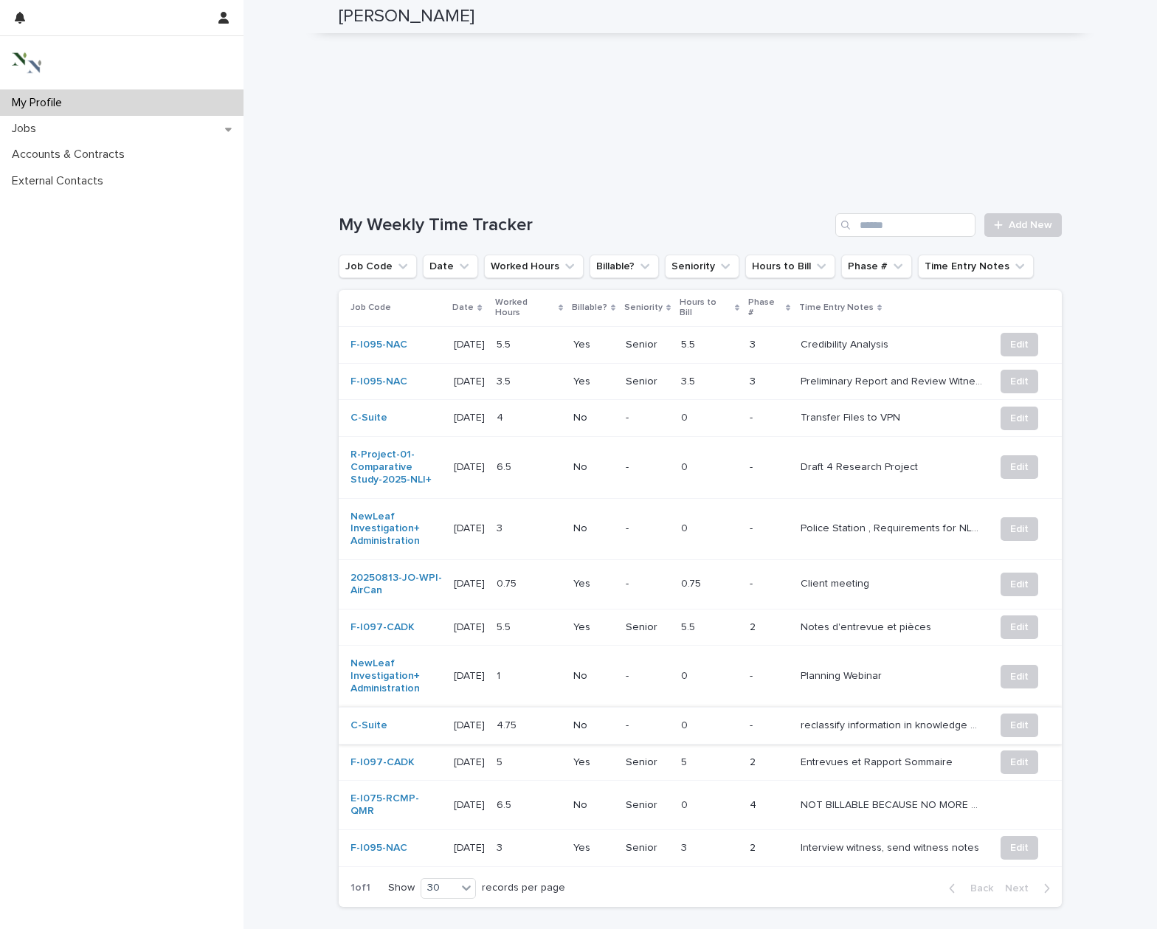
scroll to position [408, 0]
click at [1022, 716] on span "Edit" at bounding box center [1019, 723] width 18 height 15
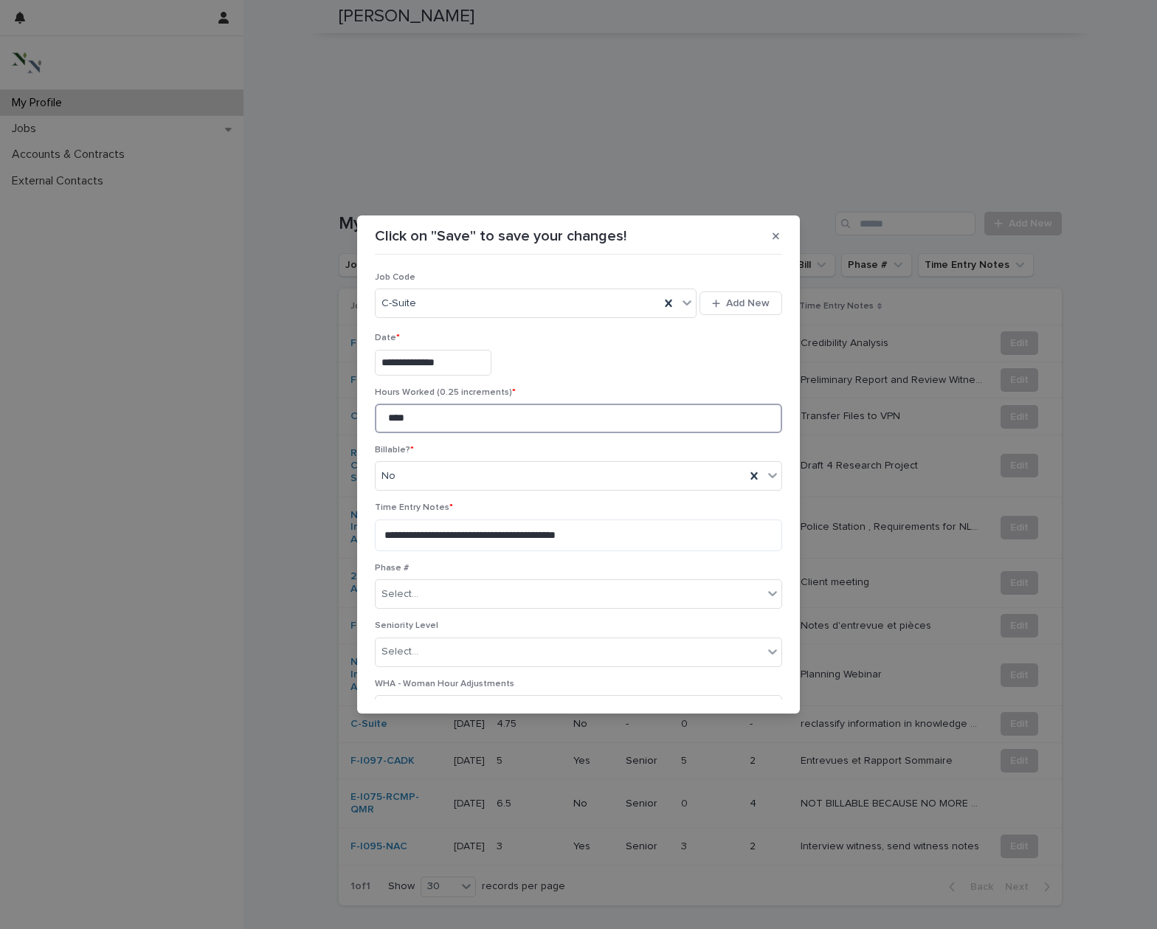
click at [440, 416] on input "****" at bounding box center [578, 418] width 407 height 30
type input "*"
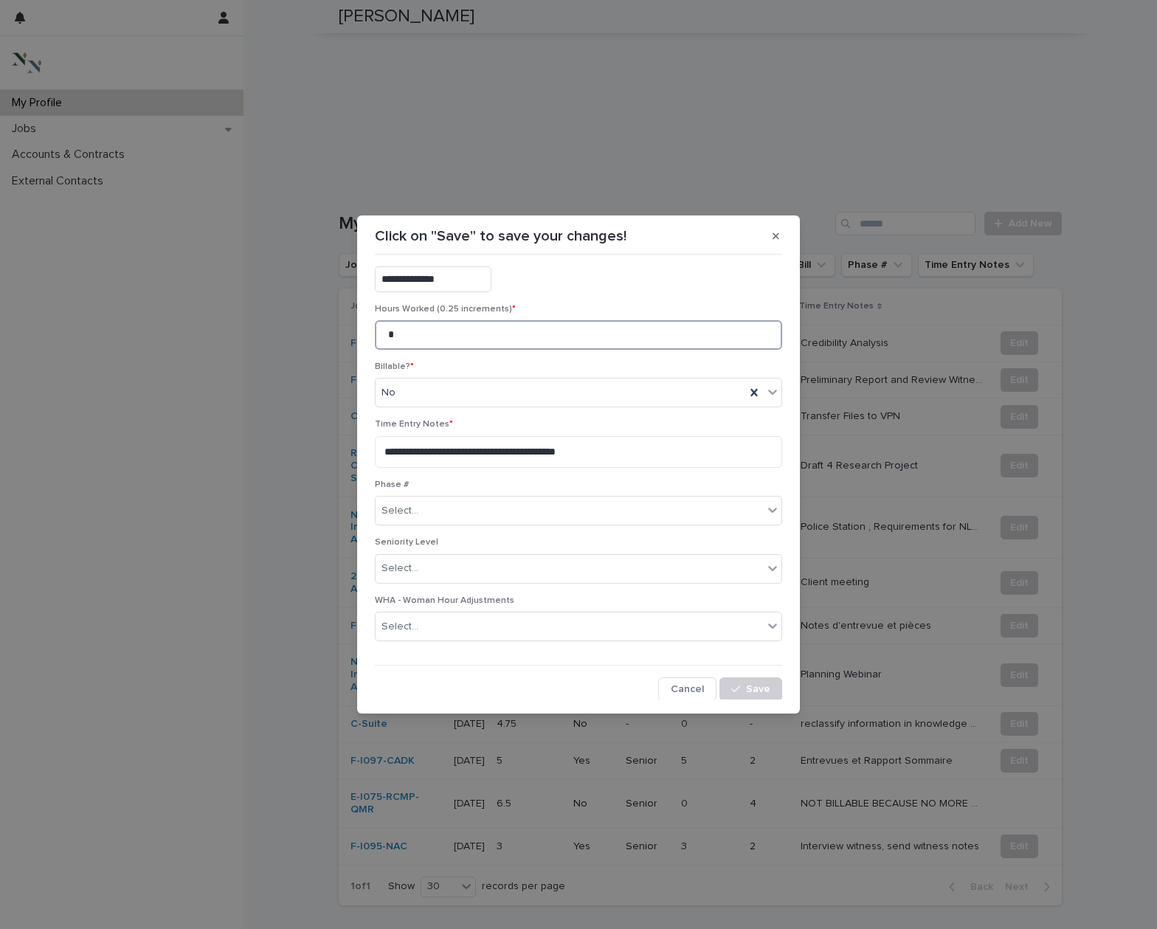
scroll to position [83, 0]
type input "*"
click at [748, 684] on span "Save" at bounding box center [758, 689] width 24 height 10
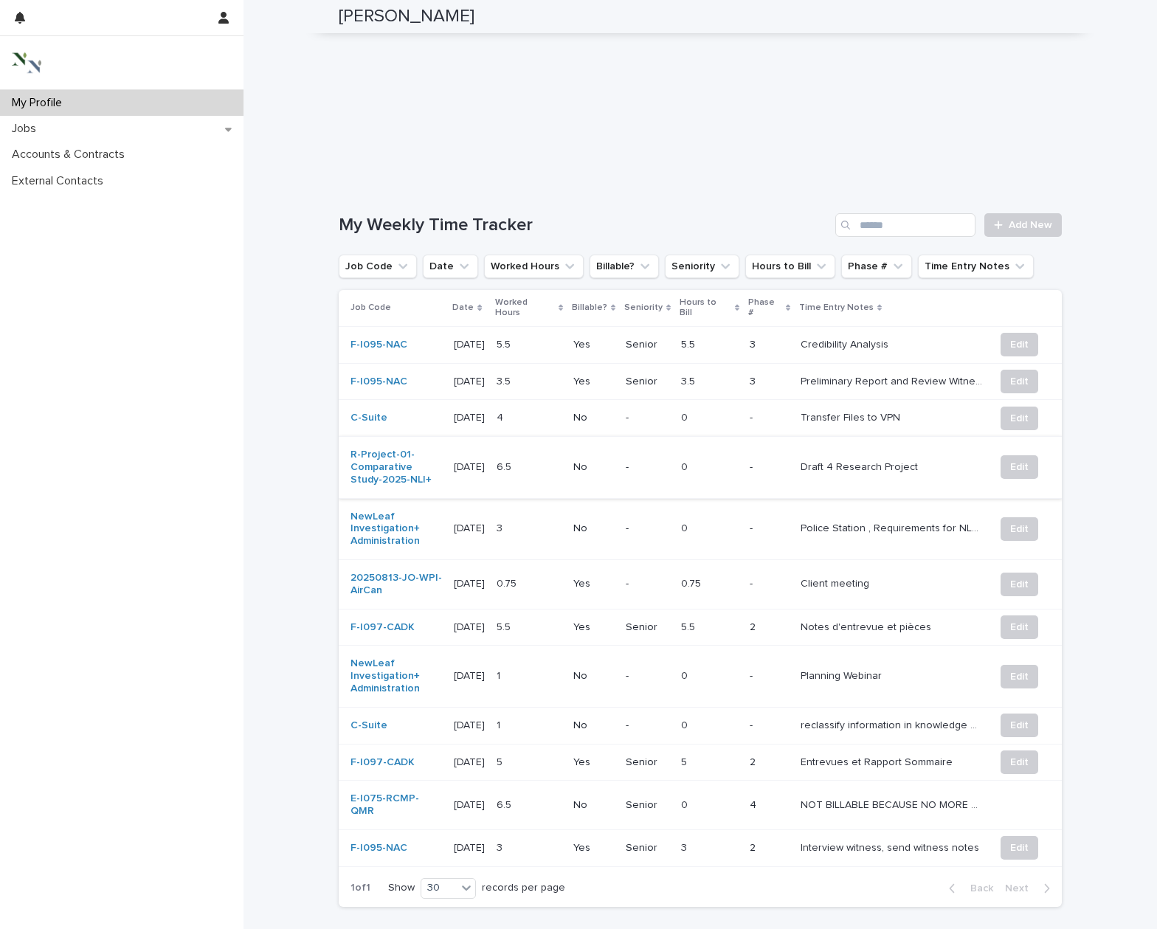
scroll to position [414, 0]
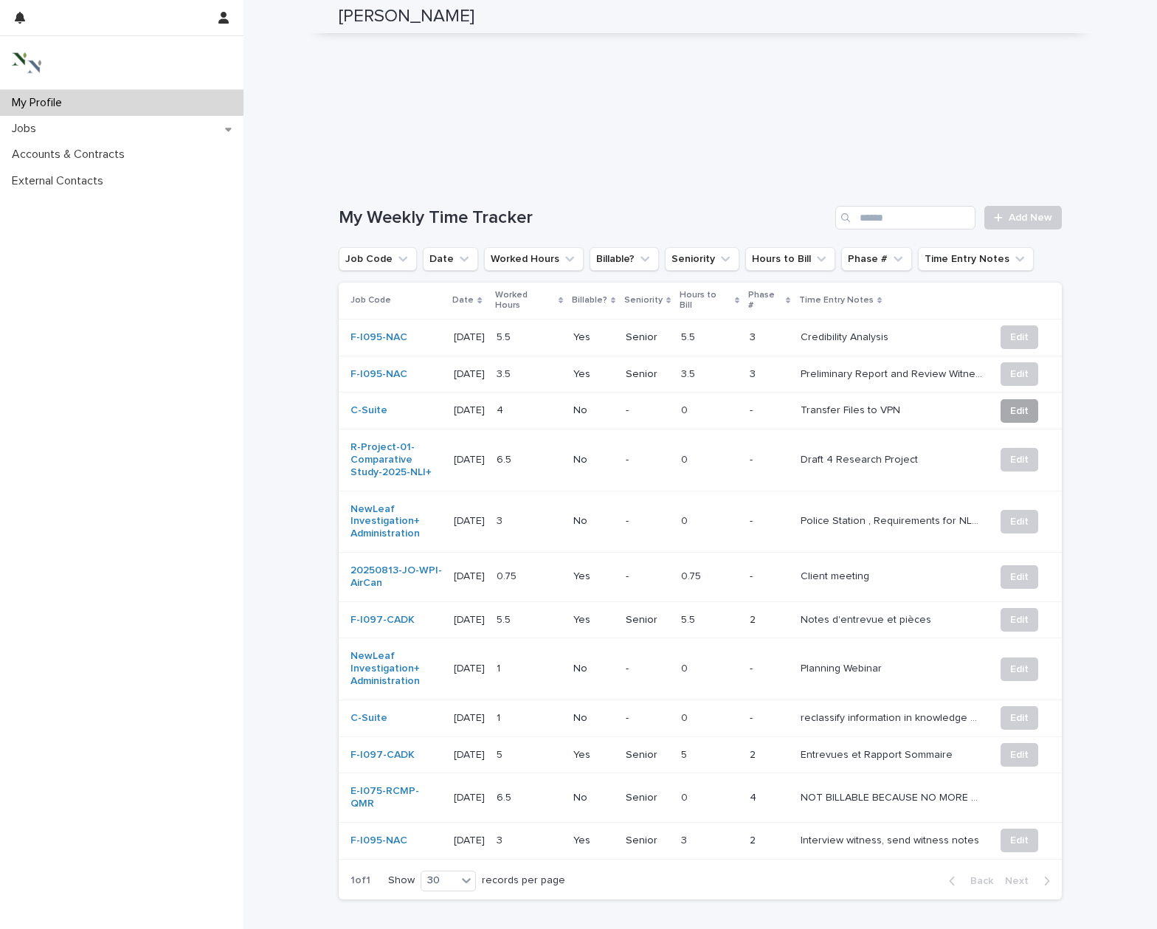
click at [1023, 403] on span "Edit" at bounding box center [1019, 410] width 18 height 15
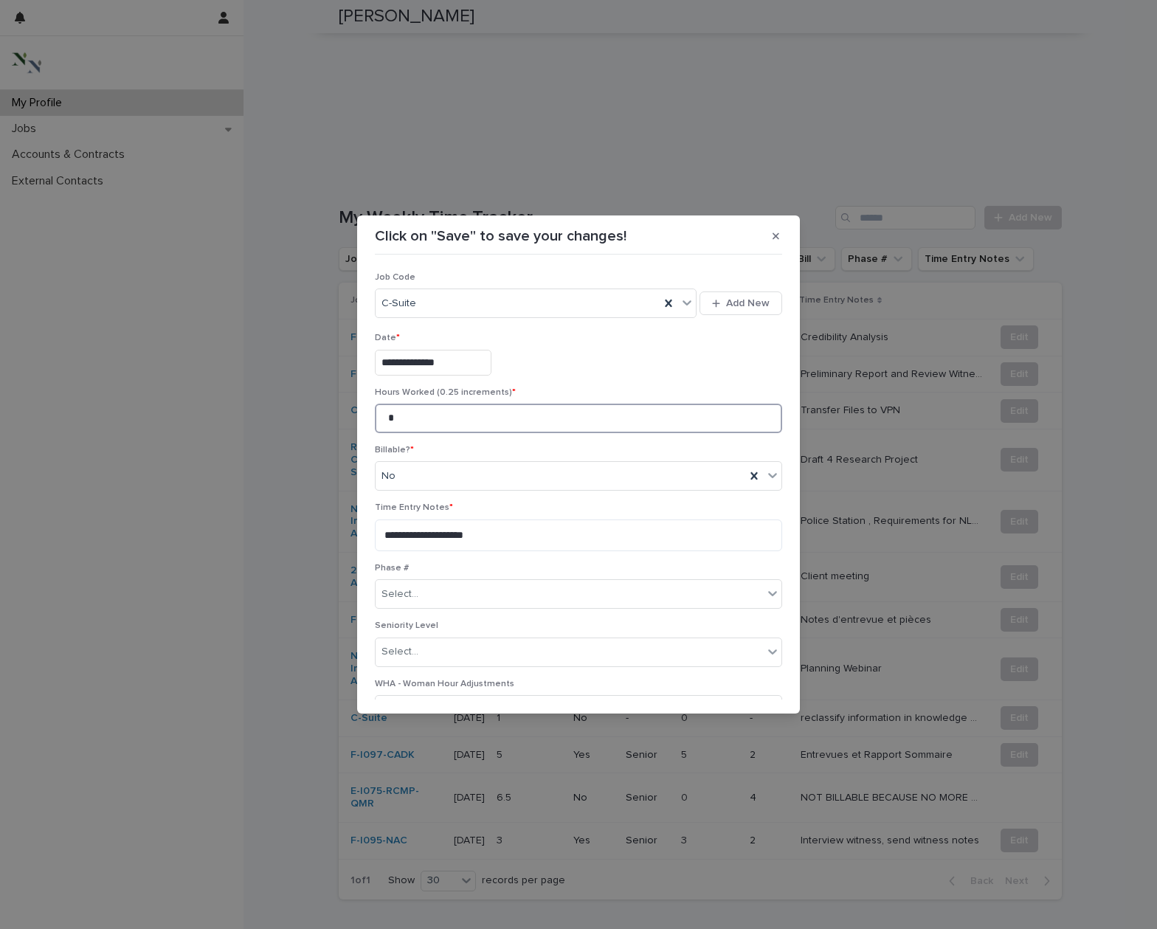
click at [441, 419] on input "*" at bounding box center [578, 418] width 407 height 30
type input "*"
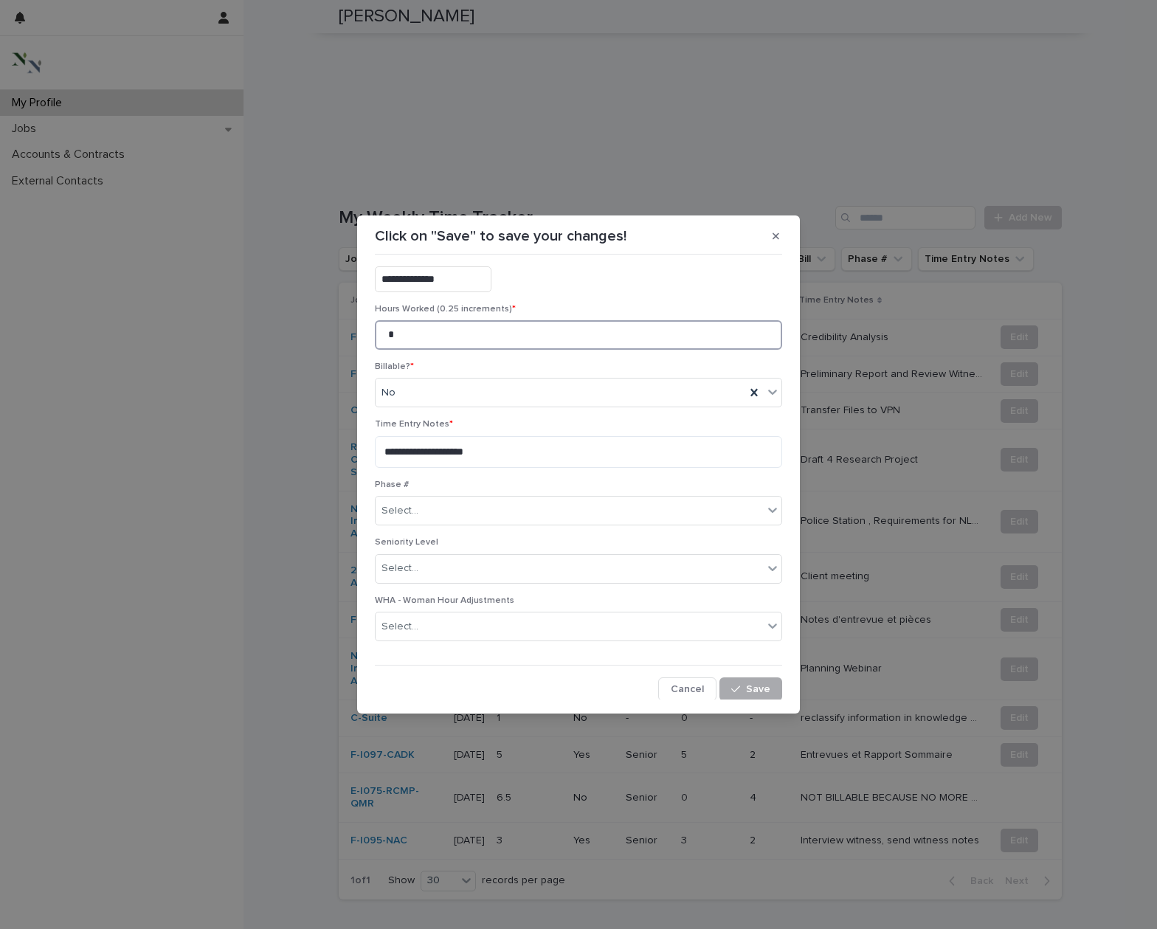
scroll to position [83, 0]
click at [753, 679] on button "Save" at bounding box center [750, 690] width 63 height 24
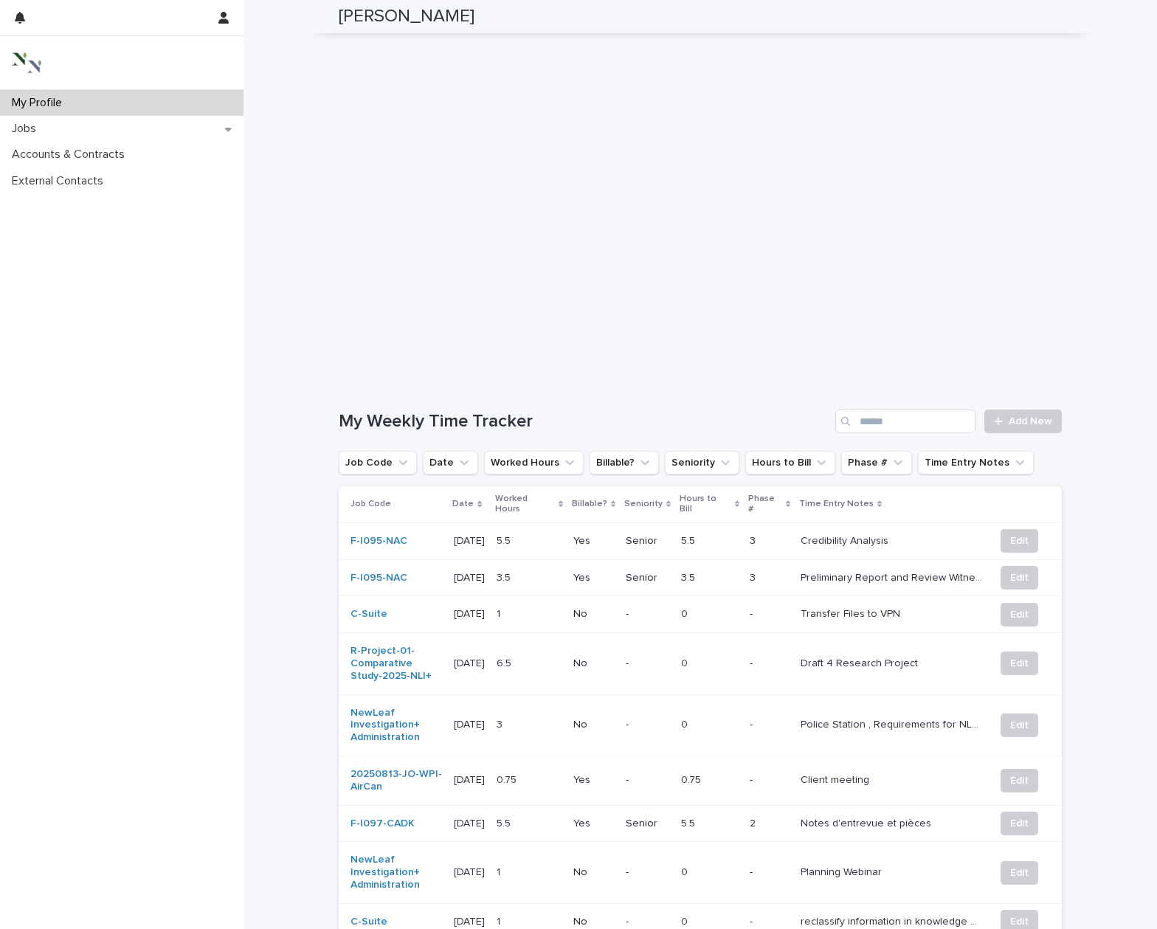
scroll to position [212, 0]
click at [1003, 564] on button "Edit" at bounding box center [1019, 576] width 38 height 24
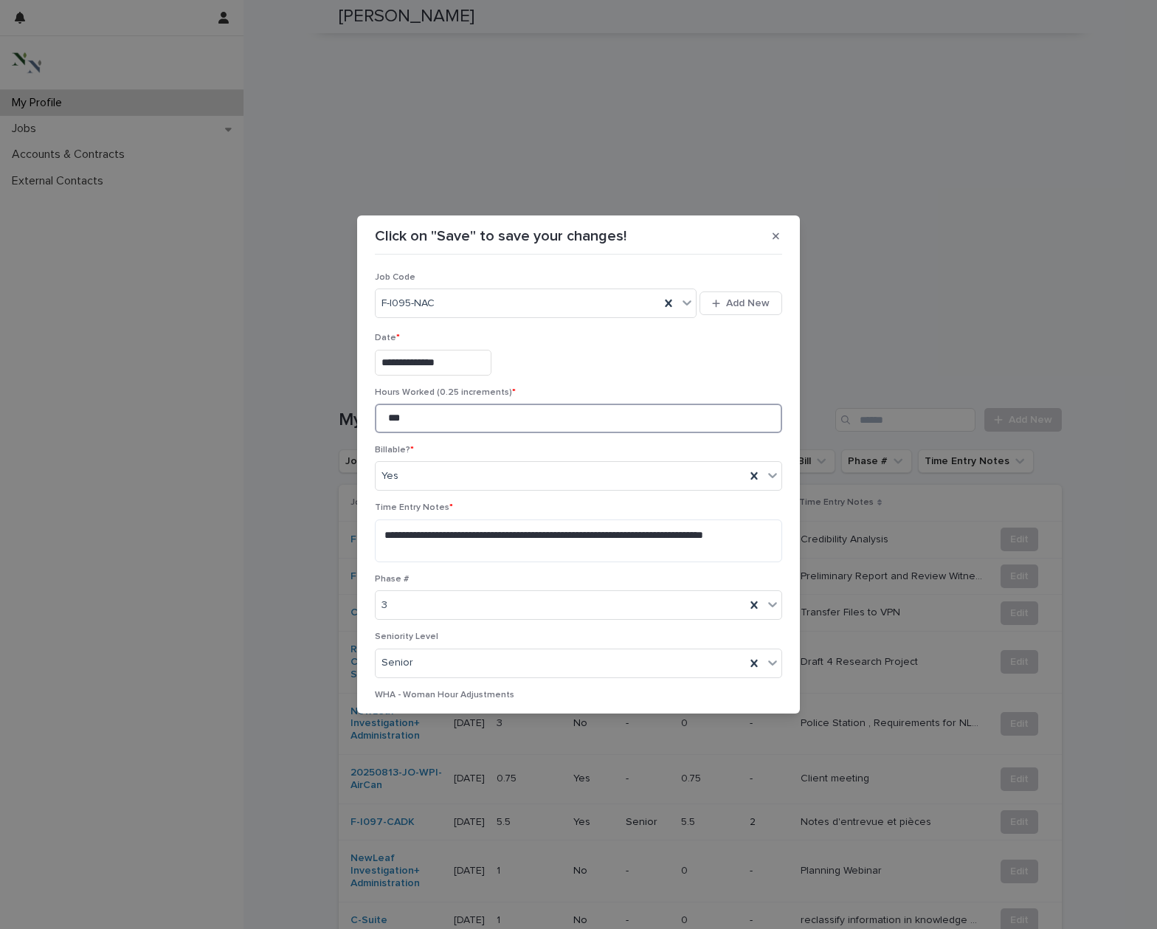
drag, startPoint x: 451, startPoint y: 410, endPoint x: 349, endPoint y: 410, distance: 102.5
click at [349, 410] on div "**********" at bounding box center [578, 464] width 1157 height 929
drag, startPoint x: 414, startPoint y: 417, endPoint x: 350, endPoint y: 415, distance: 64.2
click at [350, 415] on div "**********" at bounding box center [578, 464] width 1157 height 929
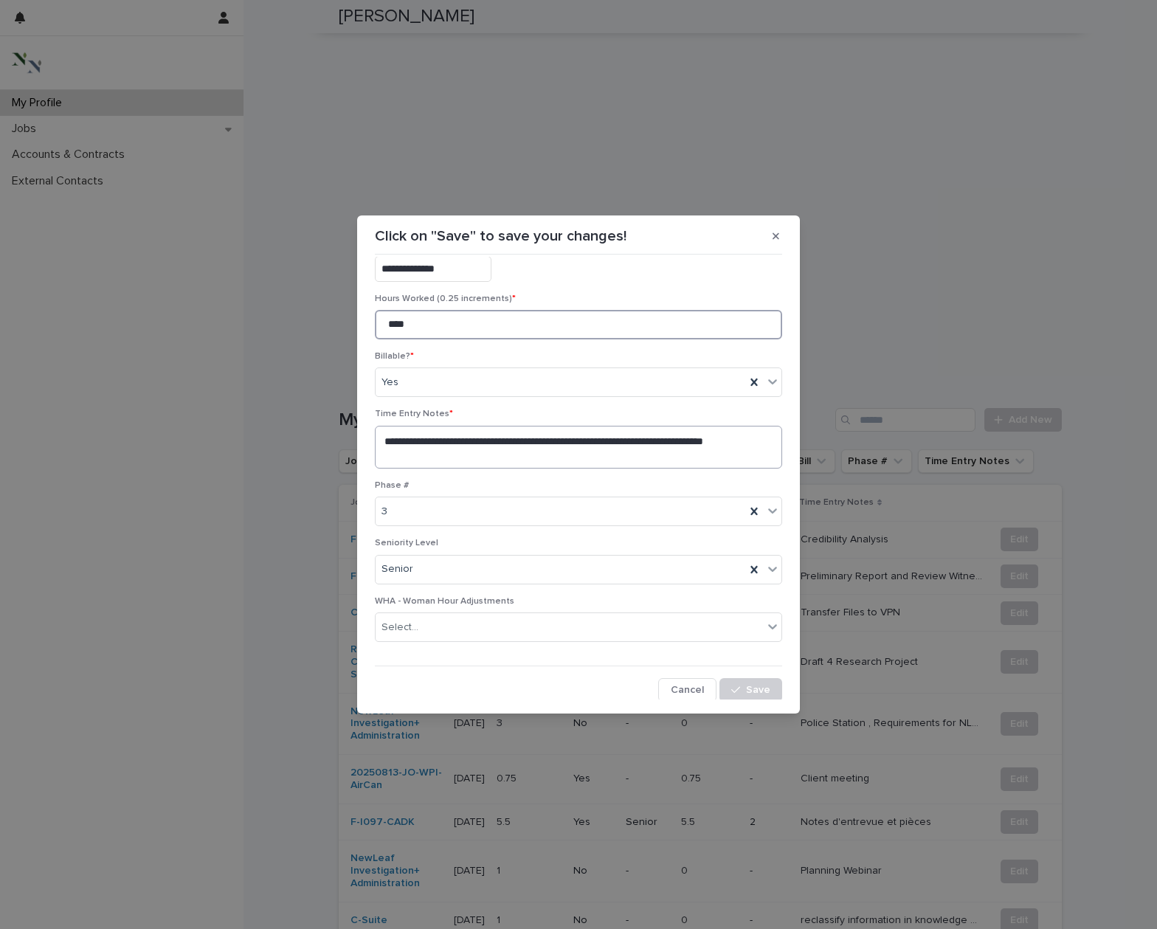
scroll to position [94, 0]
type input "****"
click at [756, 687] on span "Save" at bounding box center [758, 689] width 24 height 10
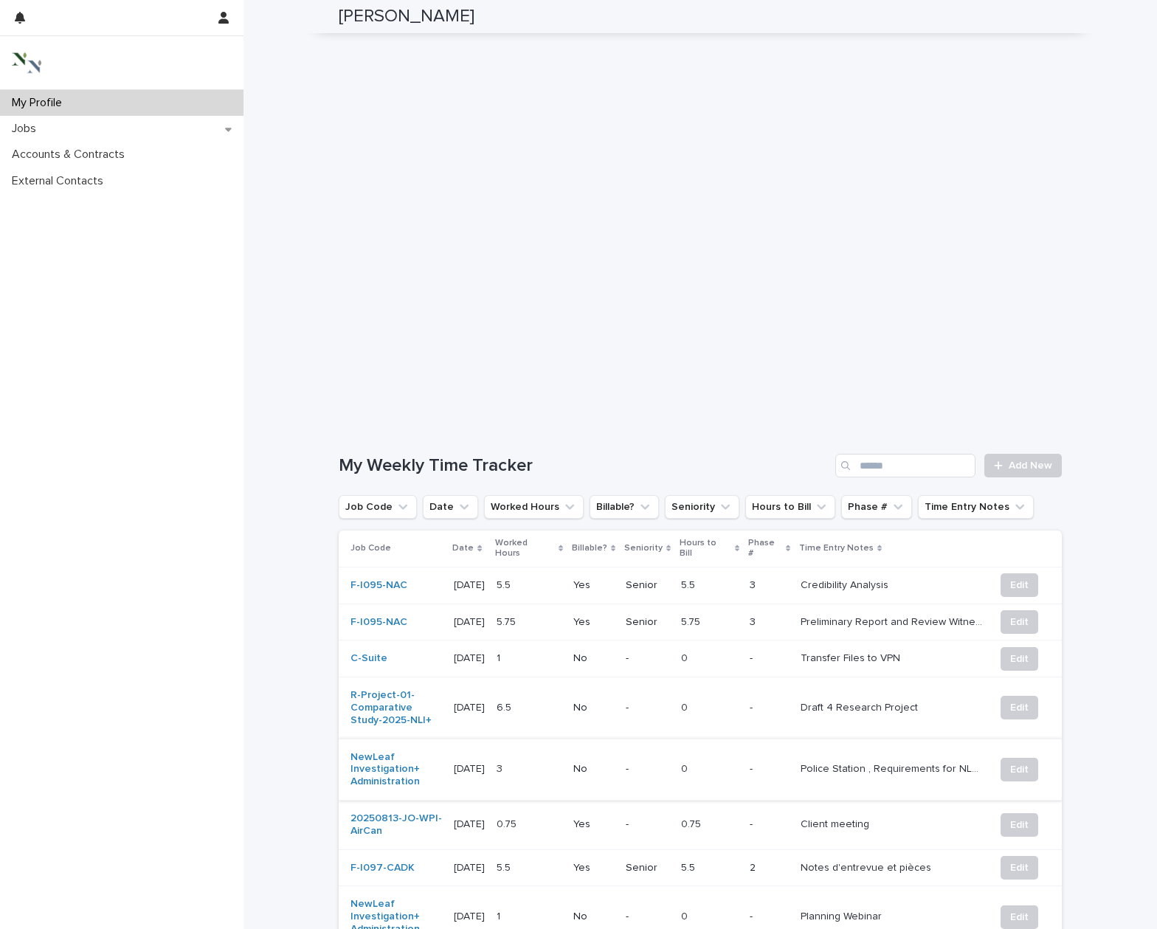
scroll to position [167, 0]
click at [1011, 699] on span "Edit" at bounding box center [1019, 706] width 18 height 15
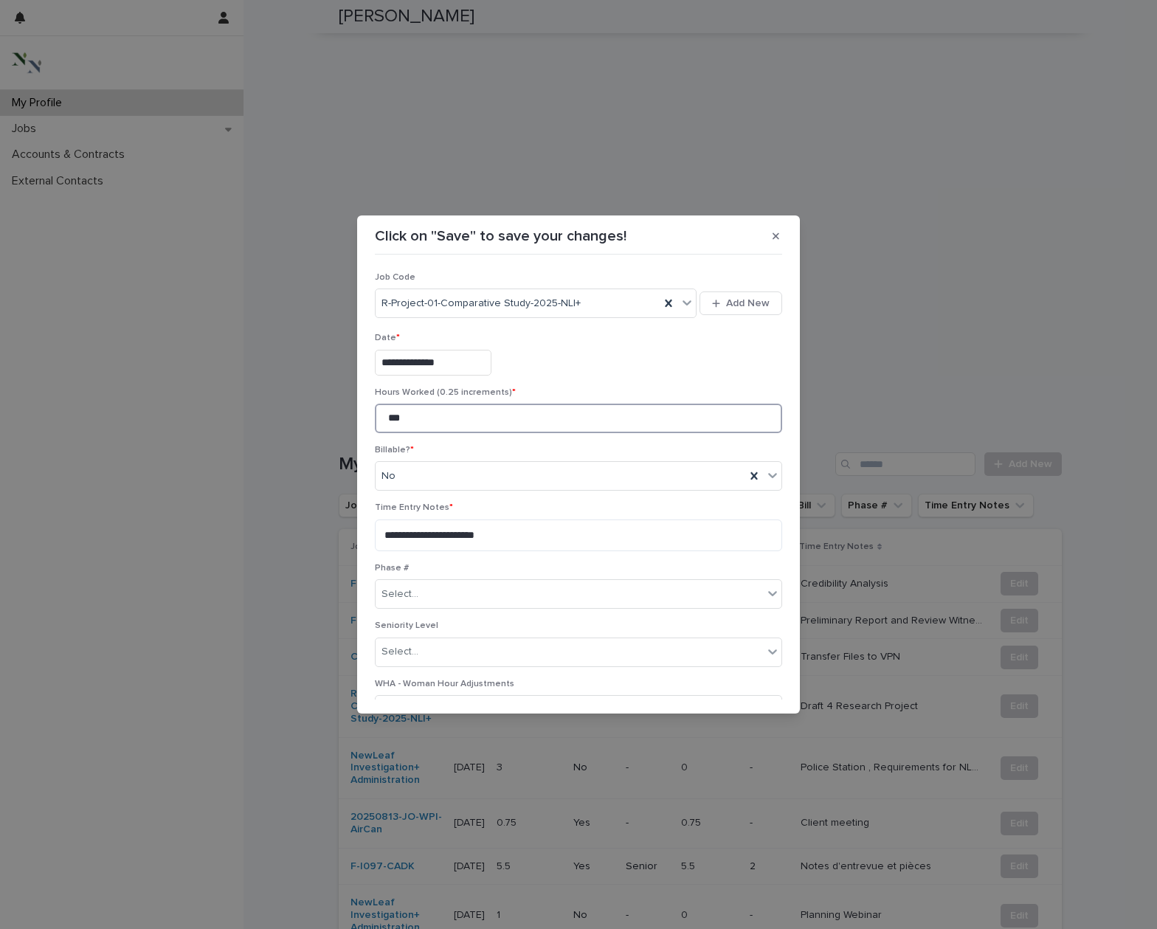
drag, startPoint x: 443, startPoint y: 417, endPoint x: 381, endPoint y: 413, distance: 62.1
click at [381, 413] on input "***" at bounding box center [578, 418] width 407 height 30
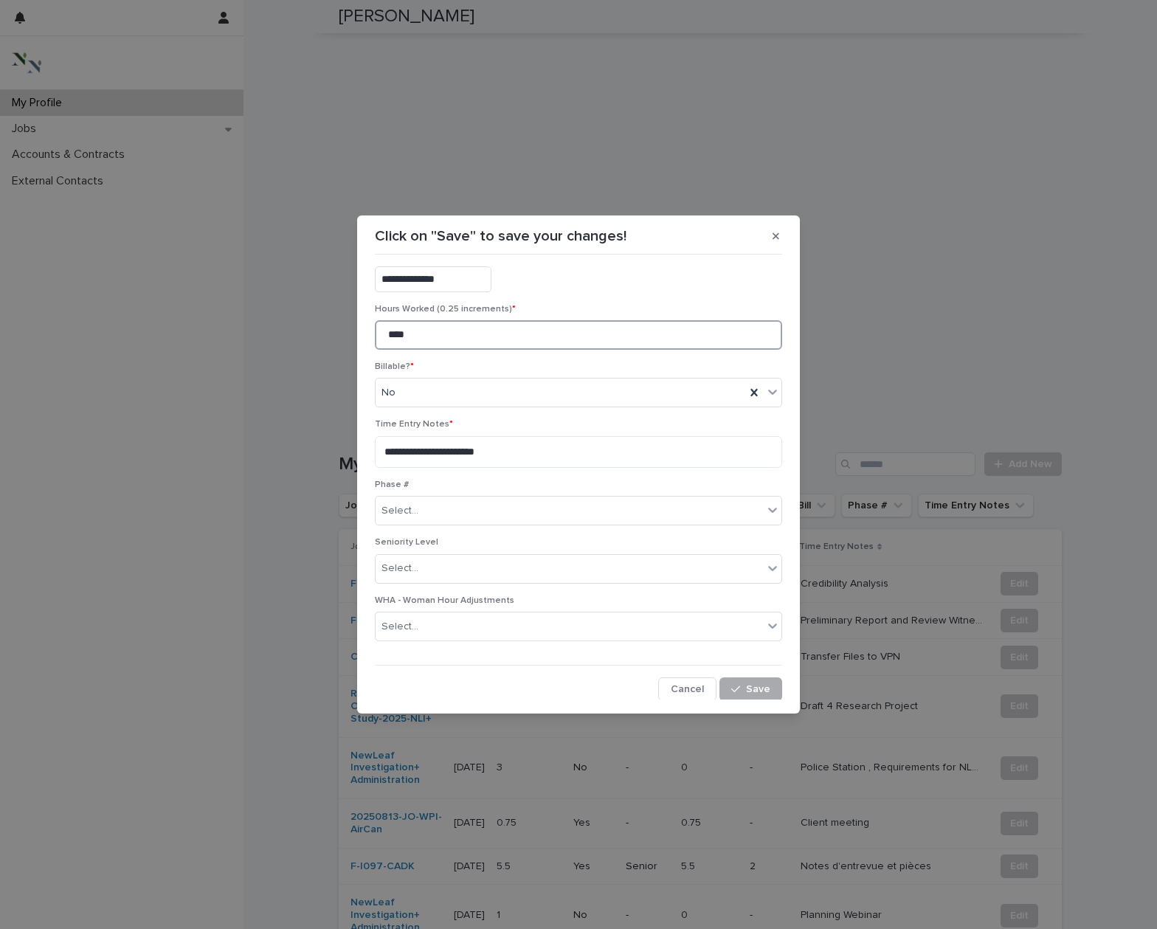
scroll to position [83, 0]
type input "****"
click at [764, 681] on button "Save" at bounding box center [750, 690] width 63 height 24
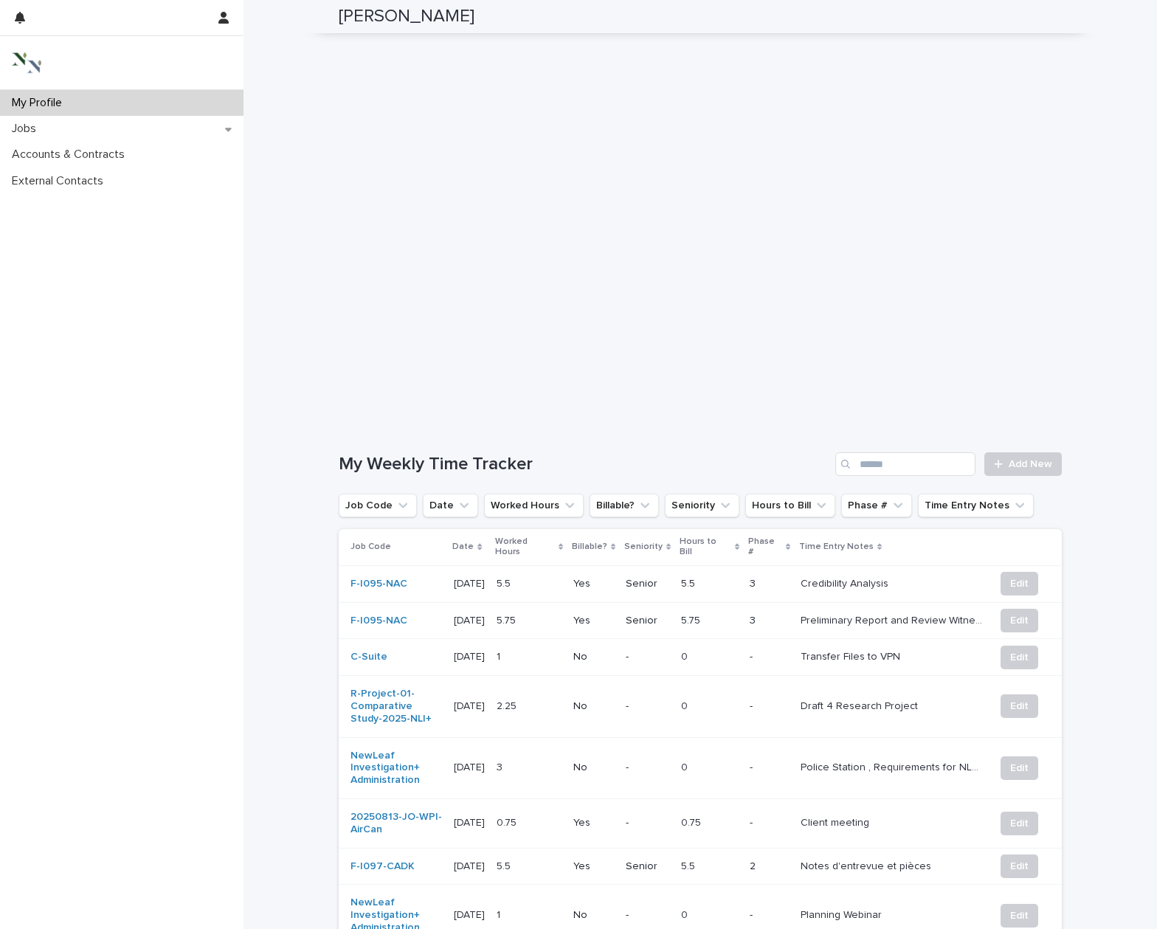
scroll to position [167, 0]
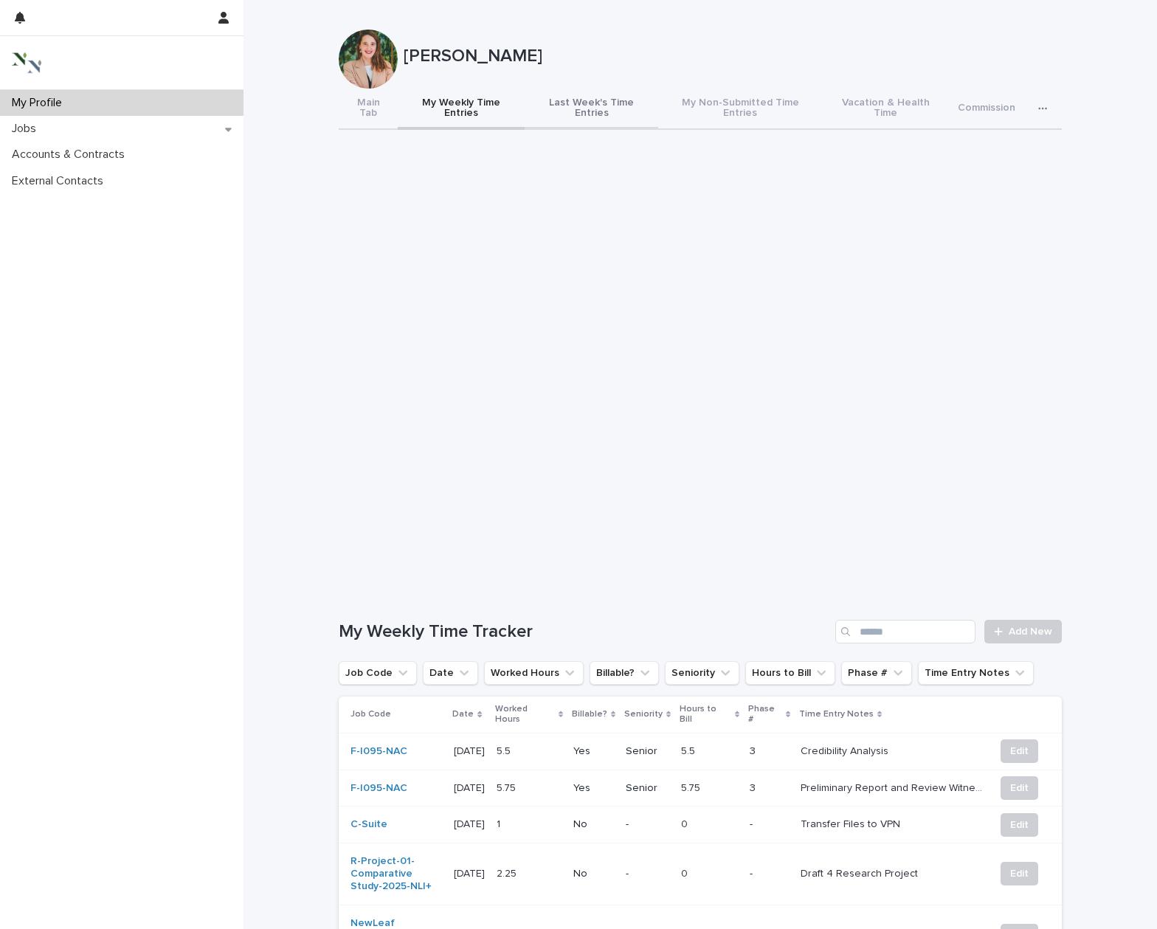
click at [596, 100] on button "Last Week's Time Entries" at bounding box center [591, 109] width 134 height 41
click at [485, 104] on button "My Weekly Time Entries" at bounding box center [461, 109] width 127 height 41
click at [1044, 626] on span "Add New" at bounding box center [1030, 631] width 44 height 10
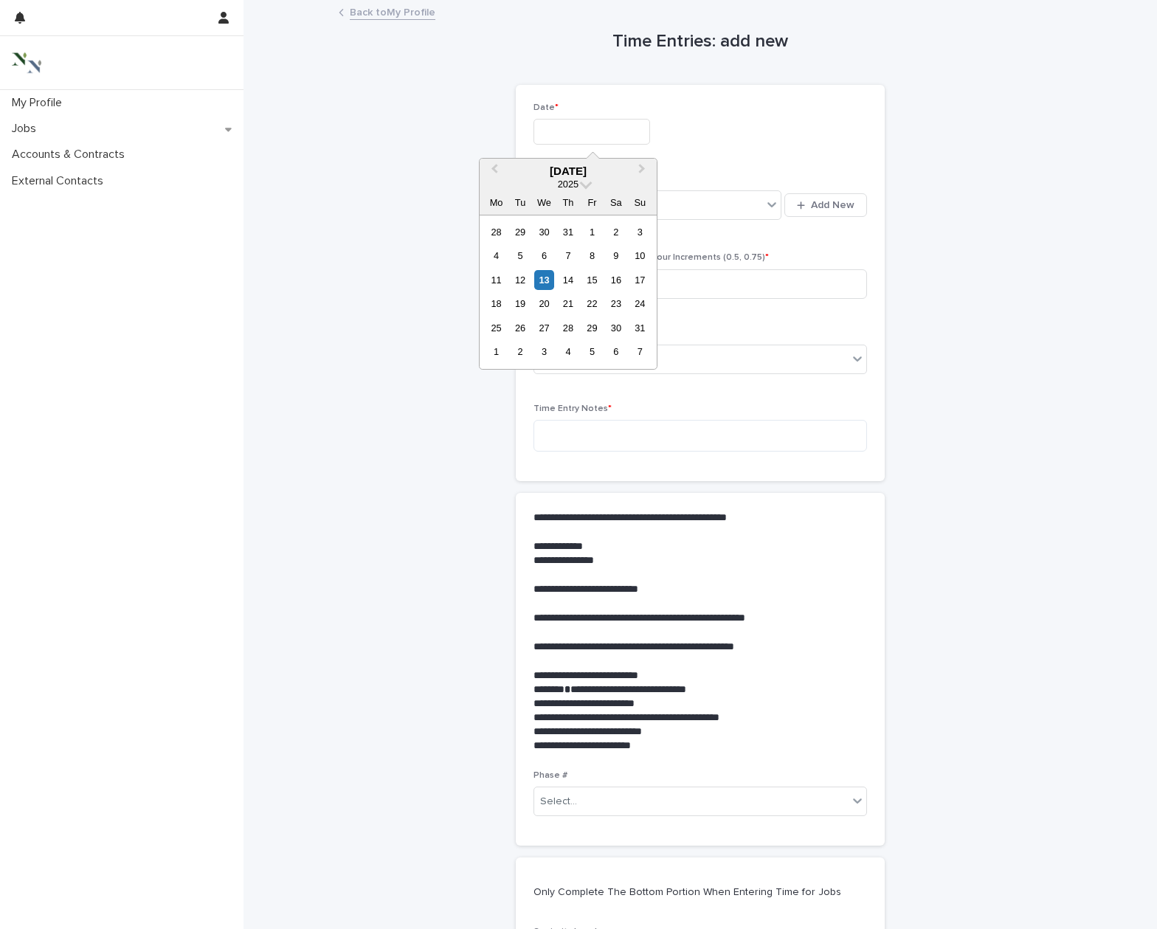
click at [570, 131] on input "text" at bounding box center [591, 132] width 117 height 26
click at [591, 280] on div "15" at bounding box center [592, 280] width 20 height 20
type input "**********"
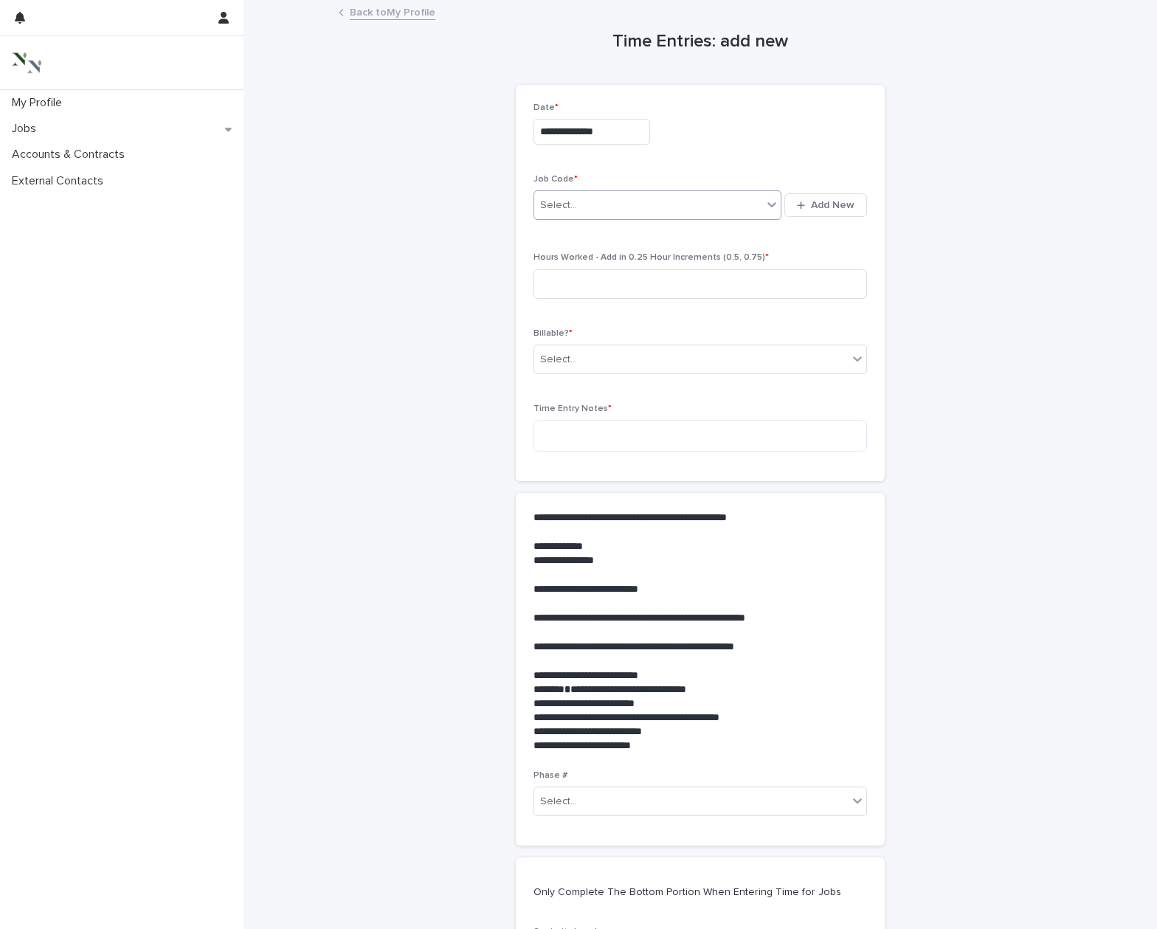
click at [583, 209] on div "Select..." at bounding box center [648, 205] width 228 height 24
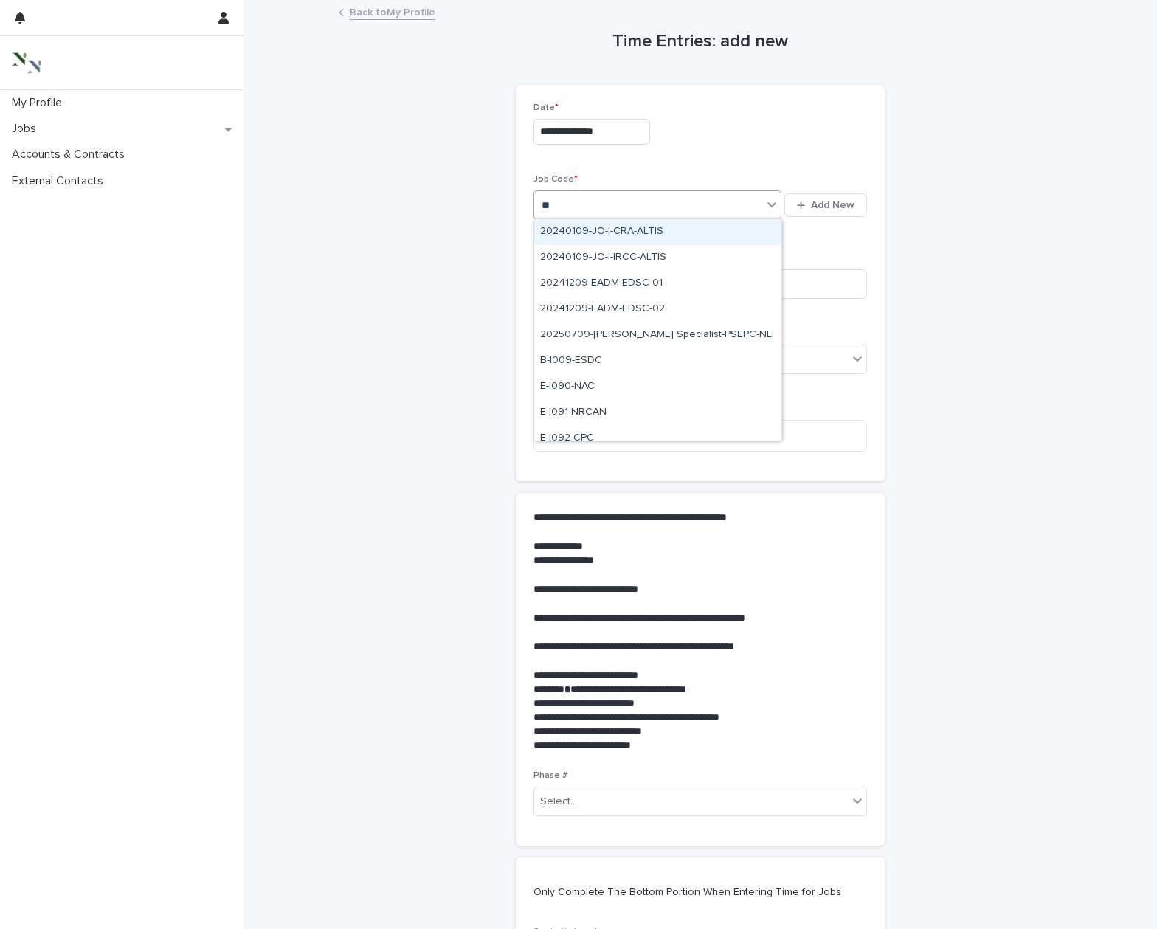
type input "***"
click at [588, 227] on div "F-I097-CADK" at bounding box center [657, 232] width 247 height 26
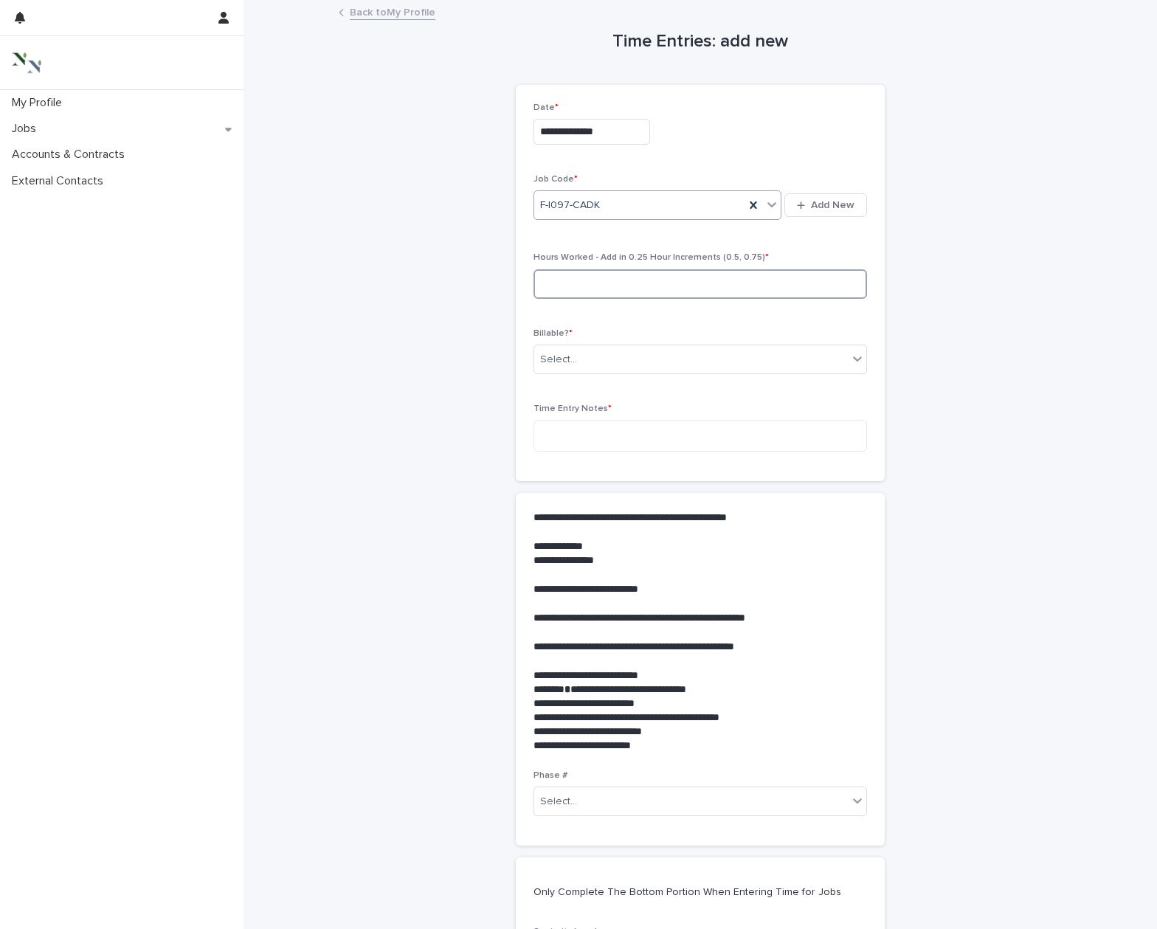
click at [587, 282] on input at bounding box center [699, 284] width 333 height 30
type input "****"
click at [564, 362] on div "Select..." at bounding box center [558, 359] width 37 height 15
click at [564, 381] on div "Yes" at bounding box center [700, 385] width 332 height 26
click at [564, 431] on textarea at bounding box center [699, 436] width 333 height 32
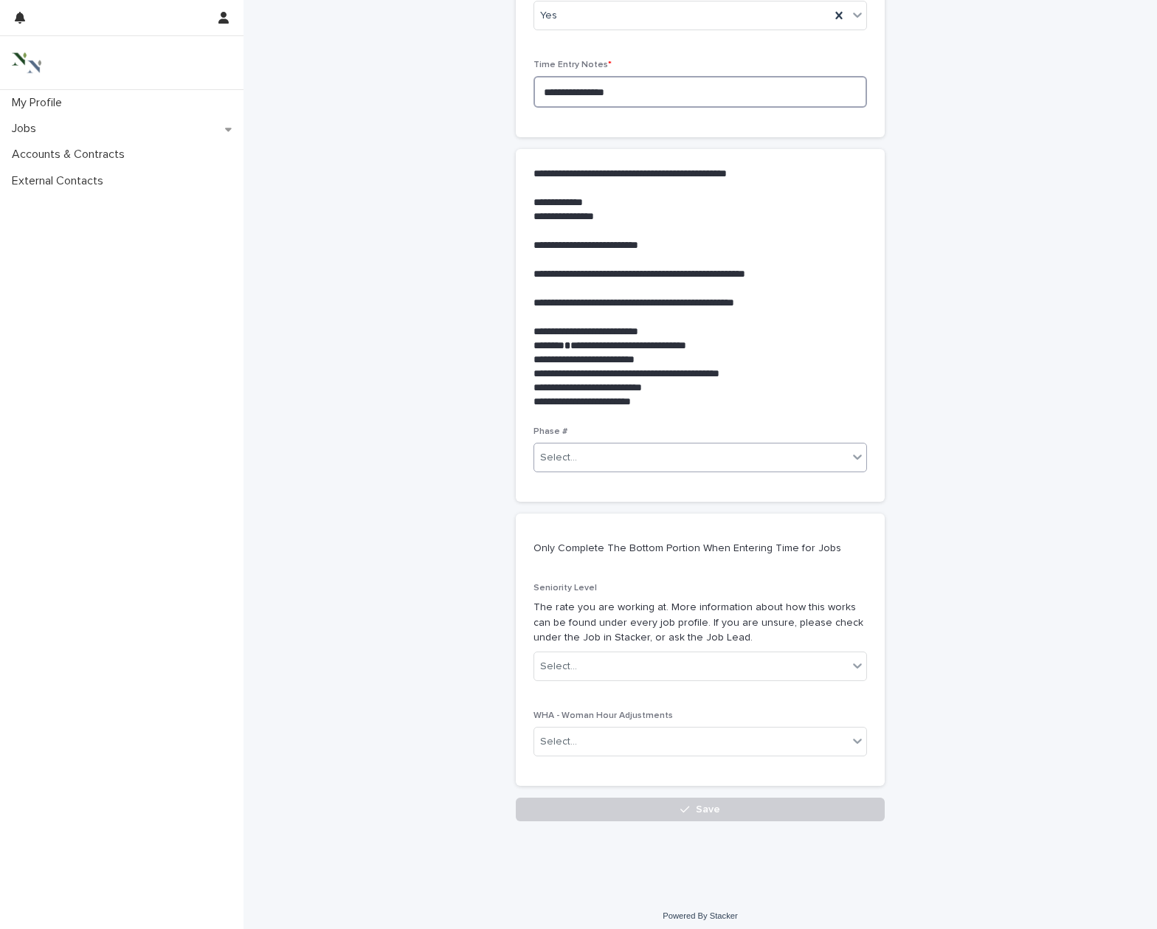
scroll to position [343, 0]
type textarea "**********"
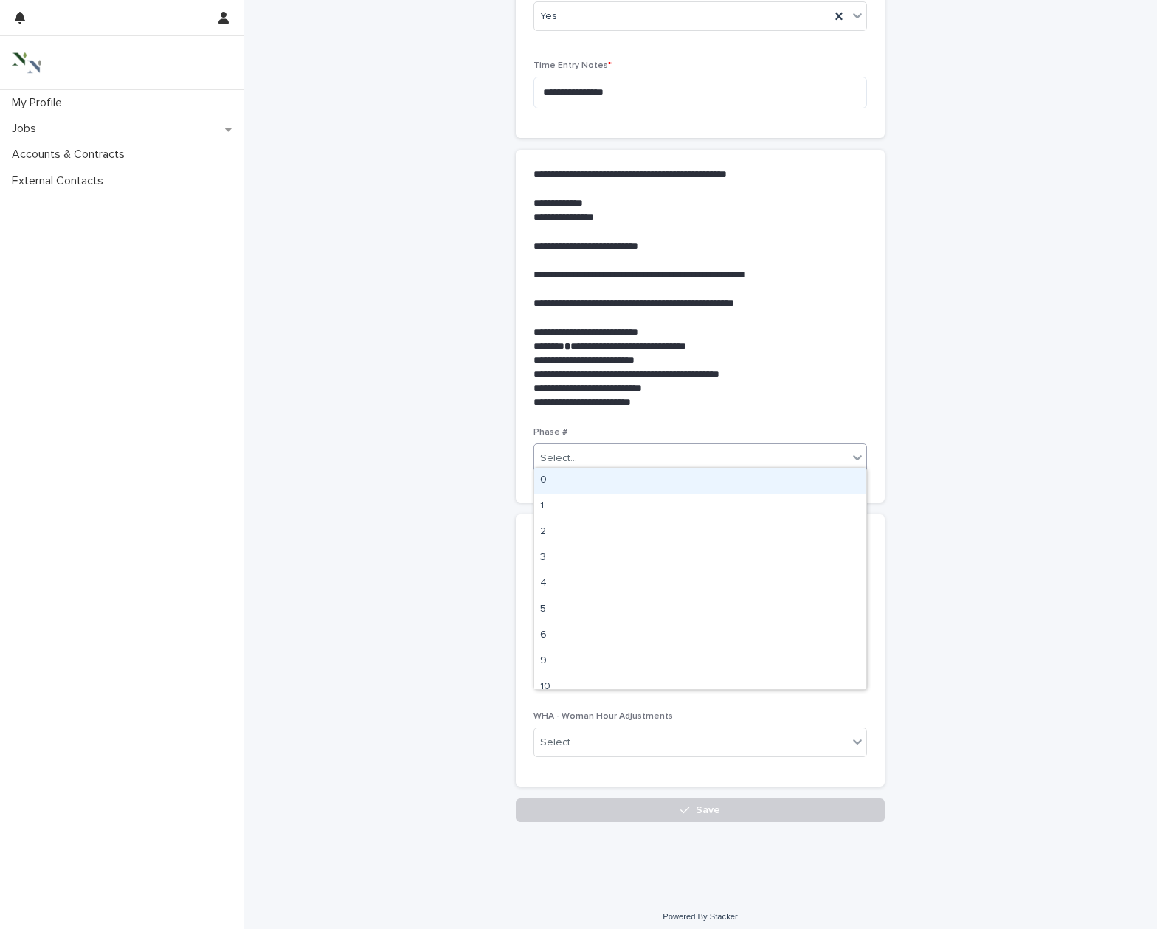
click at [592, 460] on div "Select..." at bounding box center [690, 458] width 313 height 24
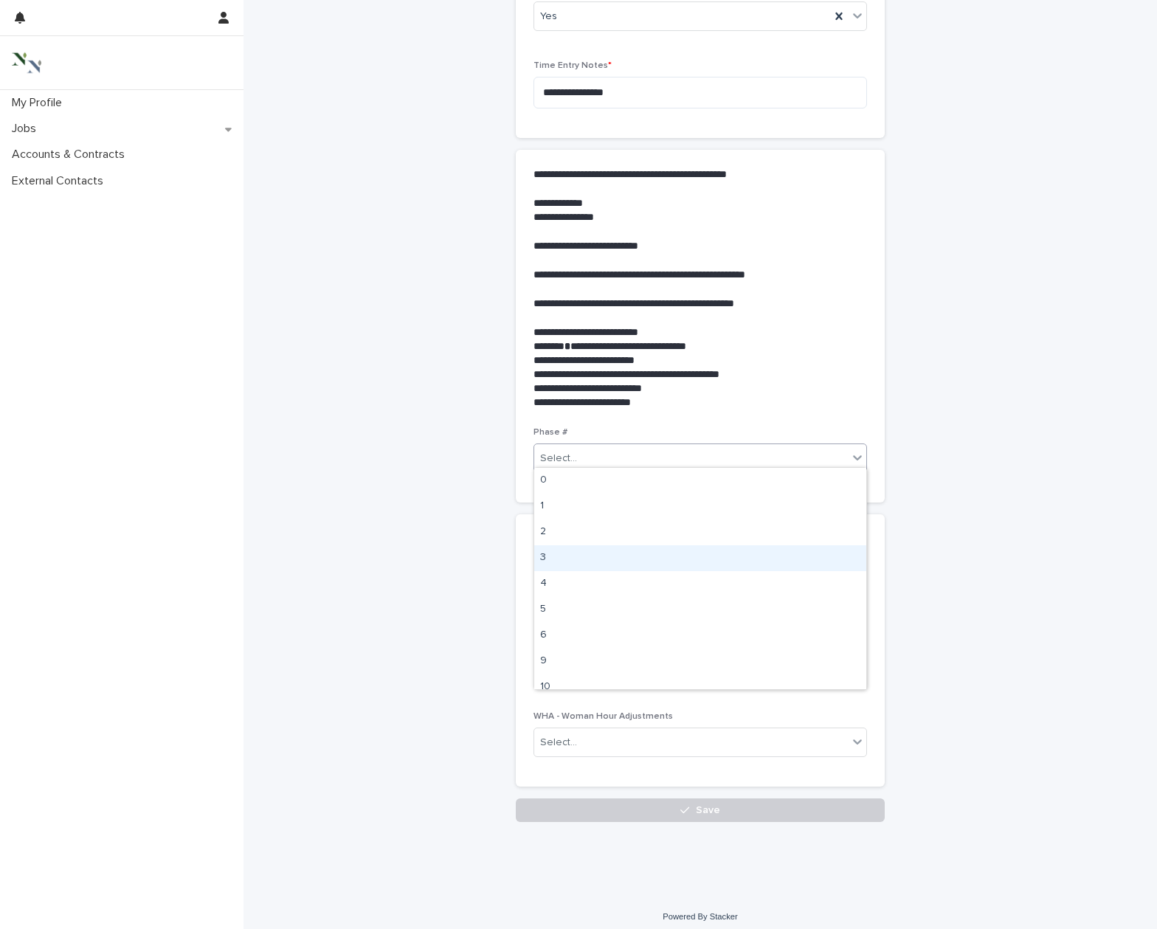
drag, startPoint x: 587, startPoint y: 566, endPoint x: 588, endPoint y: 578, distance: 11.8
click at [587, 566] on div "3" at bounding box center [700, 558] width 332 height 26
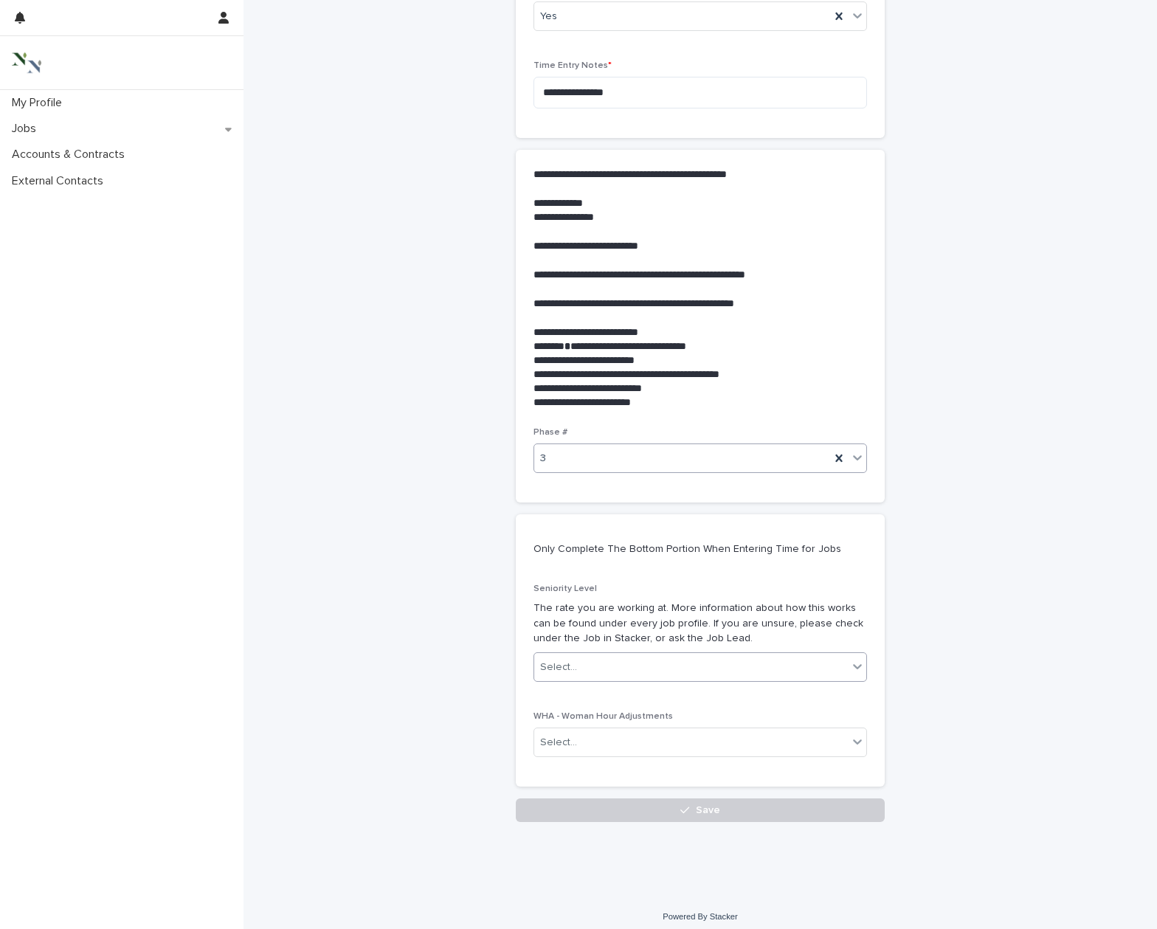
click at [591, 655] on div "Select..." at bounding box center [690, 667] width 313 height 24
click at [590, 693] on div "Senior" at bounding box center [700, 687] width 332 height 26
click at [615, 798] on button "Save" at bounding box center [700, 810] width 369 height 24
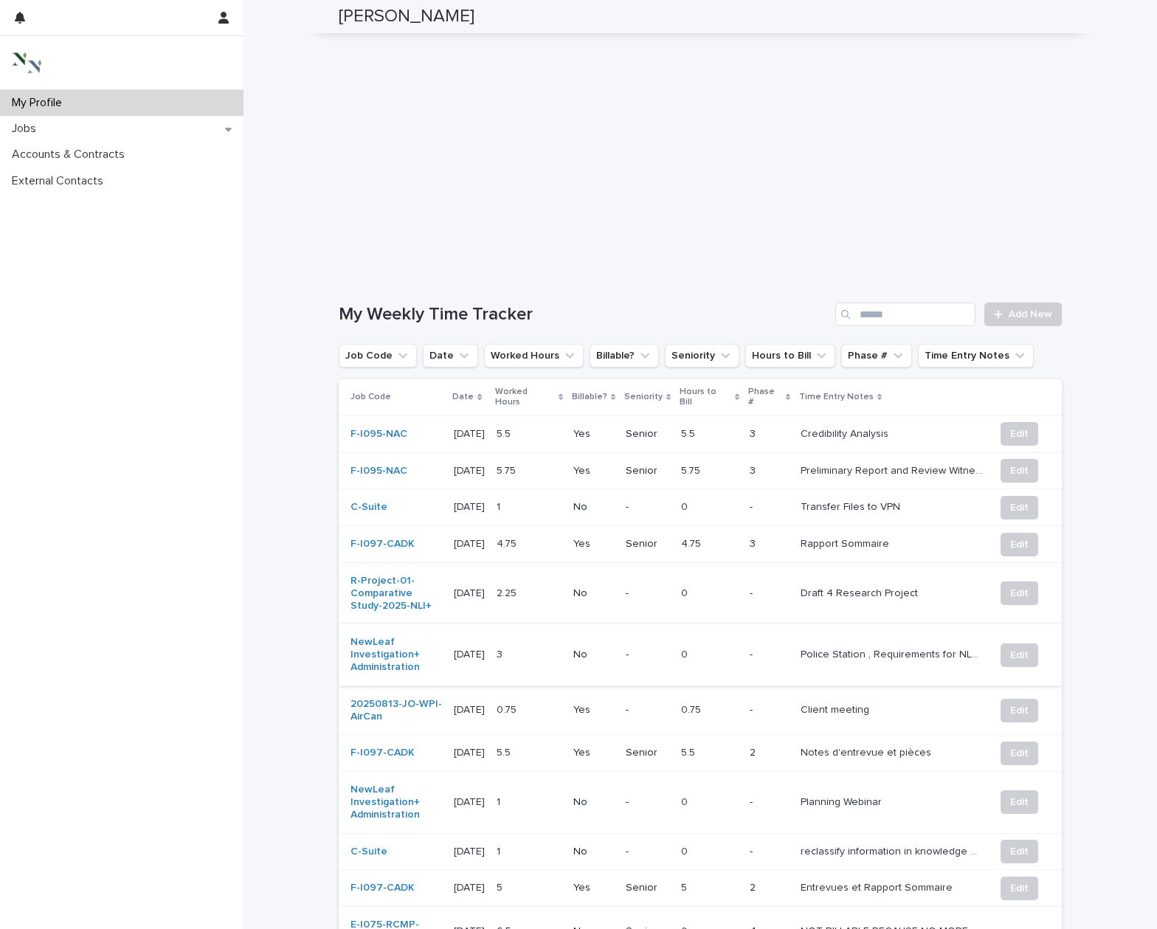
scroll to position [342, 0]
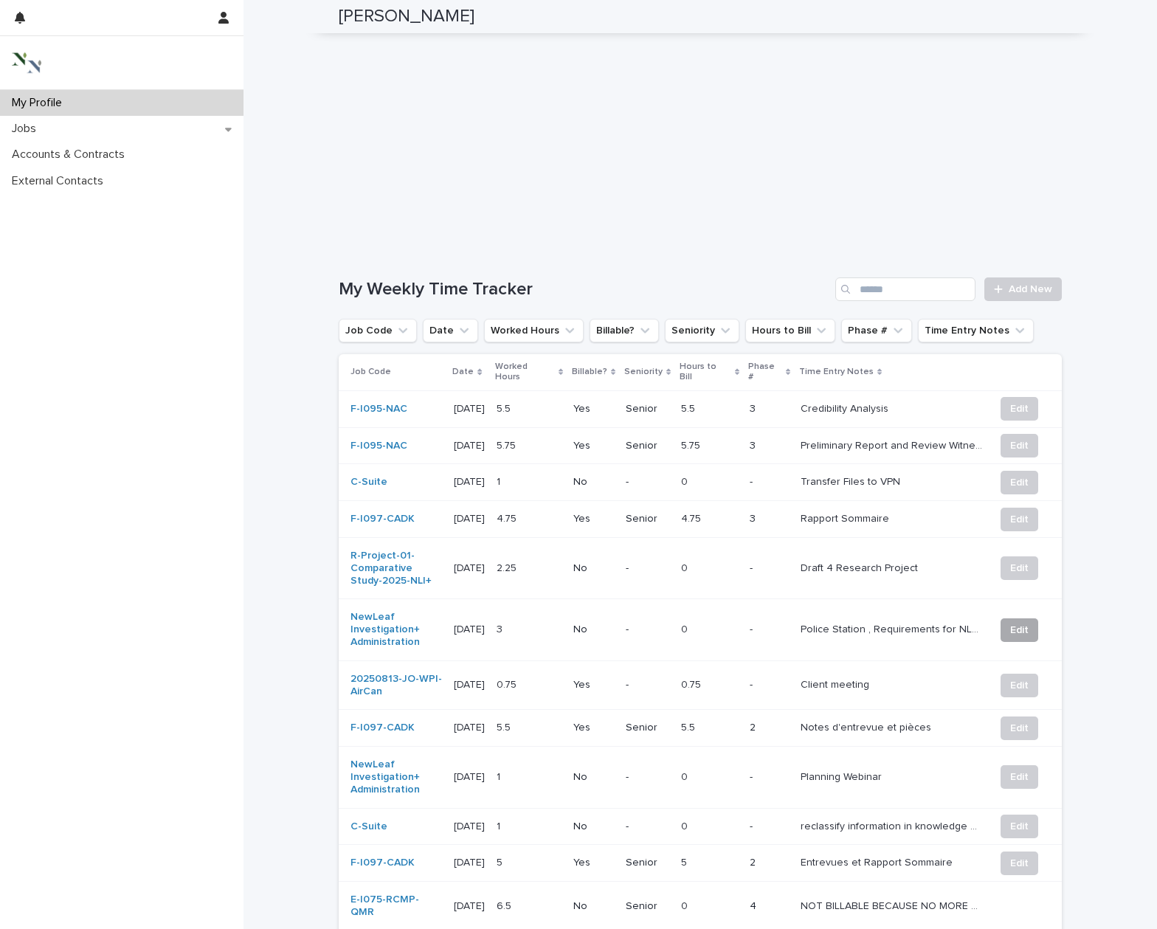
click at [1013, 623] on span "Edit" at bounding box center [1019, 630] width 18 height 15
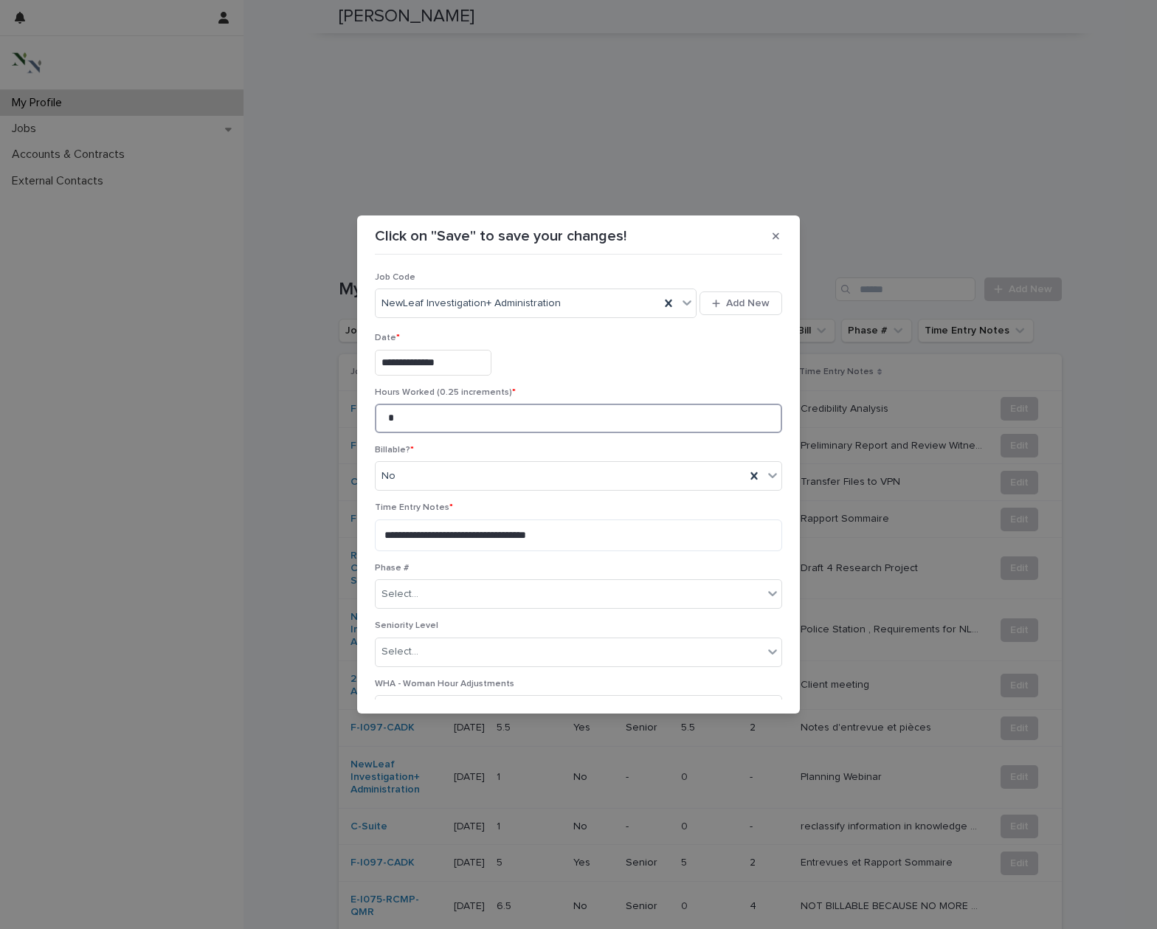
click at [432, 414] on input "*" at bounding box center [578, 418] width 407 height 30
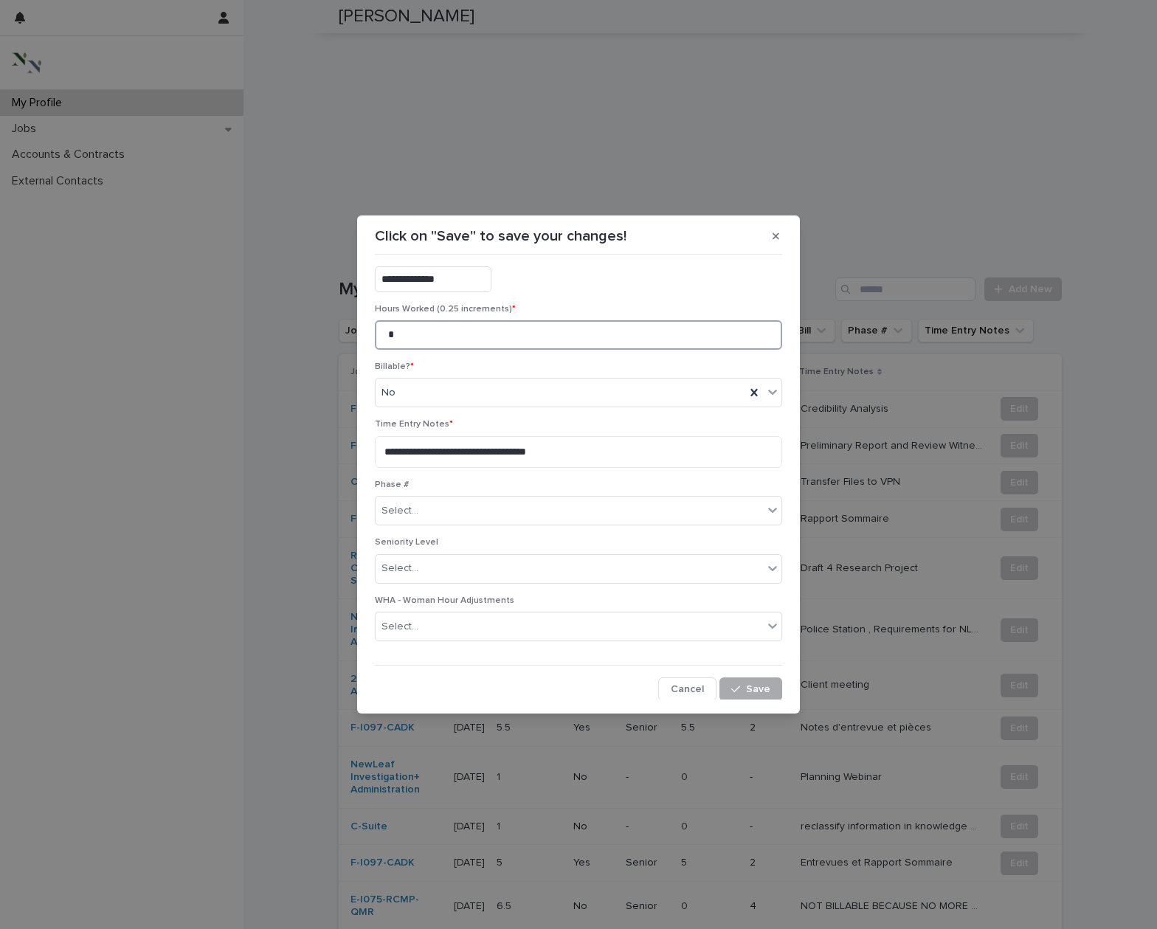
scroll to position [83, 0]
type input "*"
click at [747, 687] on span "Save" at bounding box center [758, 689] width 24 height 10
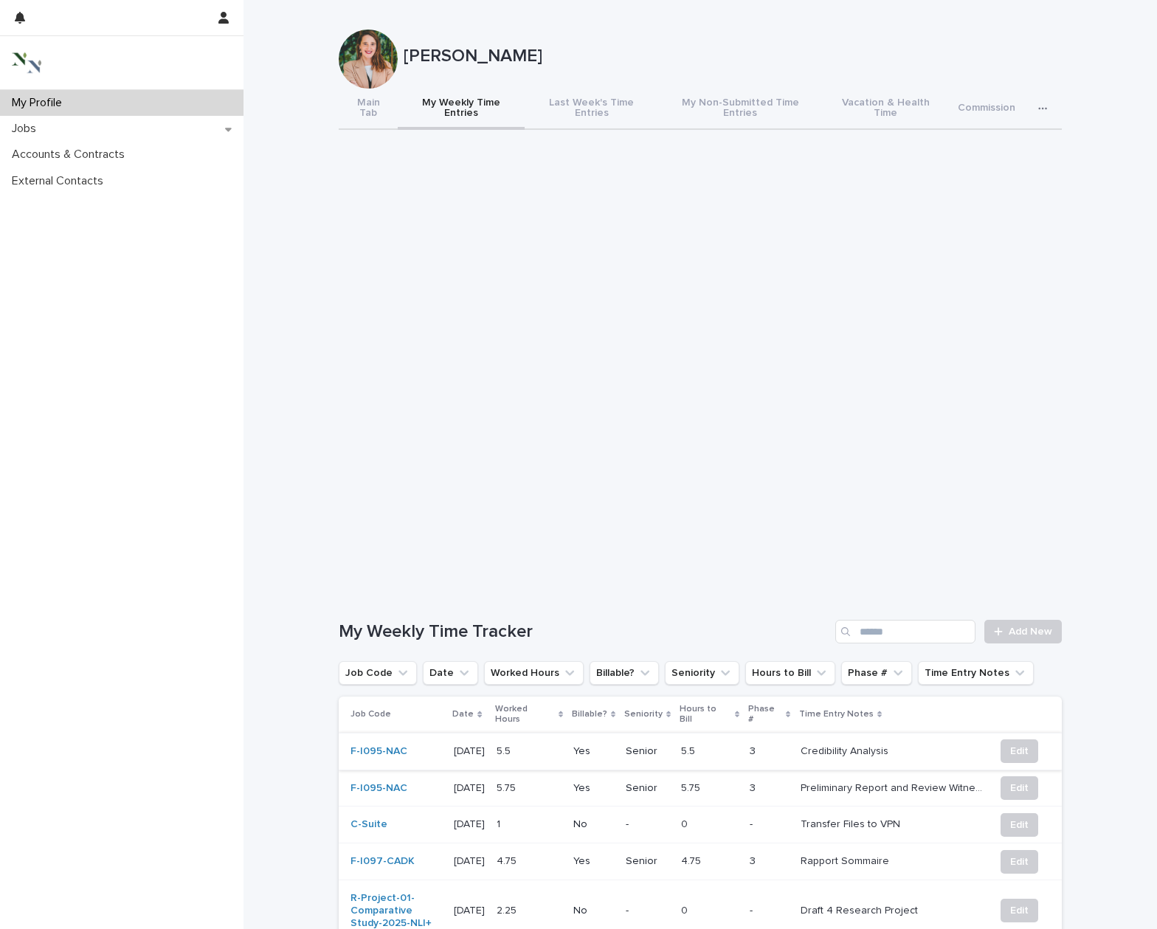
scroll to position [0, 0]
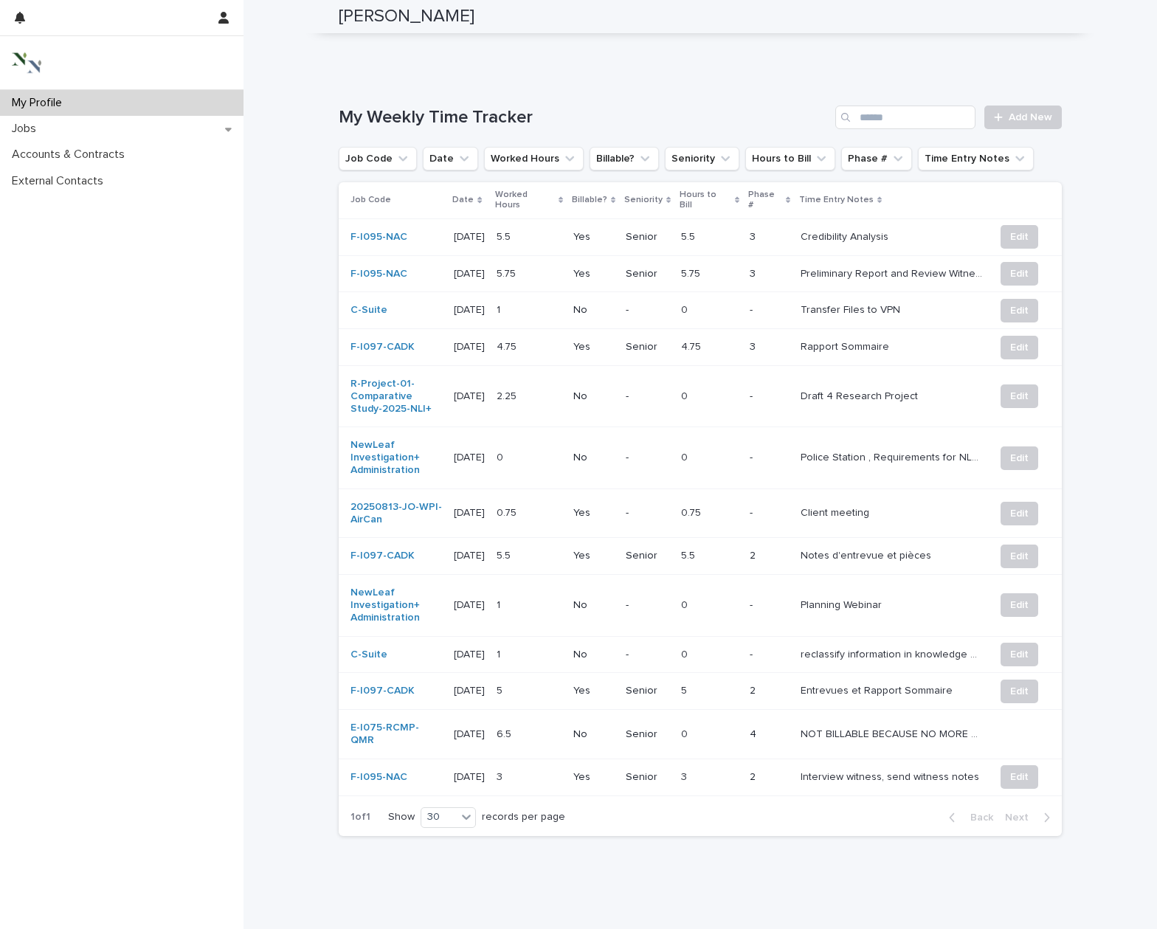
scroll to position [513, 0]
click at [1017, 451] on span "Edit" at bounding box center [1019, 458] width 18 height 15
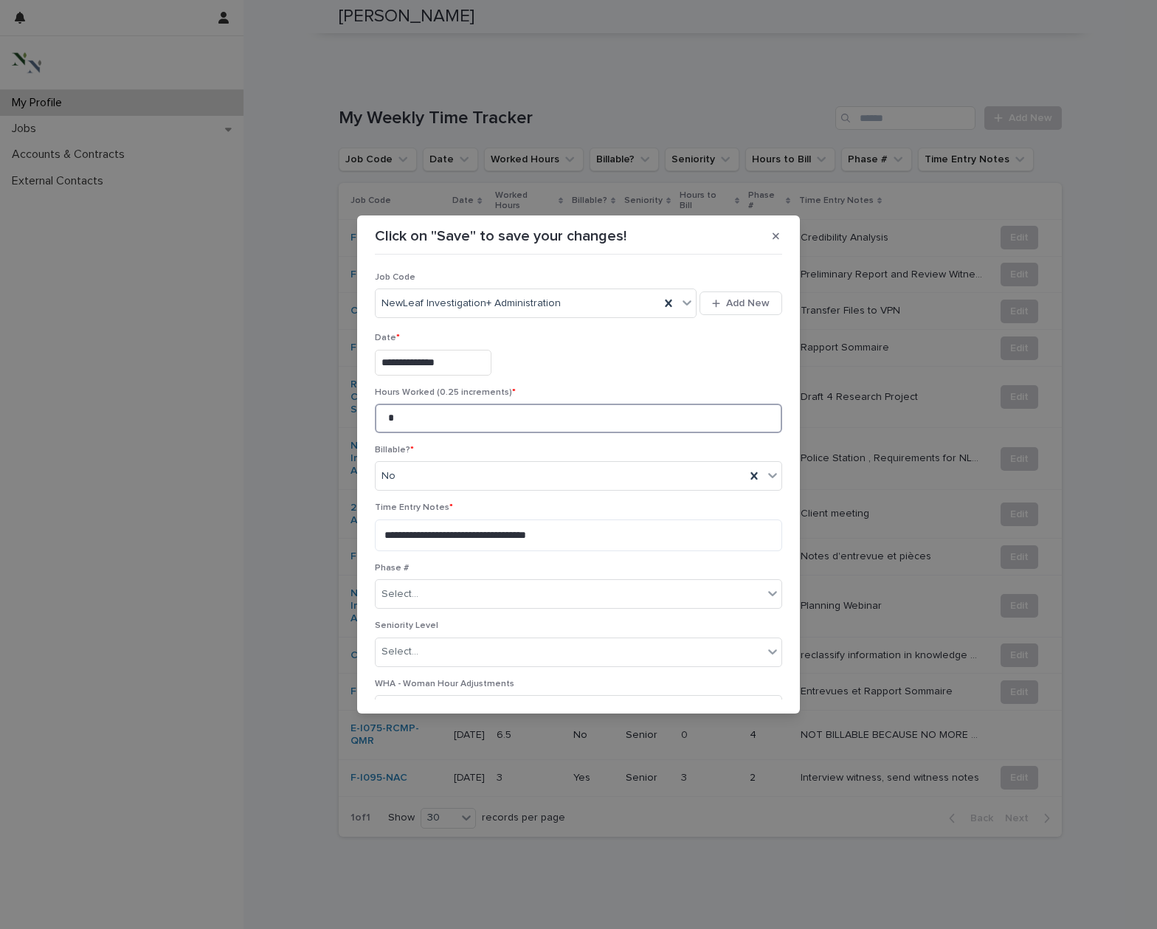
click at [476, 414] on input "*" at bounding box center [578, 418] width 407 height 30
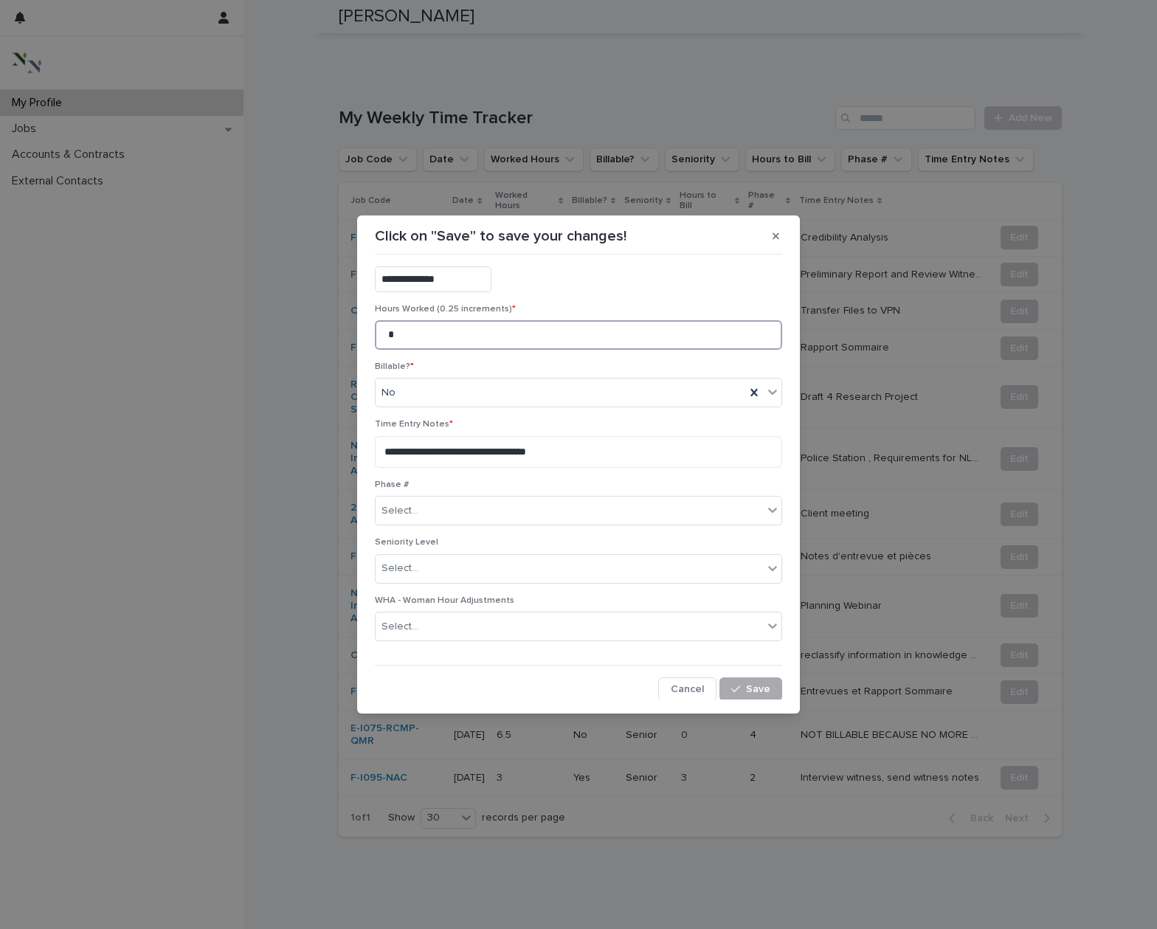
scroll to position [83, 0]
type input "*"
click at [750, 680] on button "Save" at bounding box center [750, 690] width 63 height 24
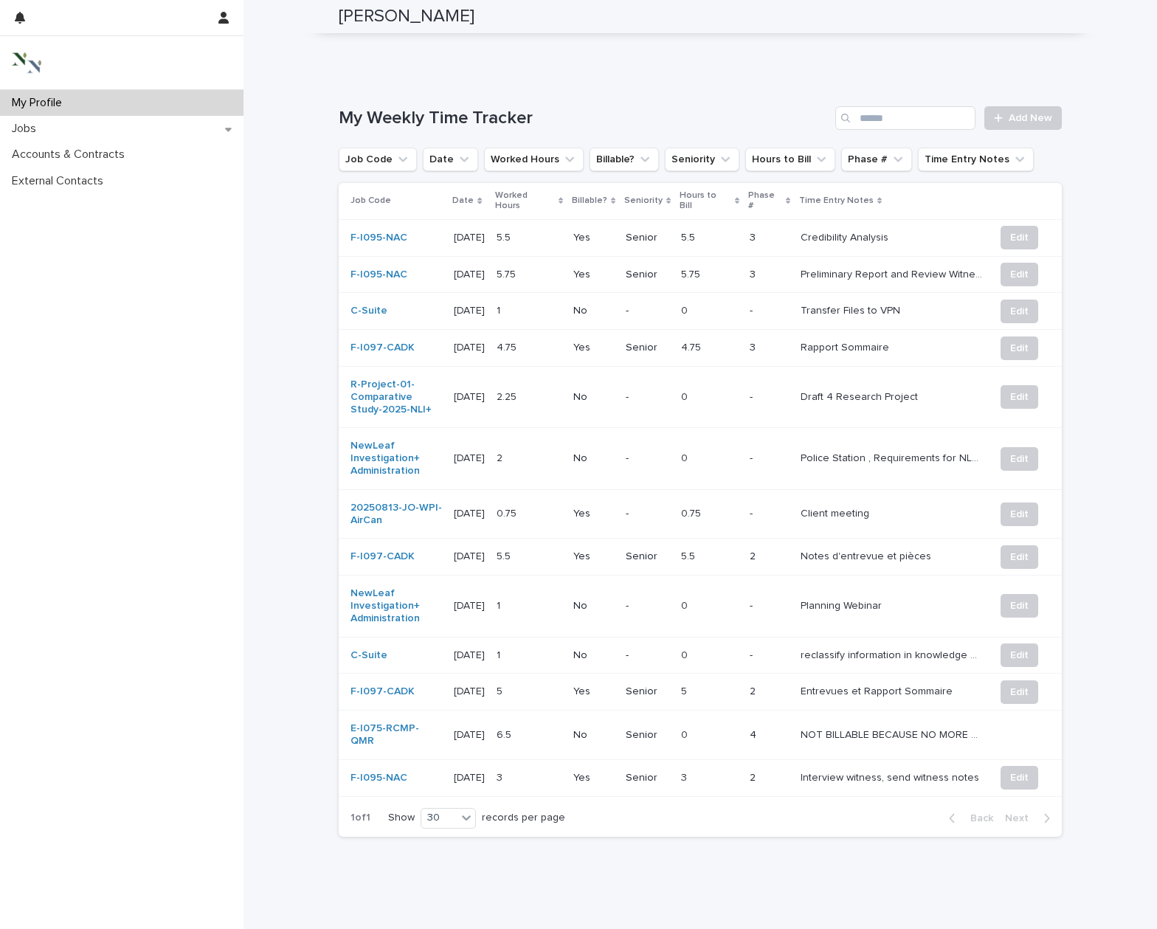
scroll to position [0, 0]
